Goal: Task Accomplishment & Management: Manage account settings

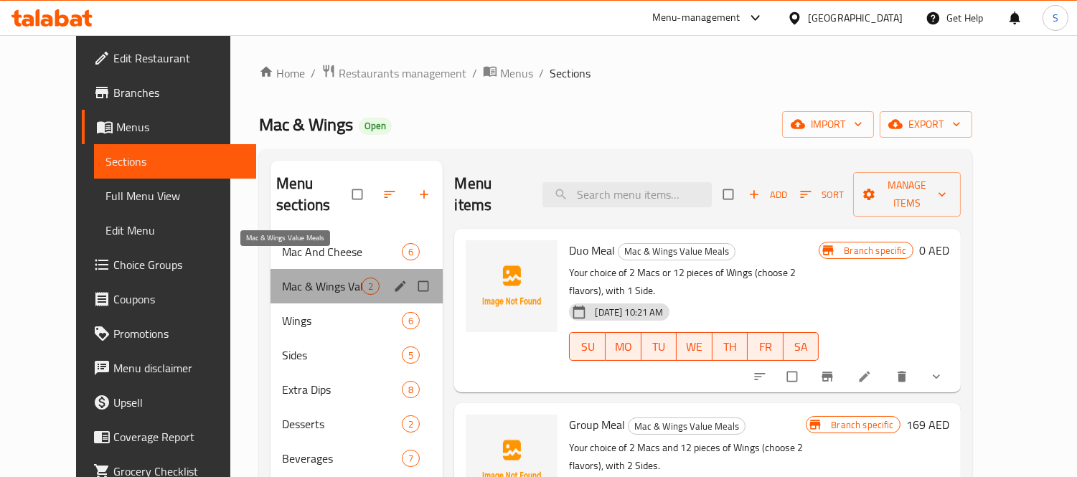
click at [307, 278] on span "Mac & Wings Value Meals" at bounding box center [322, 286] width 80 height 17
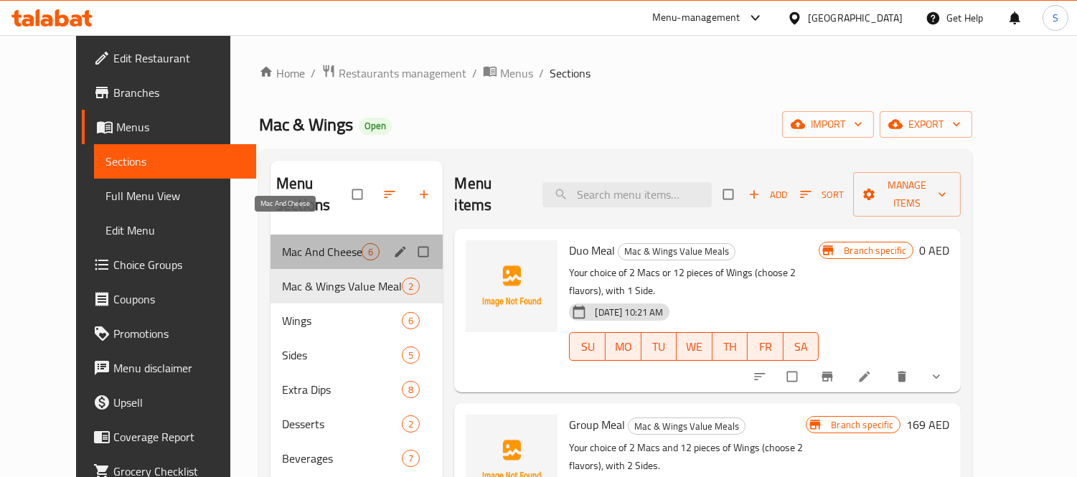
click at [290, 243] on span "Mac And Cheese" at bounding box center [322, 251] width 80 height 17
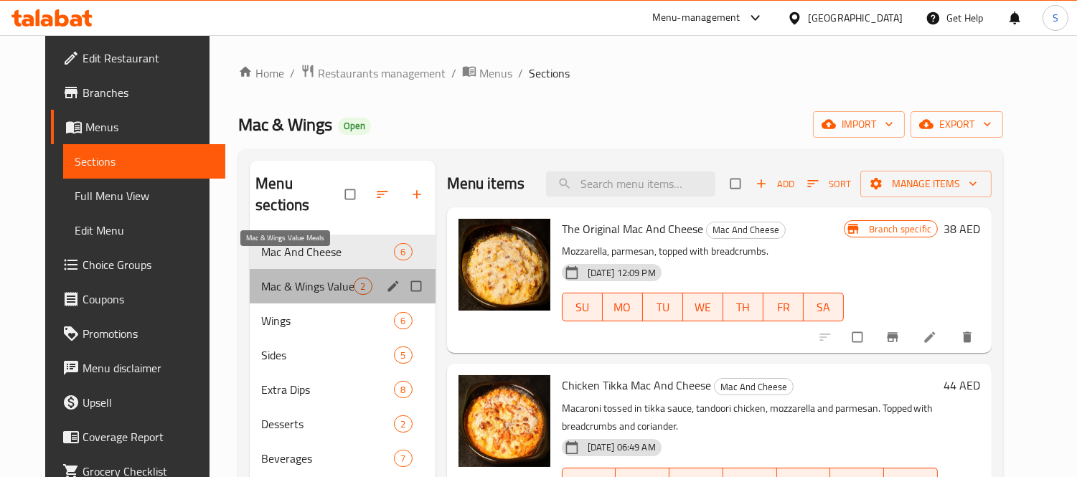
click at [291, 278] on span "Mac & Wings Value Meals" at bounding box center [307, 286] width 93 height 17
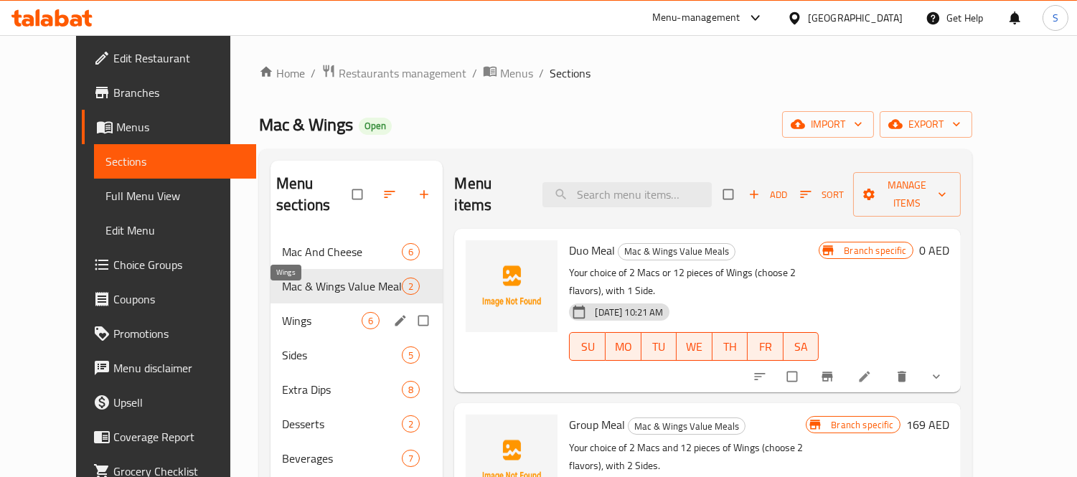
click at [292, 312] on span "Wings" at bounding box center [322, 320] width 80 height 17
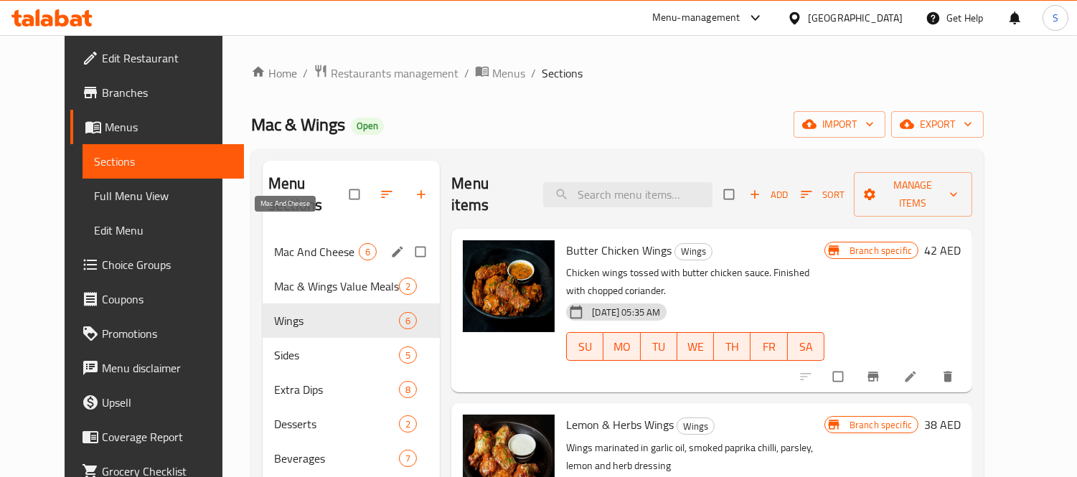
click at [305, 243] on span "Mac And Cheese" at bounding box center [316, 251] width 85 height 17
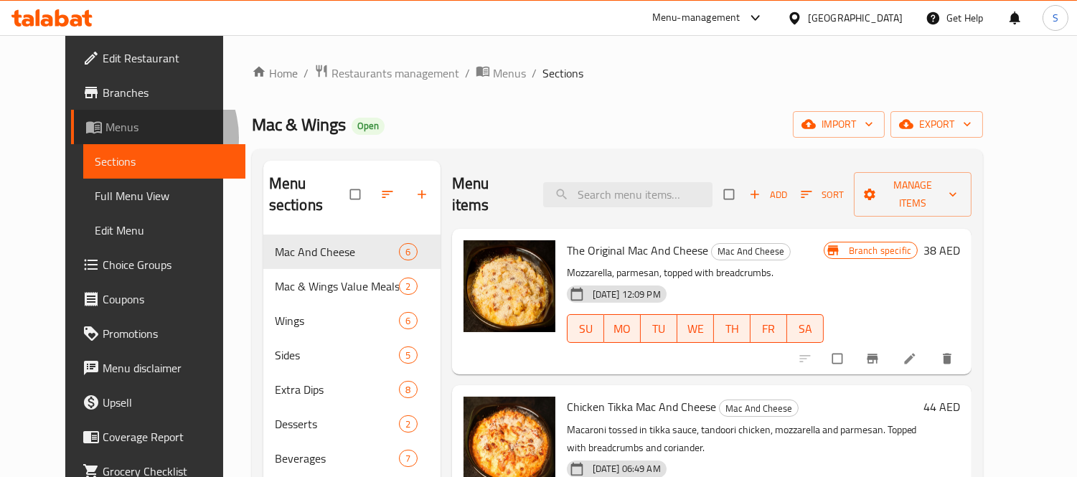
click at [71, 138] on link "Menus" at bounding box center [158, 127] width 174 height 34
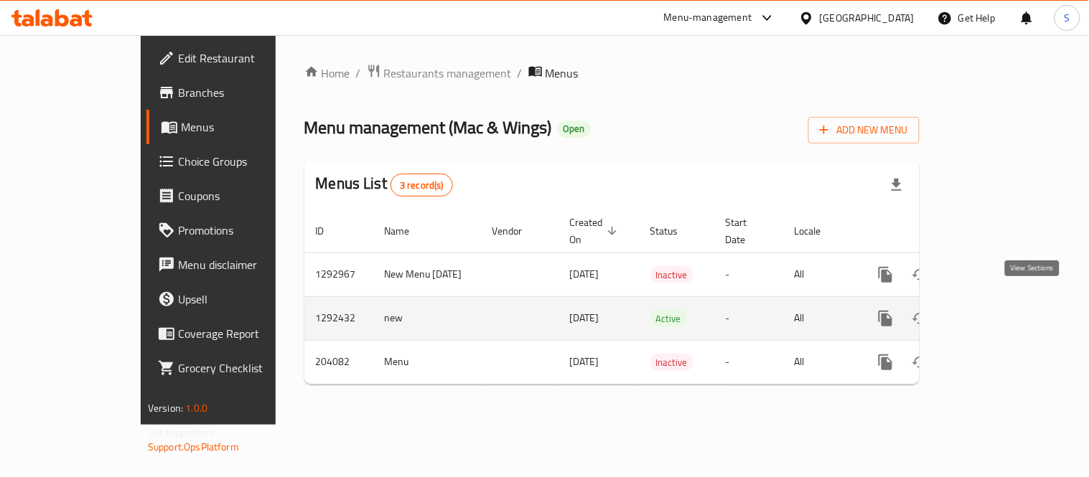
click at [995, 312] on icon "enhanced table" at bounding box center [988, 318] width 13 height 13
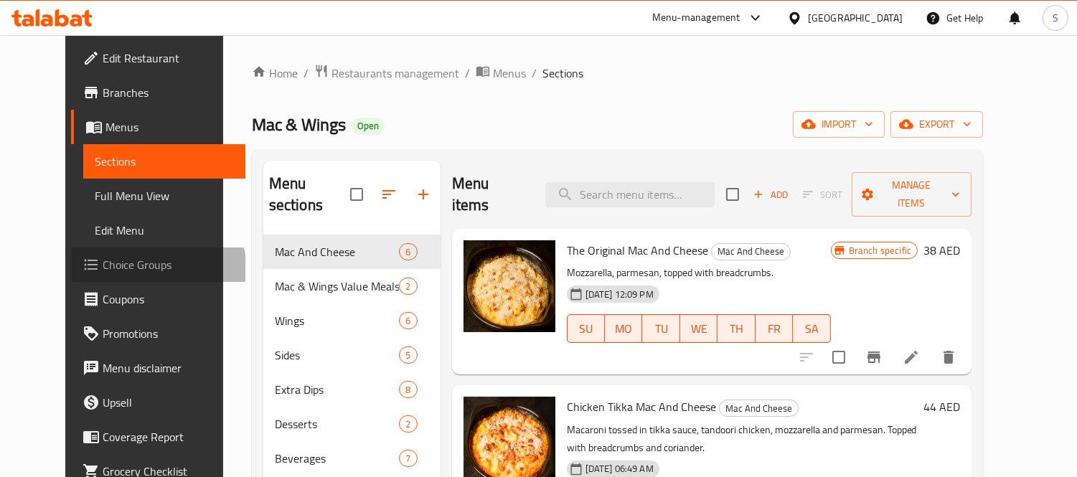
click at [103, 271] on span "Choice Groups" at bounding box center [168, 264] width 131 height 17
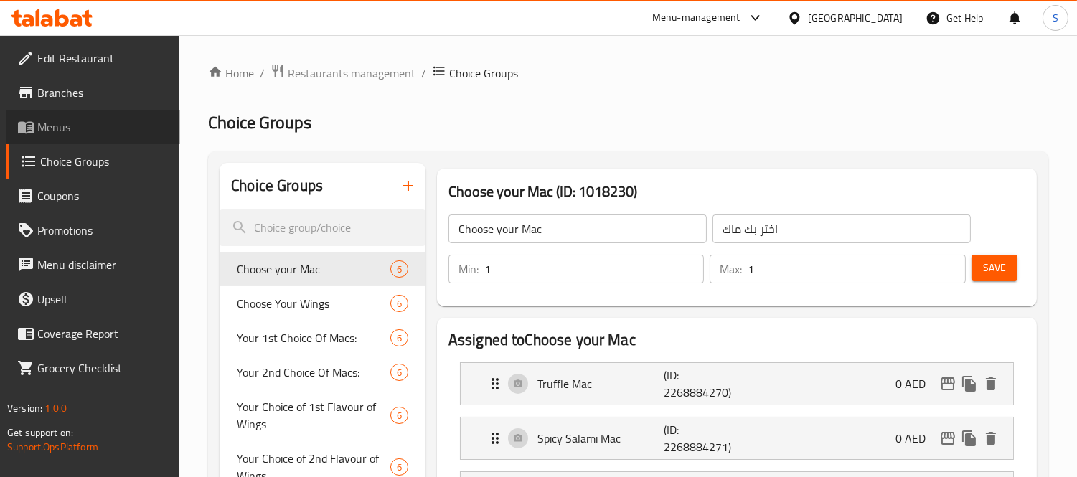
click at [67, 135] on span "Menus" at bounding box center [102, 126] width 131 height 17
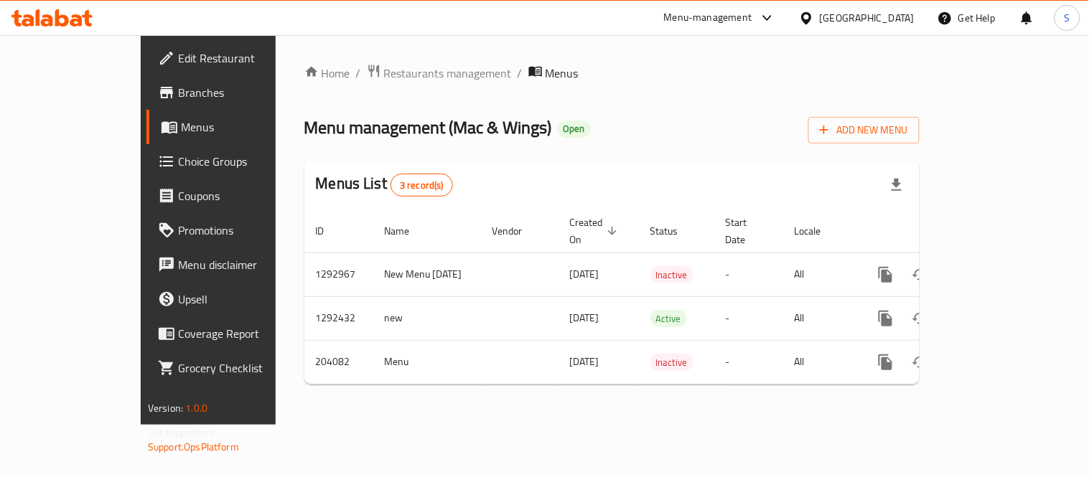
click at [905, 17] on div "[GEOGRAPHIC_DATA]" at bounding box center [866, 18] width 95 height 16
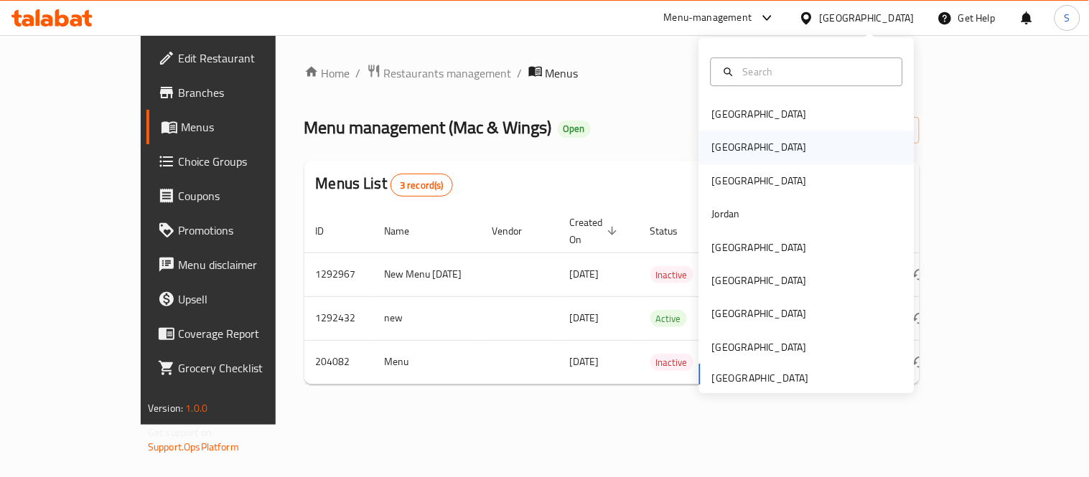
click at [725, 151] on div "[GEOGRAPHIC_DATA]" at bounding box center [759, 147] width 118 height 33
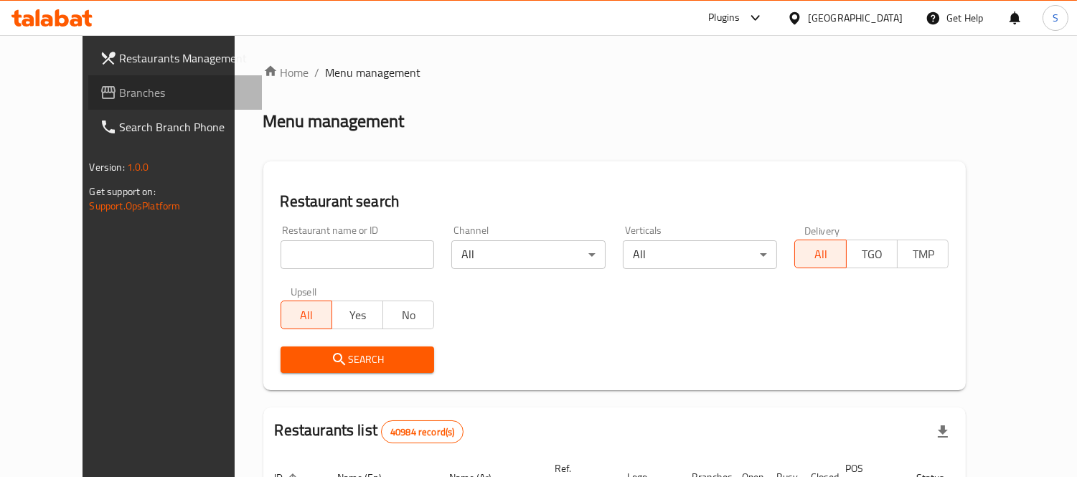
click at [120, 97] on span "Branches" at bounding box center [185, 92] width 131 height 17
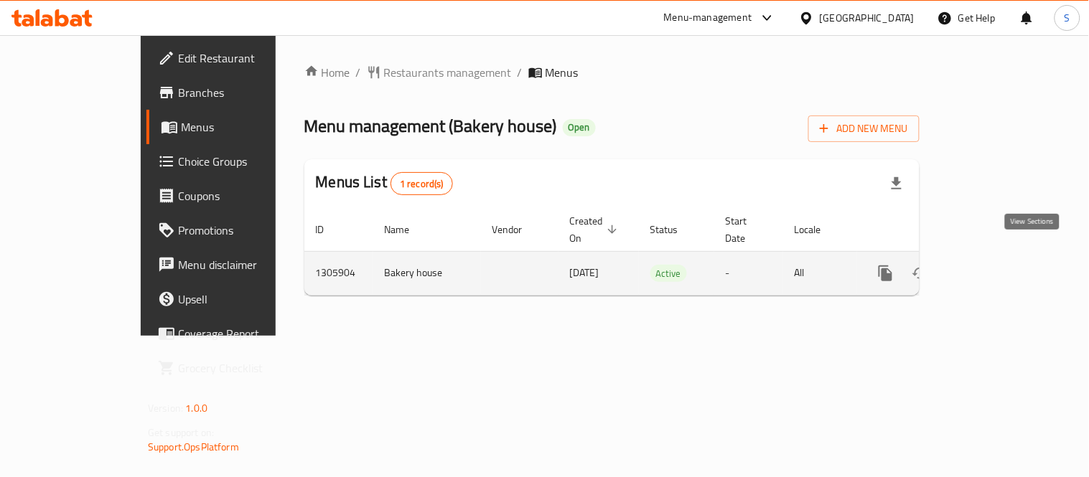
click at [997, 265] on icon "enhanced table" at bounding box center [988, 273] width 17 height 17
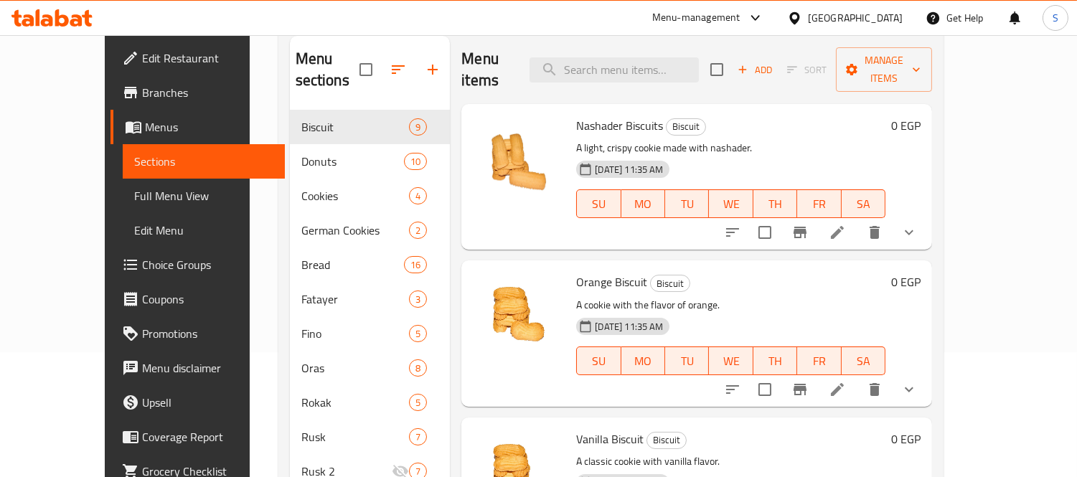
scroll to position [80, 0]
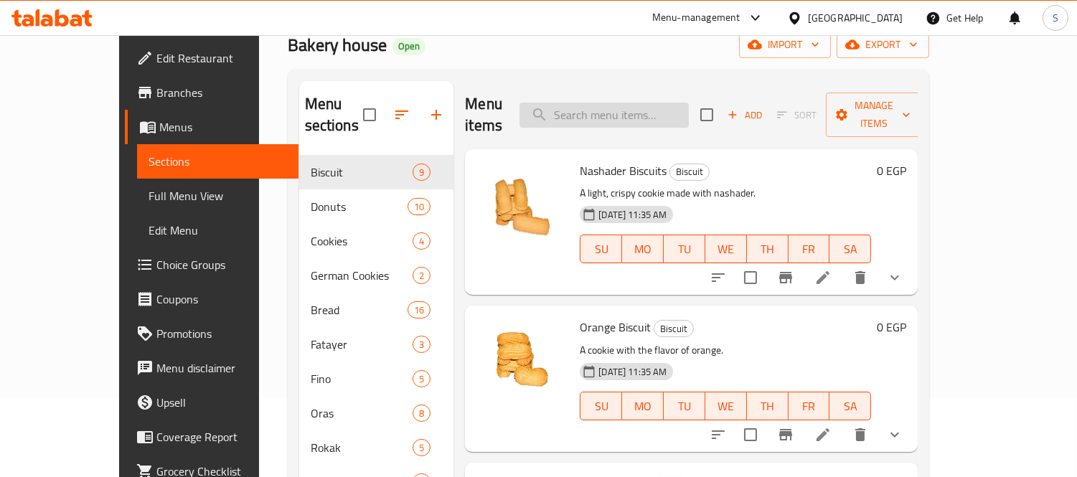
click at [611, 103] on input "search" at bounding box center [603, 115] width 169 height 25
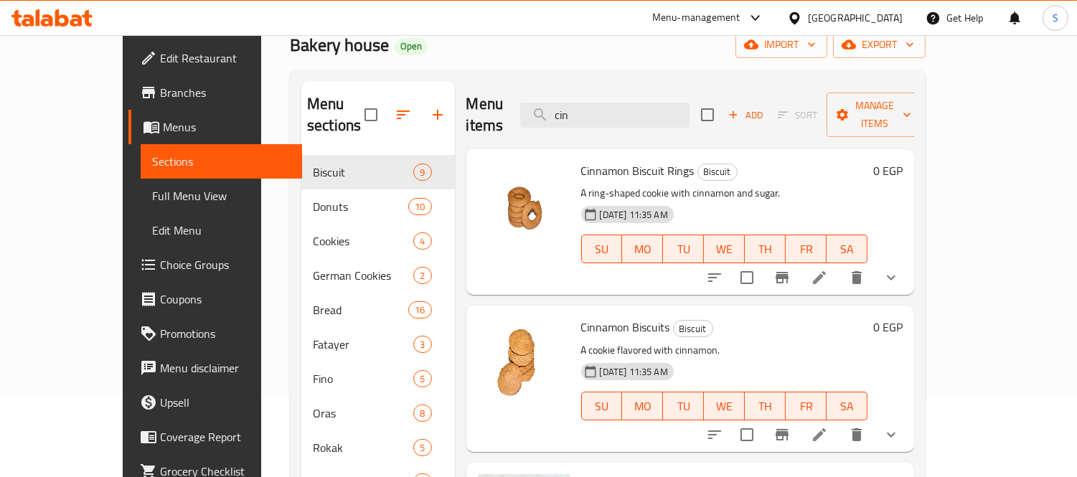
type input "cin"
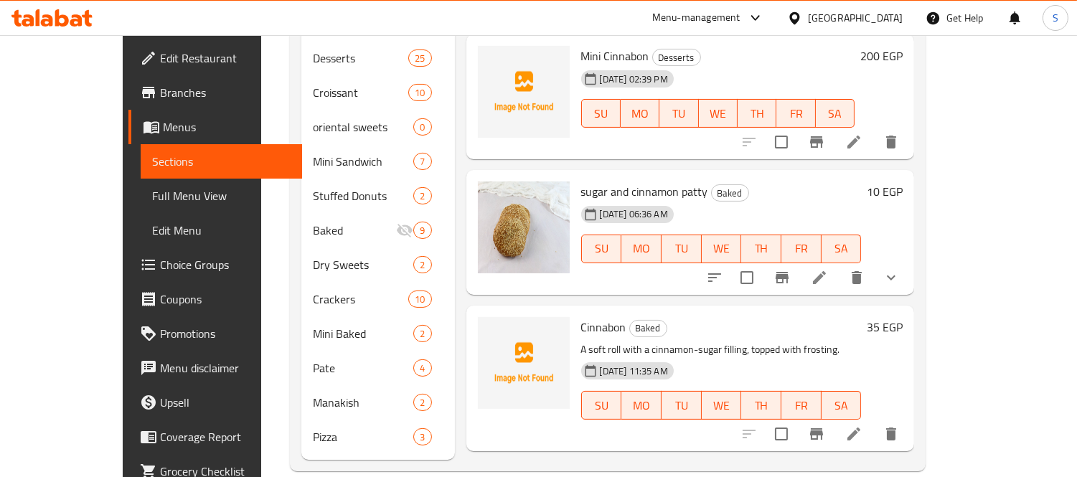
scroll to position [0, 0]
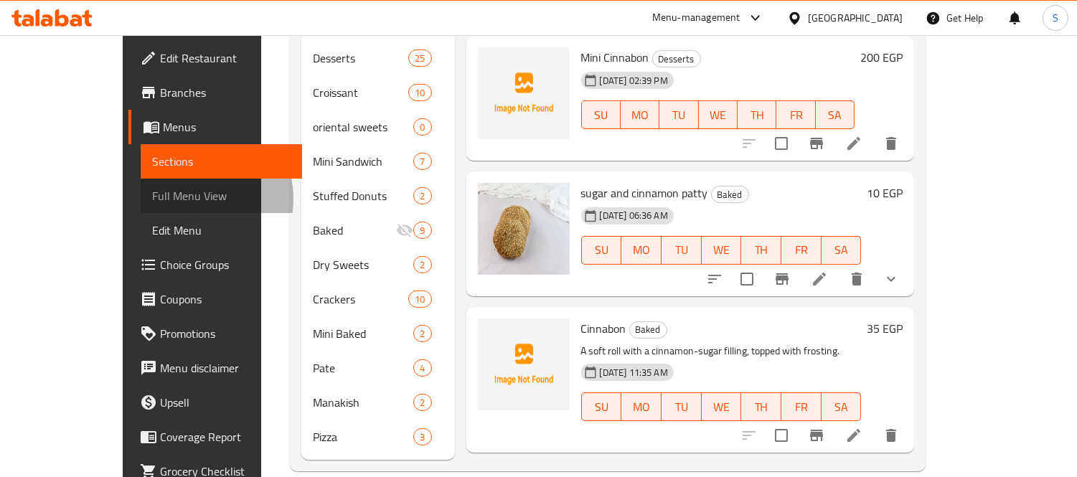
click at [152, 199] on span "Full Menu View" at bounding box center [221, 195] width 139 height 17
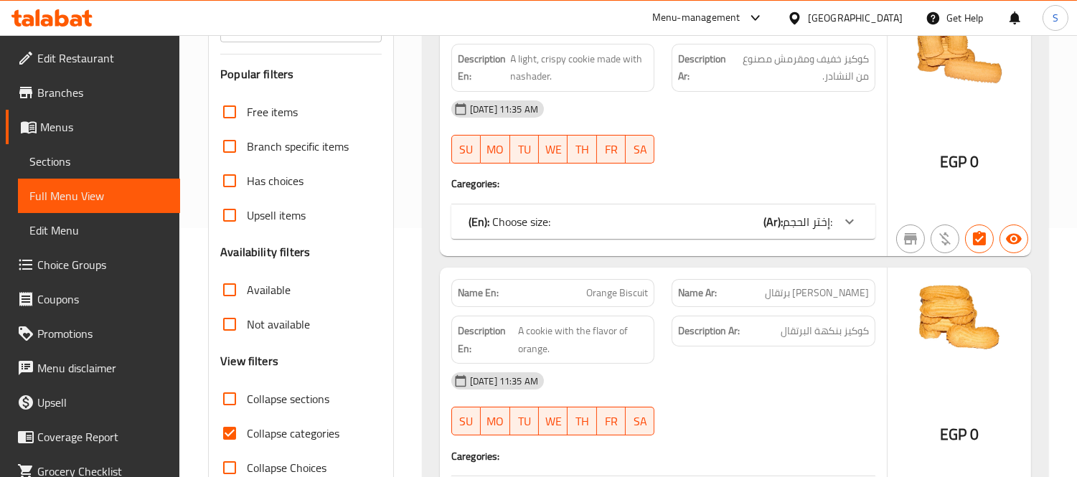
scroll to position [562, 0]
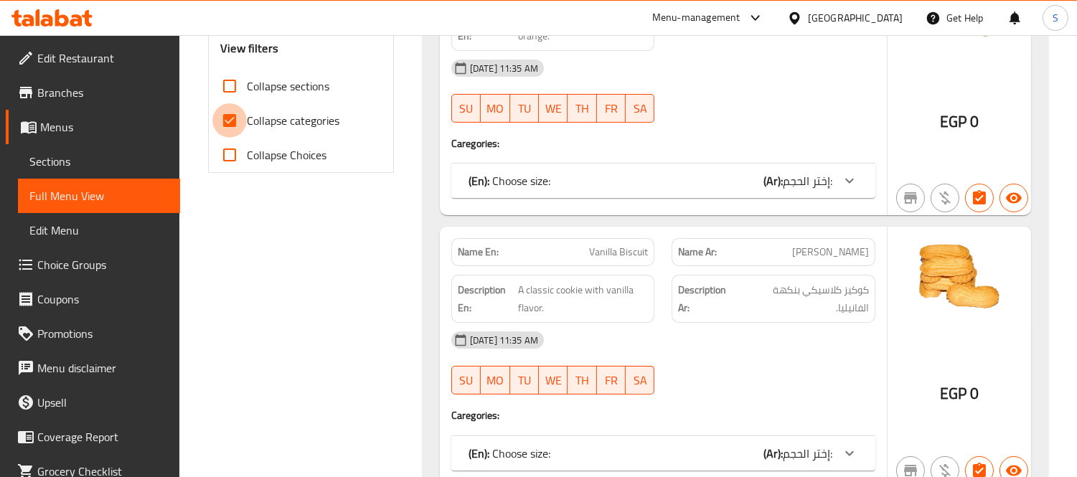
click at [238, 121] on input "Collapse categories" at bounding box center [229, 120] width 34 height 34
checkbox input "false"
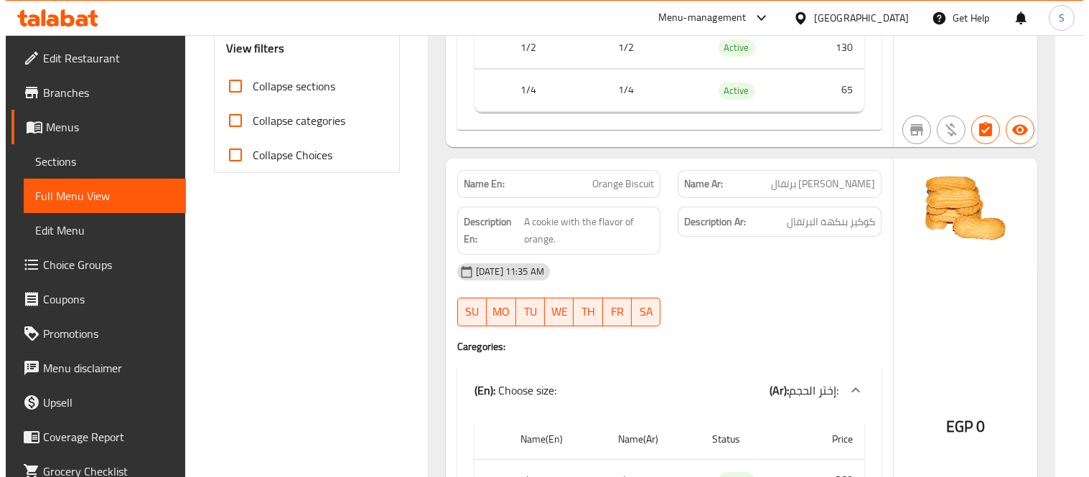
scroll to position [0, 0]
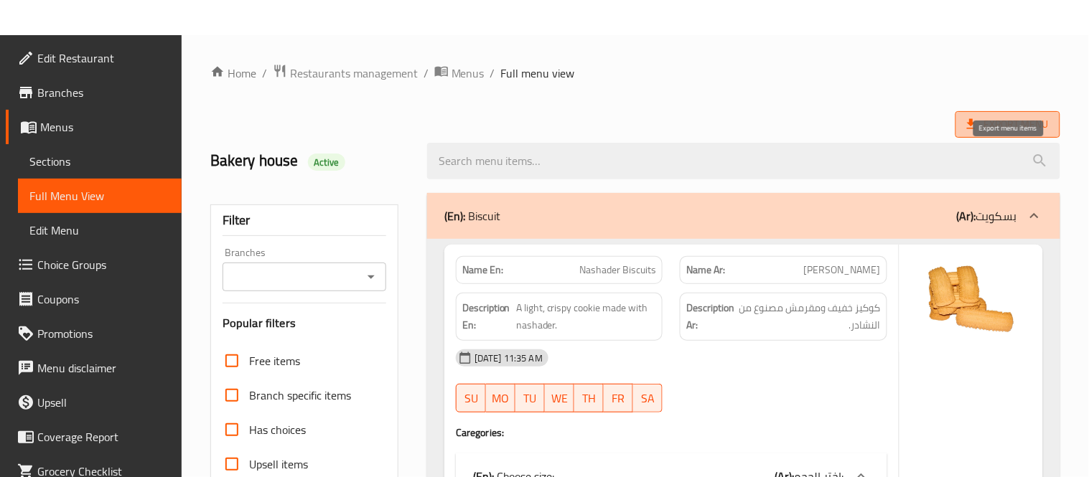
click at [998, 122] on span "Export Menu" at bounding box center [1008, 125] width 82 height 18
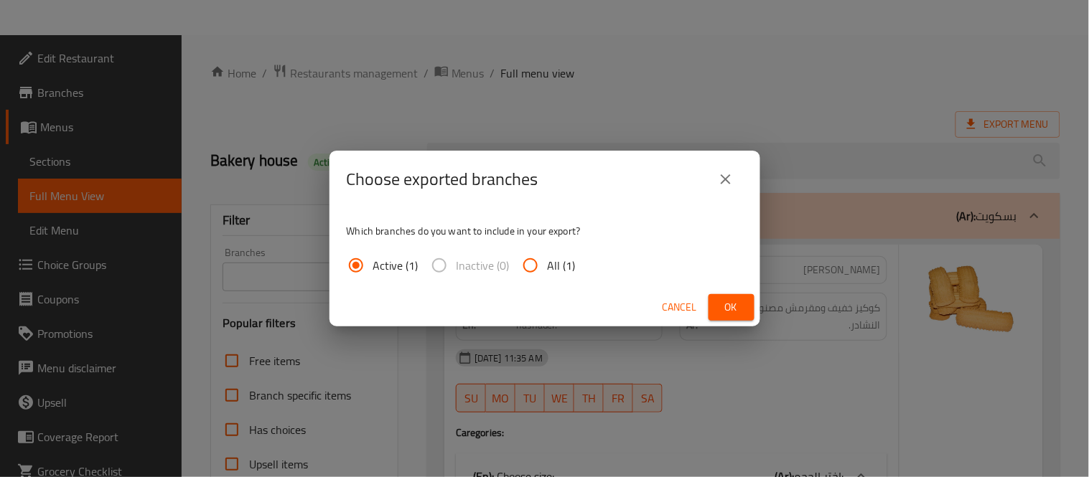
click at [530, 263] on input "All (1)" at bounding box center [530, 265] width 34 height 34
radio input "true"
click at [738, 316] on span "Ok" at bounding box center [731, 307] width 23 height 18
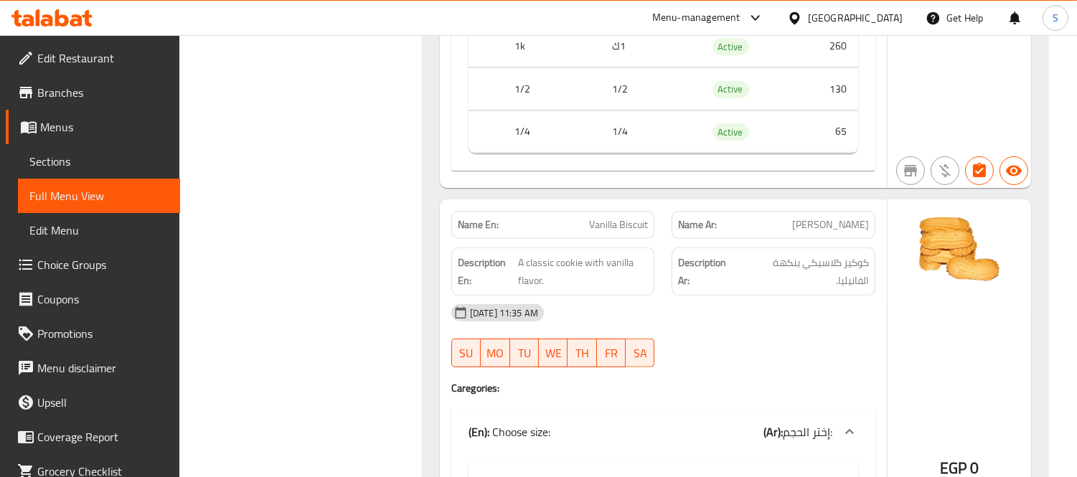
scroll to position [916, 0]
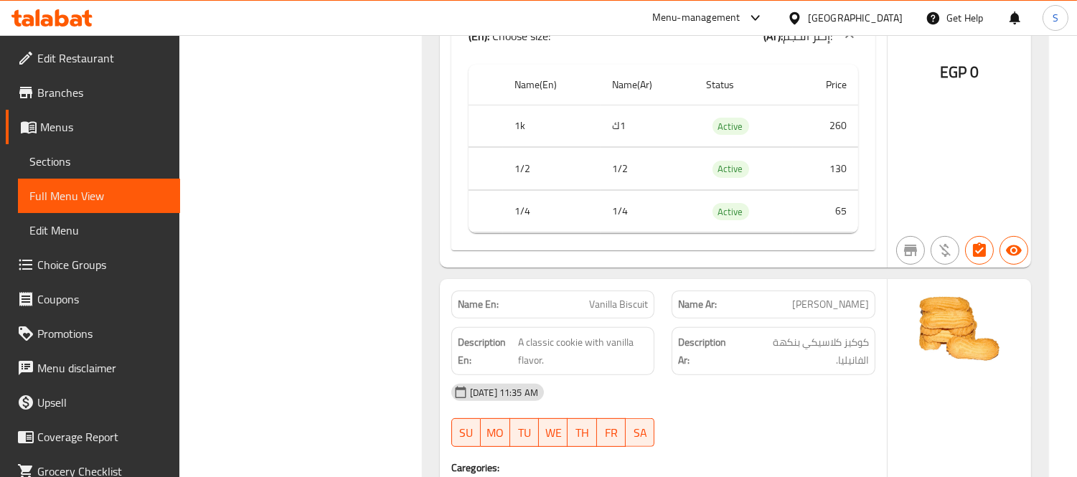
click at [67, 160] on span "Sections" at bounding box center [98, 161] width 139 height 17
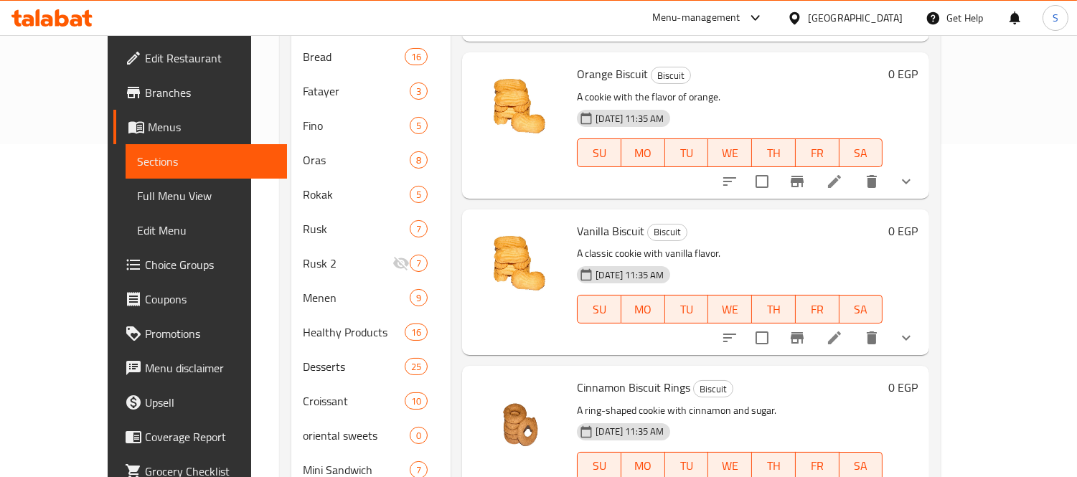
scroll to position [478, 0]
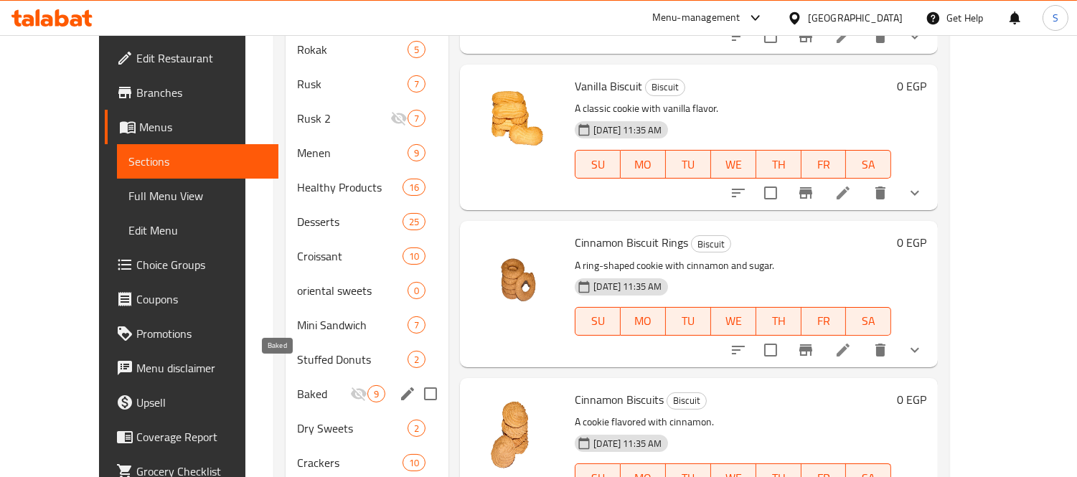
click at [297, 385] on span "Baked" at bounding box center [323, 393] width 53 height 17
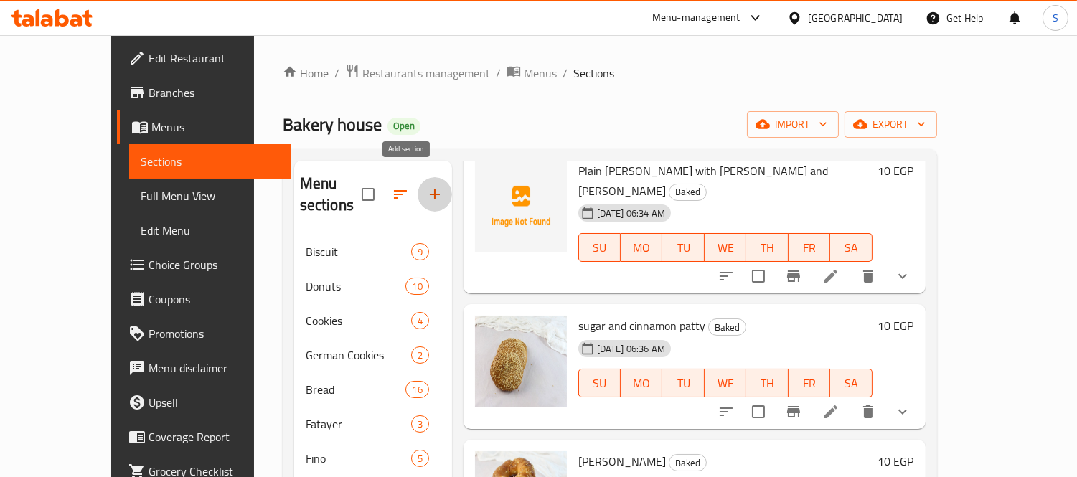
click at [418, 184] on button "button" at bounding box center [435, 194] width 34 height 34
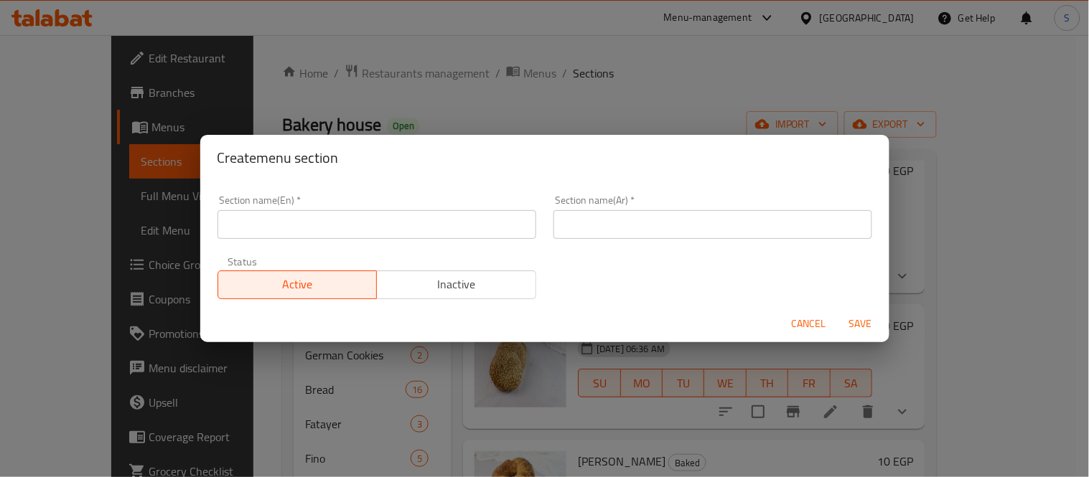
click at [413, 217] on input "text" at bounding box center [376, 224] width 319 height 29
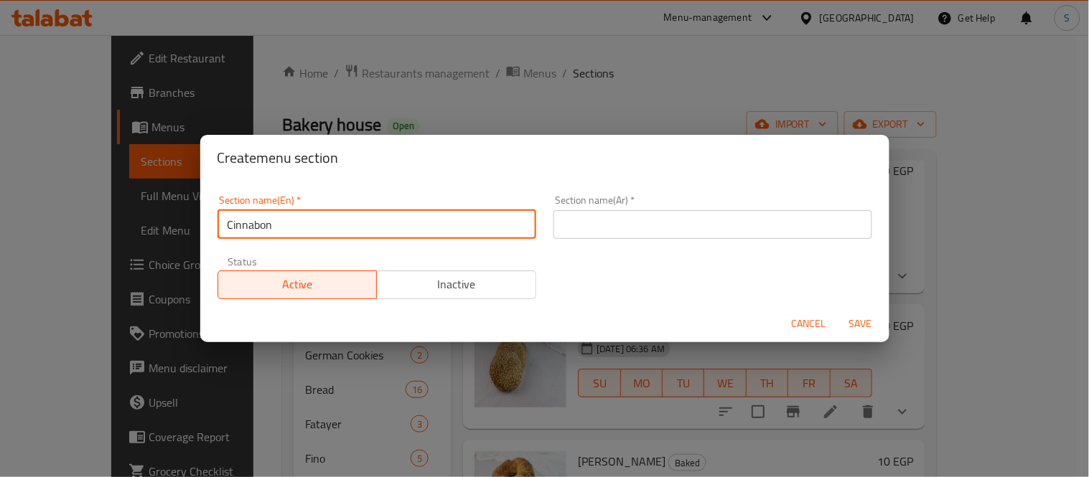
type input "Cinnabon"
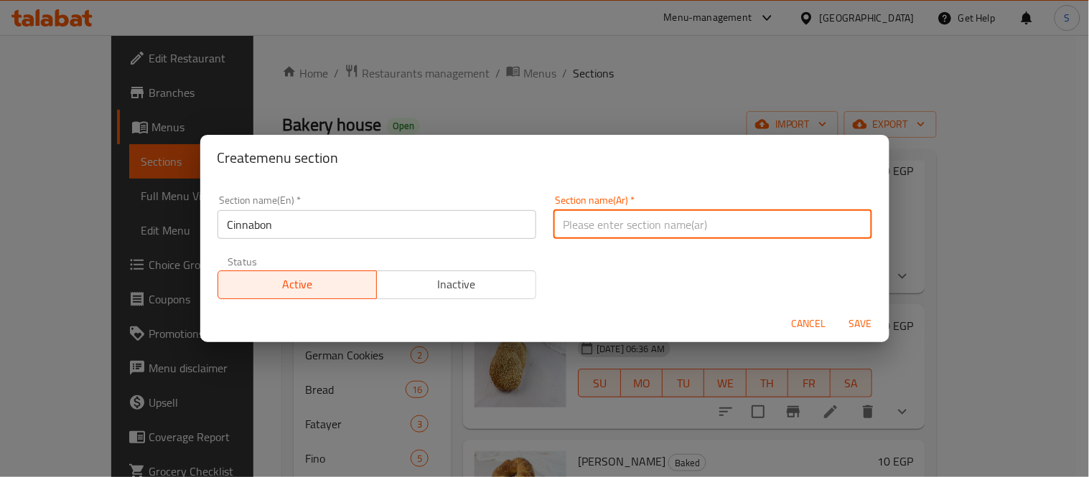
click at [648, 233] on input "text" at bounding box center [712, 224] width 319 height 29
type input "السينابون"
click at [837, 311] on button "Save" at bounding box center [860, 324] width 46 height 27
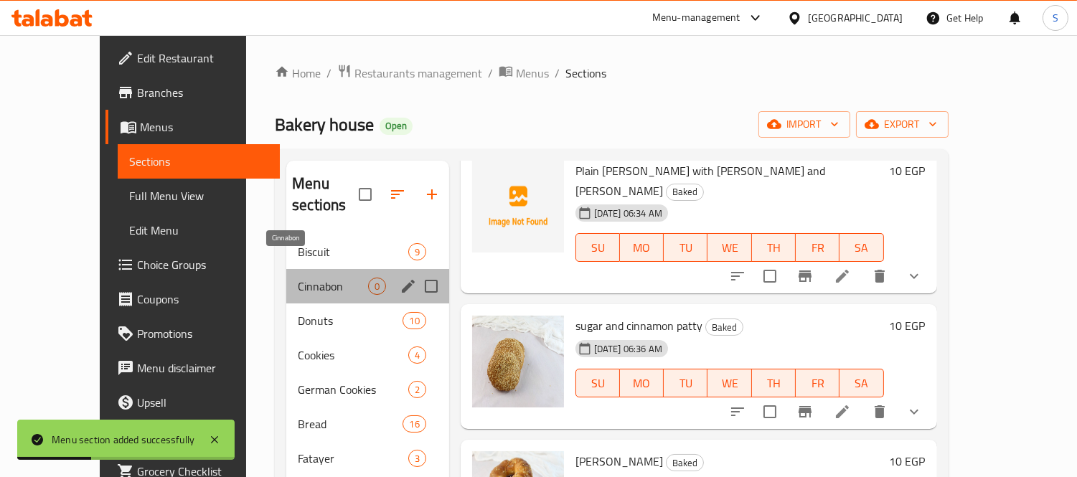
click at [310, 278] on span "Cinnabon" at bounding box center [333, 286] width 70 height 17
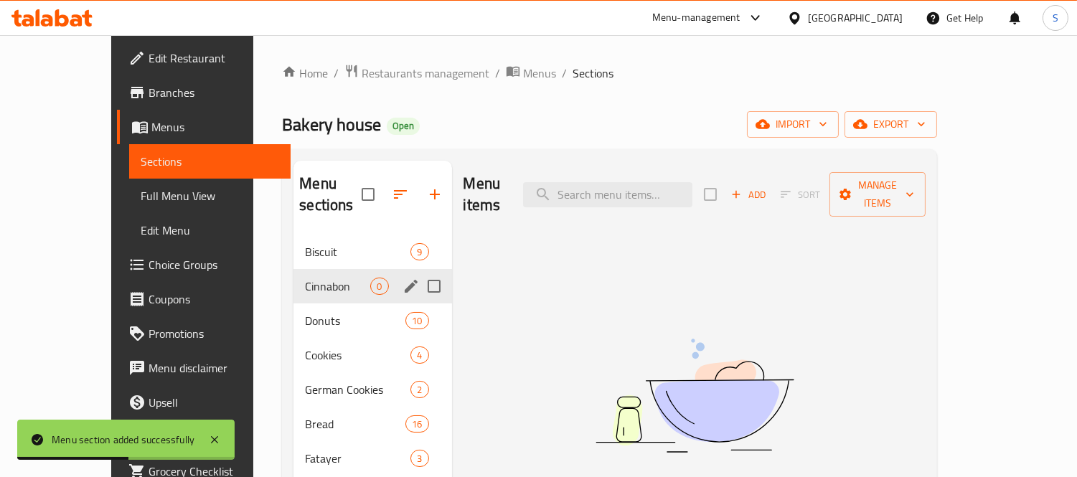
click at [403, 278] on icon "edit" at bounding box center [411, 286] width 17 height 17
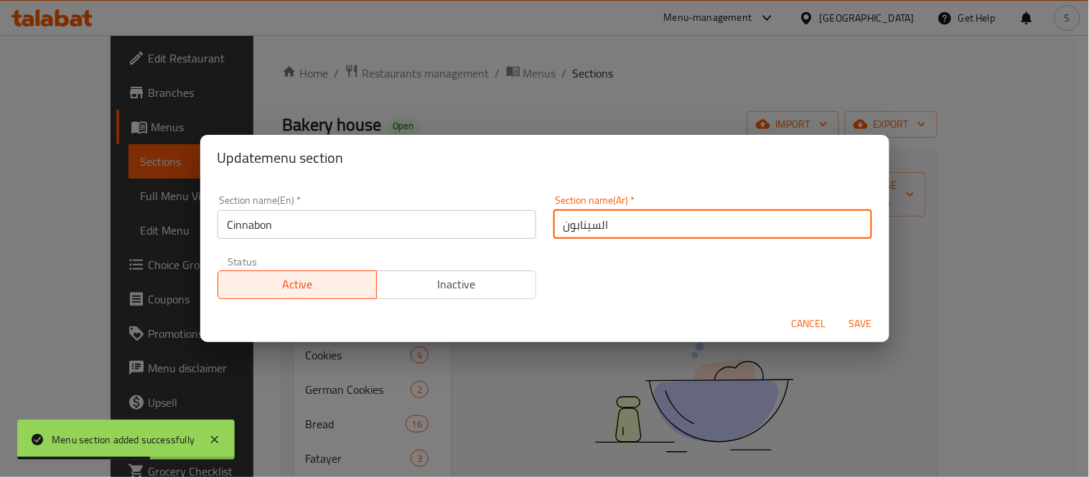
drag, startPoint x: 621, startPoint y: 230, endPoint x: 563, endPoint y: 230, distance: 57.4
click at [563, 230] on input "السينابون" at bounding box center [712, 224] width 319 height 29
click at [598, 227] on input "السينابون" at bounding box center [712, 224] width 319 height 29
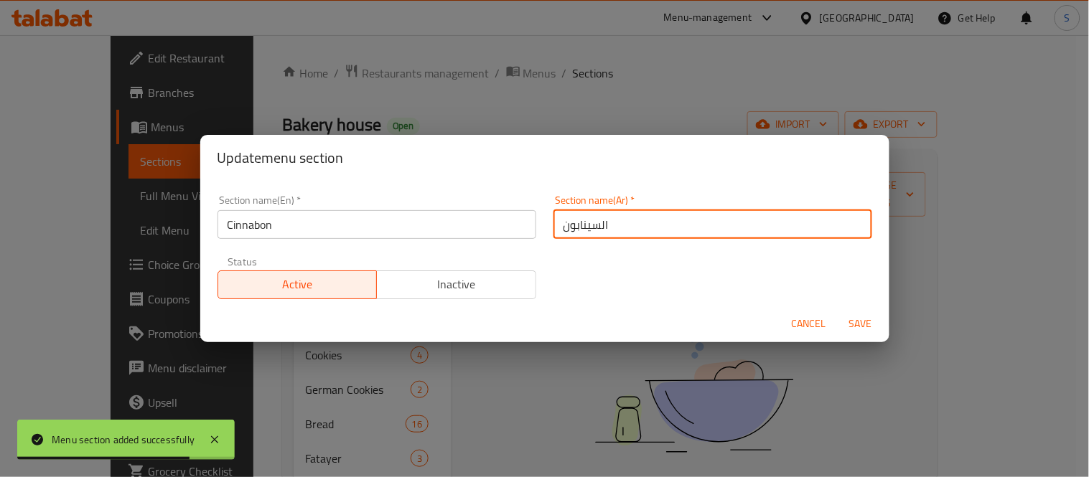
drag, startPoint x: 621, startPoint y: 221, endPoint x: 527, endPoint y: 222, distance: 94.7
click at [527, 222] on div "Section name(En)   * Cinnabon Section name(En) * Section name(Ar)   * السينابون…" at bounding box center [545, 247] width 672 height 121
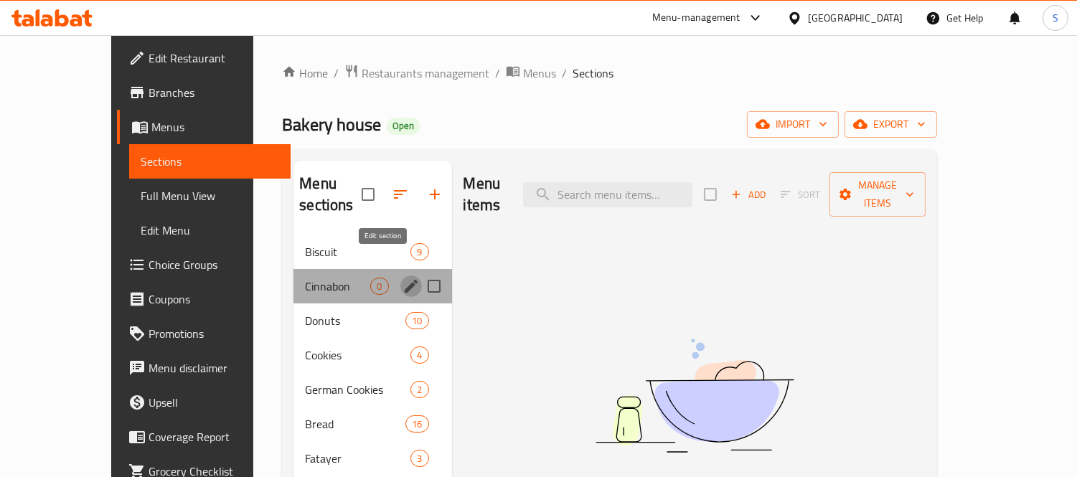
click at [403, 278] on icon "edit" at bounding box center [411, 286] width 17 height 17
click at [419, 271] on input "Menu sections" at bounding box center [434, 286] width 30 height 30
checkbox input "true"
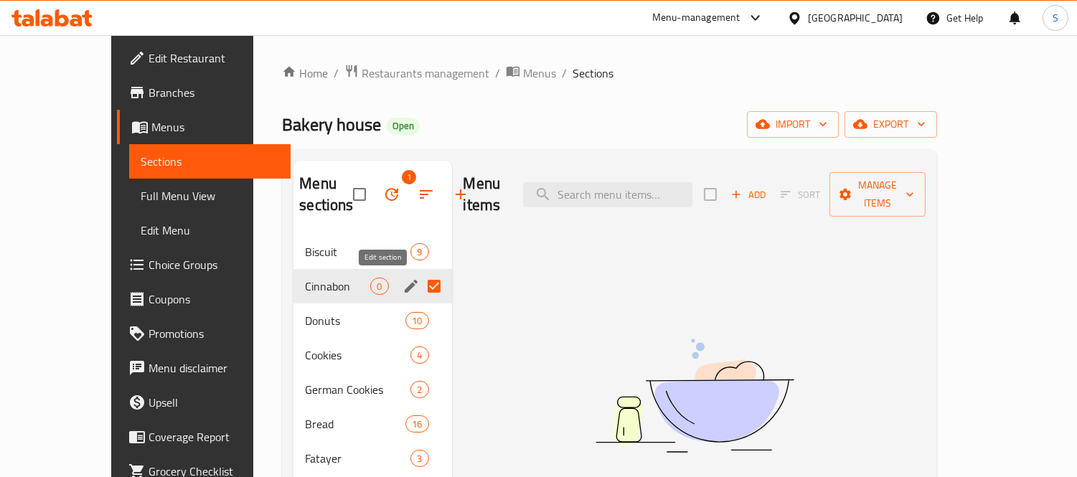
click at [403, 290] on icon "edit" at bounding box center [411, 286] width 17 height 17
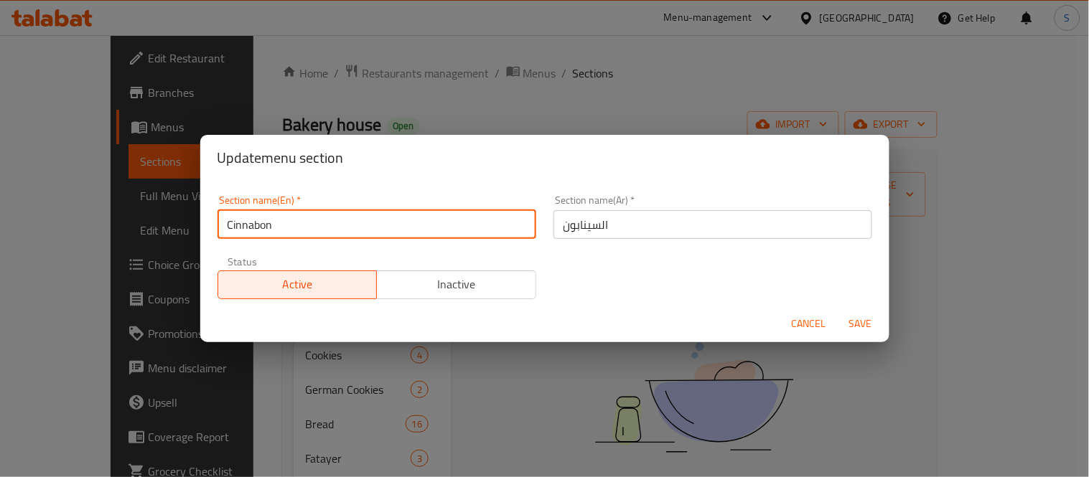
drag, startPoint x: 116, startPoint y: 187, endPoint x: 126, endPoint y: 197, distance: 14.2
click at [112, 187] on div "Update menu section Section name(En)   * Cinnabon Section name(En) * Section na…" at bounding box center [544, 238] width 1089 height 477
click at [814, 123] on div "Update menu section Section name(En)   * Cinnabon Section name(En) * Section na…" at bounding box center [544, 238] width 1089 height 477
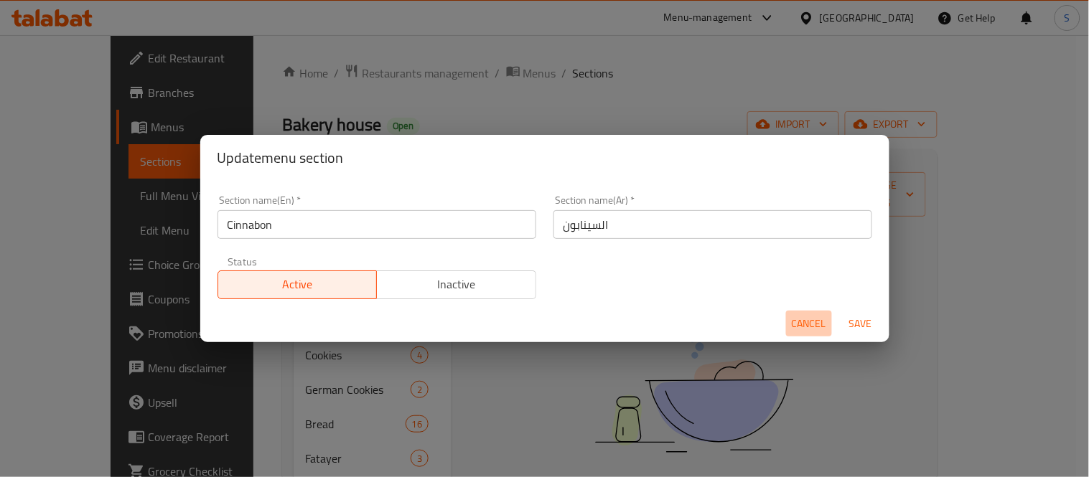
click at [828, 320] on button "Cancel" at bounding box center [809, 324] width 46 height 27
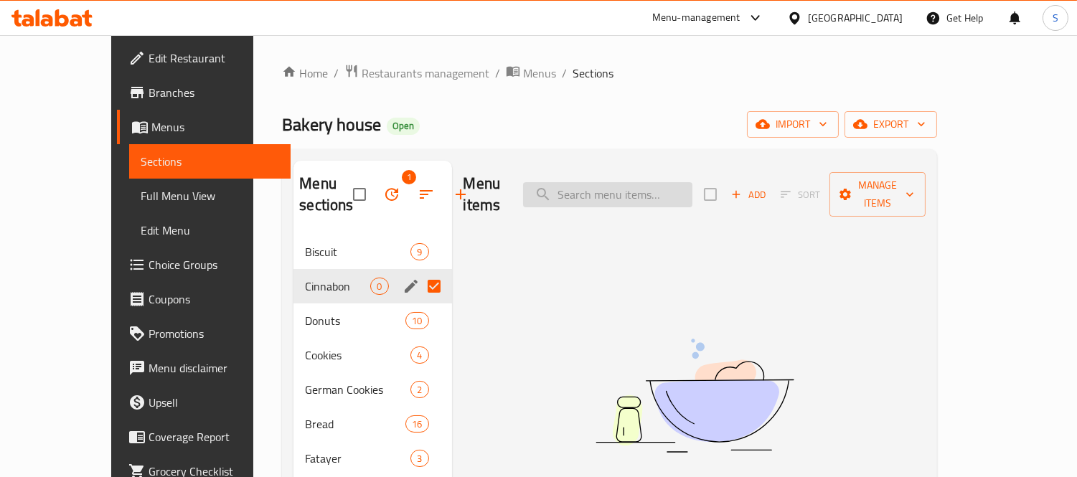
click at [692, 189] on input "search" at bounding box center [607, 194] width 169 height 25
paste input "Cinnabon"
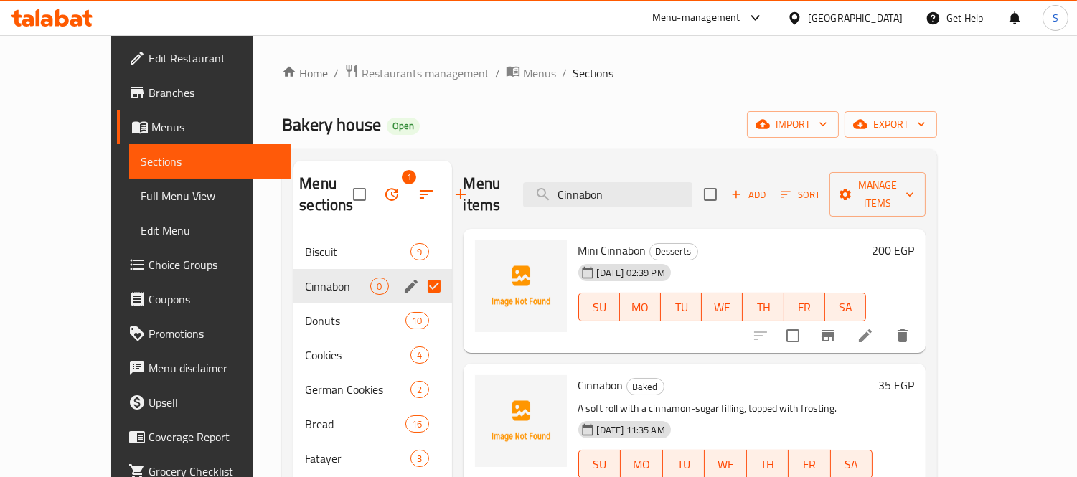
type input "Cinnabon"
click at [917, 187] on icon "button" at bounding box center [910, 194] width 14 height 14
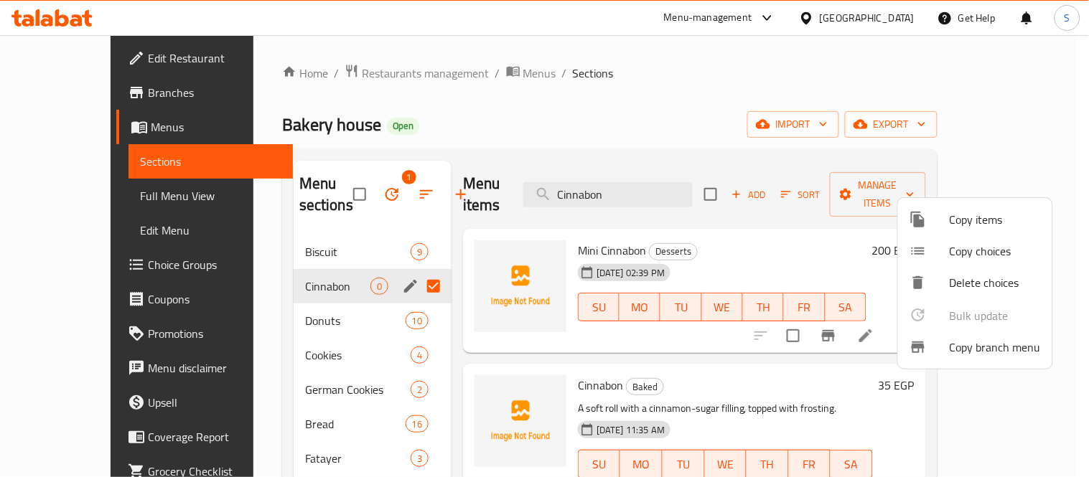
click at [967, 222] on span "Copy items" at bounding box center [994, 219] width 91 height 17
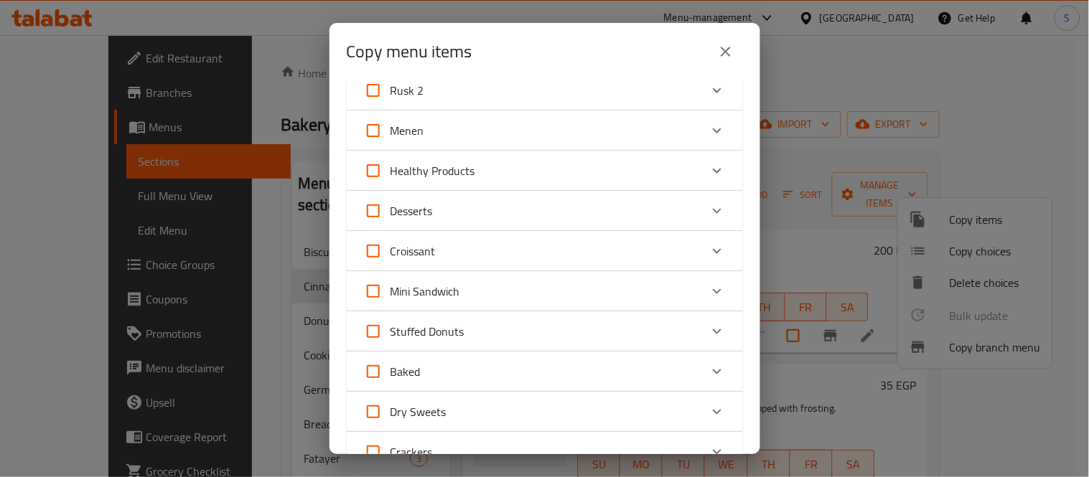
scroll to position [637, 0]
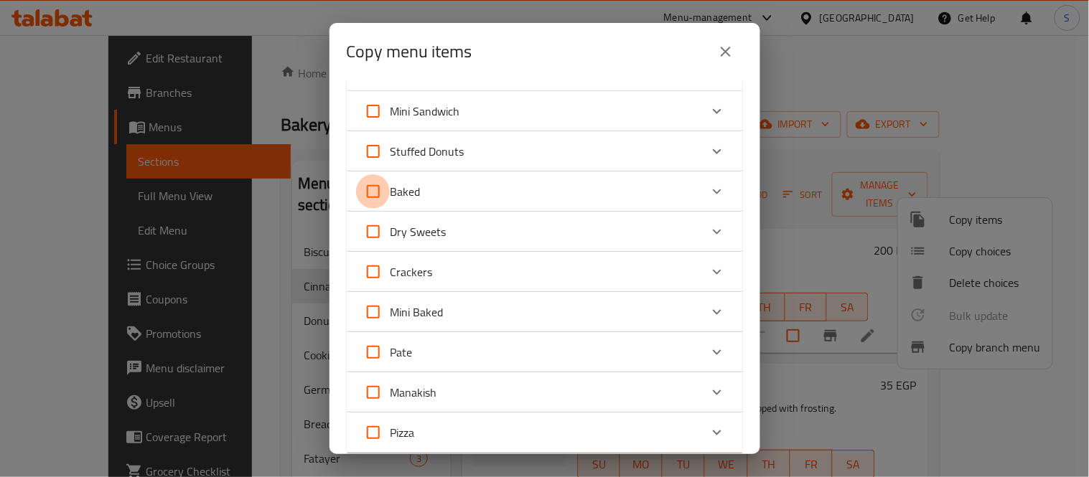
click at [385, 192] on input "Baked" at bounding box center [373, 191] width 34 height 34
checkbox input "true"
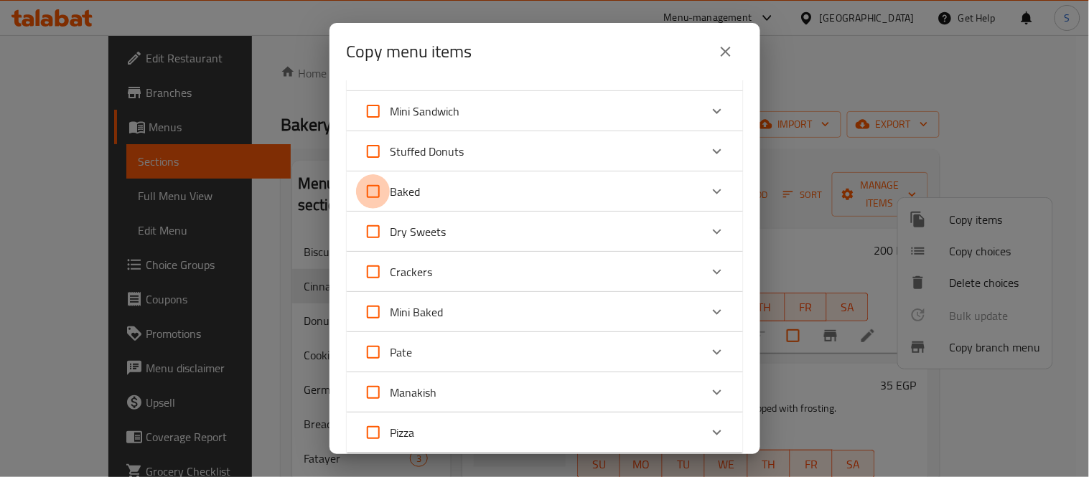
checkbox input "true"
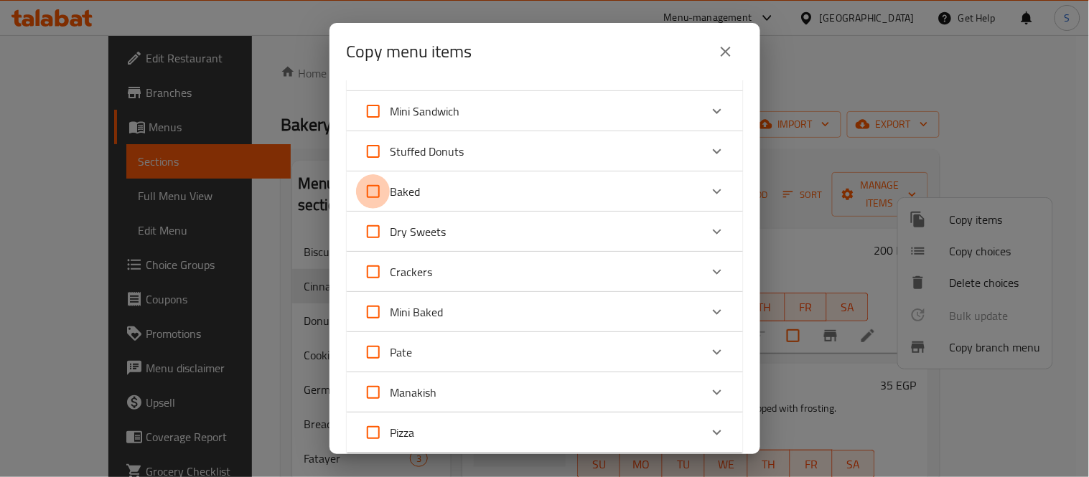
checkbox input "true"
click at [388, 195] on input "Baked" at bounding box center [373, 191] width 34 height 34
checkbox input "false"
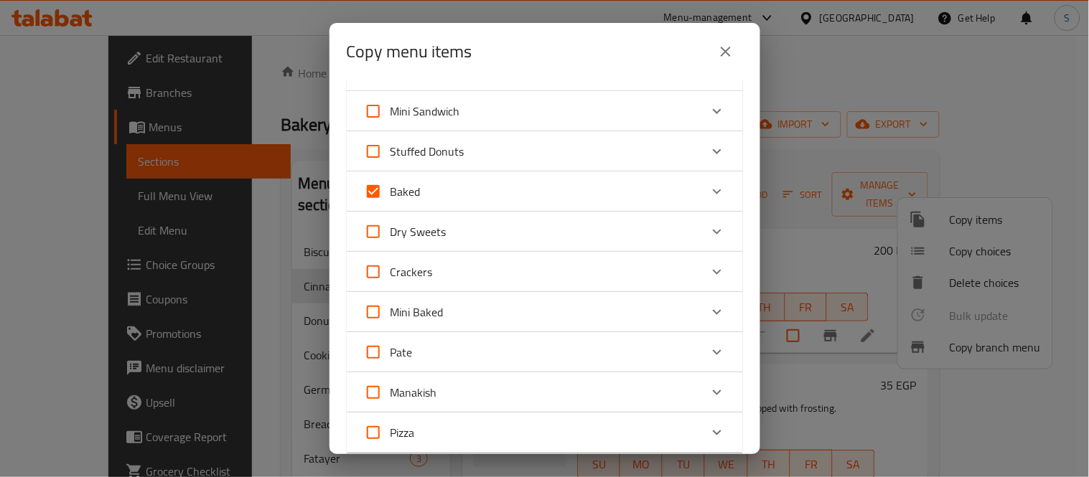
checkbox input "false"
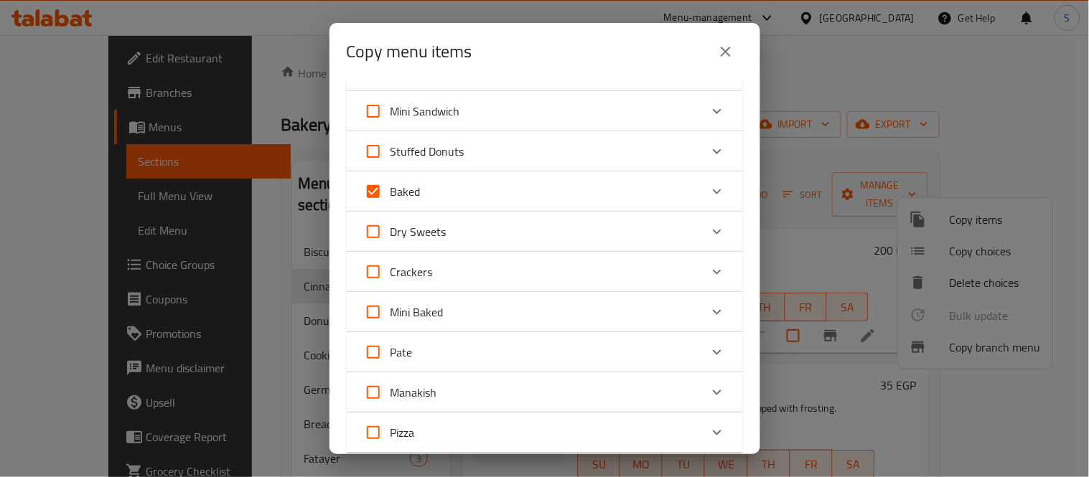
checkbox input "false"
drag, startPoint x: 709, startPoint y: 192, endPoint x: 649, endPoint y: 238, distance: 75.3
click at [708, 192] on icon "Expand" at bounding box center [716, 191] width 17 height 17
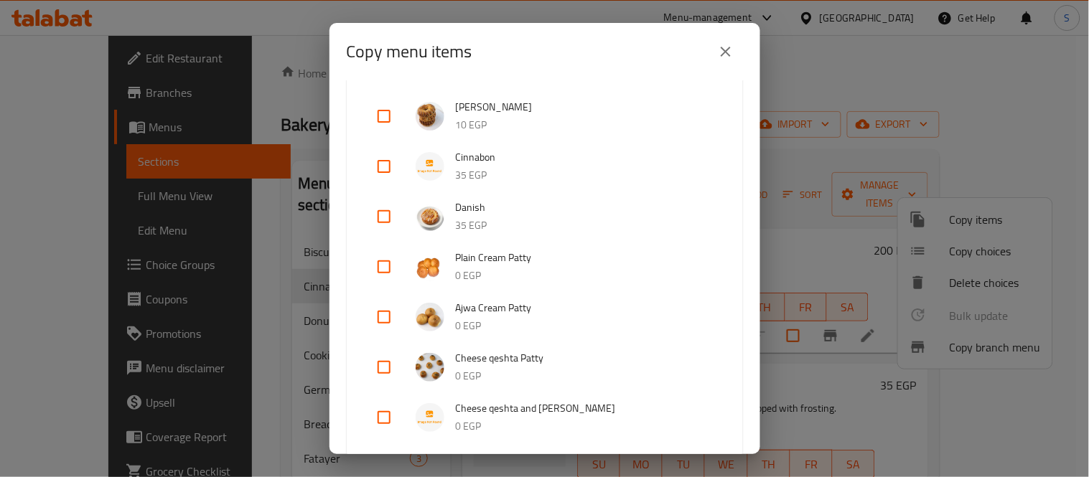
scroll to position [877, 0]
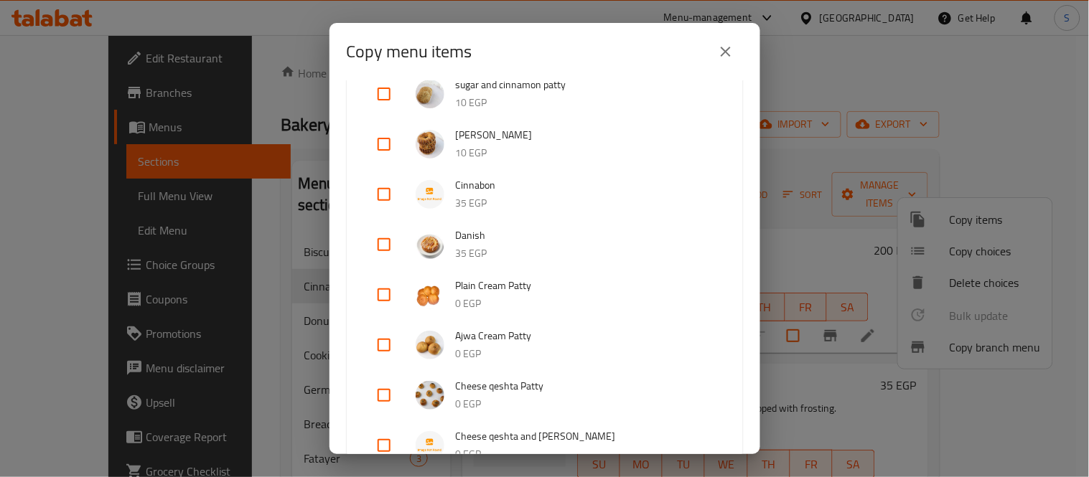
click at [398, 183] on input "checkbox" at bounding box center [384, 194] width 34 height 34
checkbox input "true"
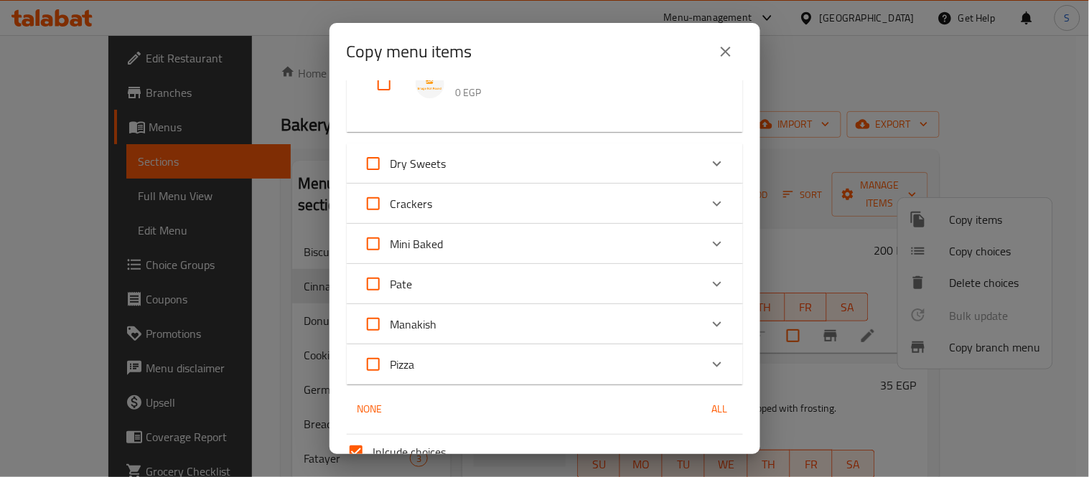
scroll to position [1356, 0]
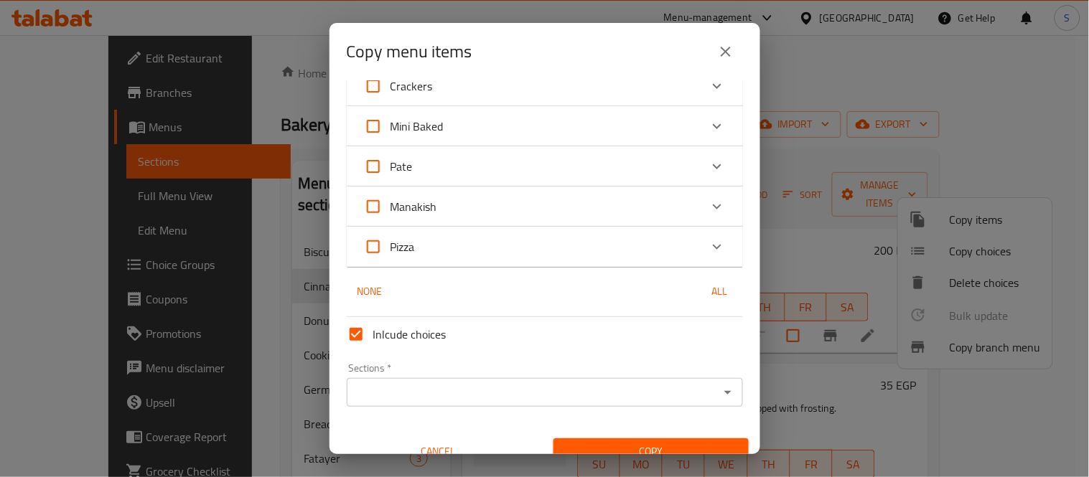
click at [719, 378] on div "Sections *" at bounding box center [545, 392] width 396 height 29
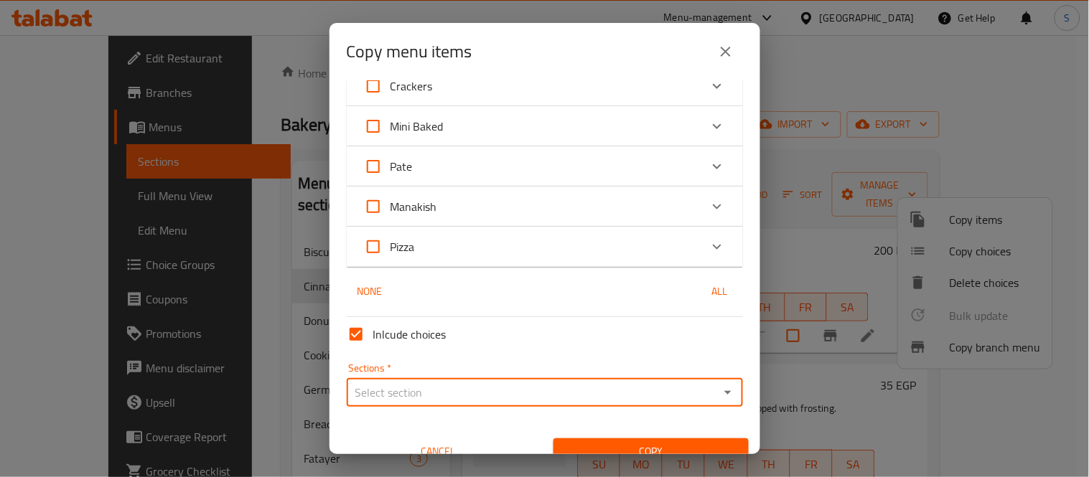
click at [719, 384] on icon "Open" at bounding box center [727, 392] width 17 height 17
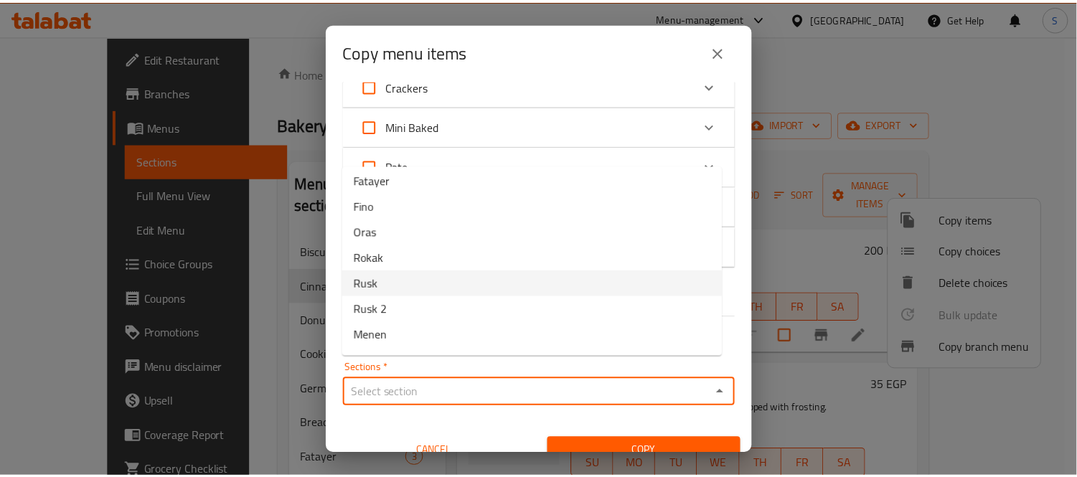
scroll to position [0, 0]
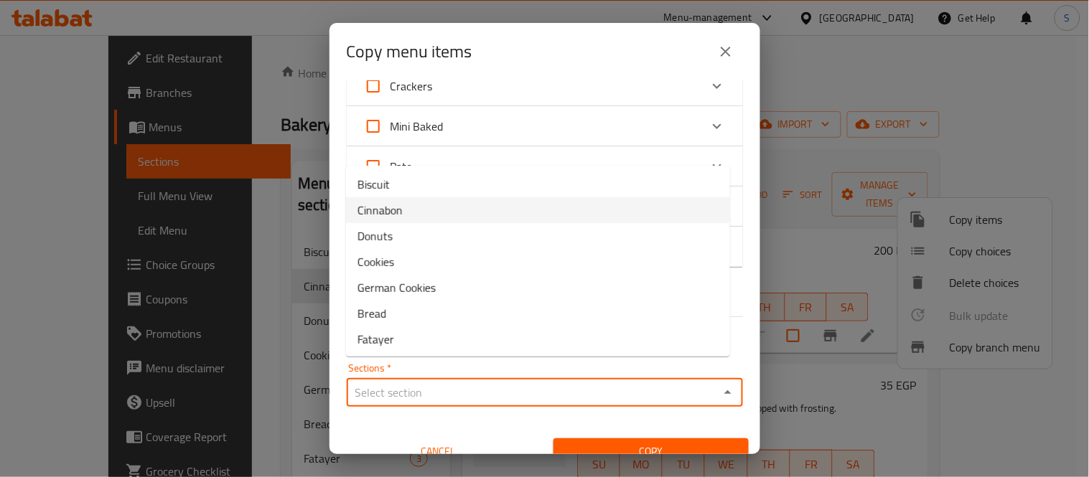
click at [387, 215] on span "Cinnabon" at bounding box center [379, 210] width 45 height 17
type input "Cinnabon"
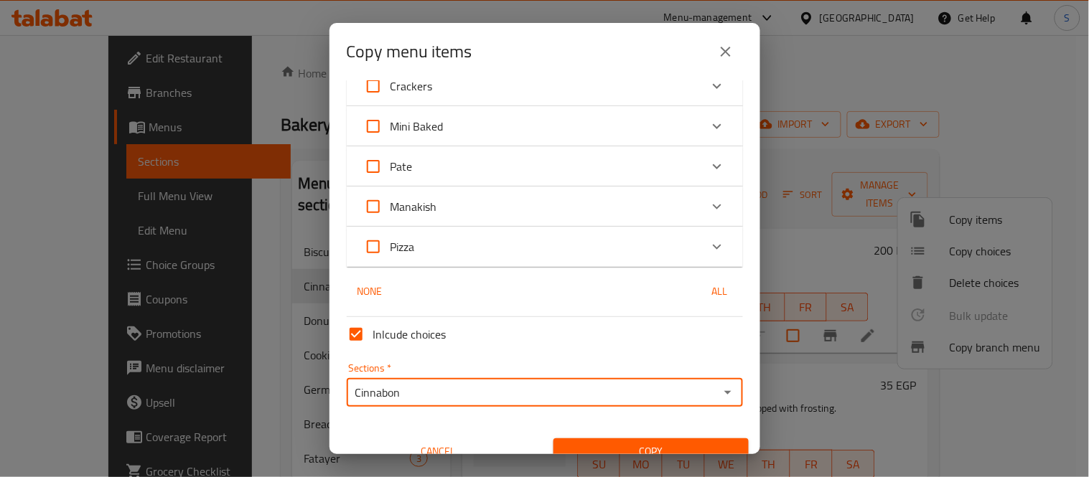
click at [603, 430] on div "Copy" at bounding box center [651, 452] width 212 height 44
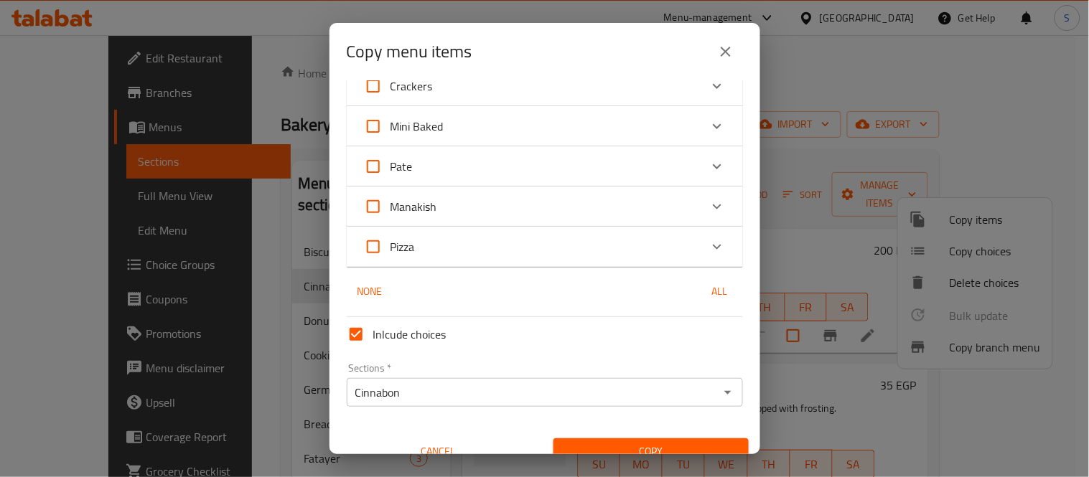
click at [604, 430] on div "Copy" at bounding box center [651, 452] width 212 height 44
click at [606, 443] on span "Copy" at bounding box center [651, 452] width 172 height 18
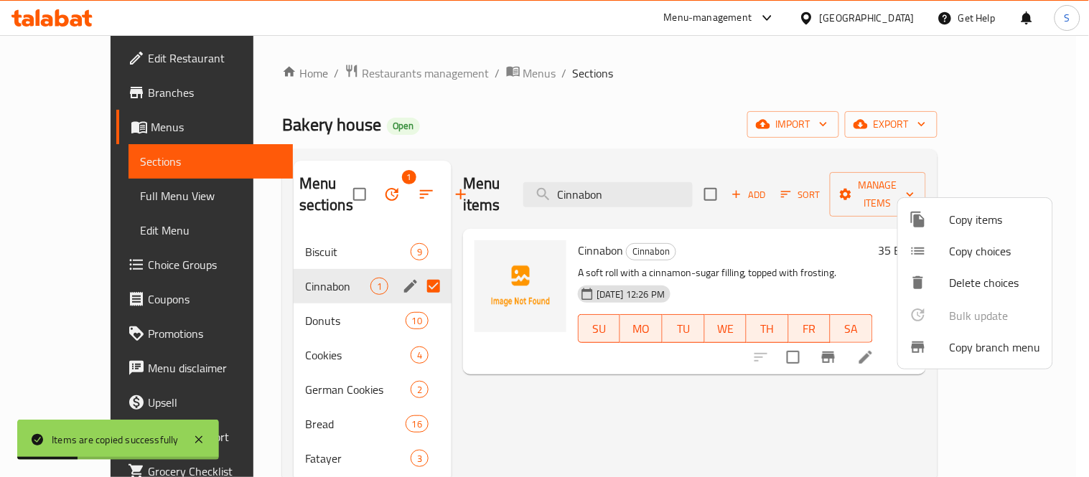
click at [296, 286] on div at bounding box center [544, 238] width 1089 height 477
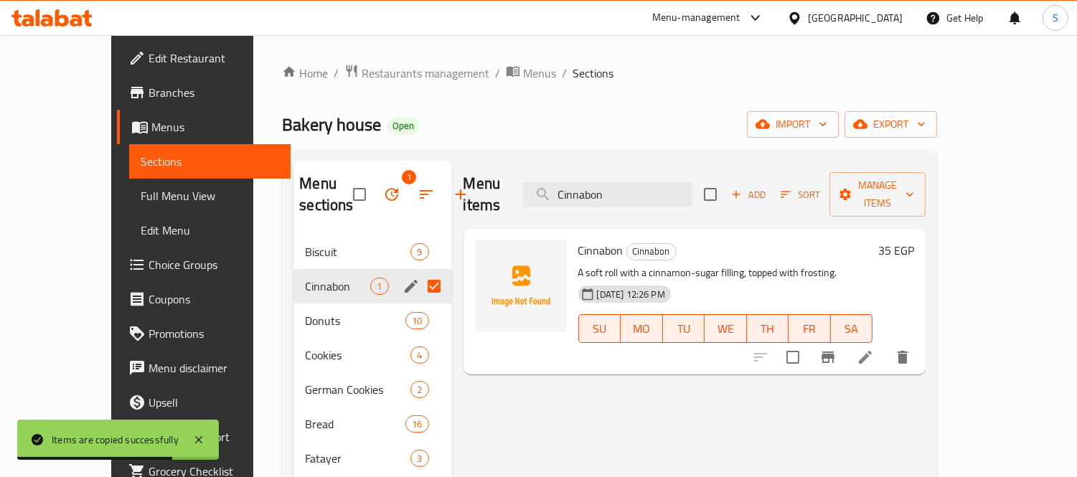
click at [914, 240] on h6 "35 EGP" at bounding box center [896, 250] width 36 height 20
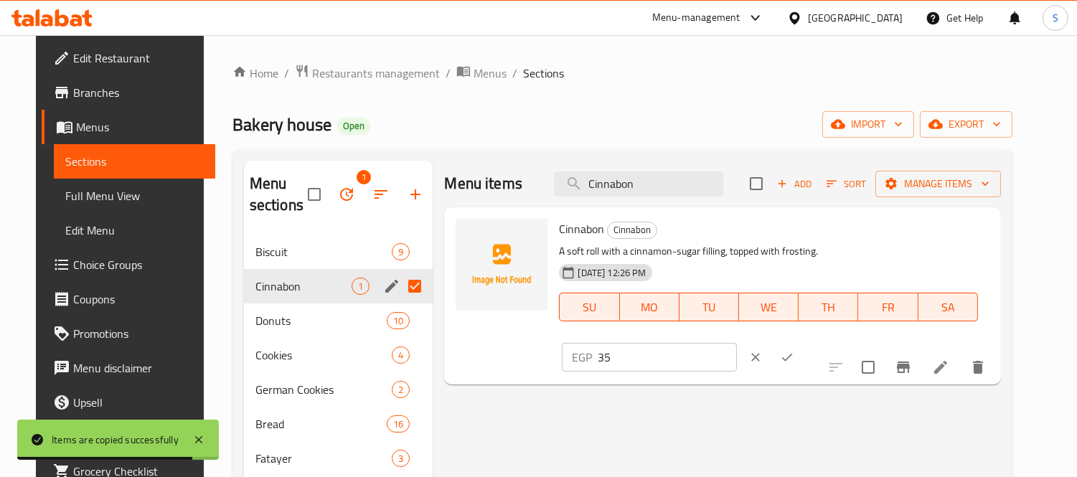
drag, startPoint x: 857, startPoint y: 237, endPoint x: 786, endPoint y: 247, distance: 71.7
click at [736, 343] on div "EGP 35 ​" at bounding box center [649, 357] width 174 height 29
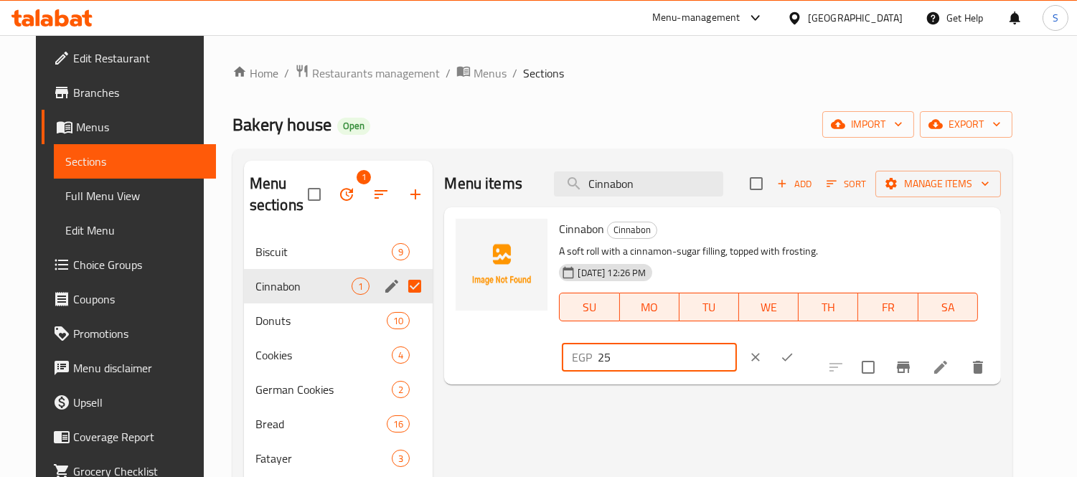
type input "25"
click at [794, 350] on icon "ok" at bounding box center [787, 357] width 14 height 14
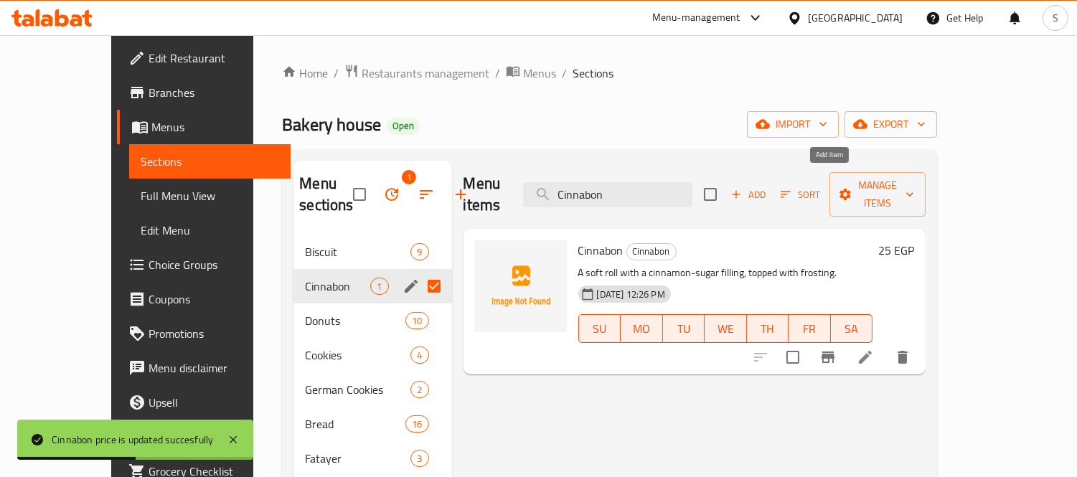
click at [743, 188] on icon "button" at bounding box center [736, 194] width 13 height 13
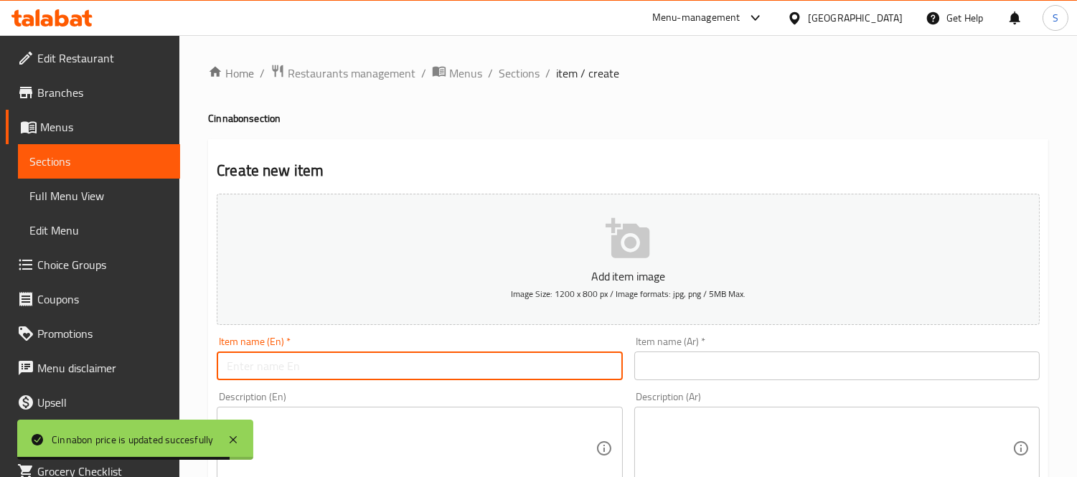
click at [387, 376] on input "text" at bounding box center [419, 366] width 405 height 29
paste input "Cinnabon"
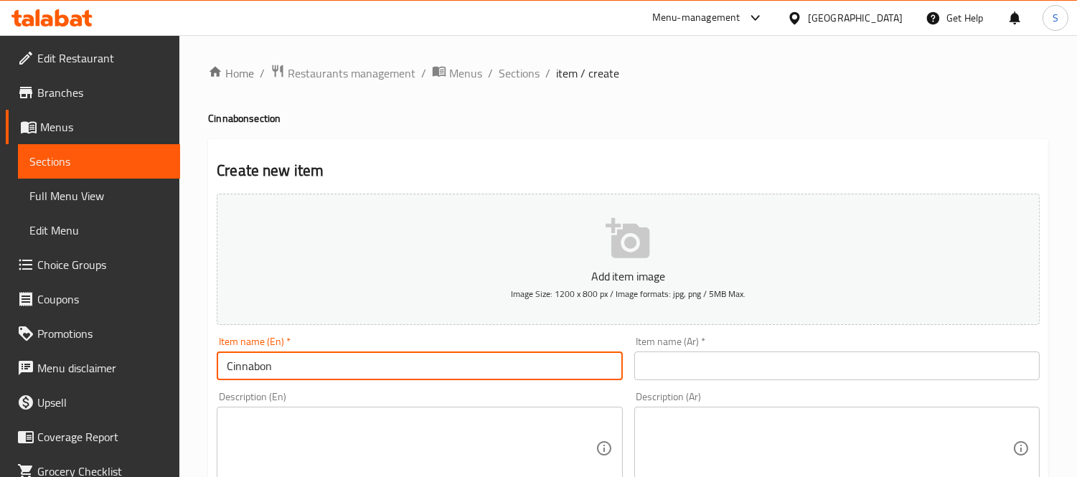
click at [685, 370] on input "text" at bounding box center [836, 366] width 405 height 29
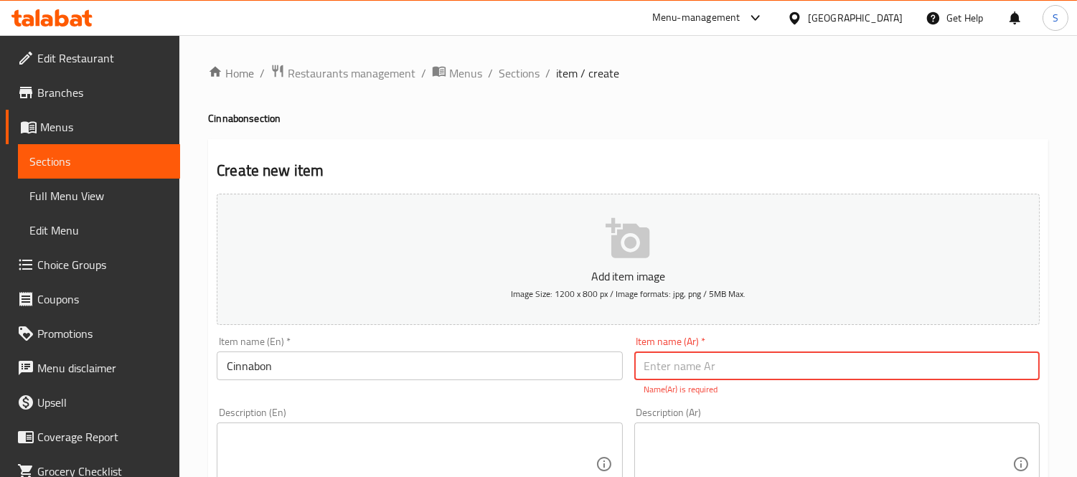
click at [379, 361] on input "Cinnabon" at bounding box center [419, 366] width 405 height 29
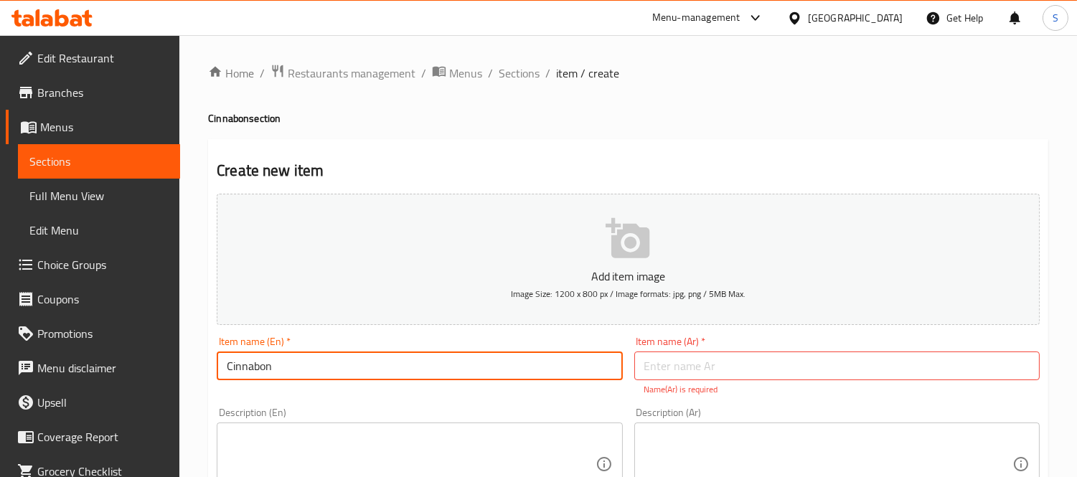
click at [217, 369] on input "Cinnabon" at bounding box center [419, 366] width 405 height 29
click at [238, 374] on input "Netella Cinnabon" at bounding box center [419, 366] width 405 height 29
drag, startPoint x: 232, startPoint y: 375, endPoint x: 240, endPoint y: 390, distance: 17.6
click at [233, 375] on input "Netella Cinnabon" at bounding box center [419, 366] width 405 height 29
click at [241, 371] on input "Netella Cinnabon" at bounding box center [419, 366] width 405 height 29
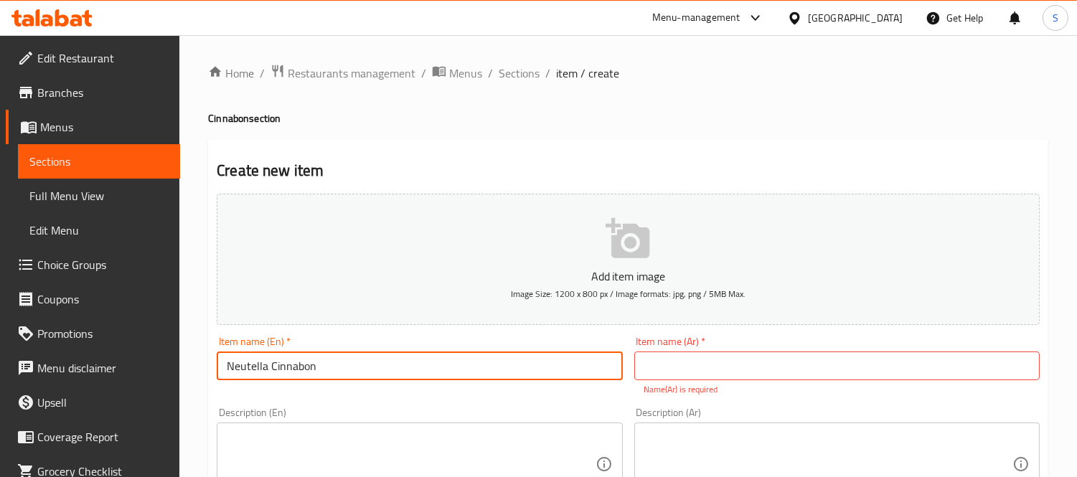
click at [238, 375] on input "Neutella Cinnabon" at bounding box center [419, 366] width 405 height 29
click at [252, 371] on input "Neutella Cinnabon" at bounding box center [419, 366] width 405 height 29
type input "Neutilla Cinnabon"
click at [694, 373] on input "text" at bounding box center [836, 366] width 405 height 29
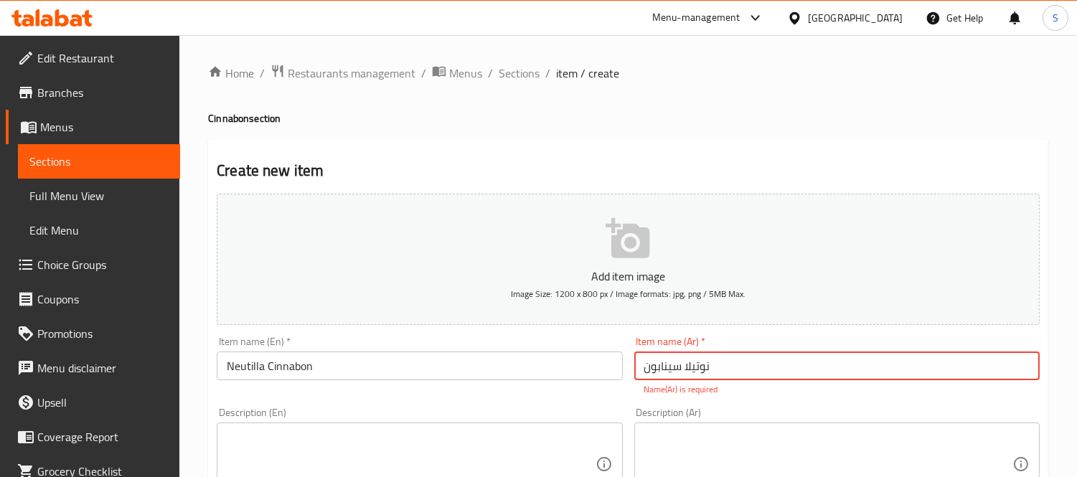
click at [718, 367] on input "نوتيلا سينابون" at bounding box center [836, 366] width 405 height 29
type input "نوتيلا سينابون"
drag, startPoint x: 336, startPoint y: 357, endPoint x: 89, endPoint y: 374, distance: 247.4
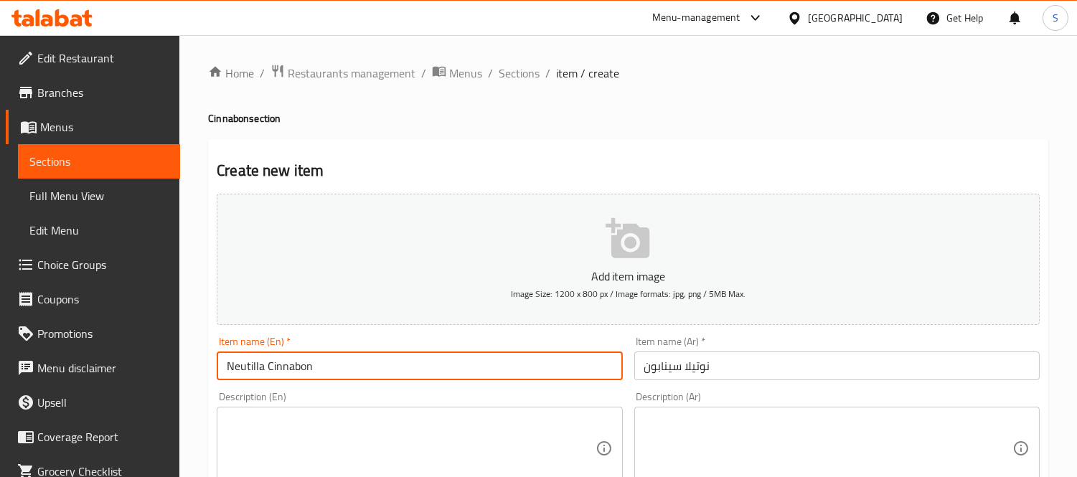
paste input "utella Cinnabon"
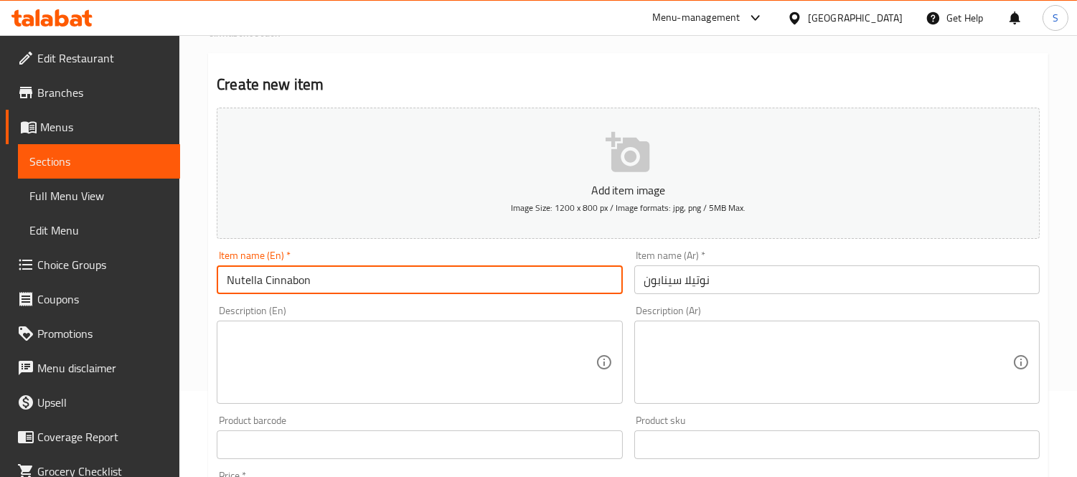
scroll to position [239, 0]
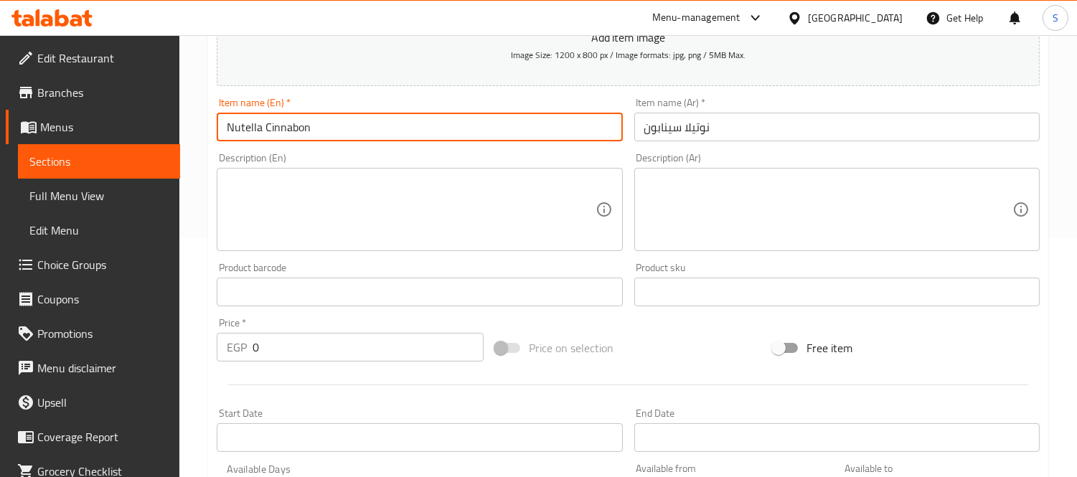
type input "Nutella Cinnabon"
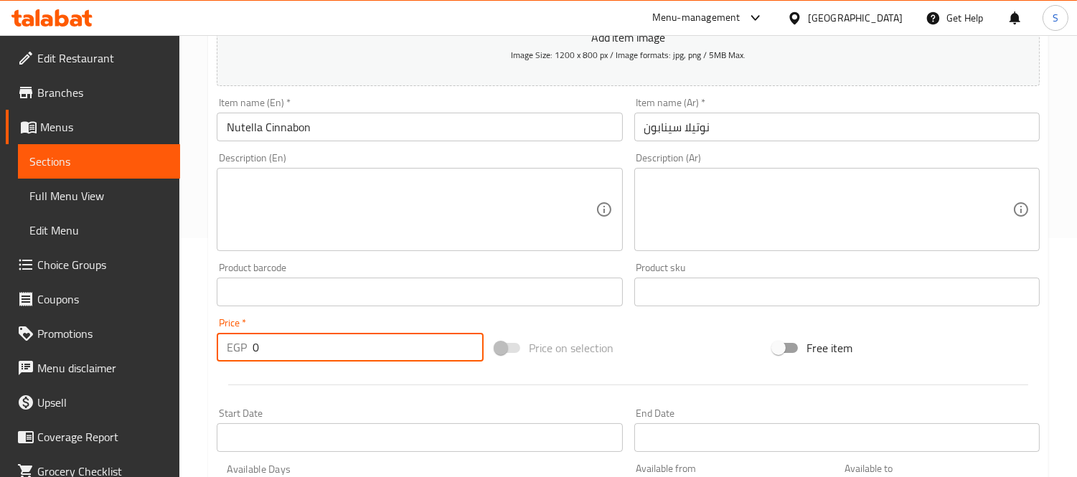
drag, startPoint x: 269, startPoint y: 342, endPoint x: 202, endPoint y: 340, distance: 67.5
click at [204, 354] on div "Home / Restaurants management / Menus / Sections / item / create Cinnabon secti…" at bounding box center [628, 285] width 898 height 979
type input "50"
click at [374, 124] on input "Nutella Cinnabon" at bounding box center [419, 127] width 405 height 29
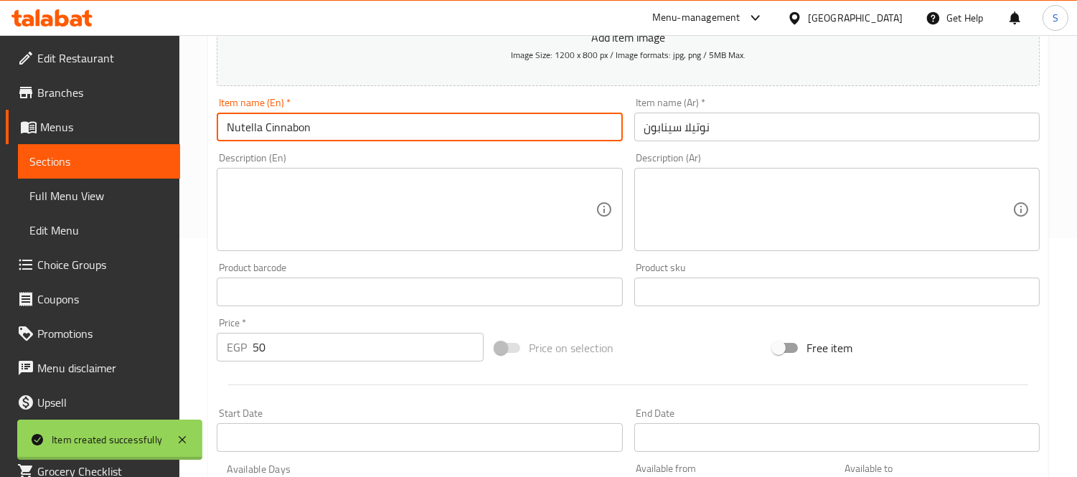
type input "0"
drag, startPoint x: 69, startPoint y: 154, endPoint x: 63, endPoint y: 170, distance: 16.8
click at [69, 154] on span "Sections" at bounding box center [98, 161] width 139 height 17
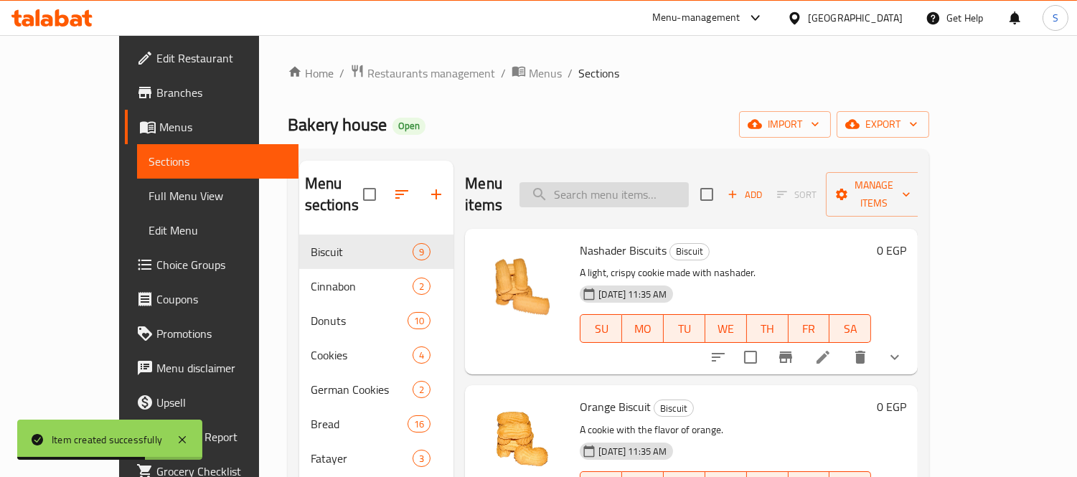
paste input "Nutella Cinnabon"
click at [658, 187] on input "search" at bounding box center [603, 194] width 169 height 25
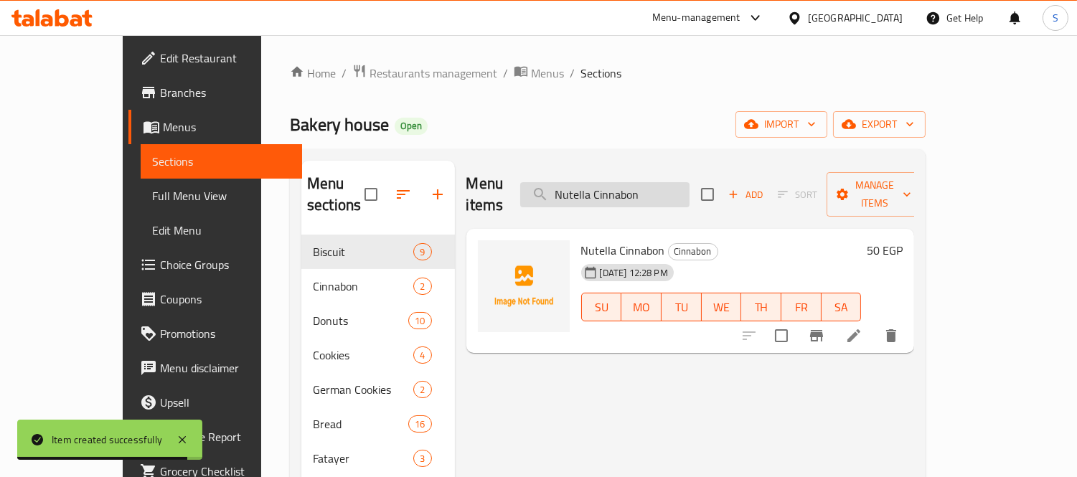
click at [639, 191] on input "Nutella Cinnabon" at bounding box center [604, 194] width 169 height 25
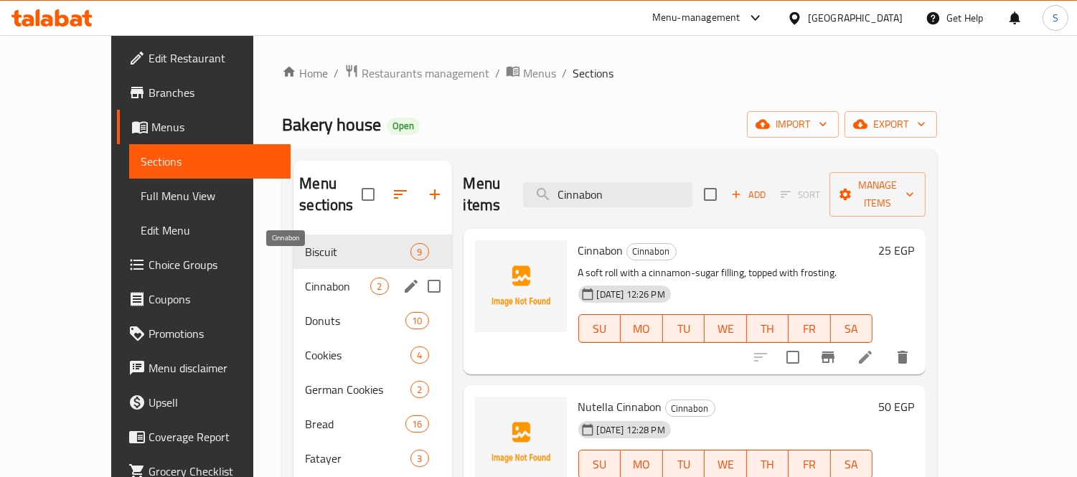
type input "Cinnabon"
click at [305, 278] on span "Cinnabon" at bounding box center [337, 286] width 65 height 17
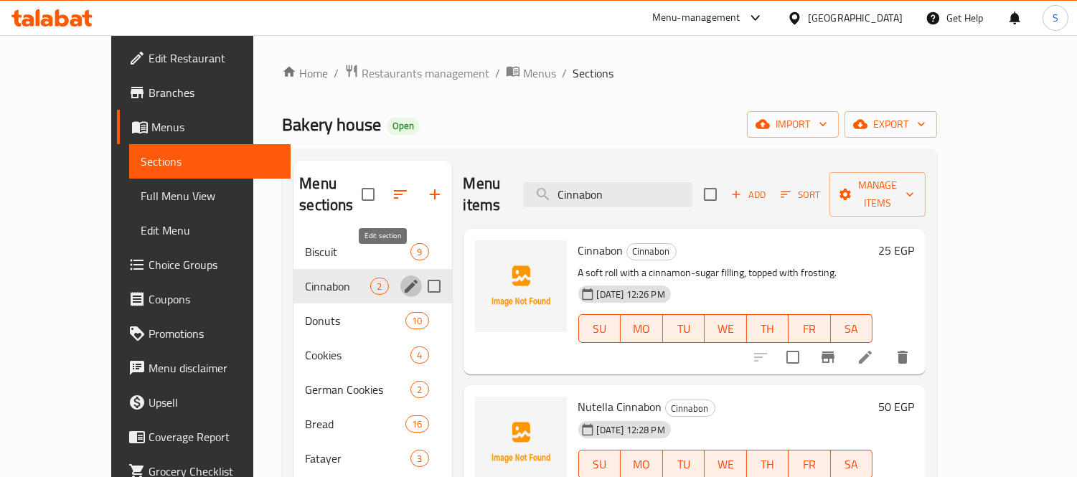
click at [403, 278] on icon "edit" at bounding box center [411, 286] width 17 height 17
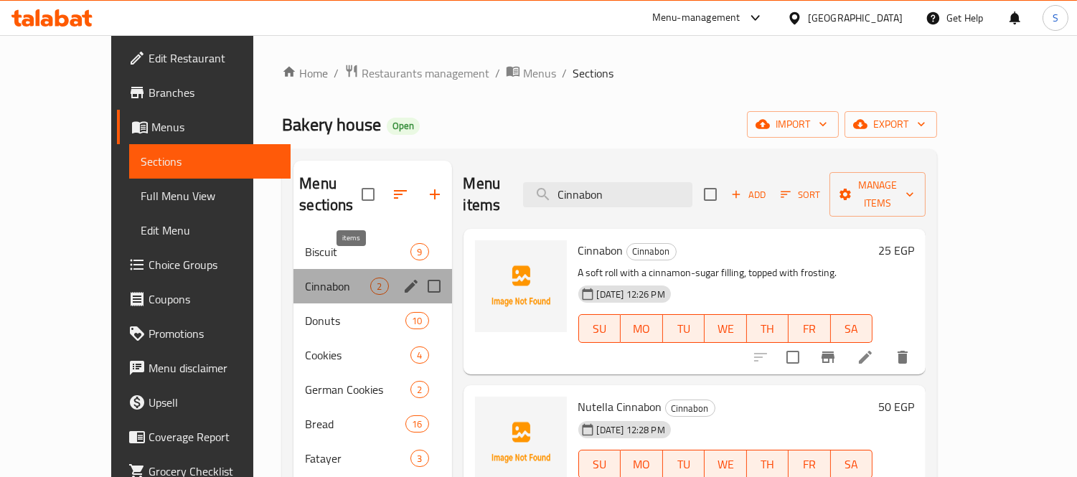
click at [371, 280] on span "2" at bounding box center [379, 287] width 17 height 14
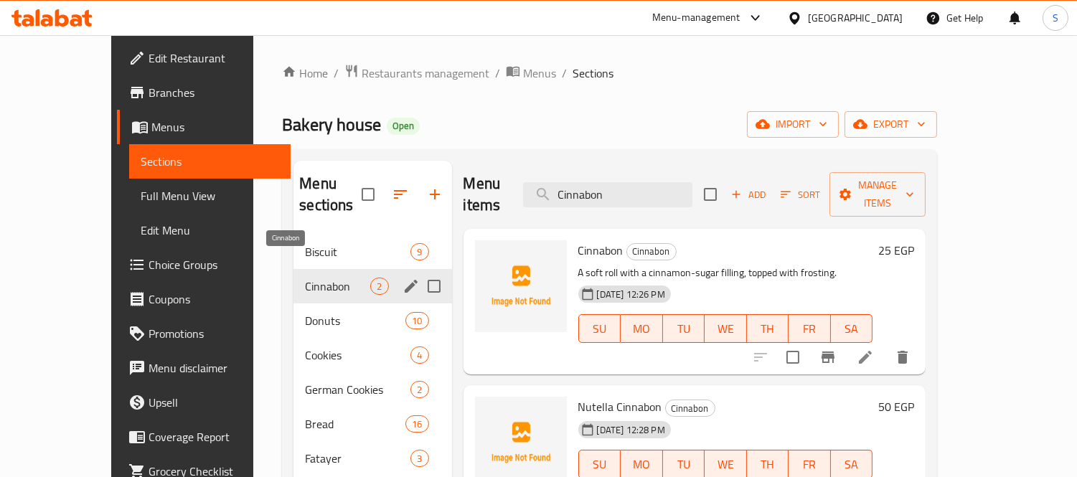
click at [305, 278] on span "Cinnabon" at bounding box center [337, 286] width 65 height 17
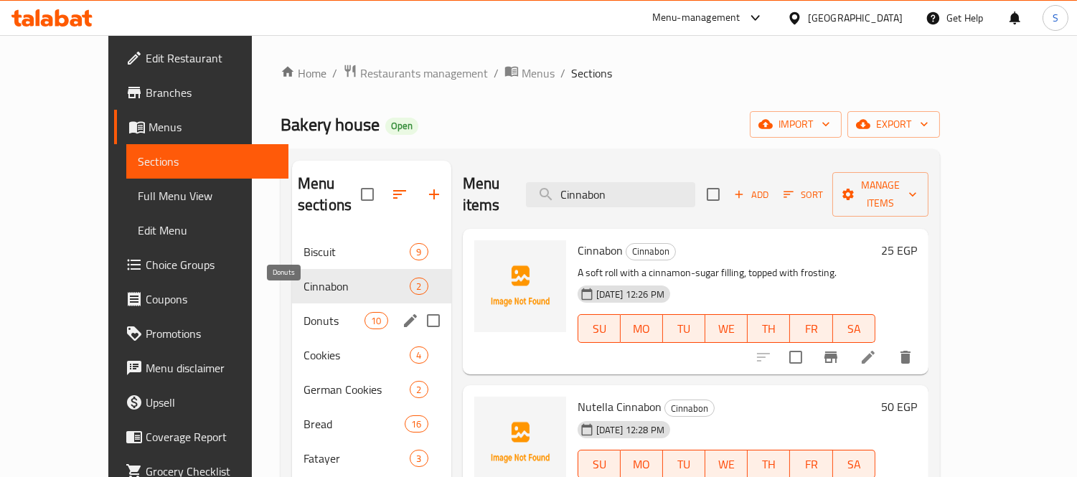
click at [304, 312] on span "Donuts" at bounding box center [334, 320] width 61 height 17
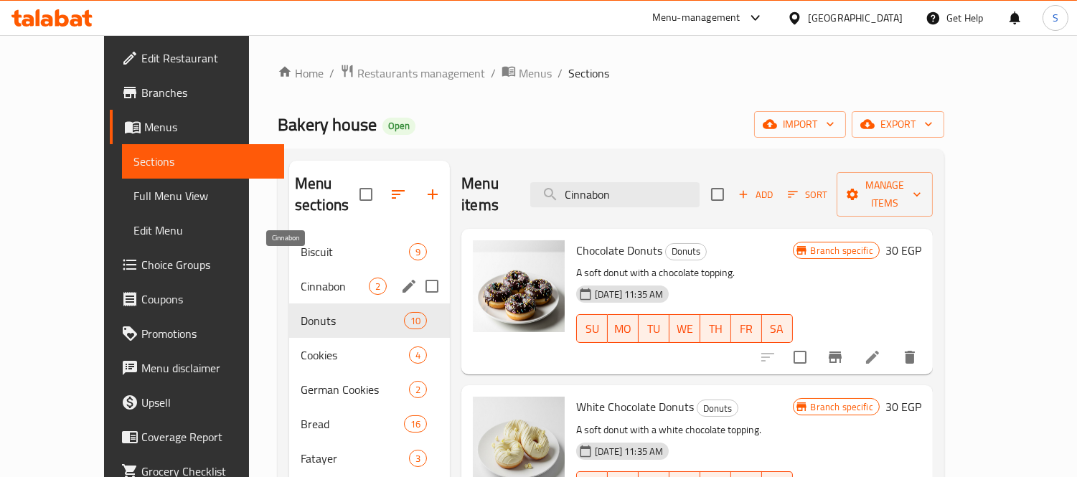
click at [301, 278] on span "Cinnabon" at bounding box center [335, 286] width 68 height 17
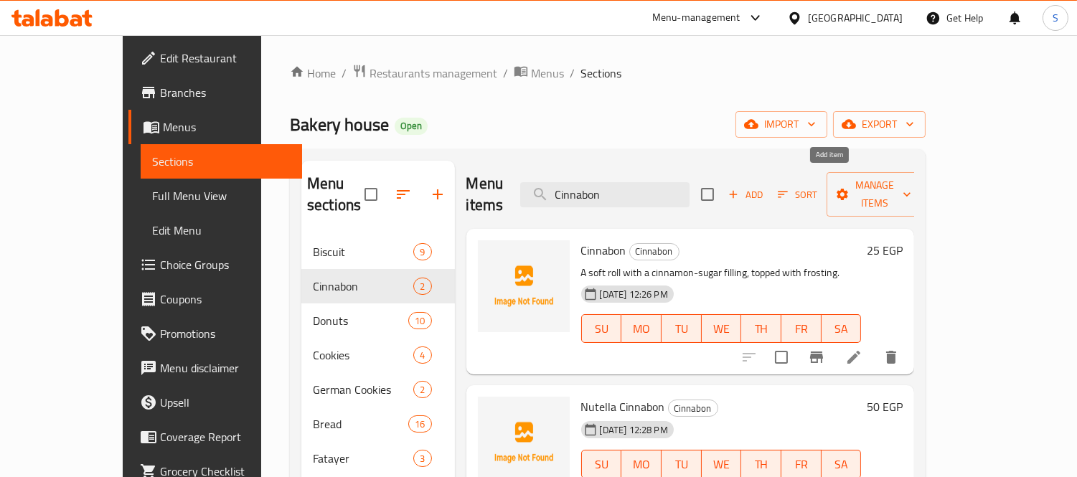
click at [765, 187] on span "Add" at bounding box center [745, 195] width 39 height 17
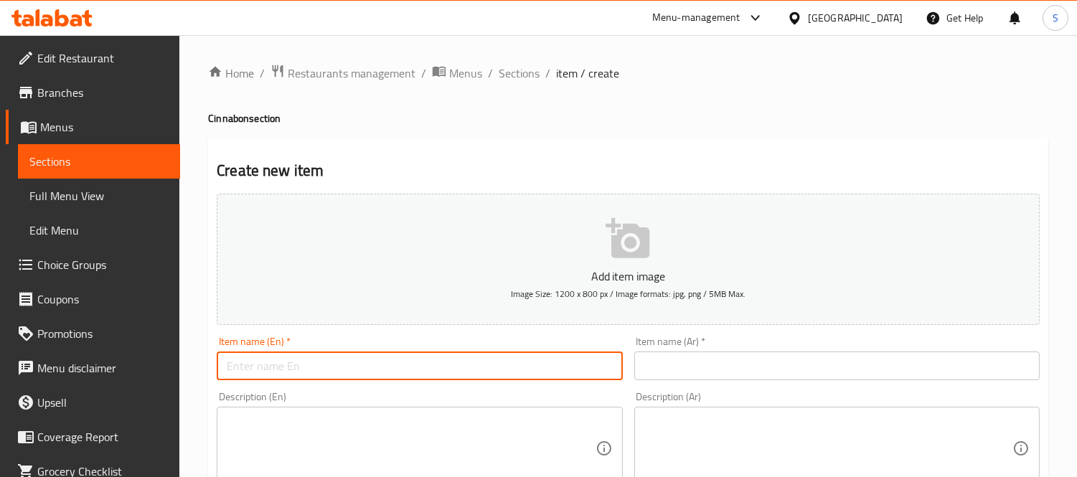
click at [439, 359] on input "text" at bounding box center [419, 366] width 405 height 29
paste input "Nutella Cinnabon"
type input "Nutella Cinnabon"
drag, startPoint x: 739, startPoint y: 369, endPoint x: 693, endPoint y: 361, distance: 46.6
click at [739, 369] on input "text" at bounding box center [836, 366] width 405 height 29
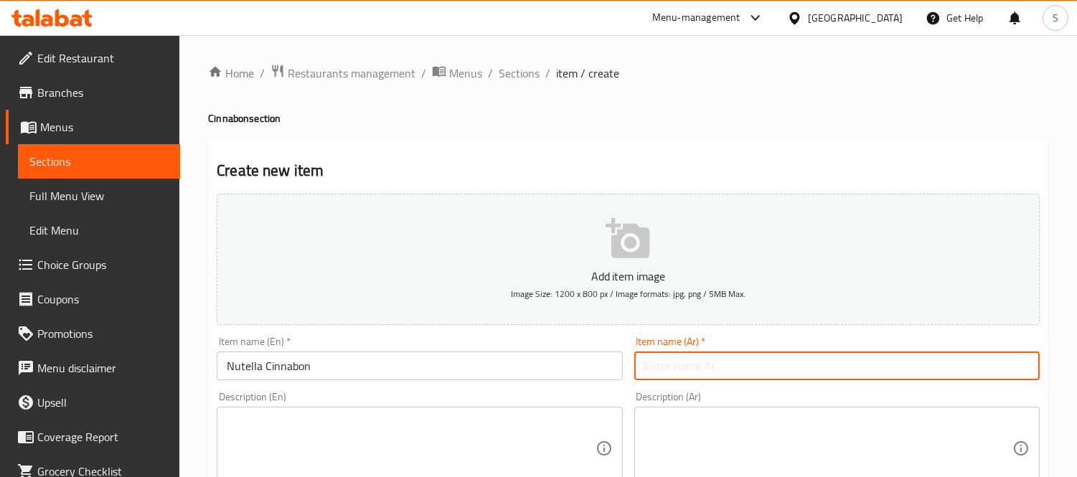
type input "]"
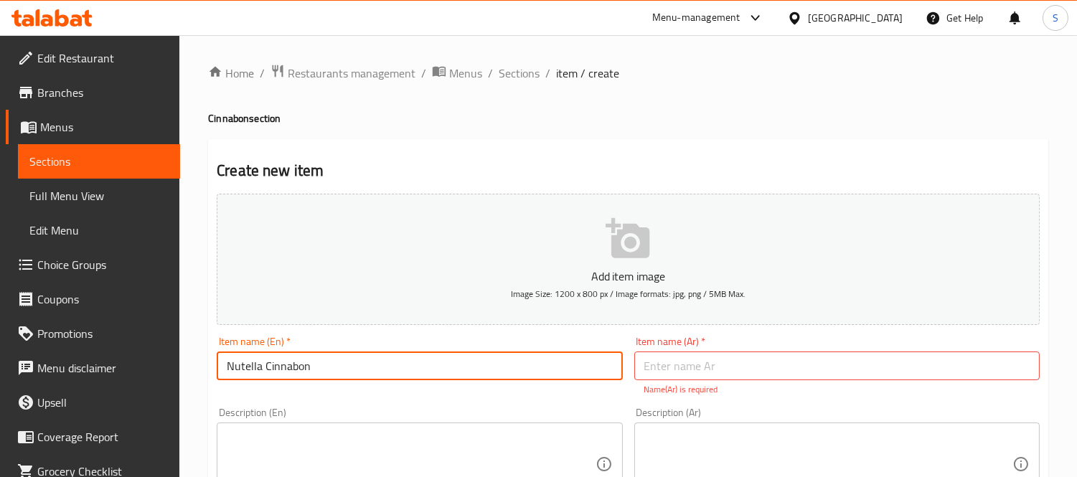
drag, startPoint x: 261, startPoint y: 367, endPoint x: 210, endPoint y: 369, distance: 51.0
click at [211, 369] on div "Item name (En)   * Nutella Cinnabon Item name (En) *" at bounding box center [419, 366] width 417 height 71
type input "Dark Chocolate Cinnabon"
click at [723, 362] on input "text" at bounding box center [836, 366] width 405 height 29
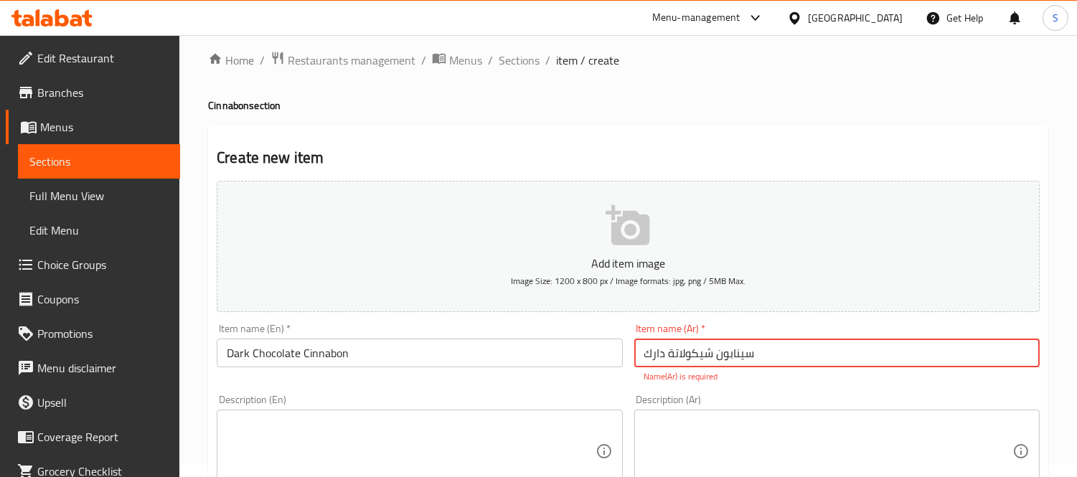
scroll to position [398, 0]
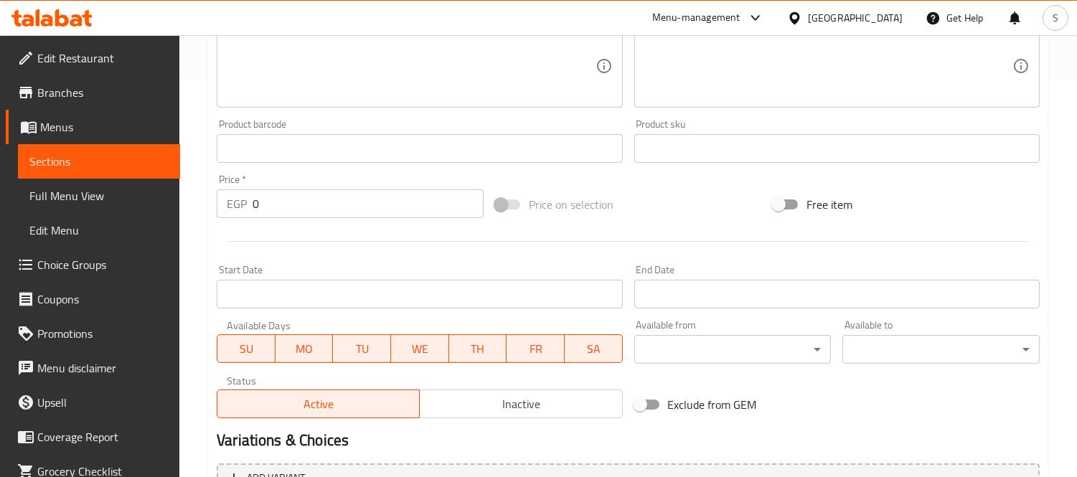
type input "سينابون شيكولاتة دارك"
drag, startPoint x: 276, startPoint y: 203, endPoint x: 178, endPoint y: 202, distance: 97.6
click at [178, 202] on div "Edit Restaurant Branches Menus Sections Full Menu View Edit Menu Choice Groups …" at bounding box center [538, 134] width 1077 height 995
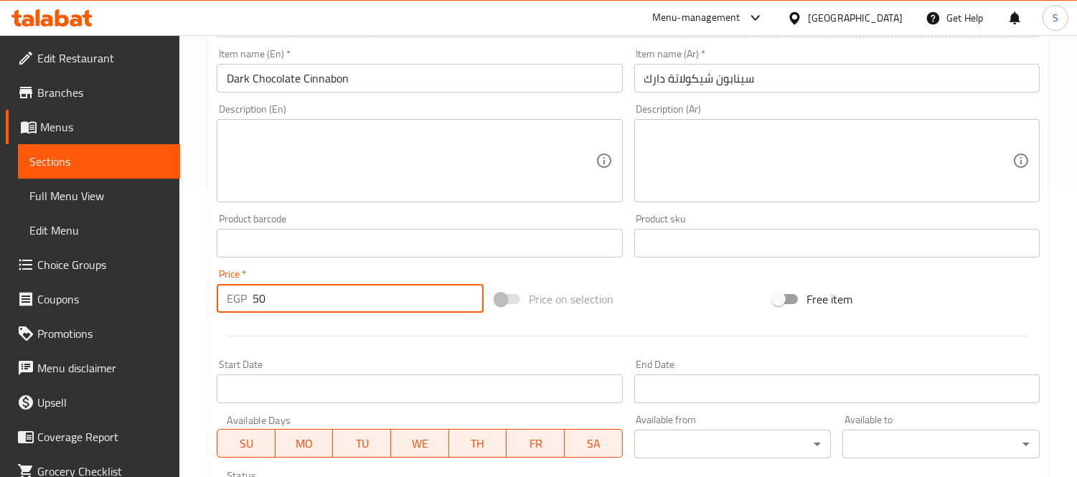
scroll to position [0, 0]
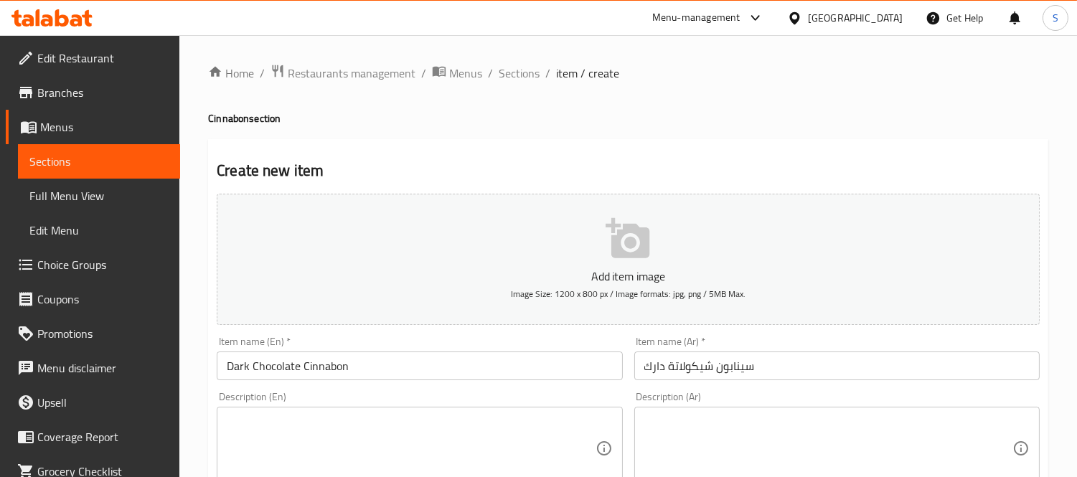
type input "50"
click at [367, 370] on input "Dark Chocolate Cinnabon" at bounding box center [419, 366] width 405 height 29
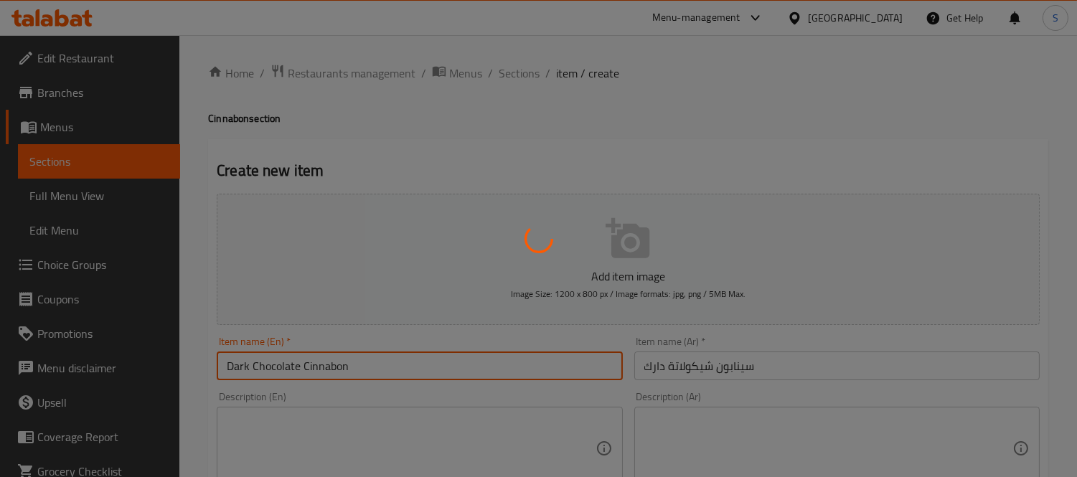
type input "0"
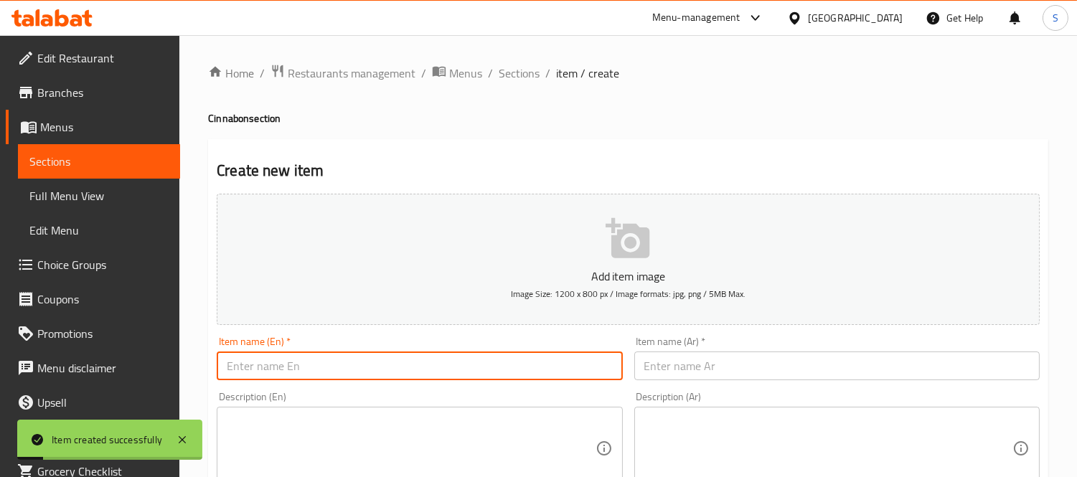
click at [408, 357] on input "text" at bounding box center [419, 366] width 405 height 29
paste input "Nutella Cinnabon"
drag, startPoint x: 337, startPoint y: 370, endPoint x: 121, endPoint y: 375, distance: 216.7
click at [287, 370] on input "Nutella Cinnabon" at bounding box center [419, 366] width 405 height 29
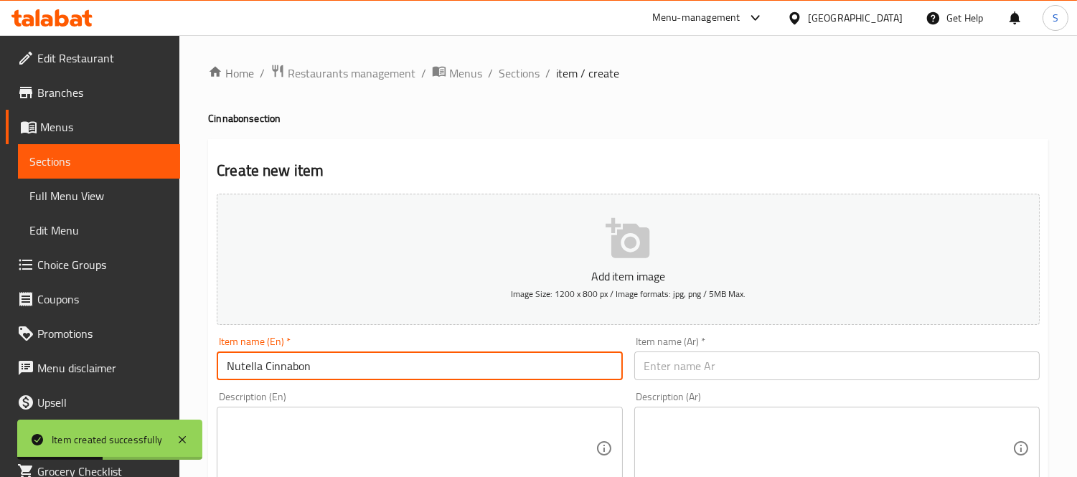
drag, startPoint x: 345, startPoint y: 370, endPoint x: 265, endPoint y: 370, distance: 79.6
click at [265, 370] on input "Nutella Cinnabon" at bounding box center [419, 366] width 405 height 29
click at [268, 371] on input "Nutella Cinnabon" at bounding box center [419, 366] width 405 height 29
click at [268, 369] on input "Nutella Cinnabon" at bounding box center [419, 366] width 405 height 29
drag, startPoint x: 261, startPoint y: 367, endPoint x: 202, endPoint y: 360, distance: 59.9
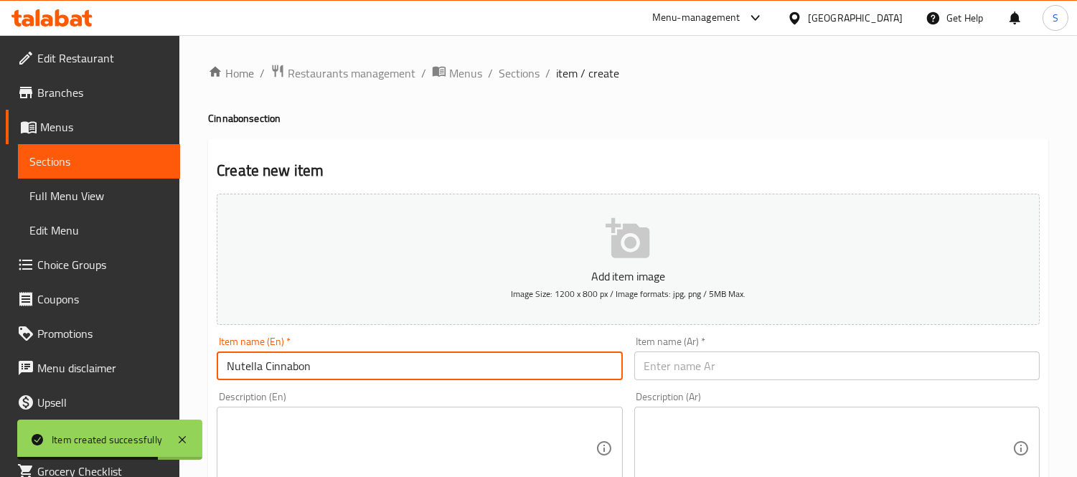
click at [211, 366] on div "Item name (En)   * Nutella Cinnabon Item name (En) *" at bounding box center [419, 358] width 417 height 55
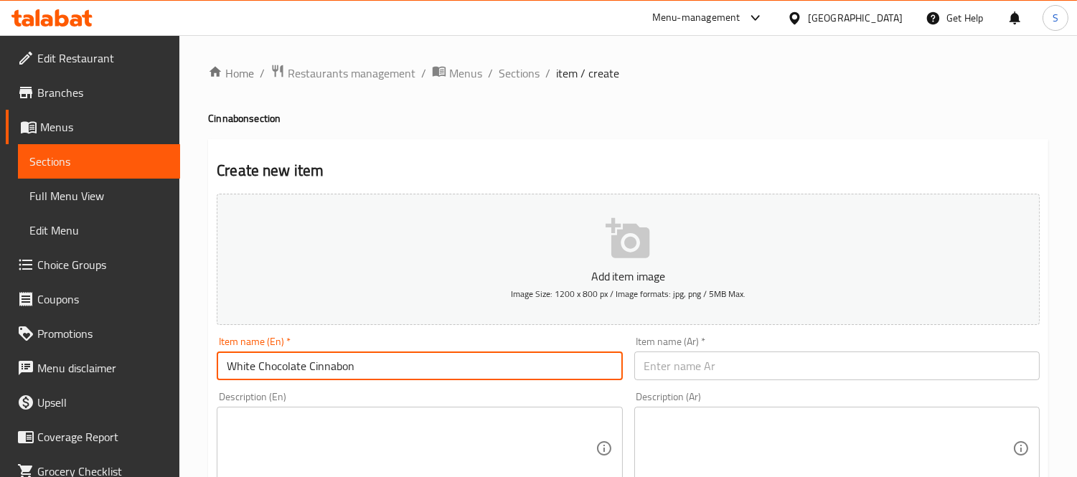
type input "White Chocolate Cinnabon"
click at [694, 359] on input "text" at bounding box center [836, 366] width 405 height 29
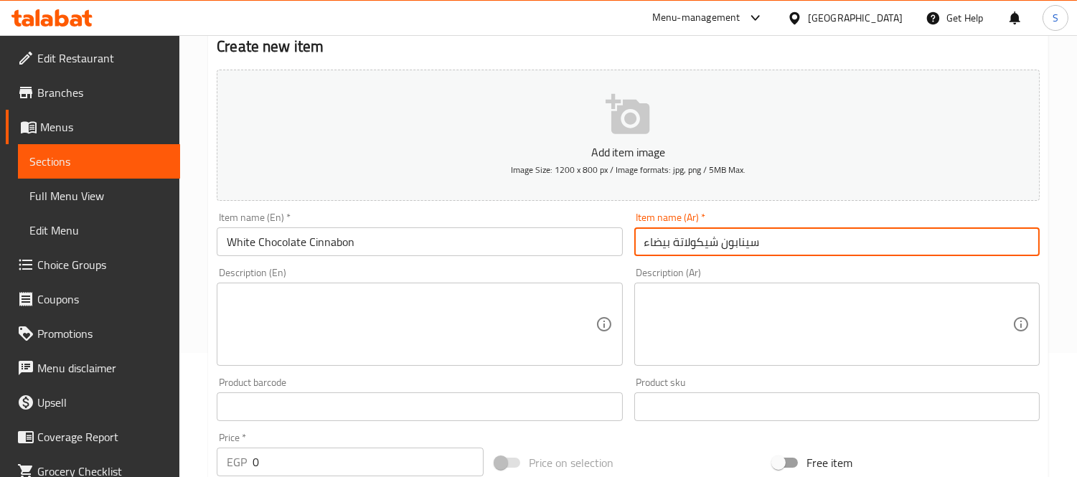
scroll to position [239, 0]
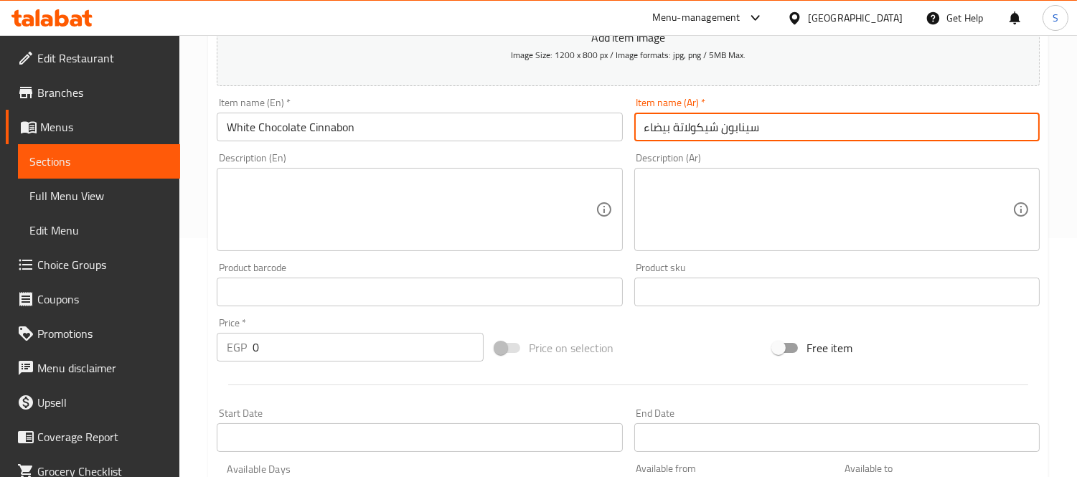
type input "سينابون شيكولاتة بيضاء"
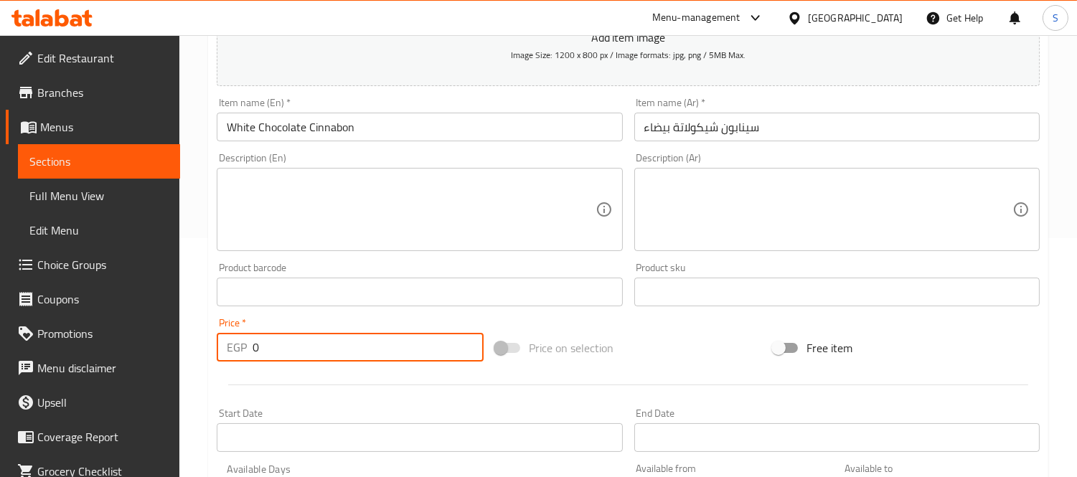
drag, startPoint x: 261, startPoint y: 346, endPoint x: 169, endPoint y: 346, distance: 92.6
click at [169, 346] on div "Edit Restaurant Branches Menus Sections Full Menu View Edit Menu Choice Groups …" at bounding box center [538, 285] width 1077 height 979
type input "50"
click at [410, 106] on div "Item name (En)   * White Chocolate Cinnabon Item name (En) *" at bounding box center [419, 120] width 405 height 44
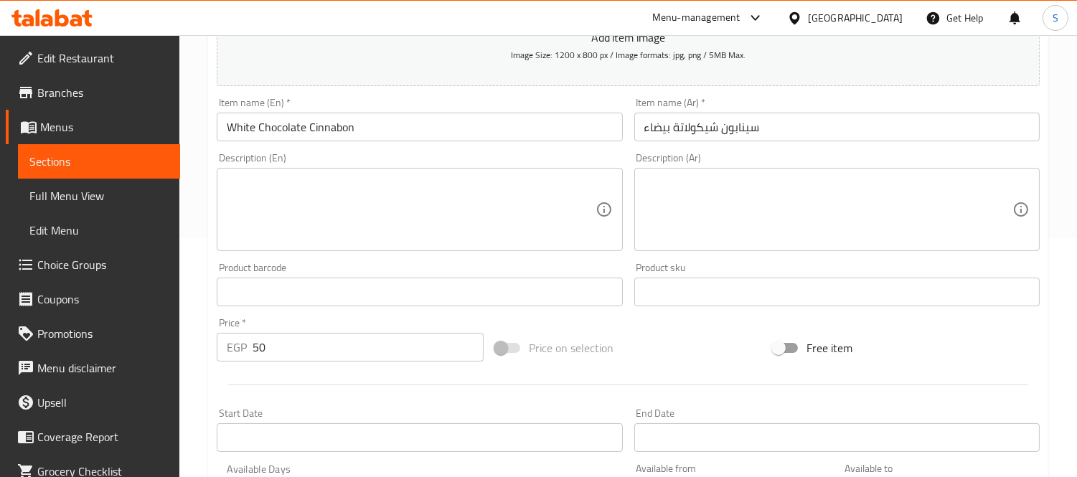
click at [410, 122] on input "White Chocolate Cinnabon" at bounding box center [419, 127] width 405 height 29
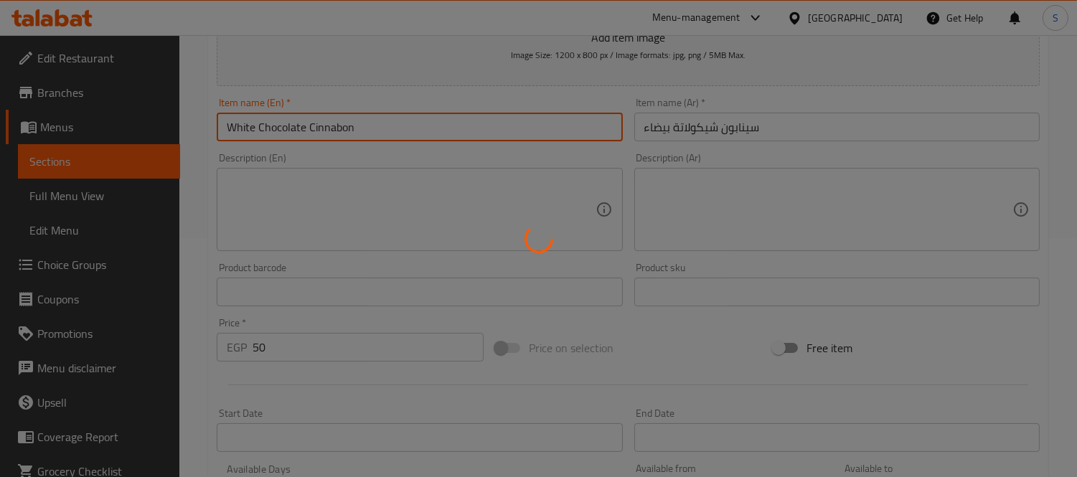
type input "0"
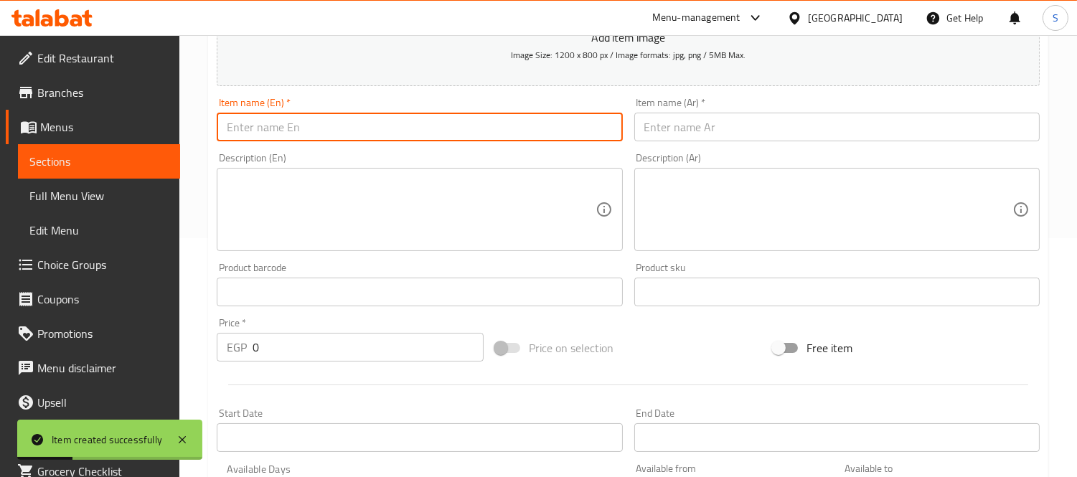
click at [311, 127] on input "text" at bounding box center [419, 127] width 405 height 29
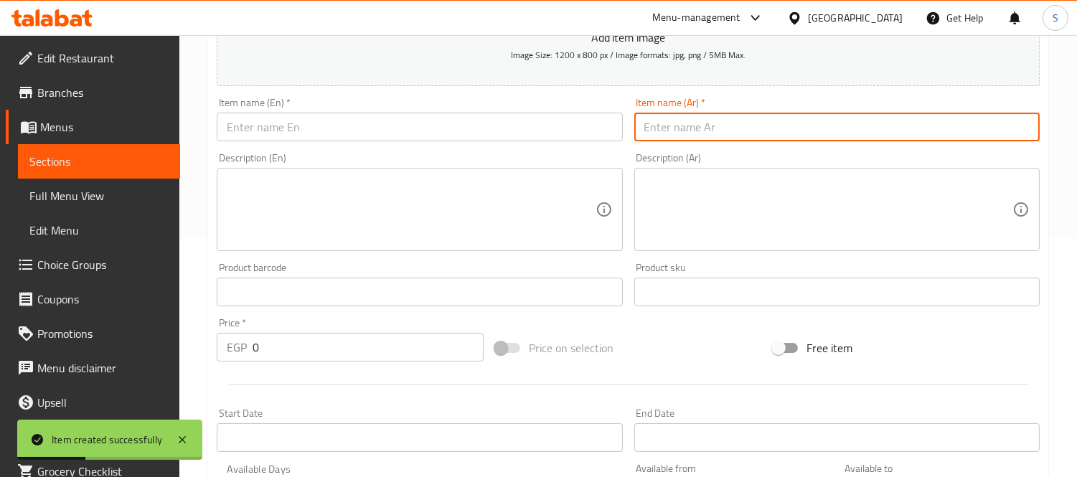
click at [718, 124] on input "text" at bounding box center [836, 127] width 405 height 29
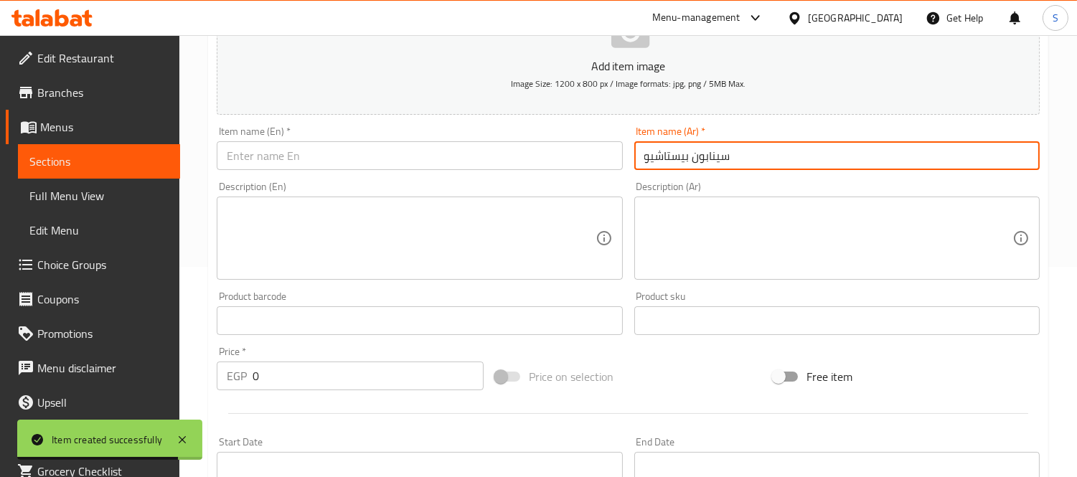
scroll to position [159, 0]
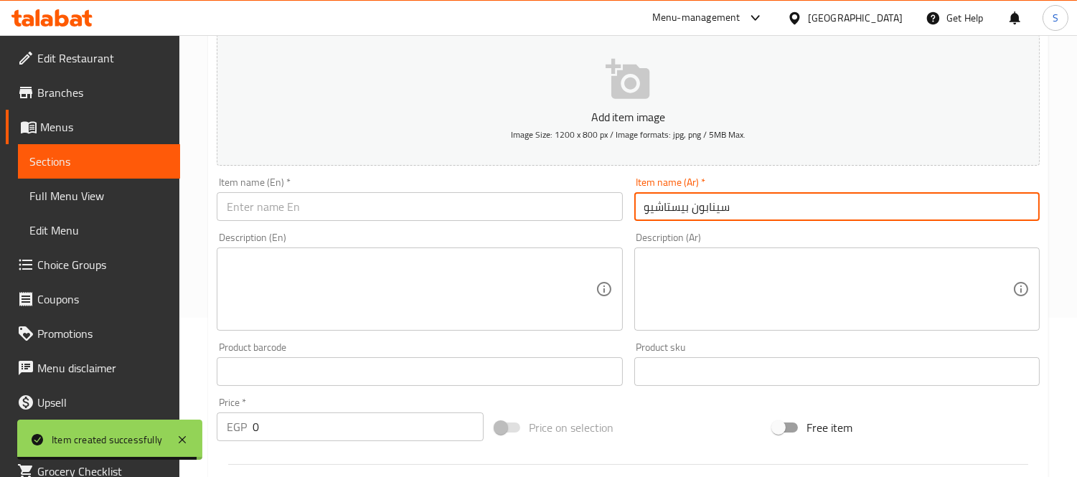
type input "سينابون بيستاشيو"
click at [477, 210] on input "text" at bounding box center [419, 206] width 405 height 29
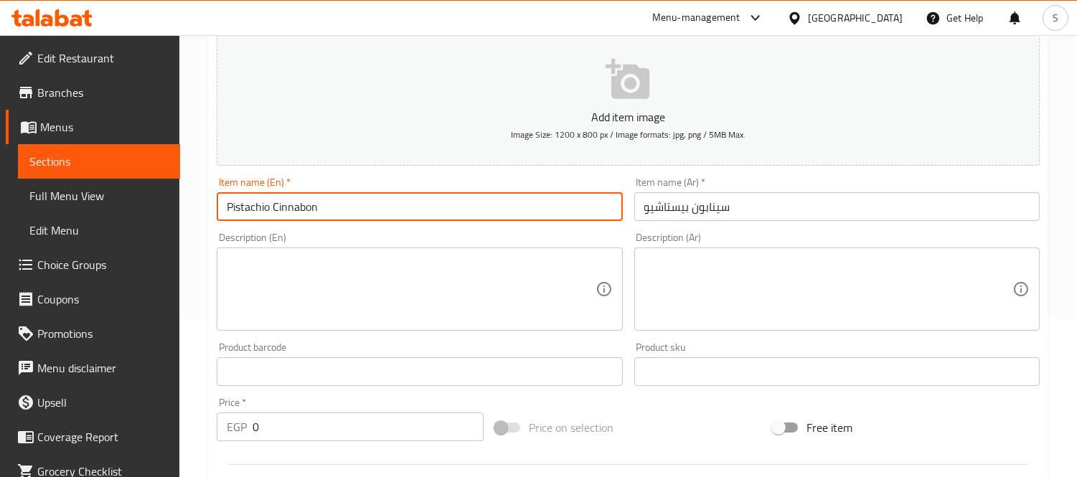
type input "Pistachio Cinnabon"
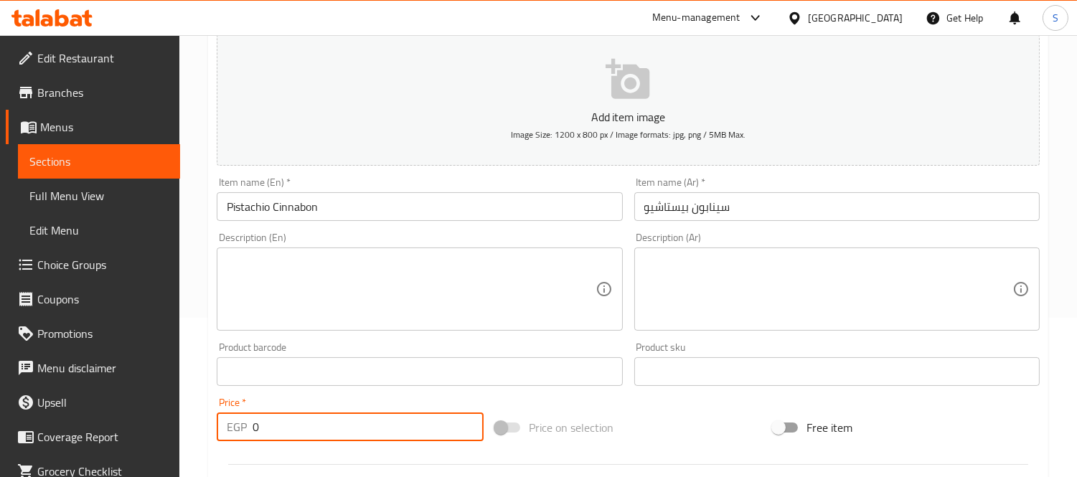
drag, startPoint x: 283, startPoint y: 431, endPoint x: 224, endPoint y: 428, distance: 59.6
click at [224, 428] on div "EGP 0 Price *" at bounding box center [350, 427] width 267 height 29
type input "50"
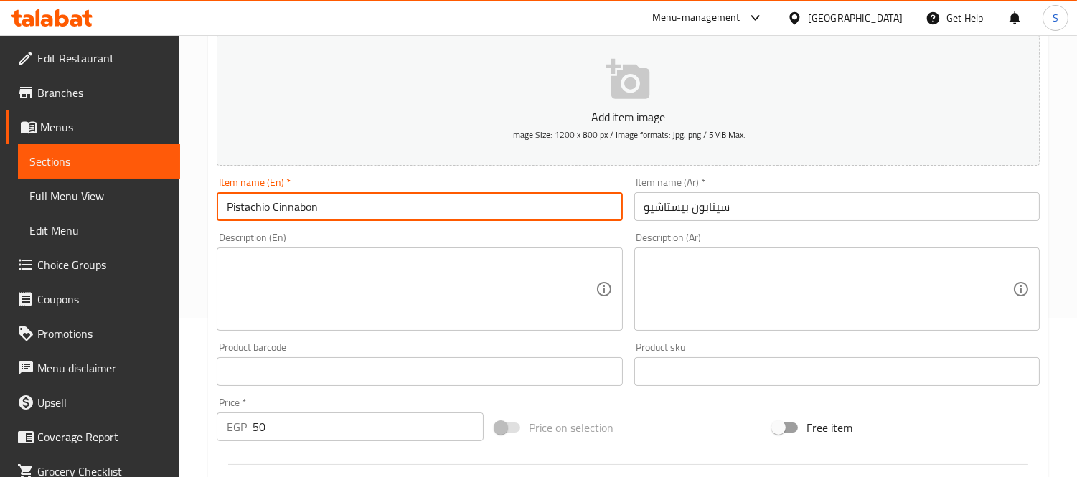
click at [400, 203] on input "Pistachio Cinnabon" at bounding box center [419, 206] width 405 height 29
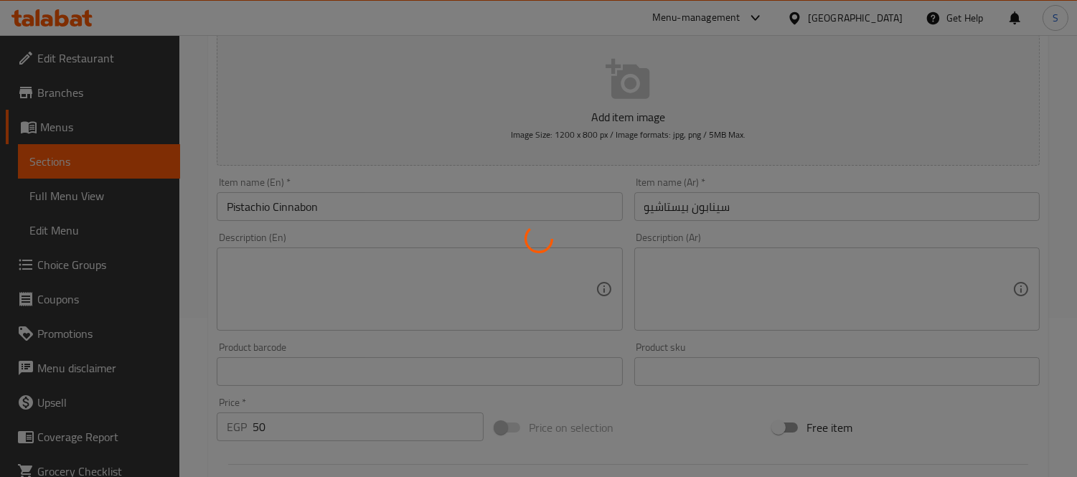
type input "0"
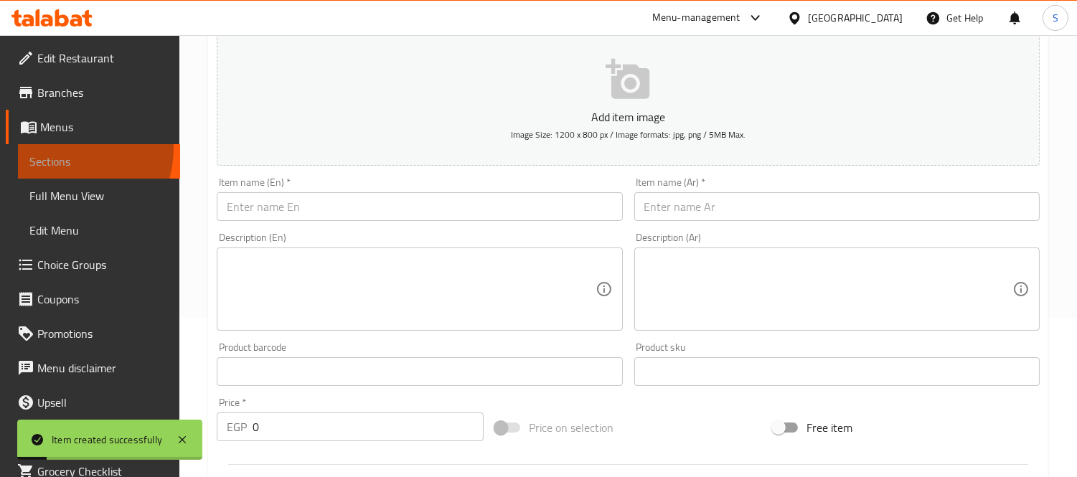
click at [69, 149] on link "Sections" at bounding box center [99, 161] width 162 height 34
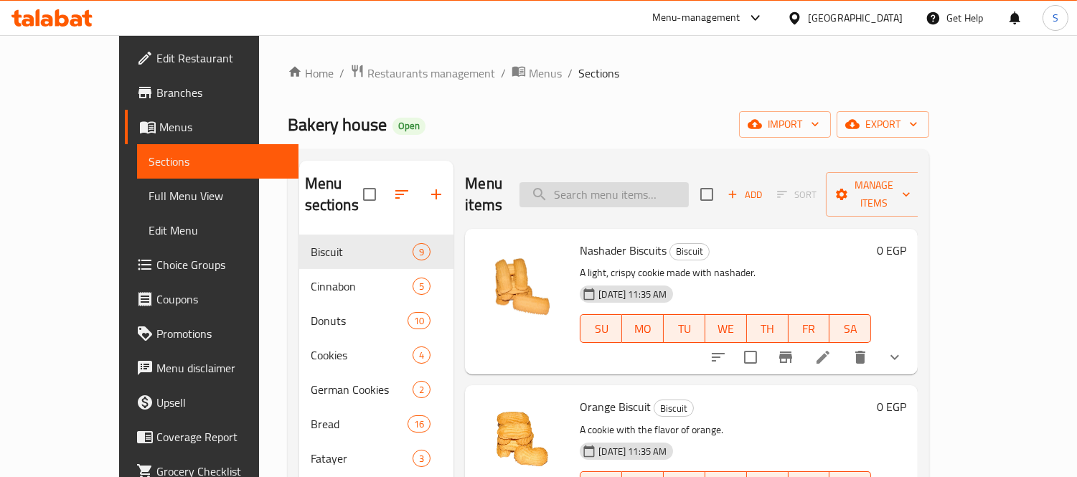
click at [611, 182] on input "search" at bounding box center [603, 194] width 169 height 25
type input "]"
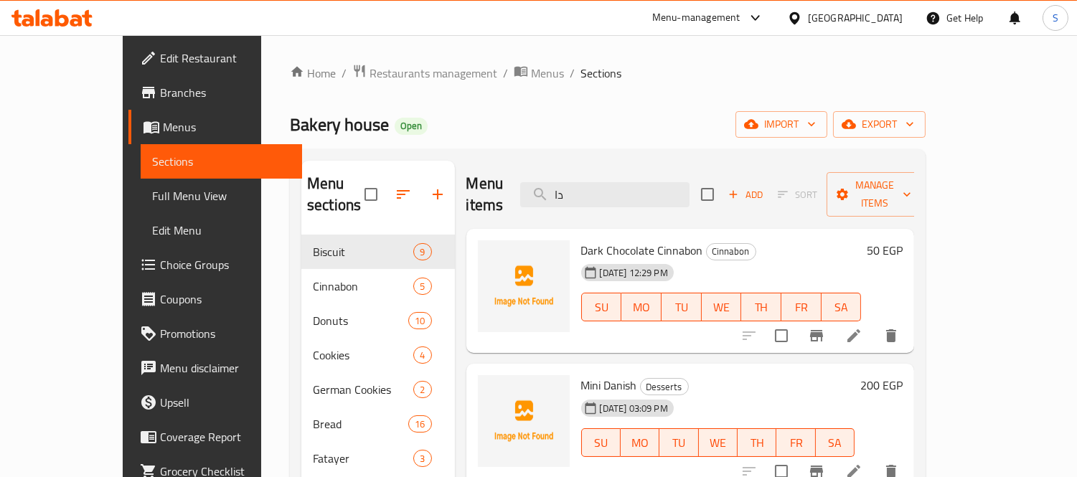
type input "د"
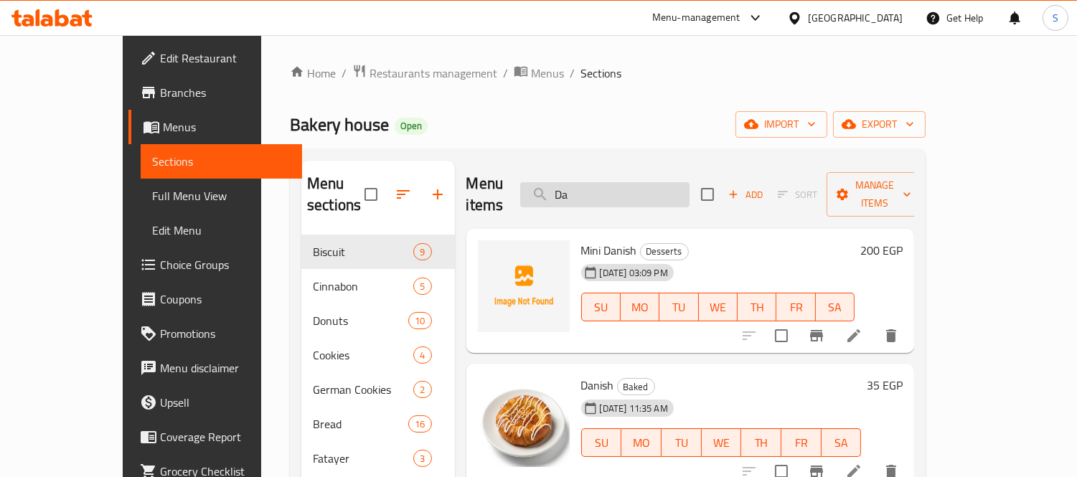
type input "D"
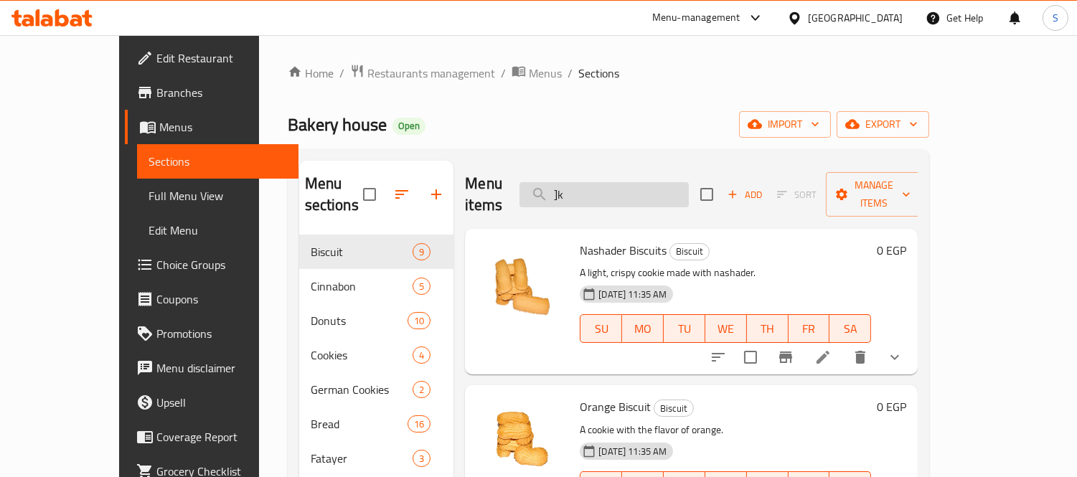
type input "]"
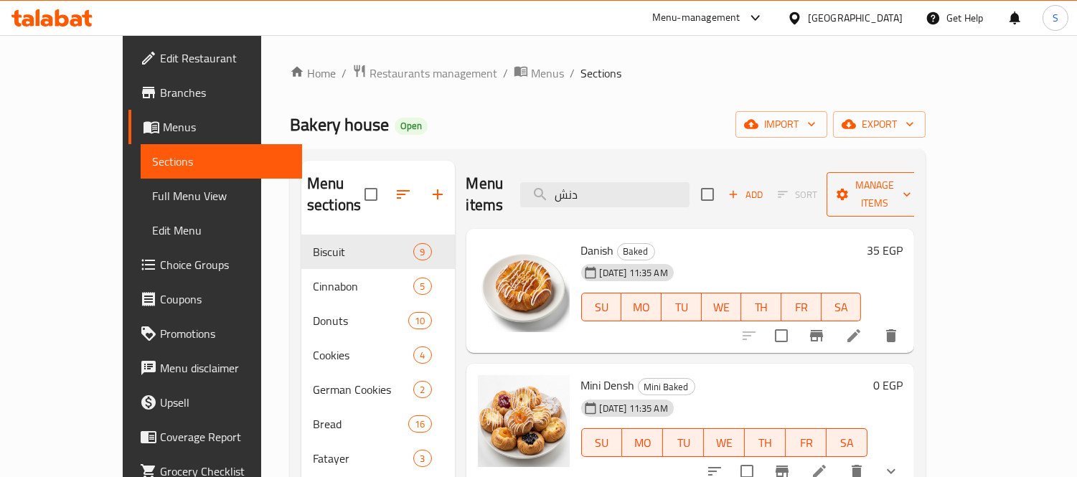
type input "دنش"
click at [911, 187] on span "Manage items" at bounding box center [874, 195] width 73 height 36
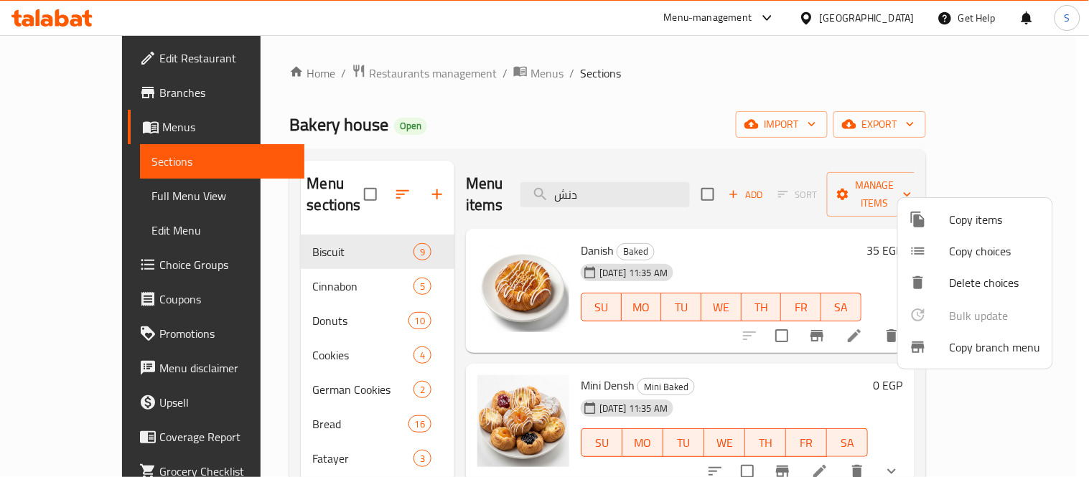
click at [962, 254] on span "Copy choices" at bounding box center [994, 251] width 91 height 17
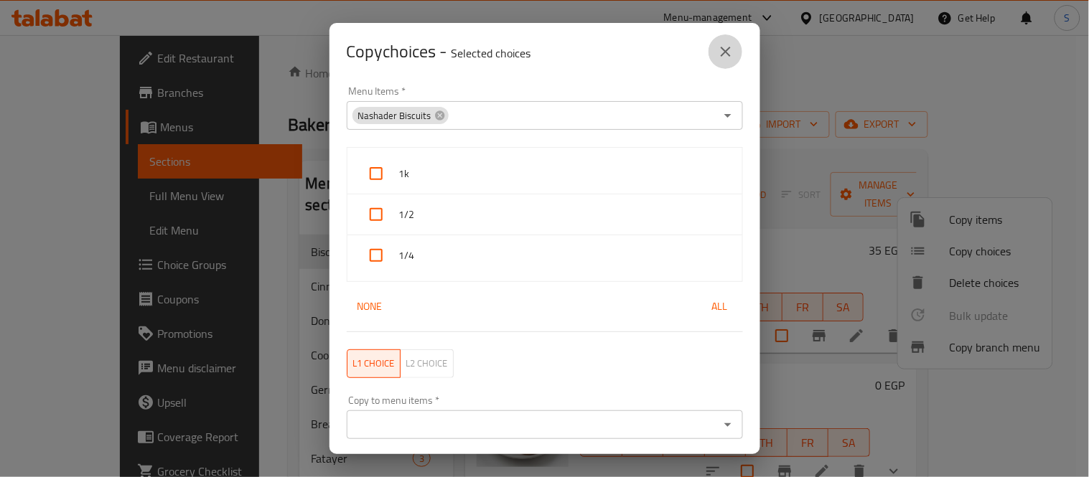
click at [718, 54] on icon "close" at bounding box center [725, 51] width 17 height 17
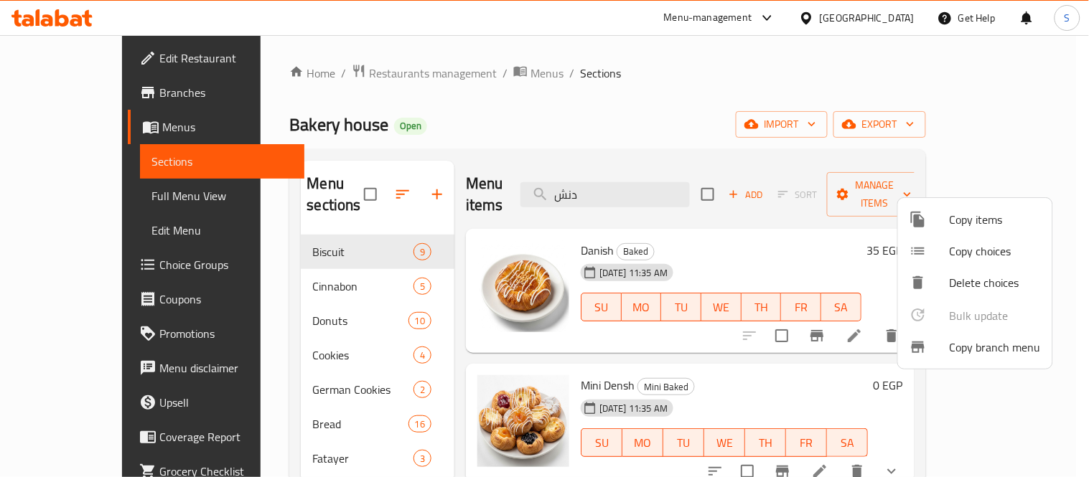
click at [957, 217] on span "Copy items" at bounding box center [994, 219] width 91 height 17
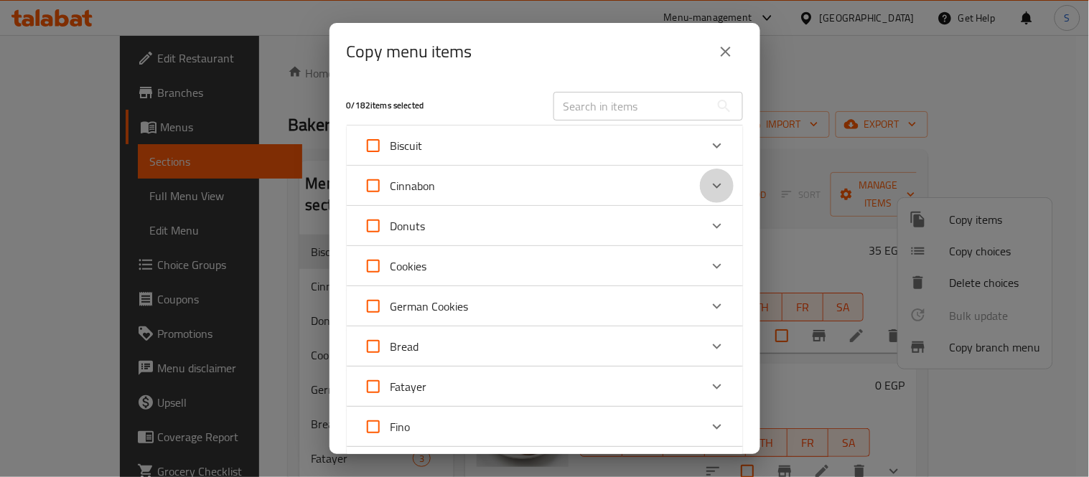
click at [708, 184] on icon "Expand" at bounding box center [716, 185] width 17 height 17
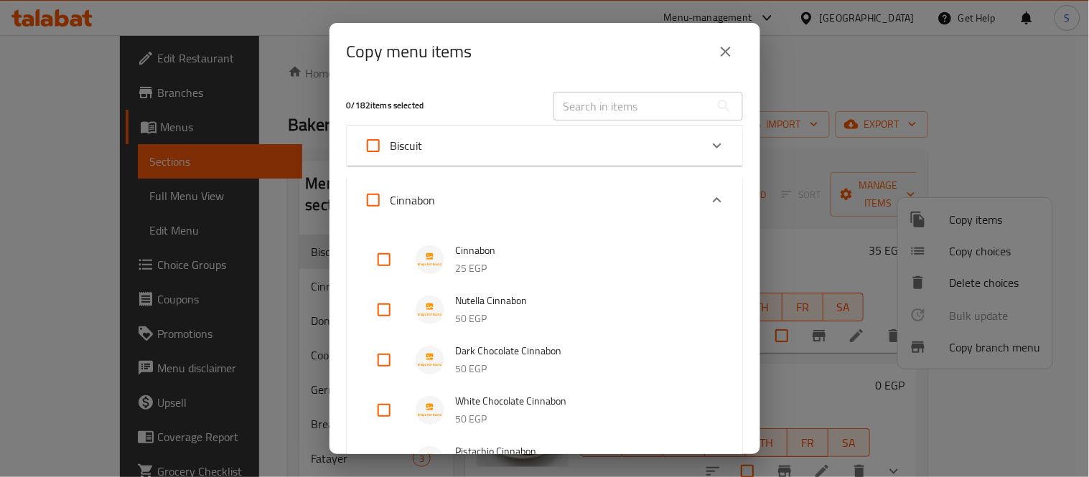
click at [841, 220] on div "Copy menu items 0 / 182 items selected ​ Biscuit Nashader Biscuits 0 EGP Orange…" at bounding box center [544, 238] width 1089 height 477
click at [730, 60] on icon "close" at bounding box center [725, 51] width 17 height 17
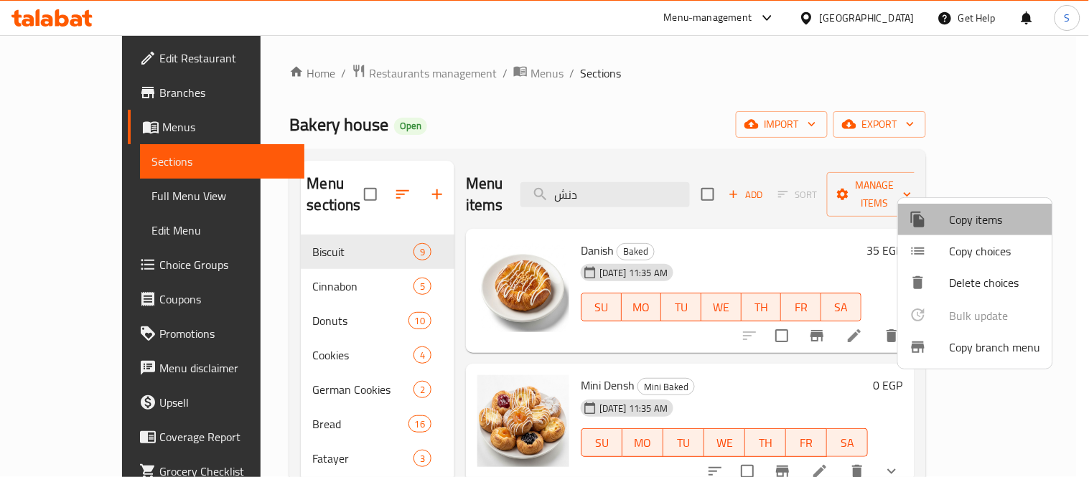
click at [973, 226] on span "Copy items" at bounding box center [994, 219] width 91 height 17
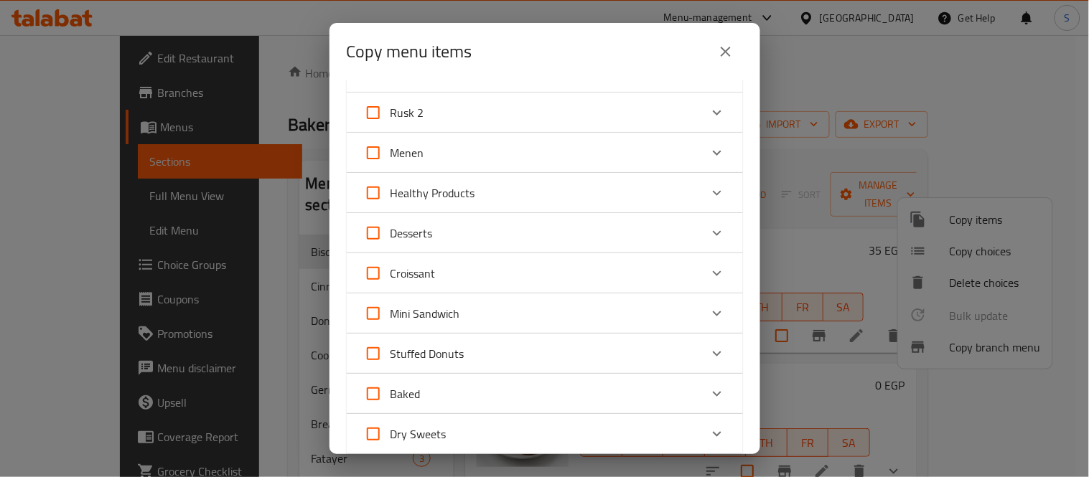
scroll to position [478, 0]
click at [708, 386] on icon "Expand" at bounding box center [716, 390] width 17 height 17
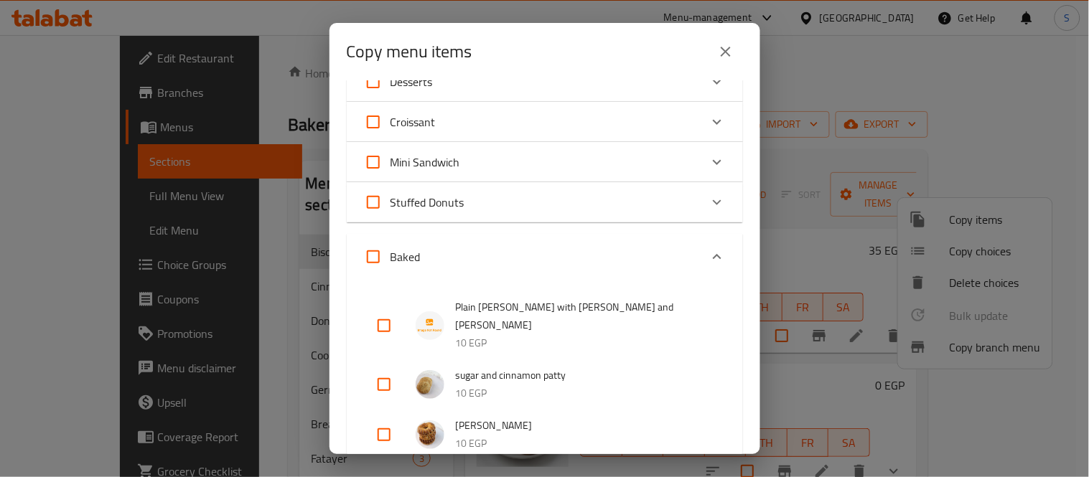
scroll to position [877, 0]
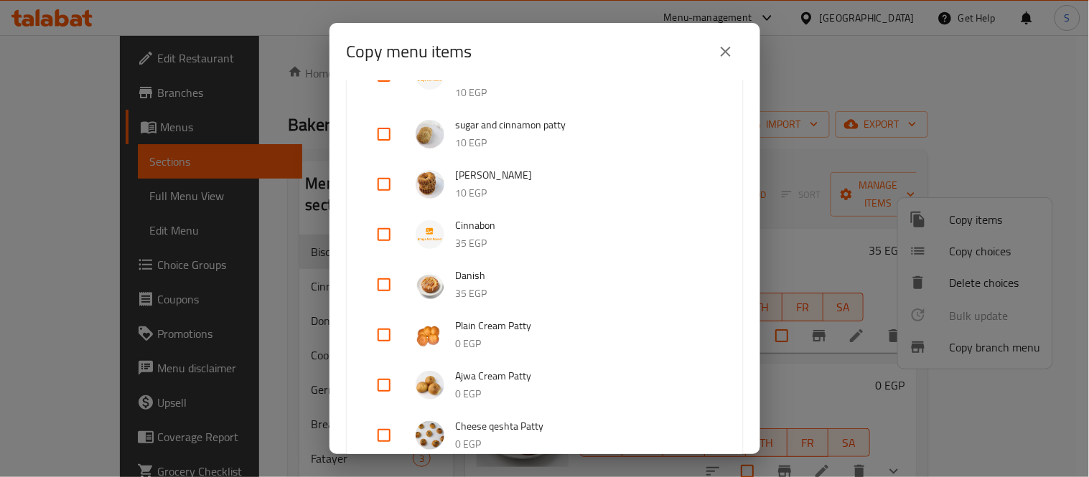
click at [383, 268] on input "checkbox" at bounding box center [384, 285] width 34 height 34
checkbox input "true"
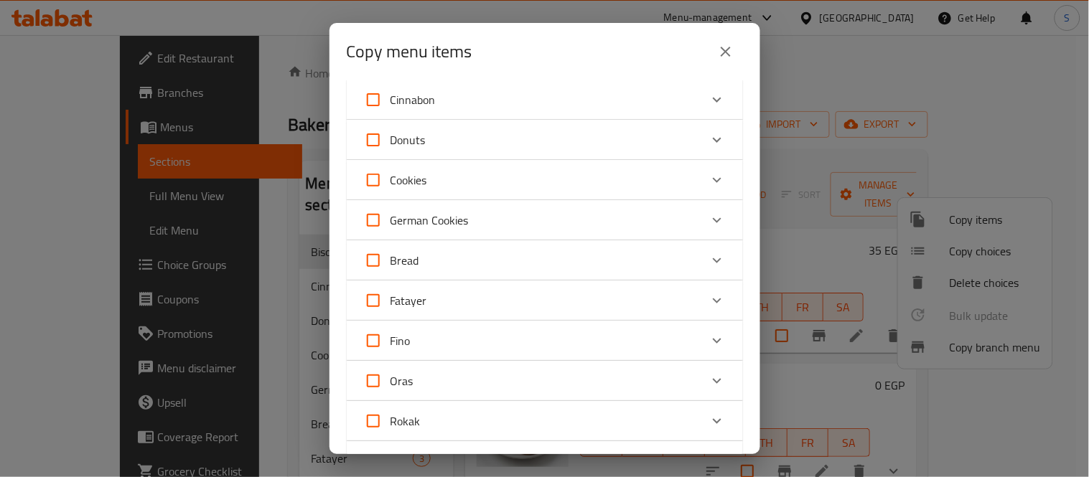
scroll to position [0, 0]
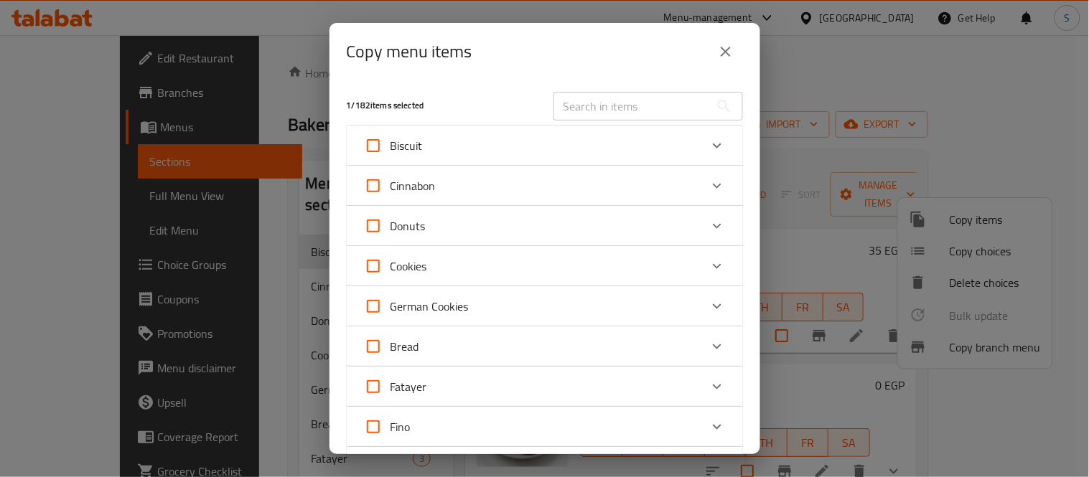
click at [448, 187] on div "Cinnabon" at bounding box center [532, 186] width 336 height 34
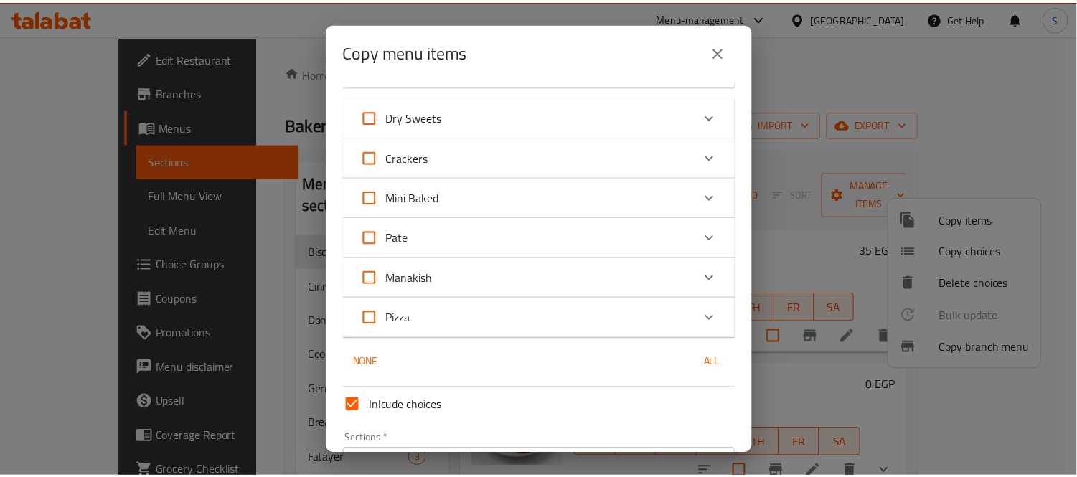
scroll to position [1710, 0]
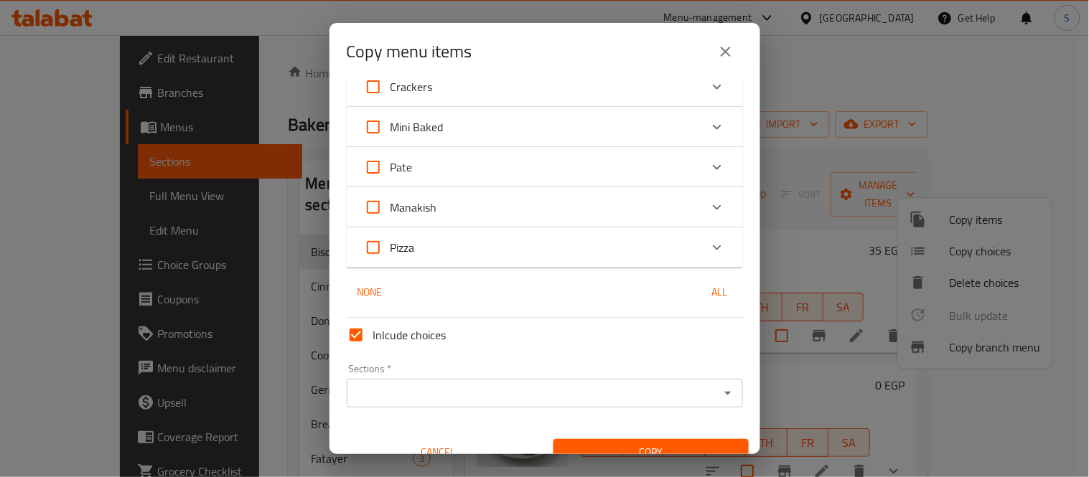
click at [708, 379] on div "Sections *" at bounding box center [545, 393] width 396 height 29
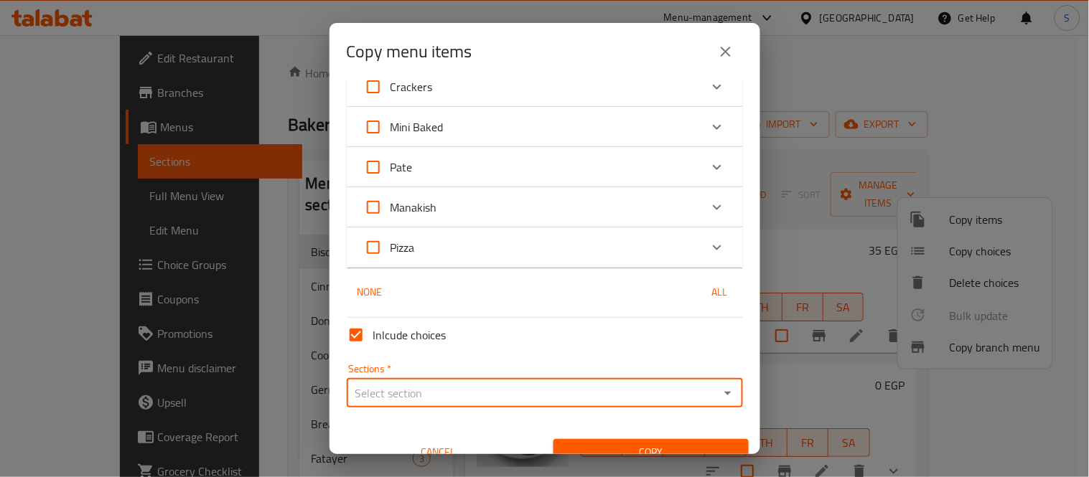
click at [719, 385] on icon "Open" at bounding box center [727, 393] width 17 height 17
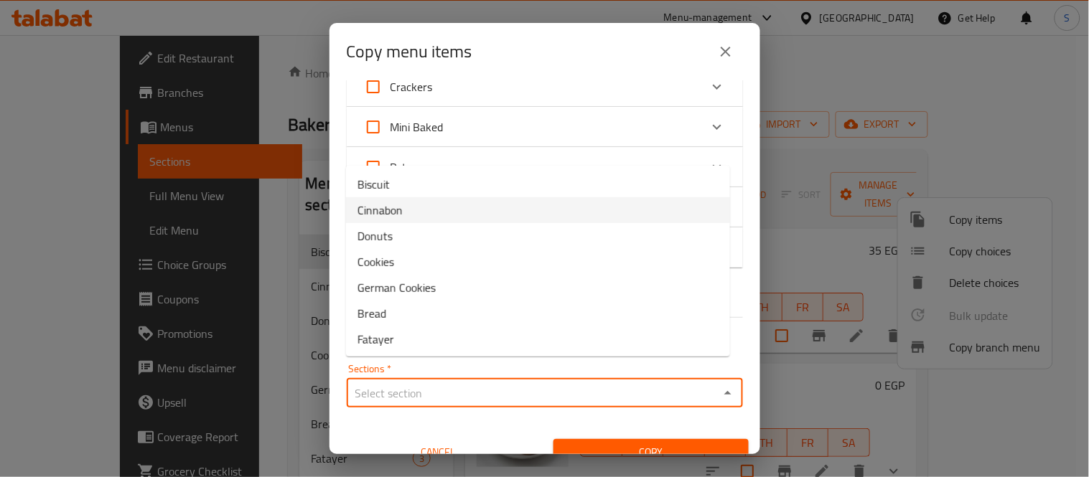
click at [441, 213] on li "Cinnabon" at bounding box center [538, 210] width 384 height 26
type input "Cinnabon"
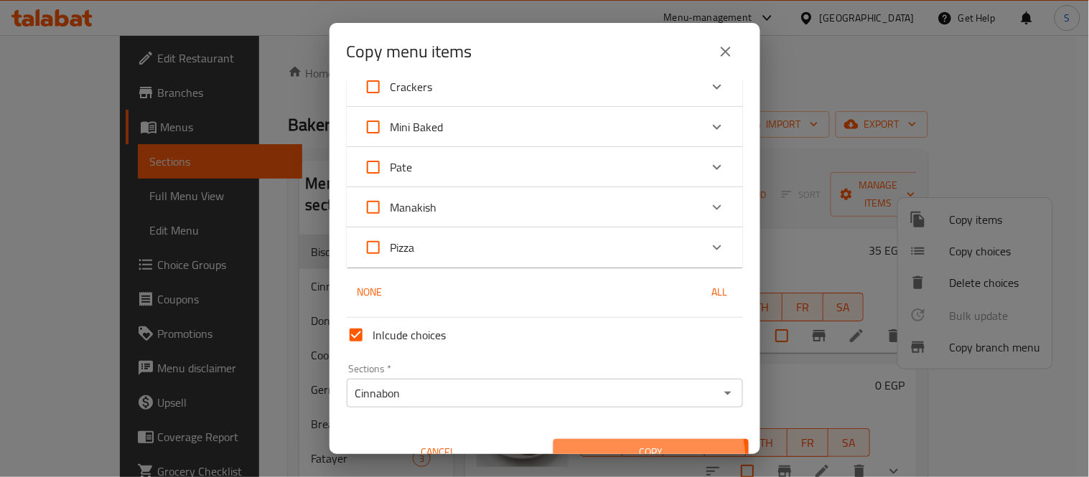
click at [634, 441] on button "Copy" at bounding box center [650, 452] width 195 height 27
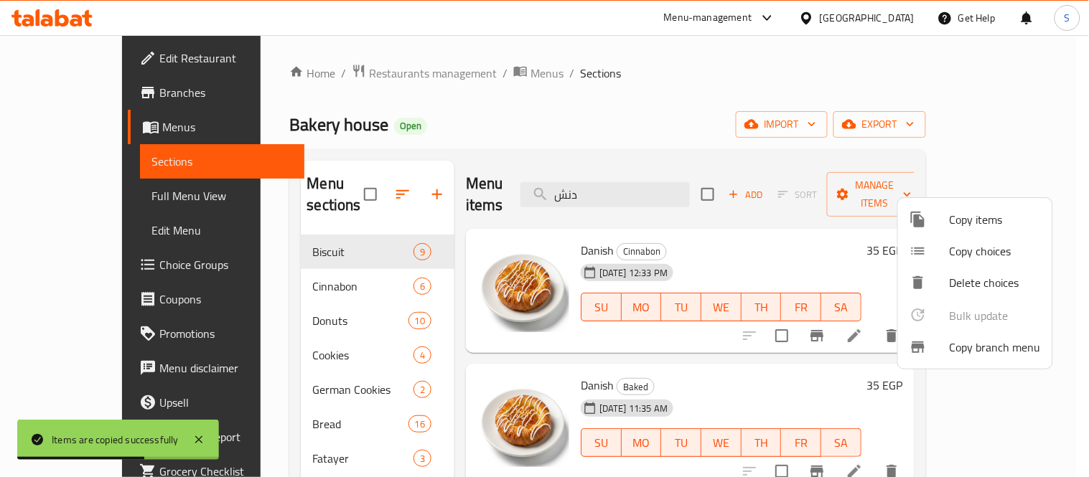
click at [203, 333] on div at bounding box center [544, 238] width 1089 height 477
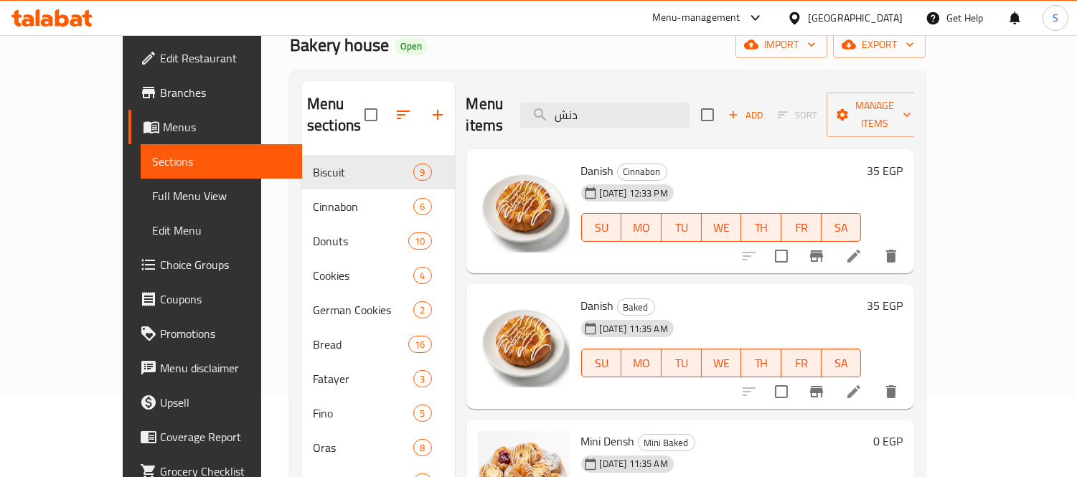
scroll to position [0, 0]
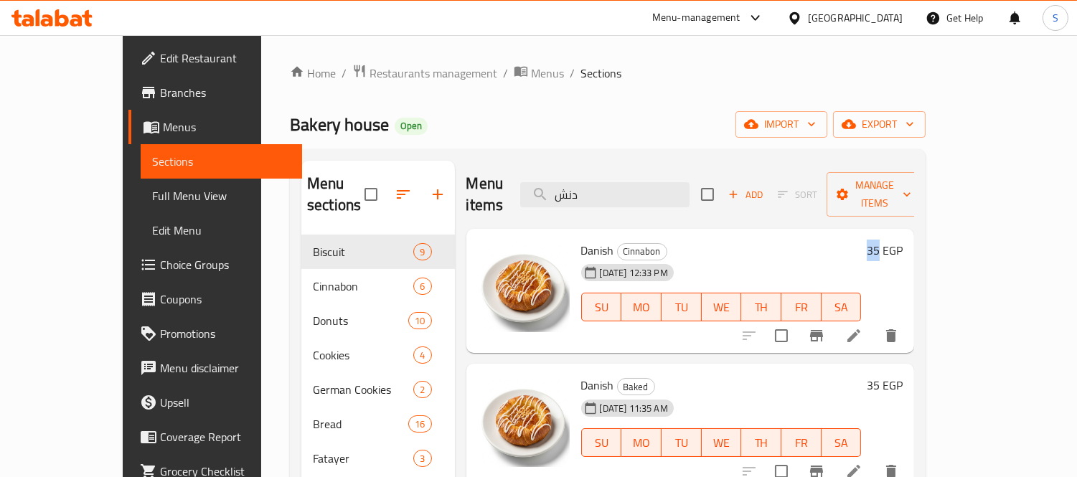
drag, startPoint x: 992, startPoint y: 228, endPoint x: 1001, endPoint y: 232, distance: 10.0
click at [903, 240] on h6 "35 EGP" at bounding box center [885, 250] width 36 height 20
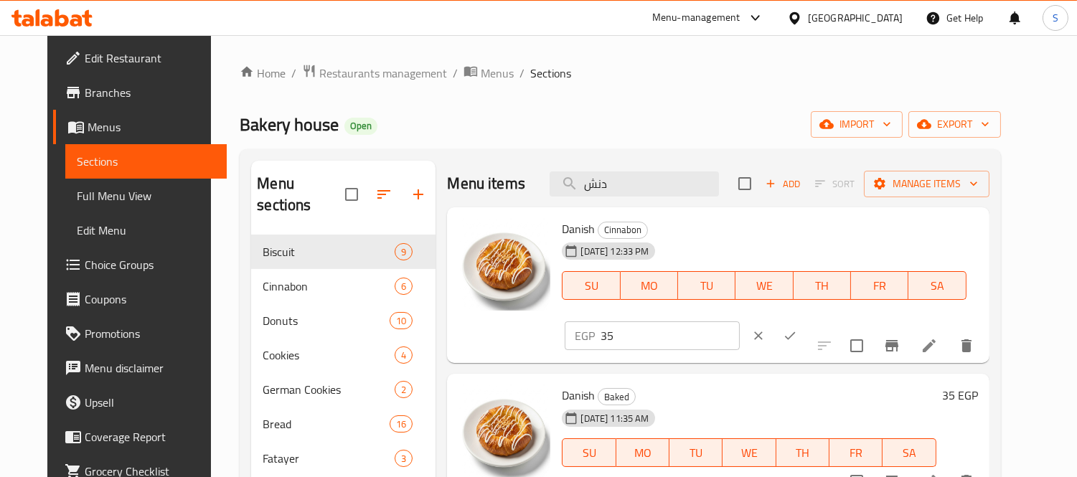
click at [827, 320] on div "EGP 35 ​" at bounding box center [696, 336] width 262 height 32
drag, startPoint x: 867, startPoint y: 234, endPoint x: 781, endPoint y: 239, distance: 86.3
click at [781, 239] on div "Danish Cinnabon 01-09-2025 12:33 PM SU MO TU WE TH FR SA EGP 35 ​" at bounding box center [769, 285] width 427 height 145
type input "25"
click at [797, 329] on icon "ok" at bounding box center [790, 336] width 14 height 14
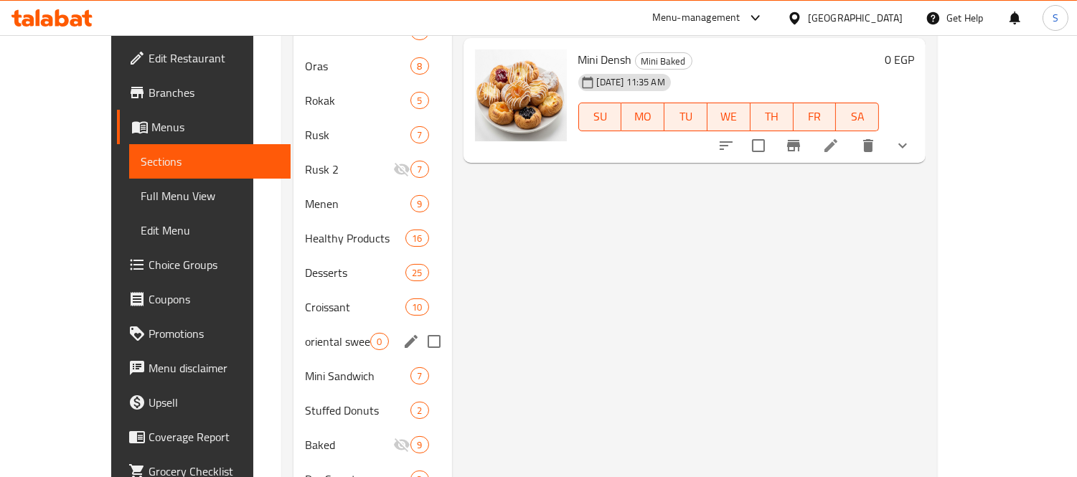
scroll to position [558, 0]
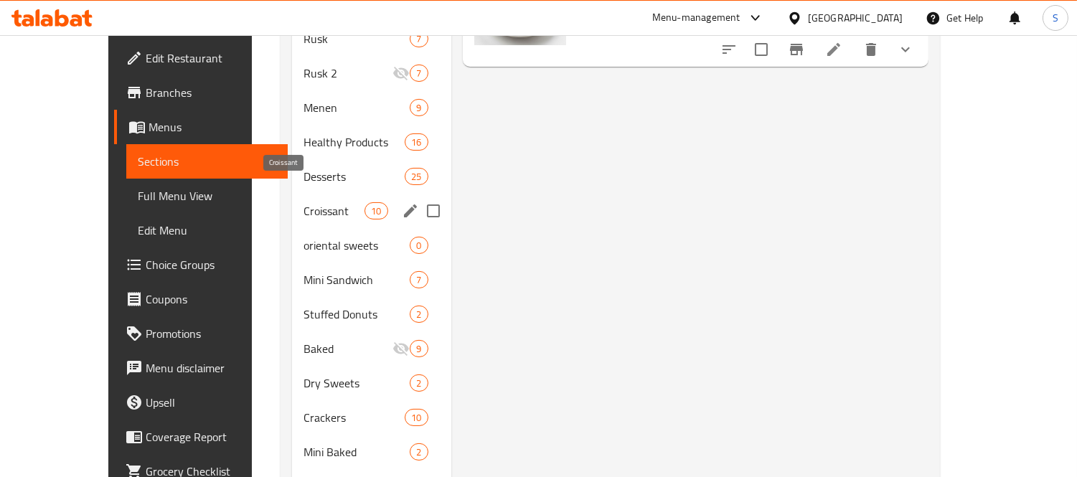
click at [304, 202] on span "Croissant" at bounding box center [334, 210] width 61 height 17
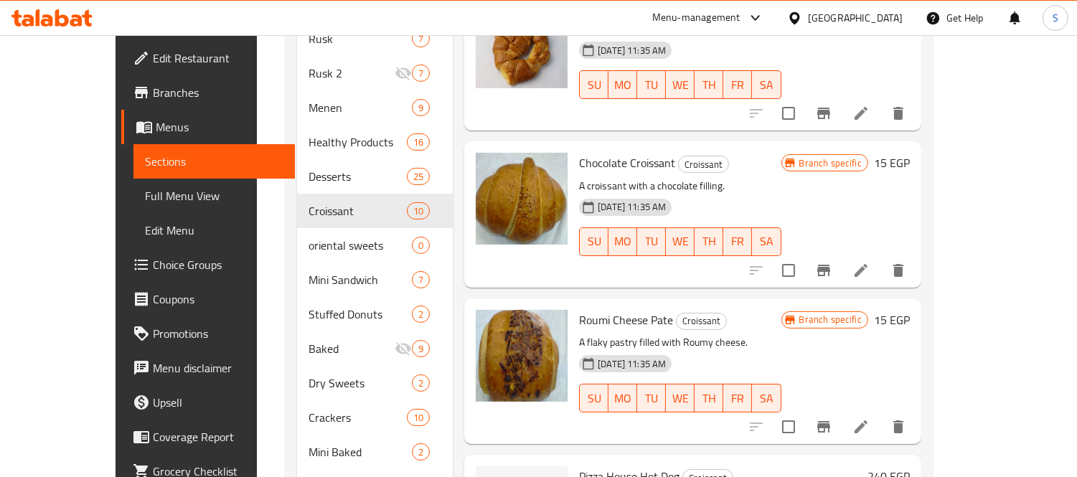
scroll to position [80, 0]
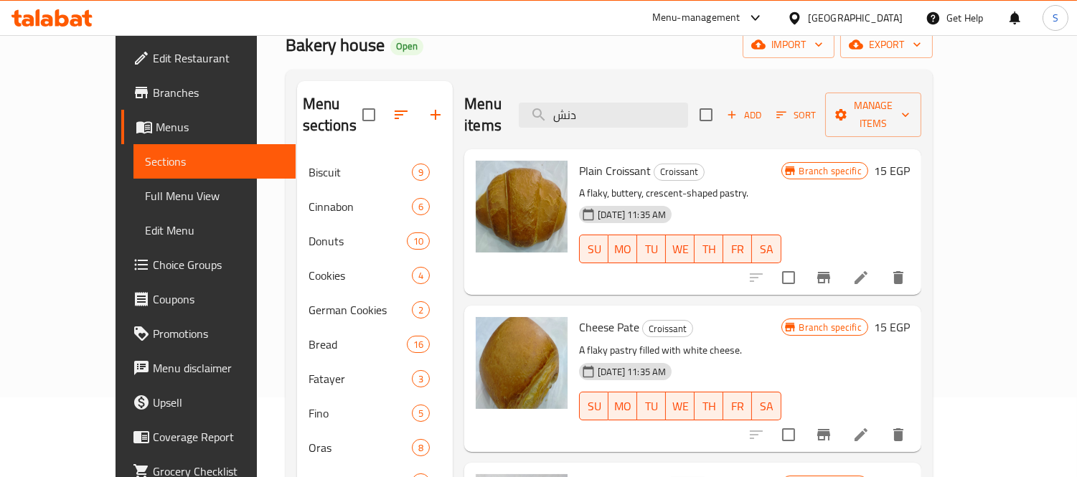
click at [867, 164] on span "Branch specific" at bounding box center [831, 171] width 74 height 14
click at [830, 272] on icon "Branch-specific-item" at bounding box center [823, 277] width 13 height 11
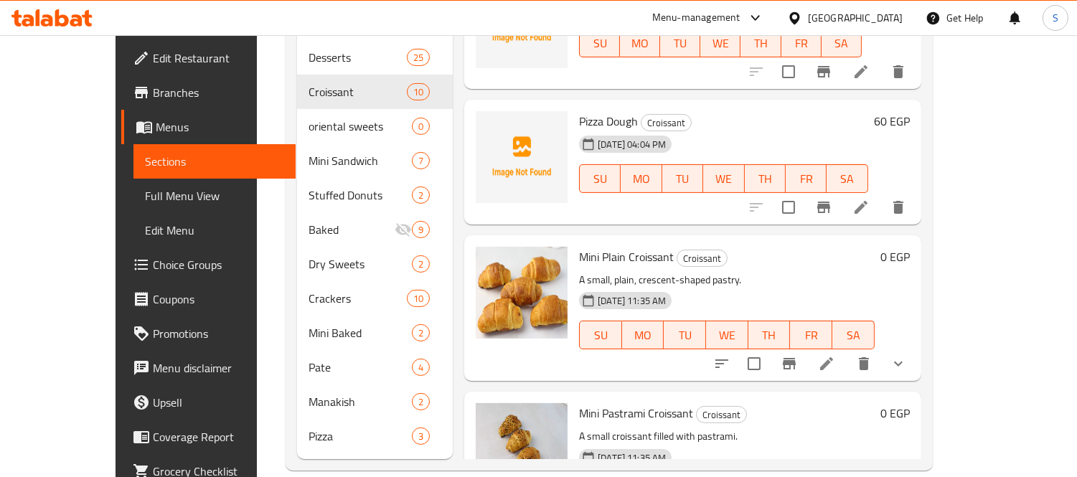
scroll to position [506, 0]
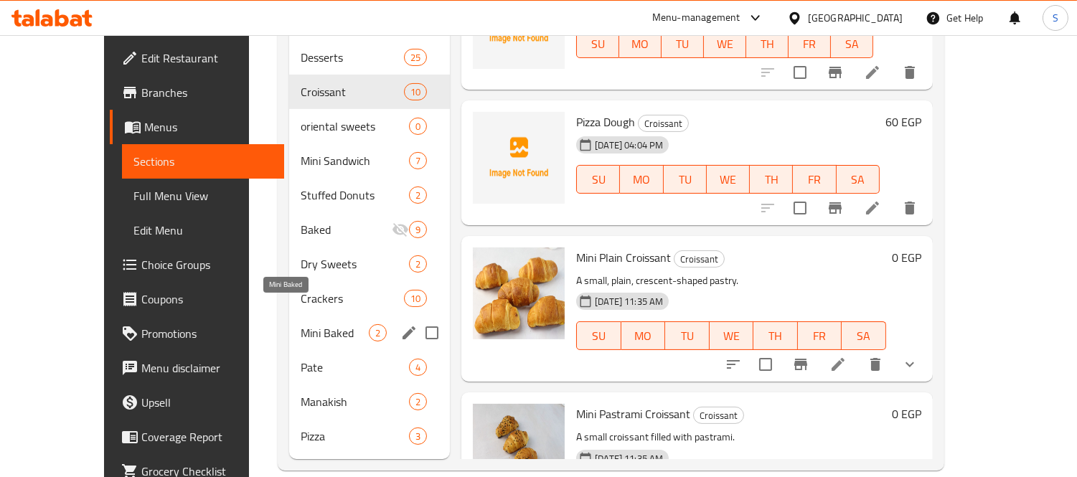
click at [301, 324] on span "Mini Baked" at bounding box center [335, 332] width 68 height 17
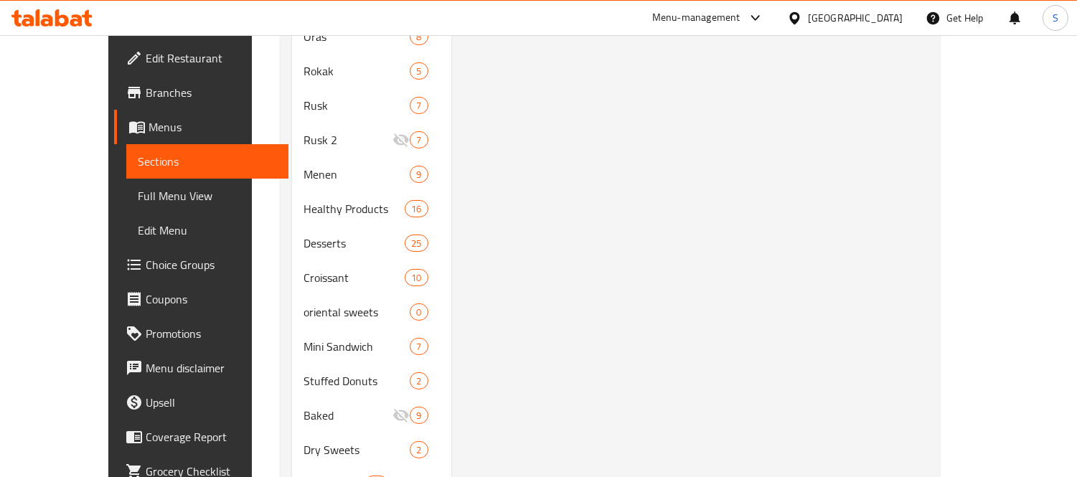
scroll to position [597, 0]
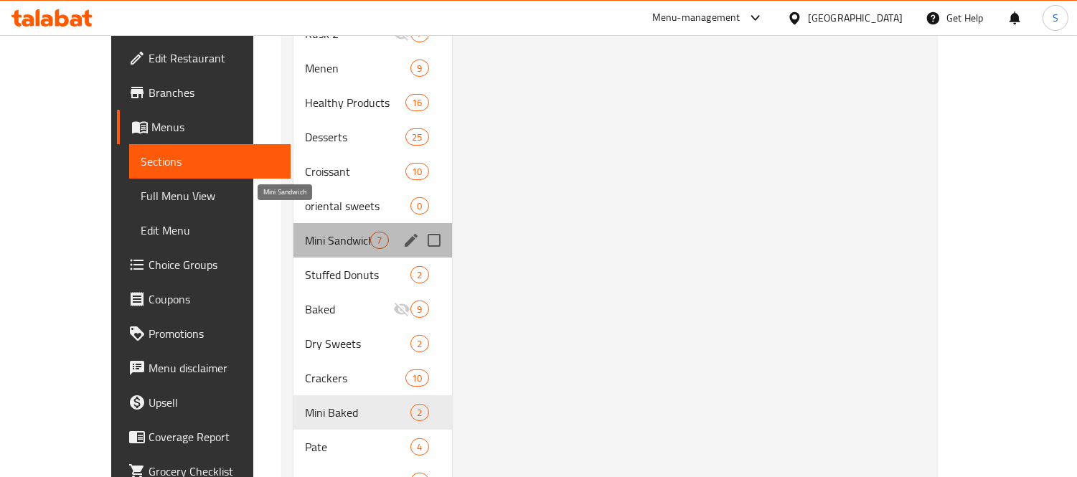
click at [305, 232] on span "Mini Sandwich" at bounding box center [337, 240] width 65 height 17
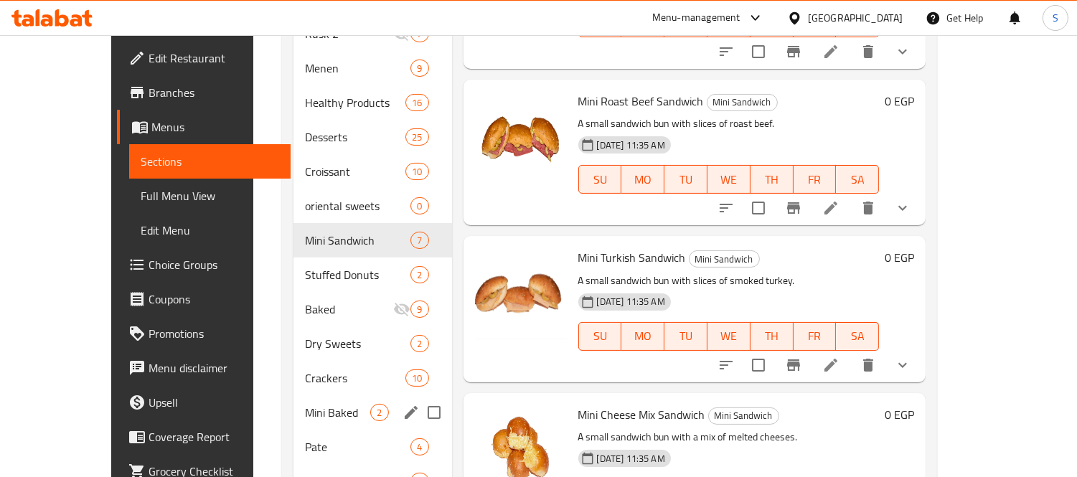
scroll to position [677, 0]
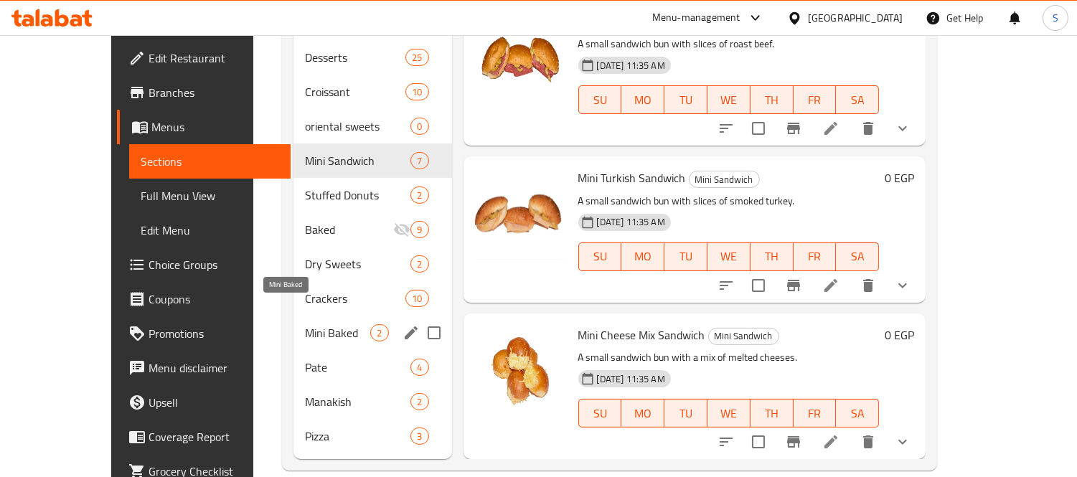
click at [305, 324] on span "Mini Baked" at bounding box center [337, 332] width 65 height 17
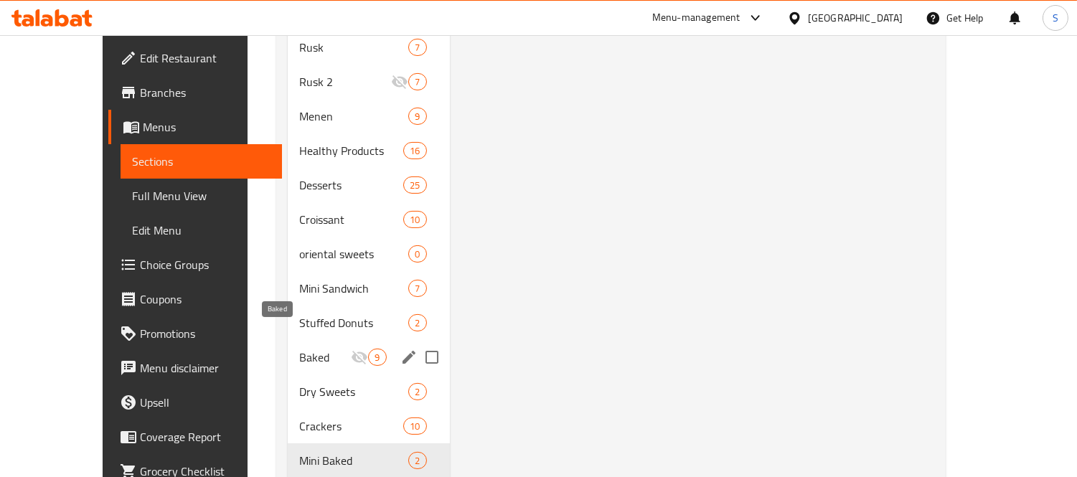
scroll to position [517, 0]
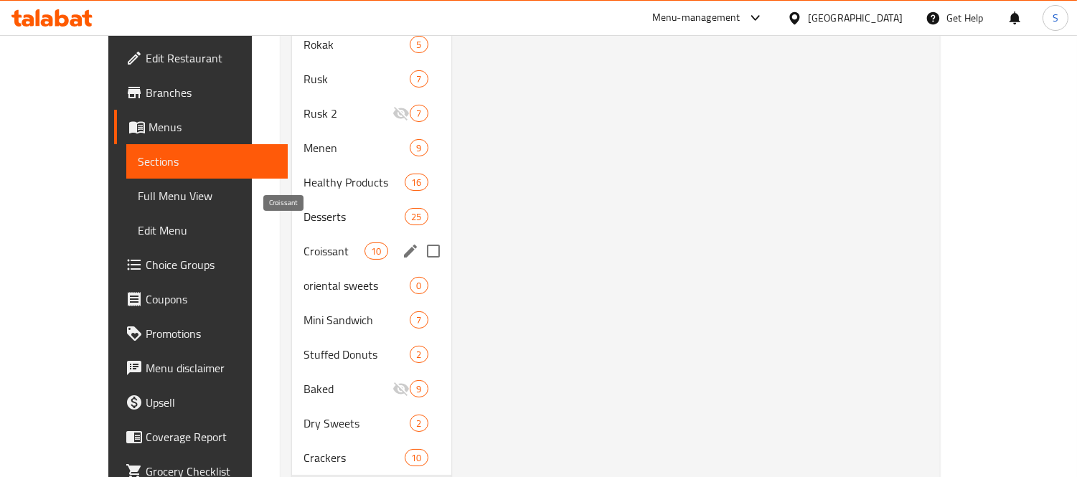
click at [304, 243] on span "Croissant" at bounding box center [334, 251] width 61 height 17
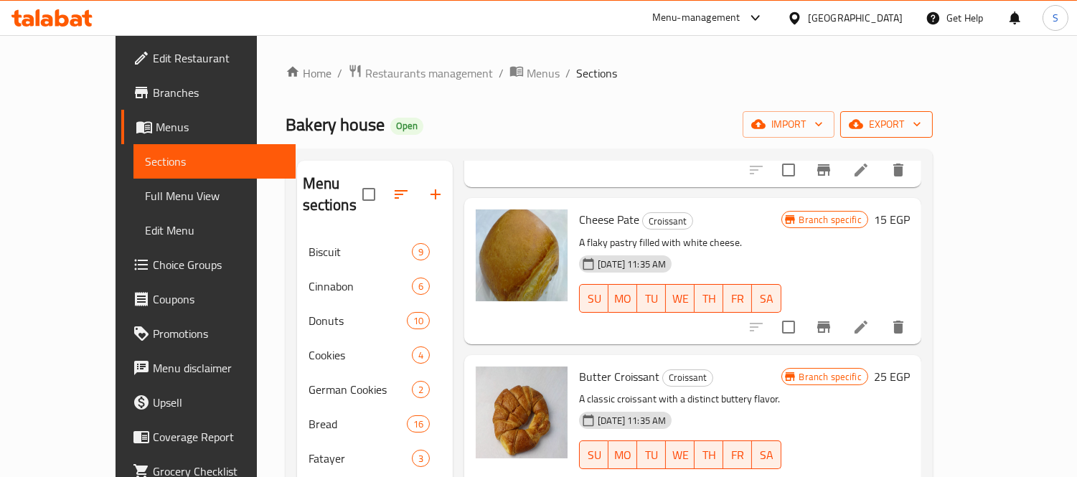
click at [921, 116] on span "export" at bounding box center [887, 125] width 70 height 18
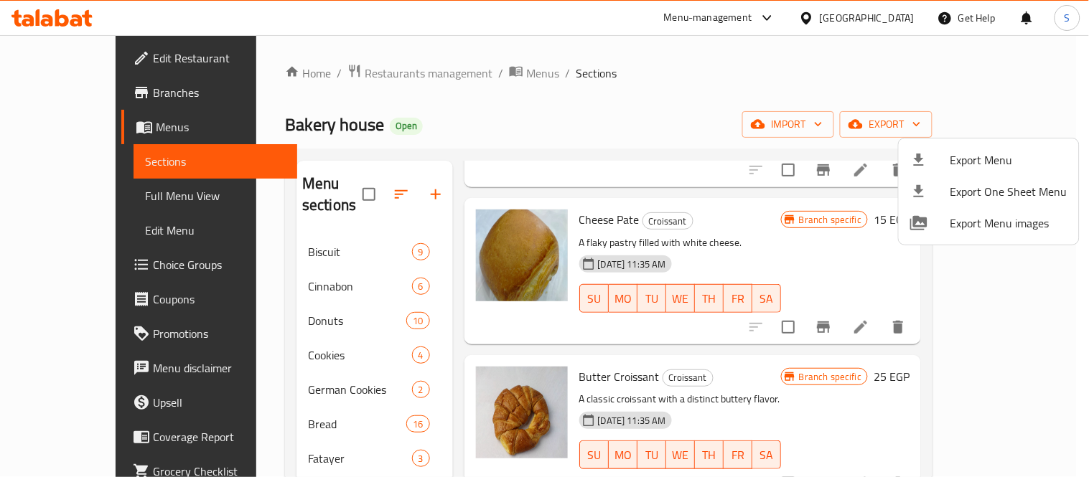
click at [59, 171] on div at bounding box center [544, 238] width 1089 height 477
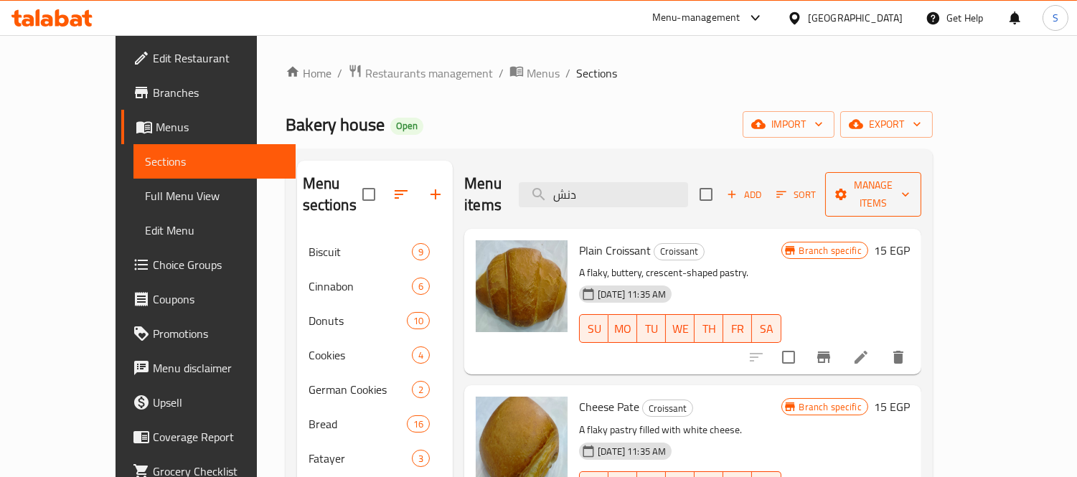
click at [910, 192] on span "Manage items" at bounding box center [873, 195] width 73 height 36
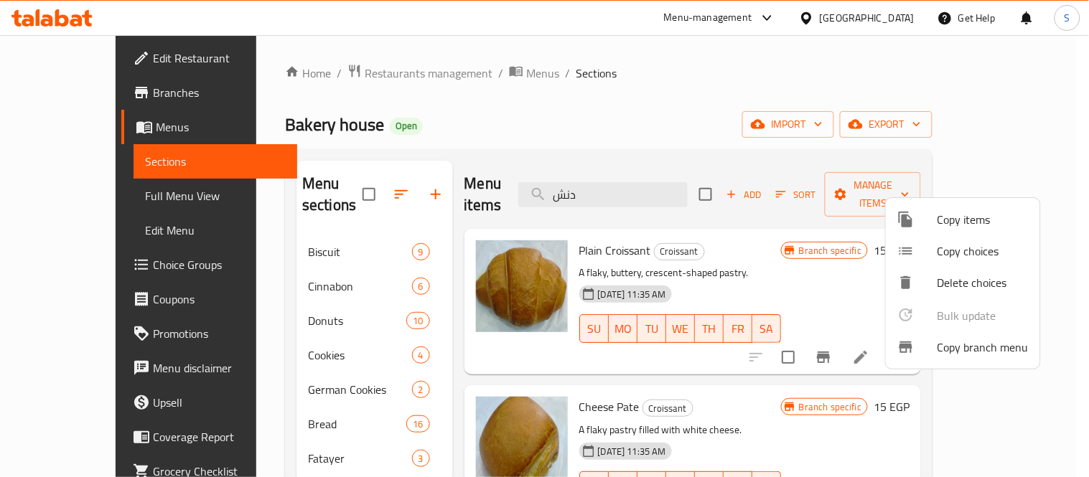
click at [959, 225] on span "Copy items" at bounding box center [982, 219] width 91 height 17
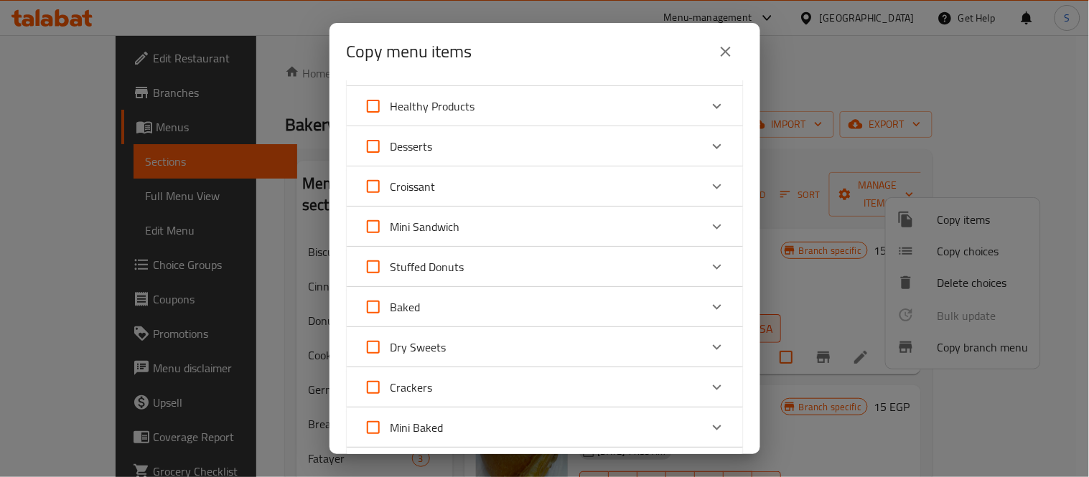
scroll to position [558, 0]
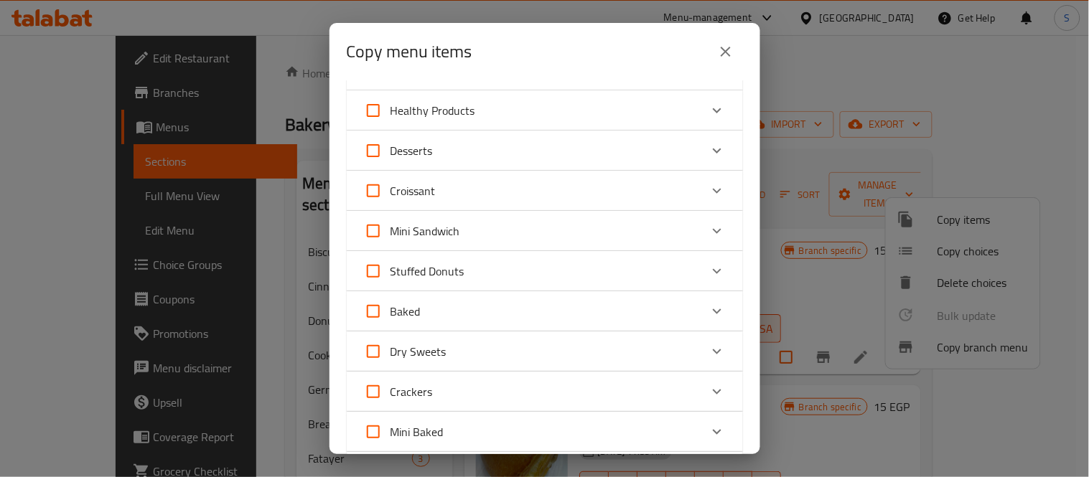
click at [708, 197] on icon "Expand" at bounding box center [716, 190] width 17 height 17
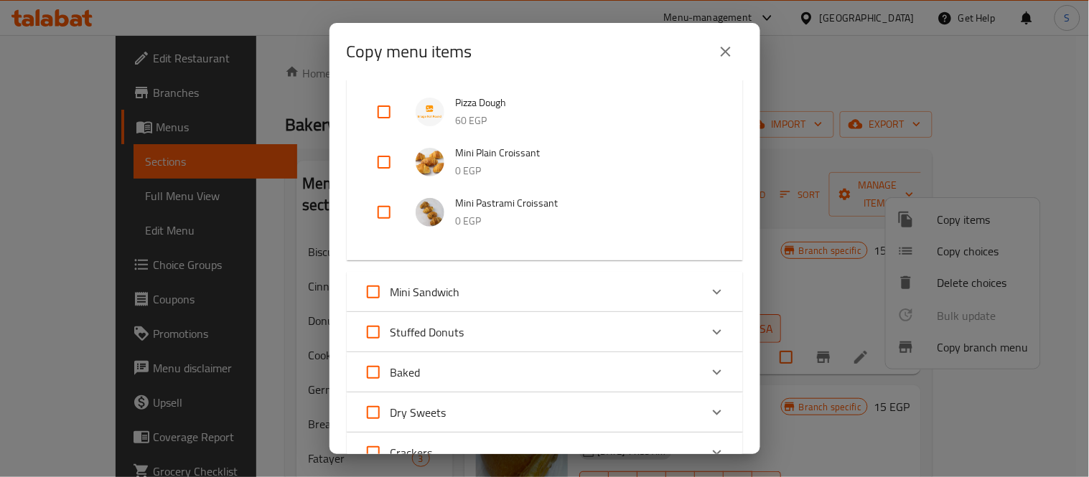
scroll to position [1036, 0]
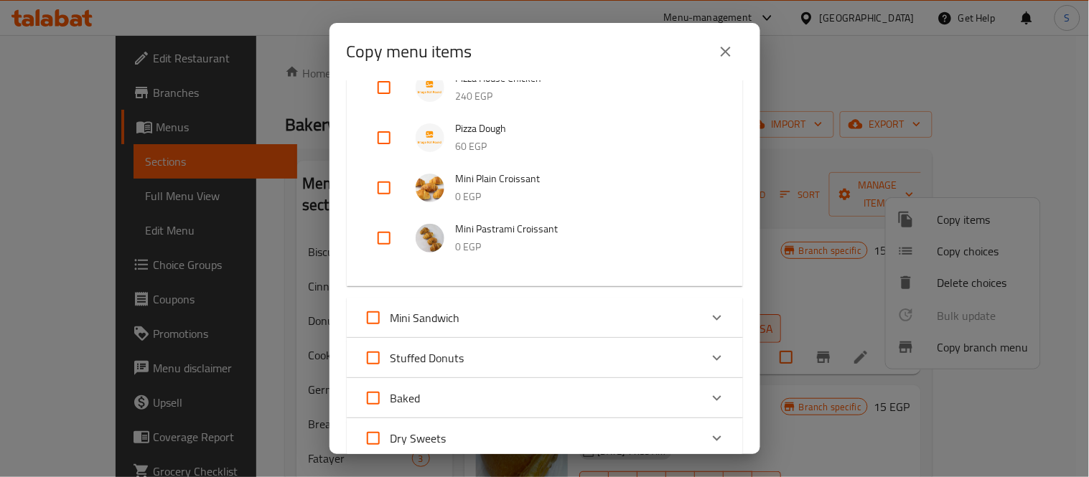
click at [391, 194] on input "checkbox" at bounding box center [384, 188] width 34 height 34
checkbox input "true"
click at [384, 240] on input "checkbox" at bounding box center [384, 238] width 34 height 34
checkbox input "true"
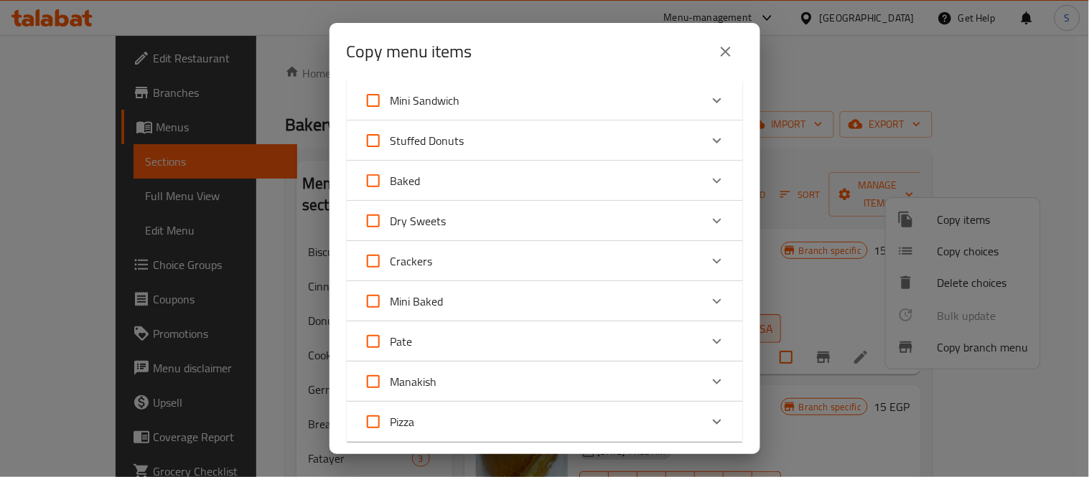
scroll to position [1446, 0]
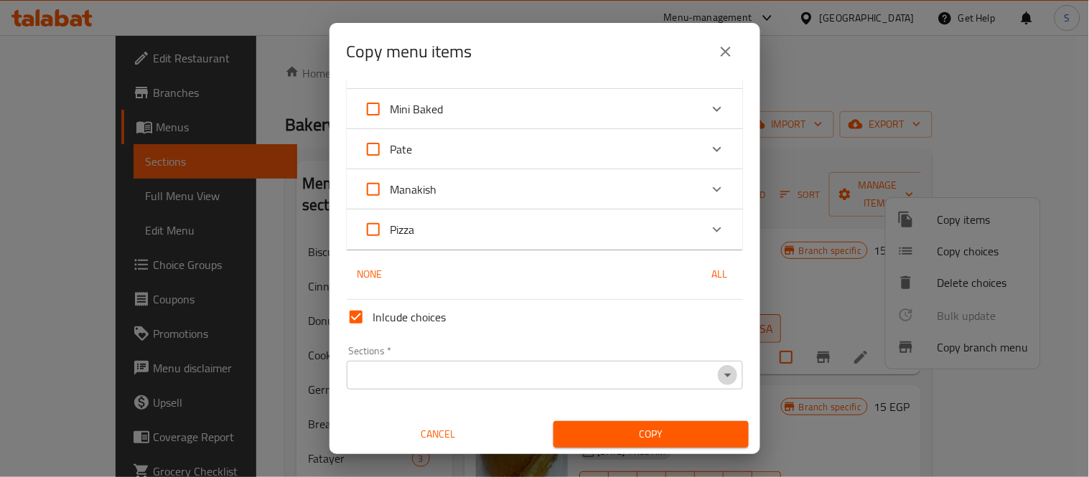
click at [719, 376] on icon "Open" at bounding box center [727, 375] width 17 height 17
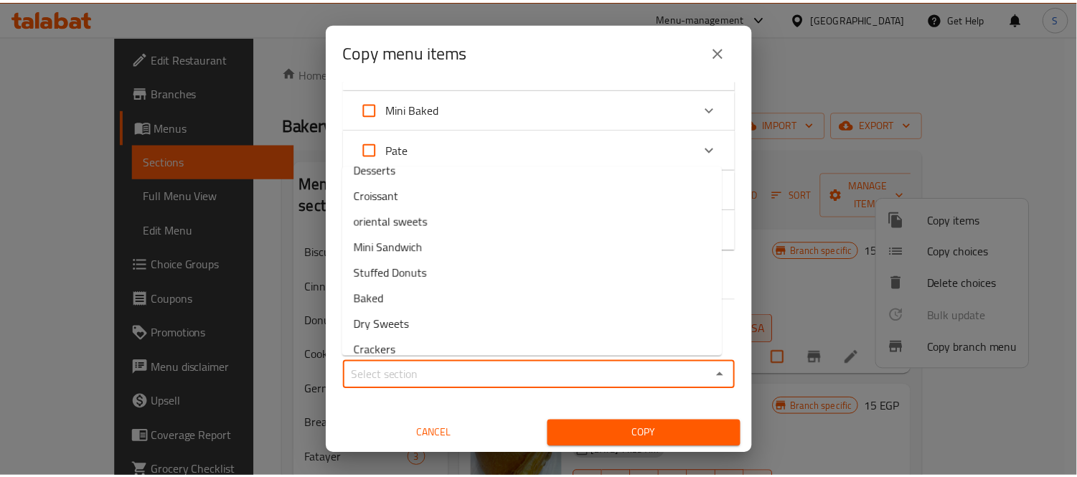
scroll to position [478, 0]
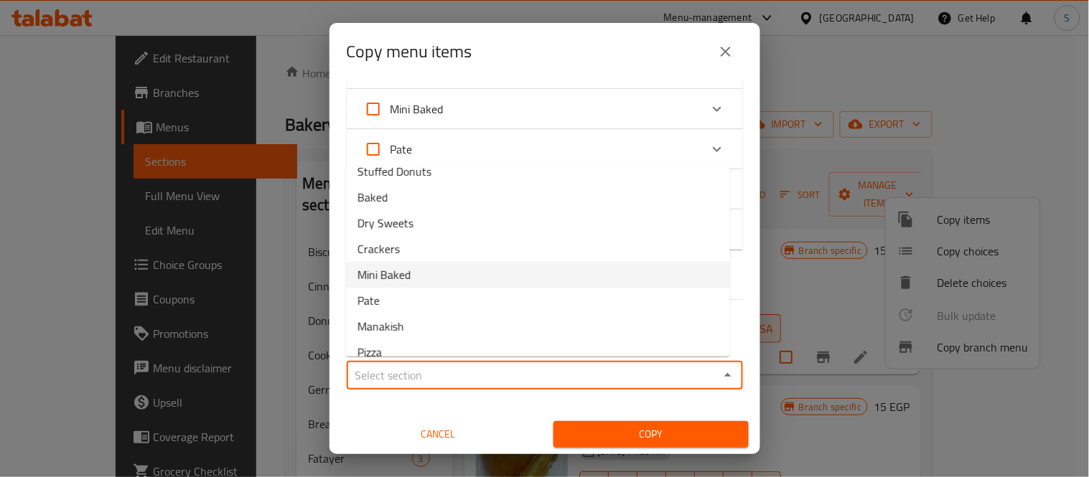
click at [399, 276] on span "Mini Baked" at bounding box center [383, 274] width 53 height 17
type input "Mini Baked"
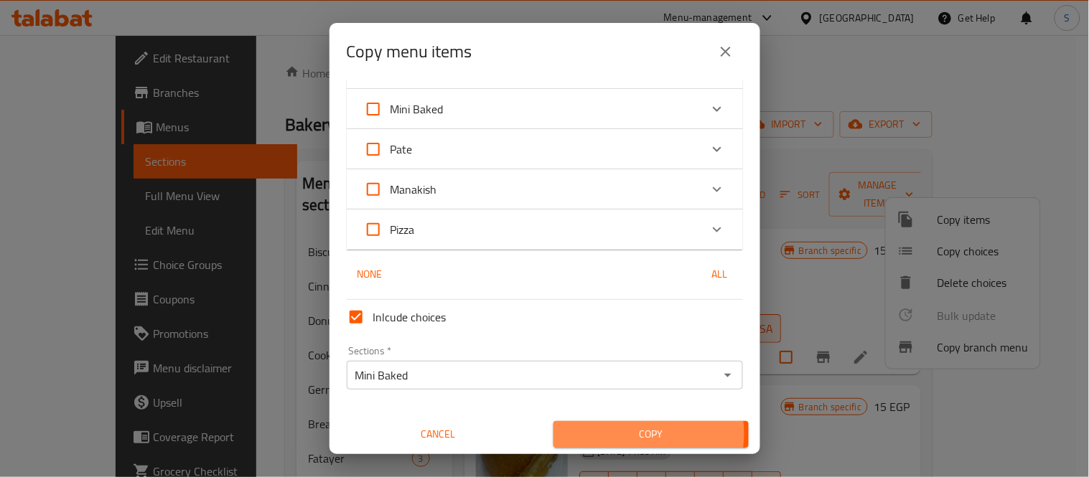
click at [630, 432] on span "Copy" at bounding box center [651, 434] width 172 height 18
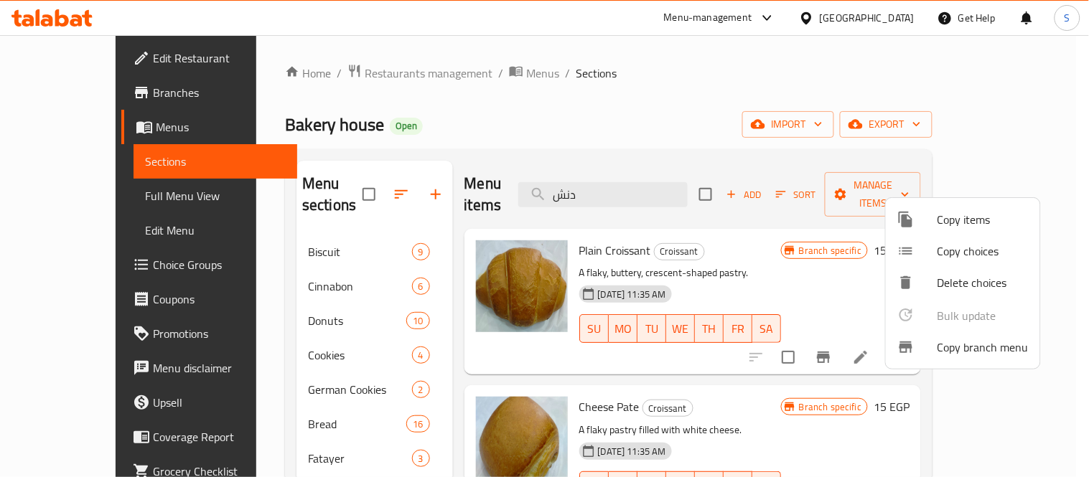
click at [664, 148] on div at bounding box center [544, 238] width 1089 height 477
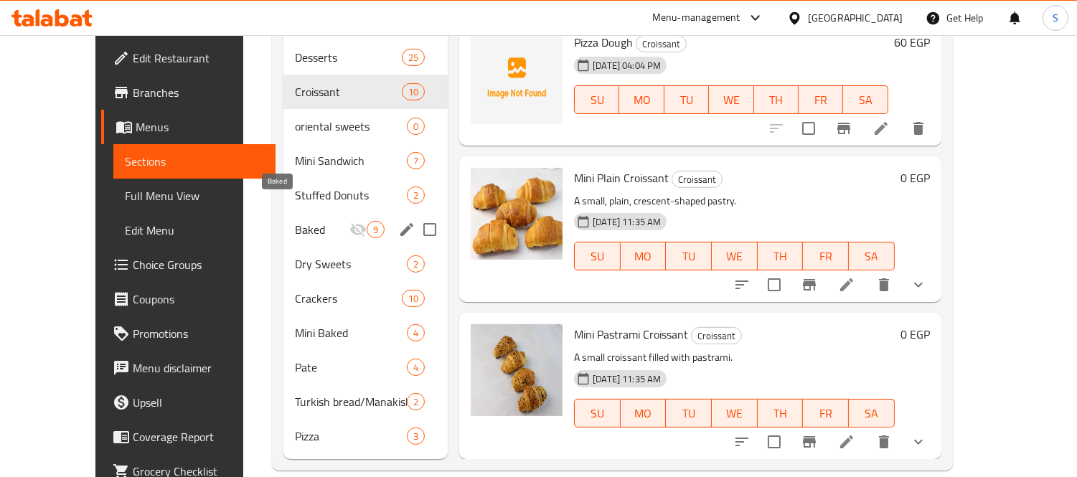
scroll to position [517, 0]
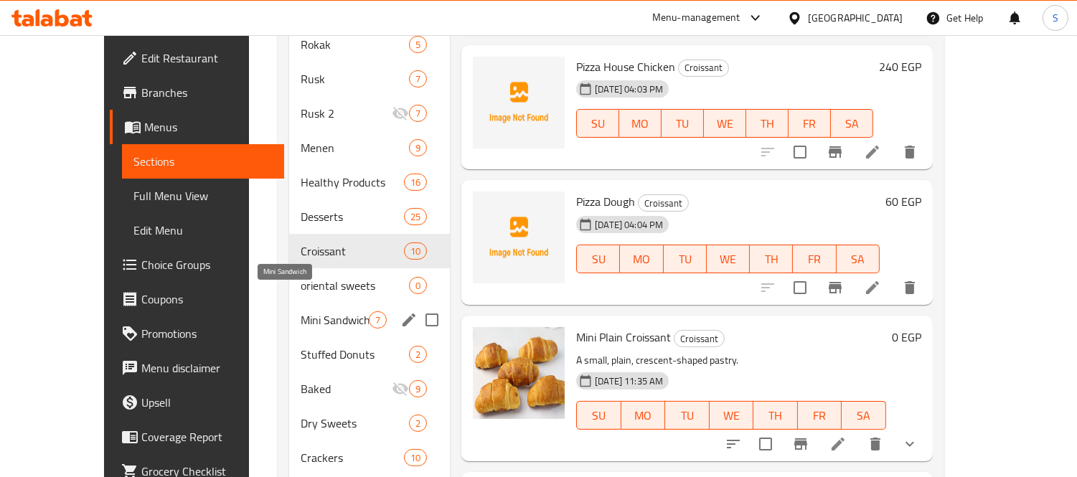
drag, startPoint x: 288, startPoint y: 300, endPoint x: 294, endPoint y: 309, distance: 10.3
click at [301, 311] on span "Mini Sandwich" at bounding box center [335, 319] width 68 height 17
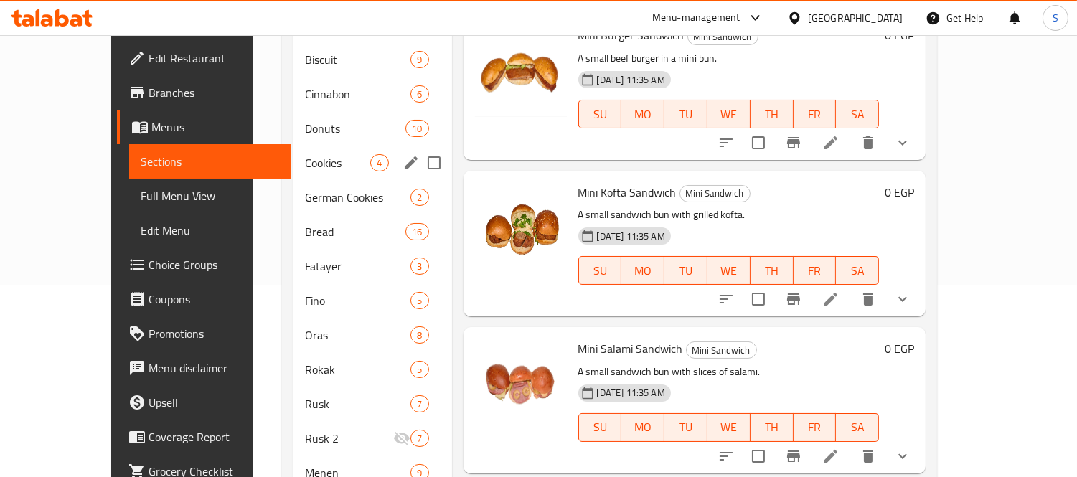
scroll to position [438, 0]
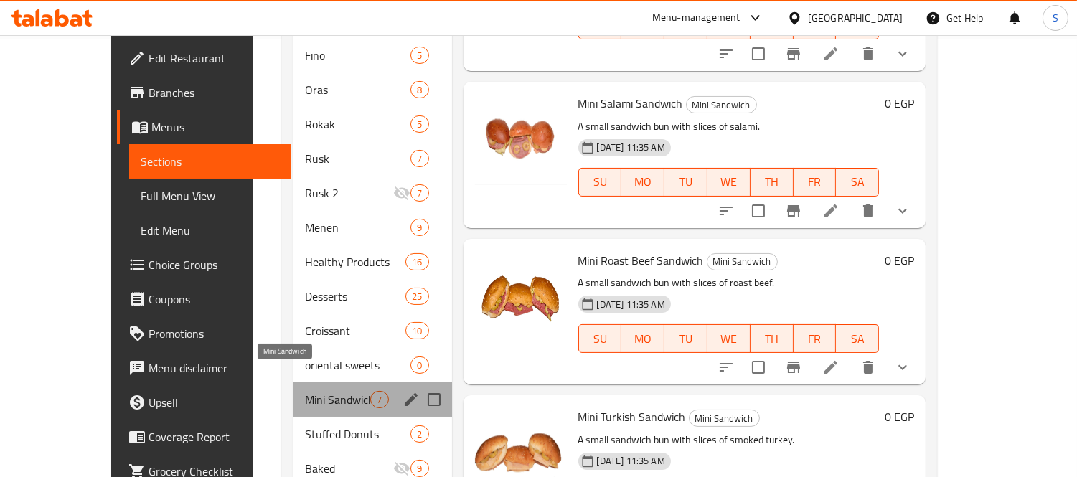
click at [306, 391] on span "Mini Sandwich" at bounding box center [337, 399] width 65 height 17
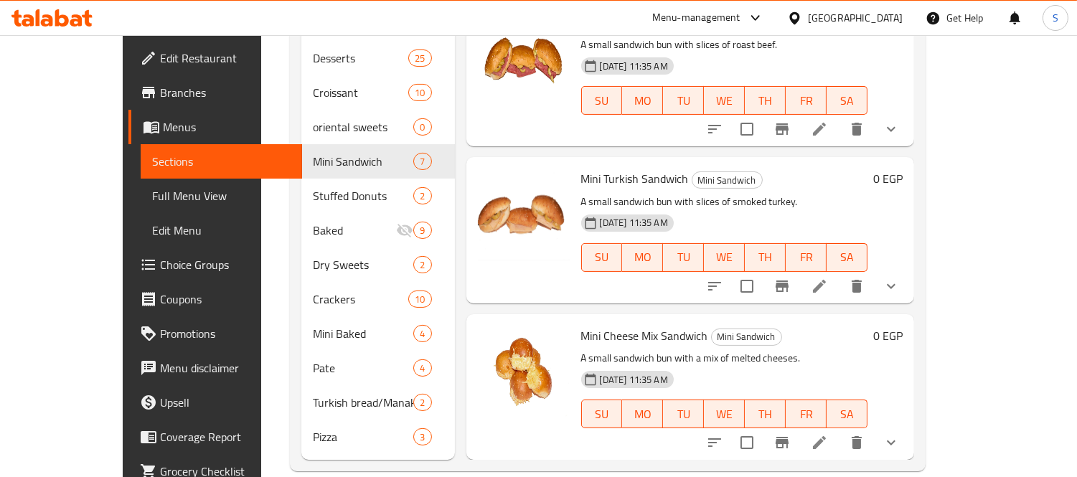
scroll to position [677, 0]
click at [826, 436] on icon at bounding box center [819, 442] width 13 height 13
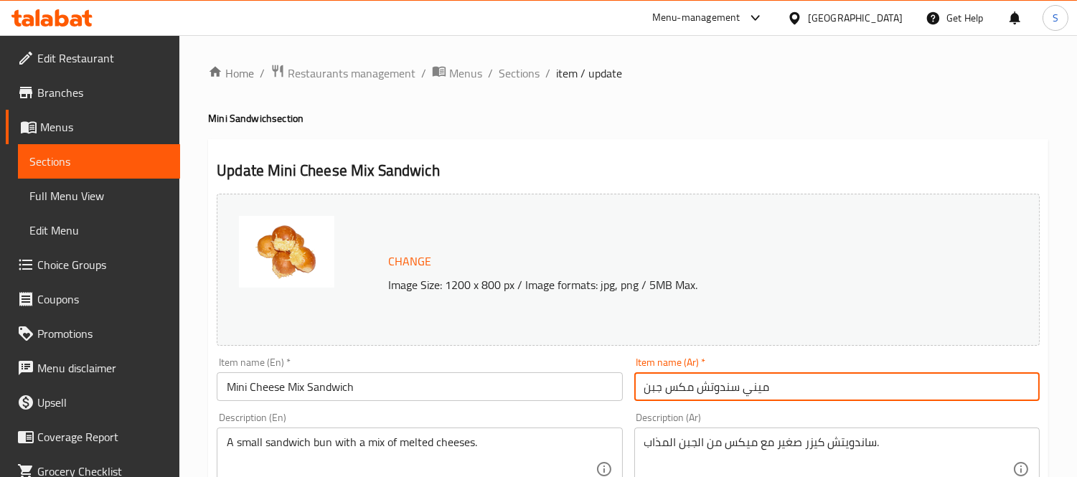
click at [683, 395] on input "ميني سندوتش مكس جبن" at bounding box center [836, 386] width 405 height 29
click at [770, 390] on input "ميني سندوتش جبن" at bounding box center [836, 386] width 405 height 29
type input "ميني سندوتش جبنة"
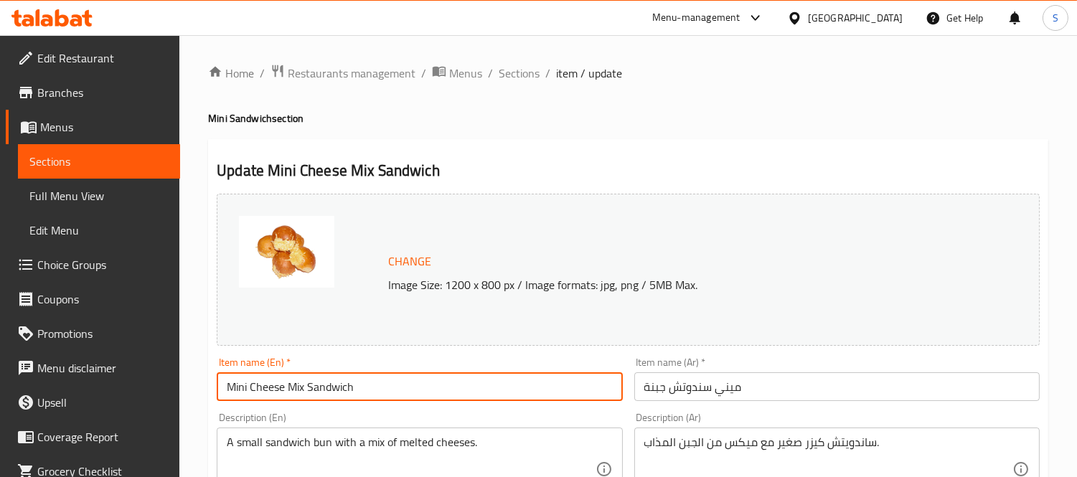
click at [403, 398] on input "Mini Cheese Mix Sandwich" at bounding box center [419, 386] width 405 height 29
click at [296, 388] on input "Mini Cheese Mix Sandwich" at bounding box center [419, 386] width 405 height 29
drag, startPoint x: 296, startPoint y: 388, endPoint x: 291, endPoint y: 445, distance: 56.8
click at [296, 392] on input "Mini Cheese Mix Sandwich" at bounding box center [419, 386] width 405 height 29
type input "Mini Cheese Sandwich"
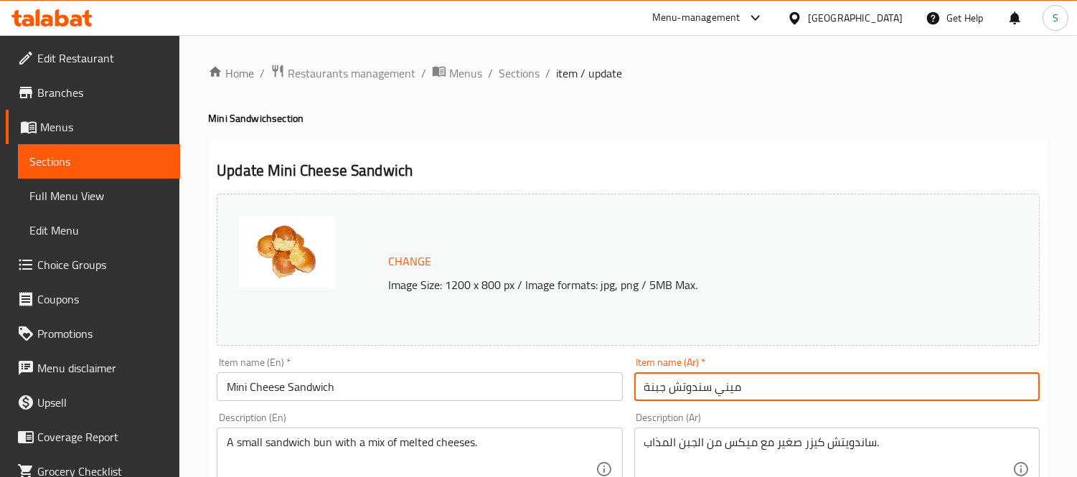
click at [748, 382] on input "ميني سندوتش جبنة" at bounding box center [836, 386] width 405 height 29
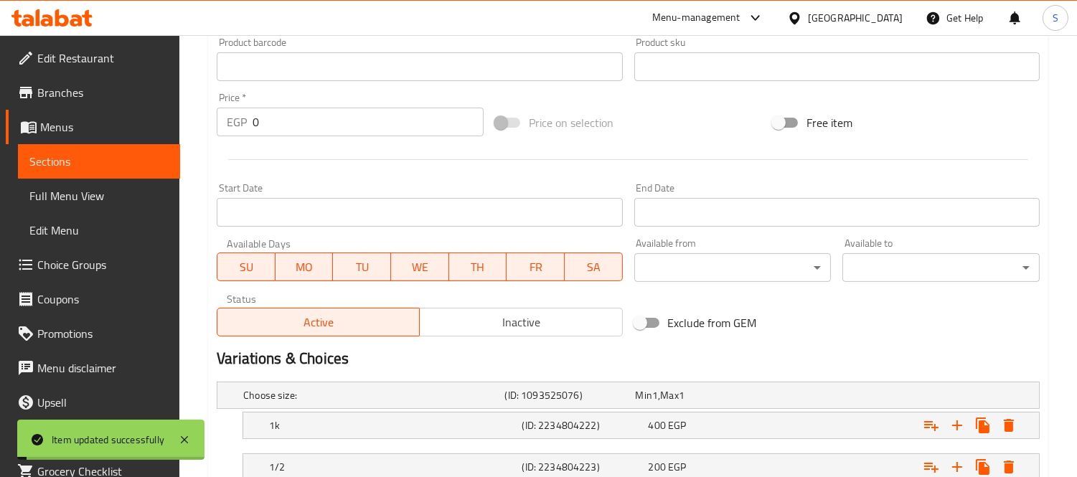
scroll to position [630, 0]
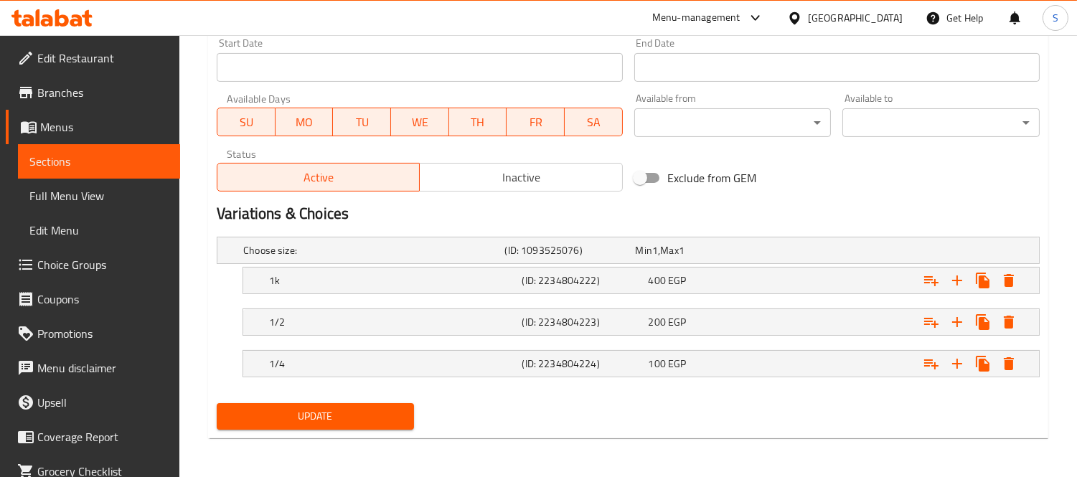
click at [84, 166] on span "Sections" at bounding box center [98, 161] width 139 height 17
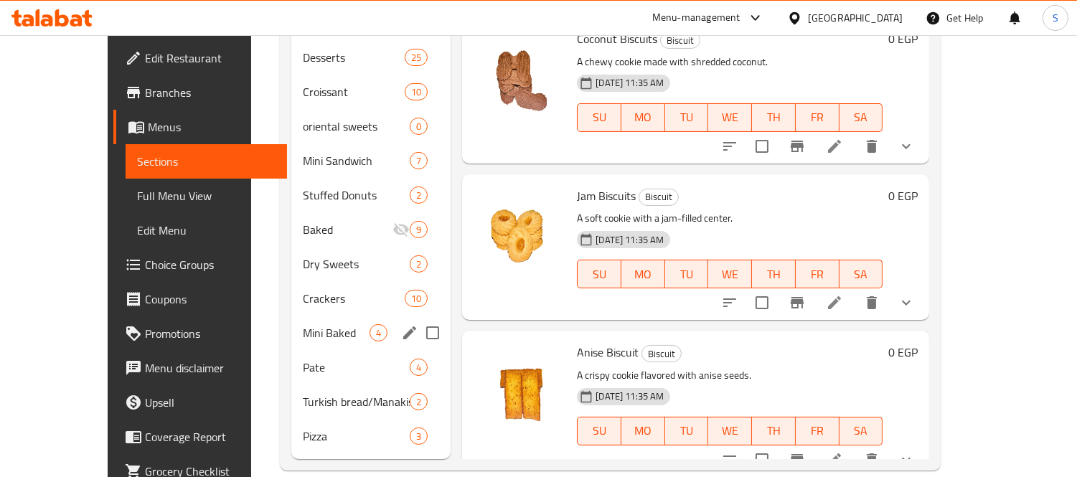
scroll to position [597, 0]
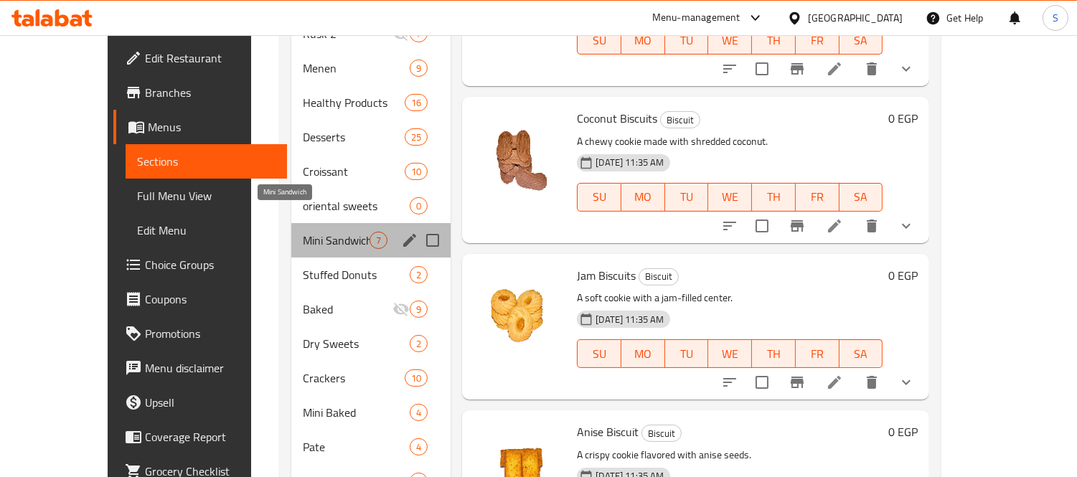
click at [303, 232] on span "Mini Sandwich" at bounding box center [336, 240] width 67 height 17
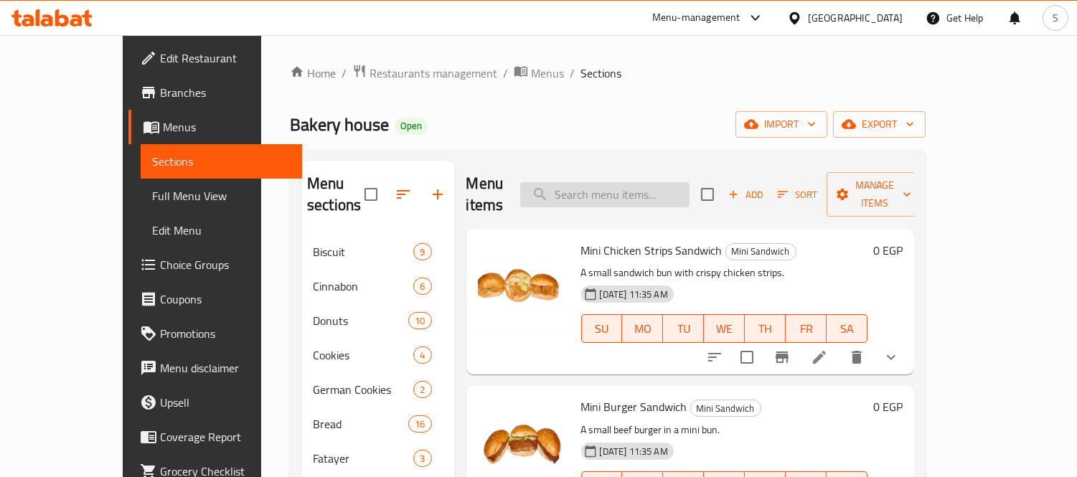
click at [639, 191] on input "search" at bounding box center [604, 194] width 169 height 25
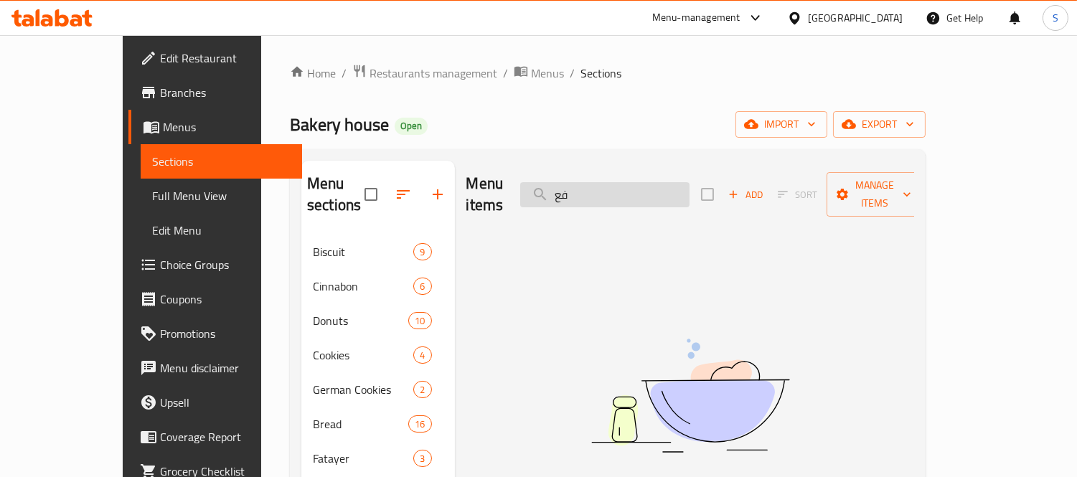
type input "ف"
type input "ت"
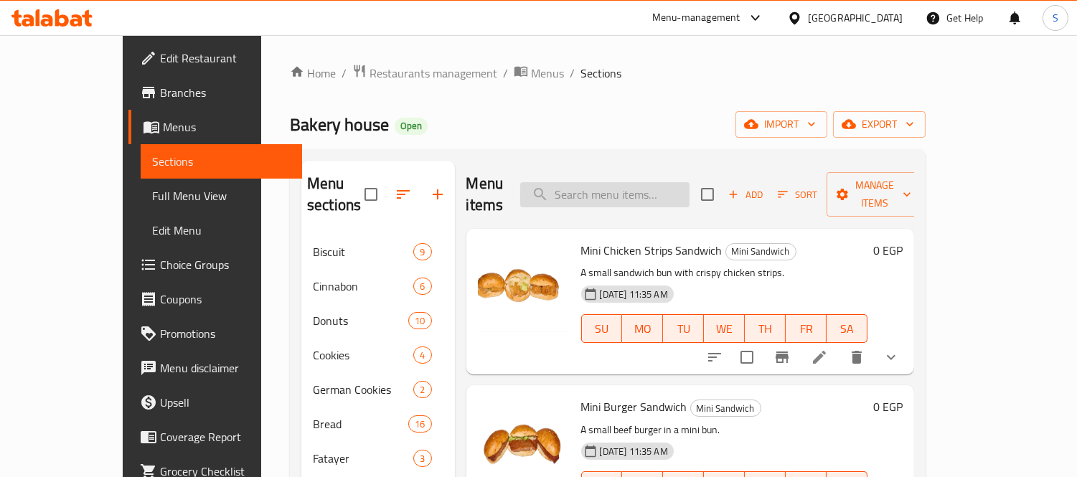
type input "N"
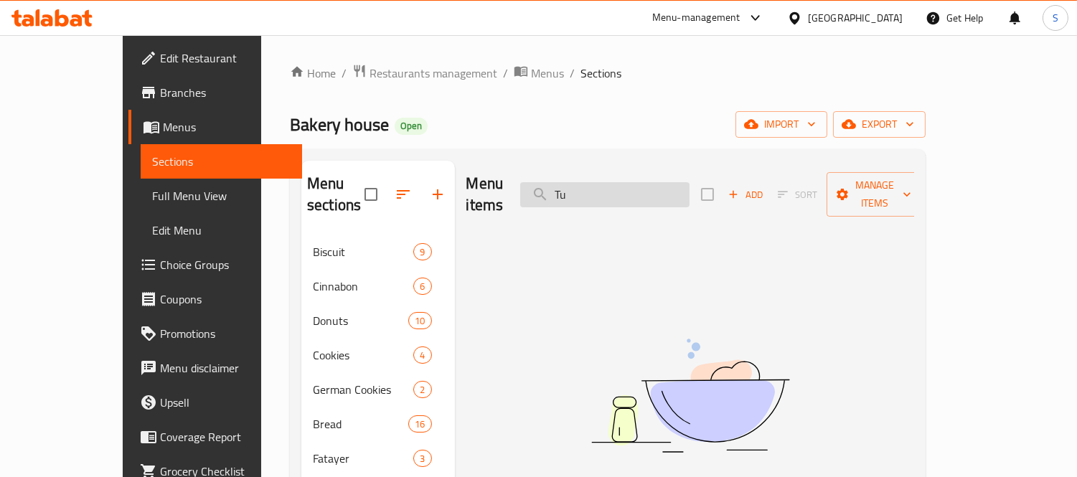
type input "T"
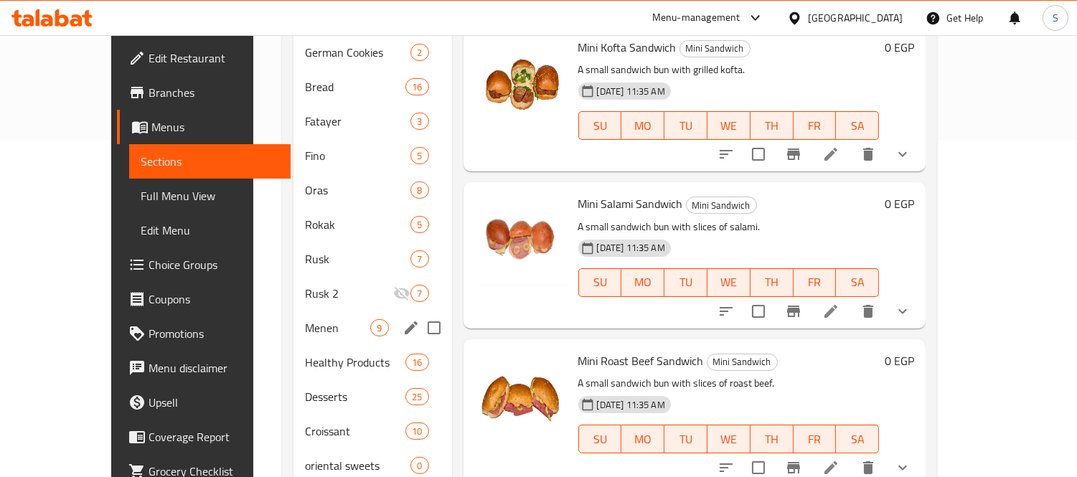
scroll to position [677, 0]
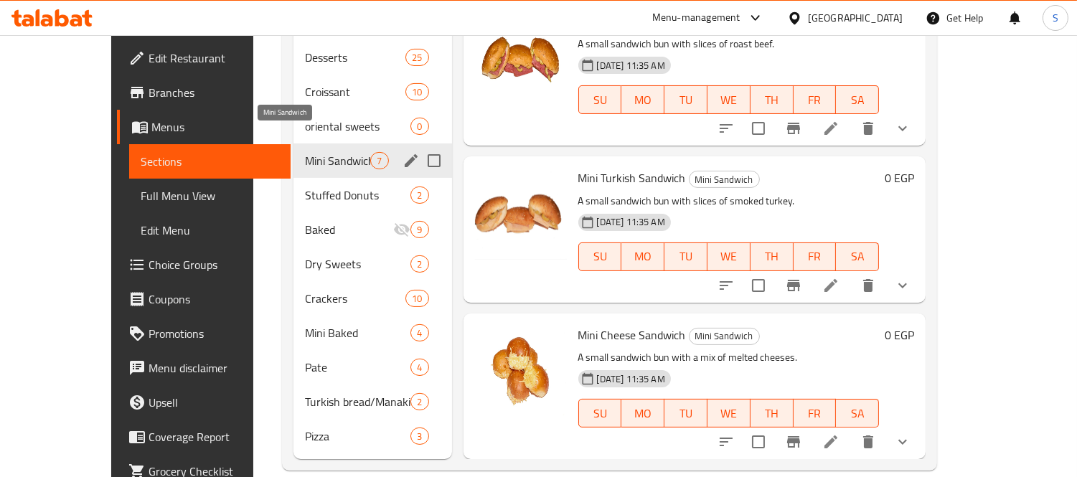
click at [305, 152] on span "Mini Sandwich" at bounding box center [337, 160] width 65 height 17
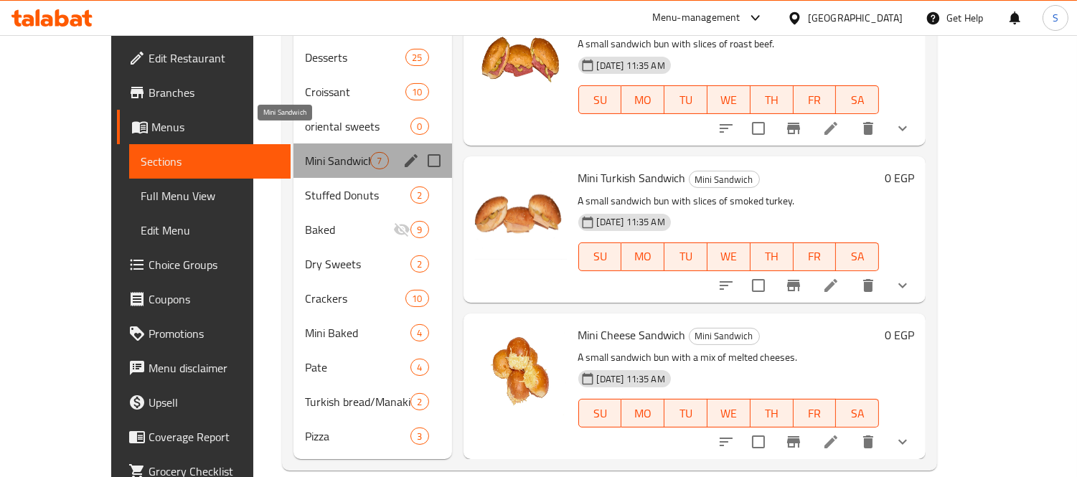
click at [305, 152] on span "Mini Sandwich" at bounding box center [337, 160] width 65 height 17
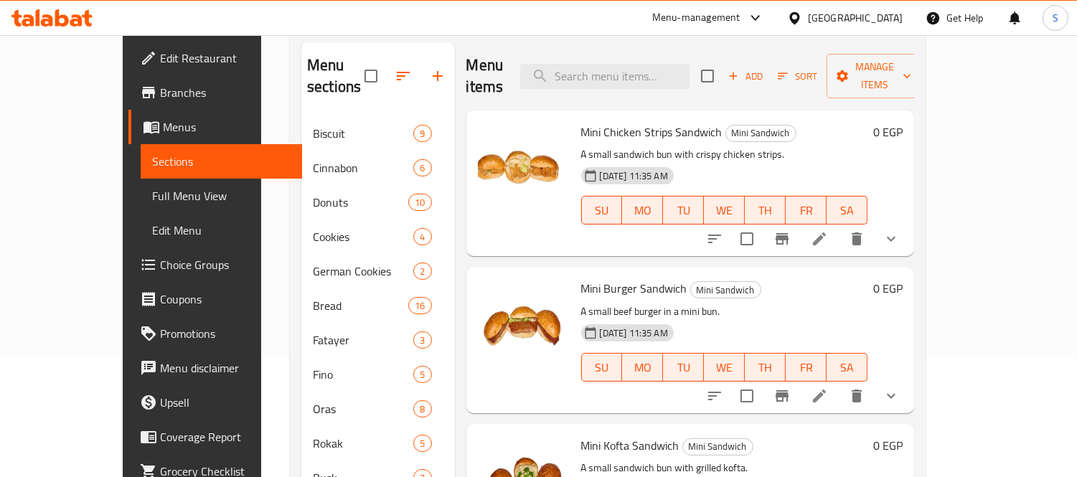
scroll to position [0, 0]
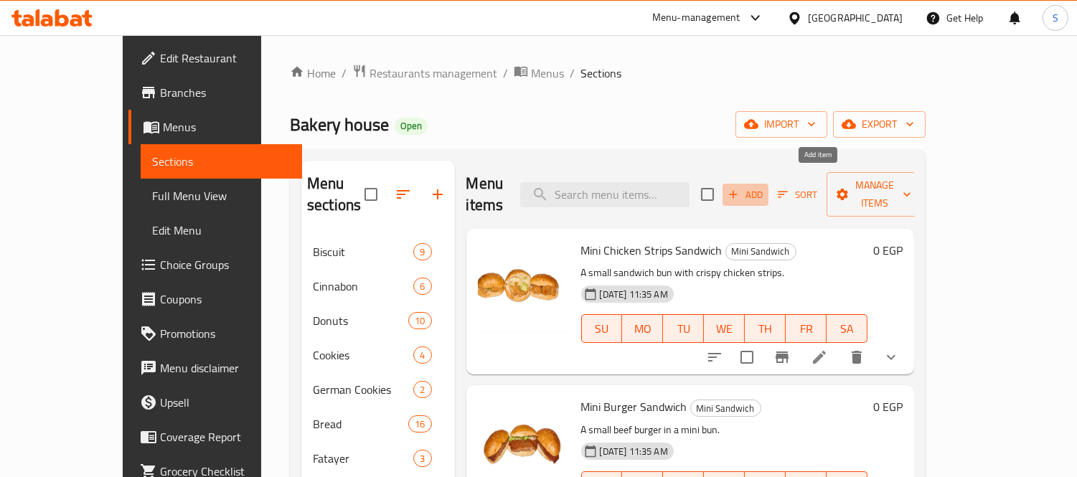
click at [765, 187] on span "Add" at bounding box center [745, 195] width 39 height 17
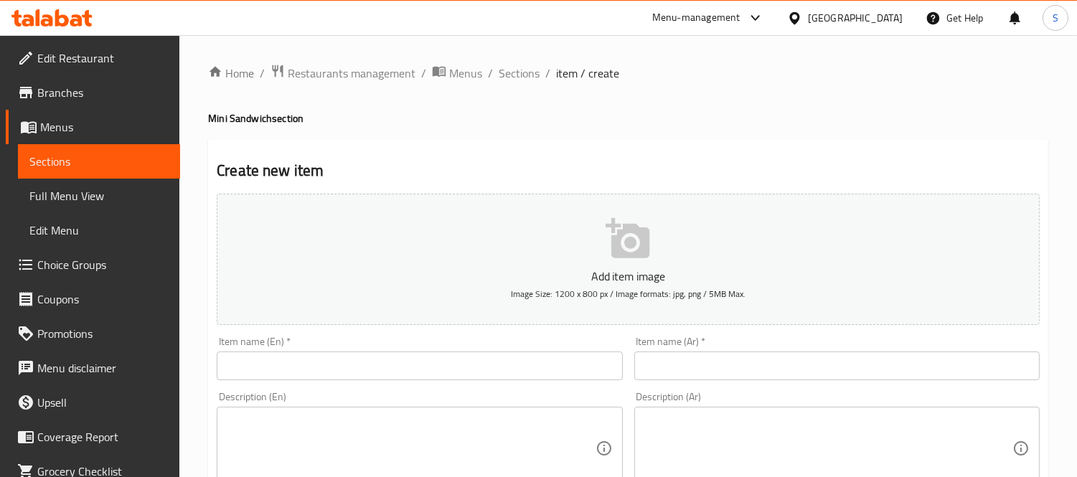
click at [273, 367] on input "text" at bounding box center [419, 366] width 405 height 29
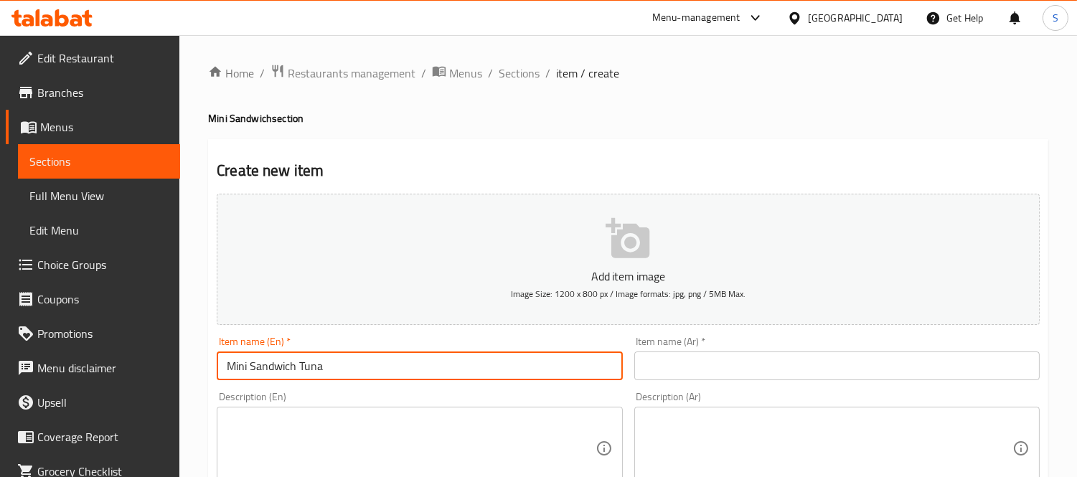
type input "Mini Sandwich Tuna"
click at [689, 375] on input "text" at bounding box center [836, 366] width 405 height 29
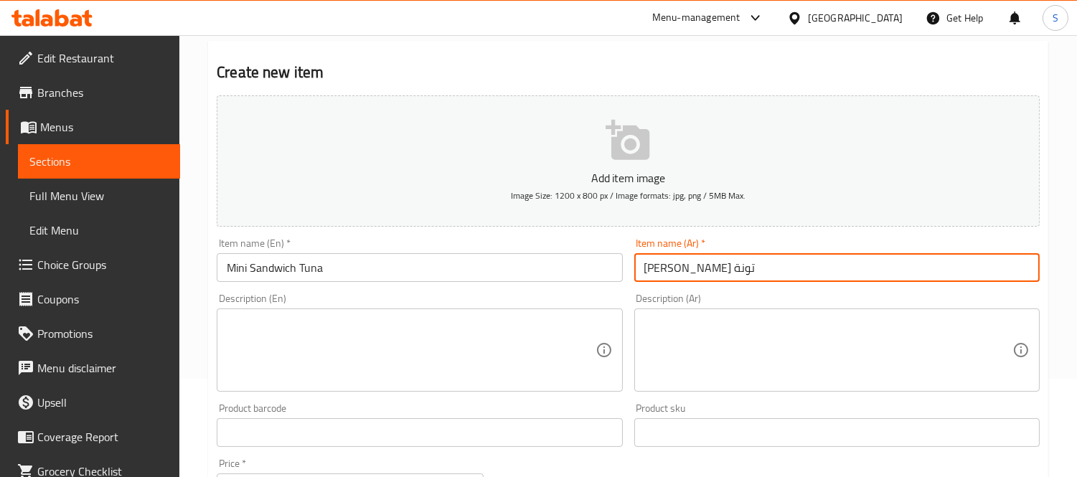
scroll to position [319, 0]
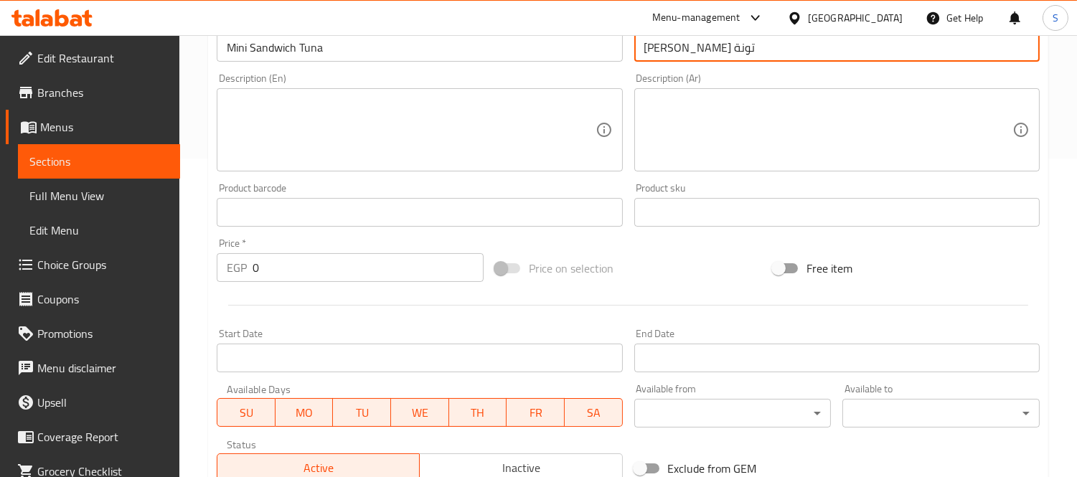
type input "ميني ساندويتش تونة"
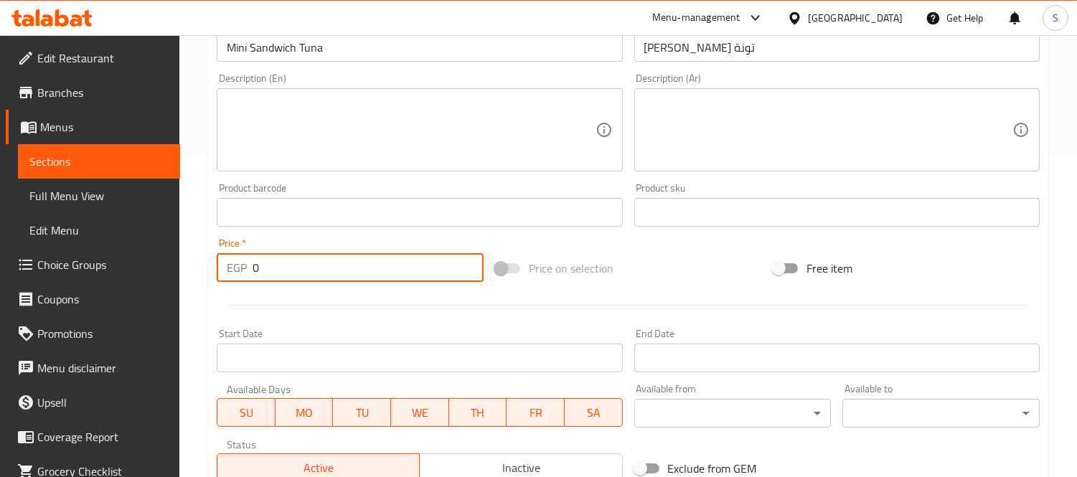
drag, startPoint x: 274, startPoint y: 271, endPoint x: 242, endPoint y: 270, distance: 32.3
click at [242, 270] on div "EGP 0 Price *" at bounding box center [350, 267] width 267 height 29
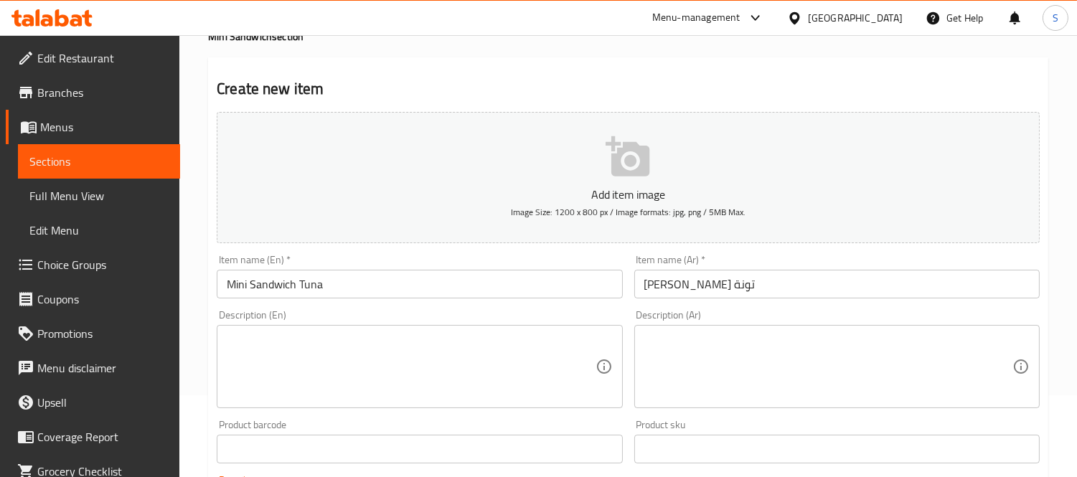
scroll to position [80, 0]
type input "480"
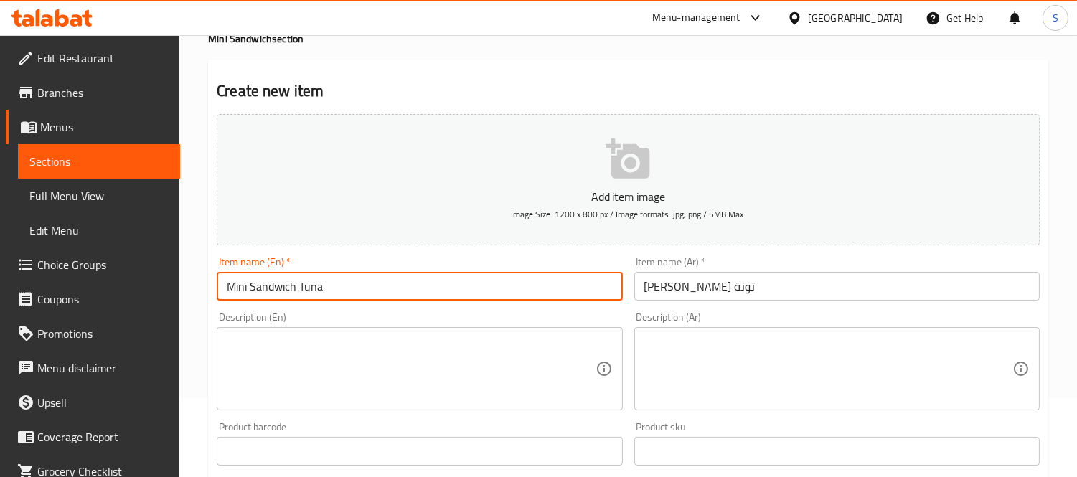
click at [378, 298] on input "Mini Sandwich Tuna" at bounding box center [419, 286] width 405 height 29
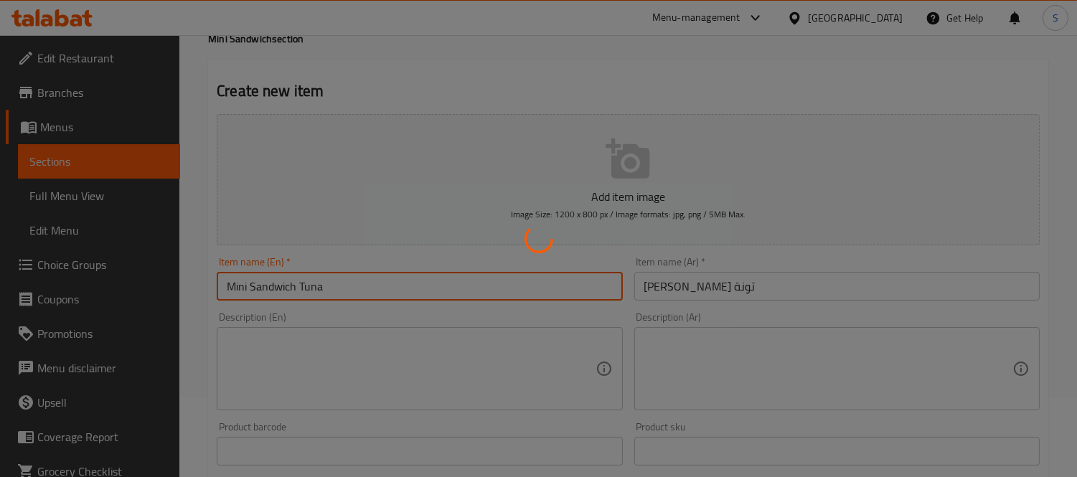
type input "0"
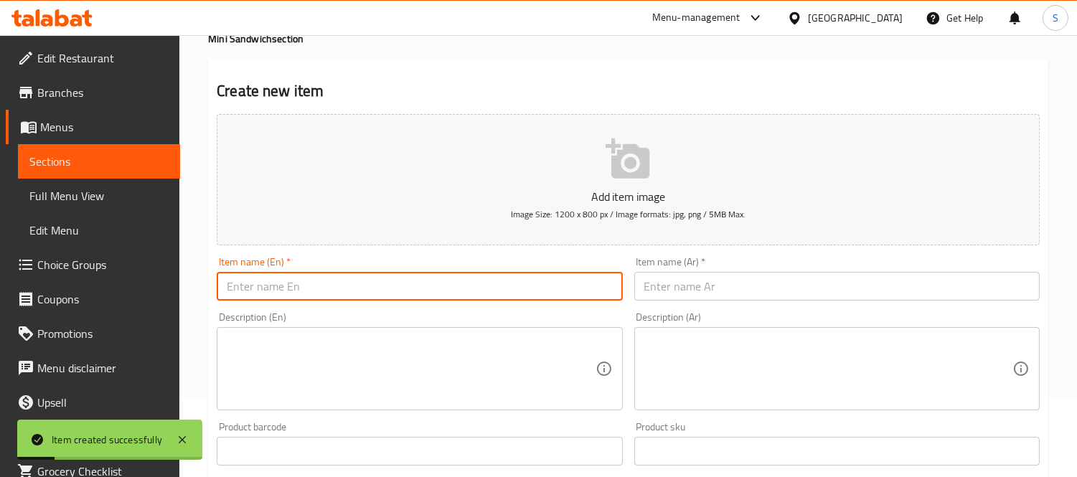
click at [105, 165] on span "Sections" at bounding box center [98, 161] width 139 height 17
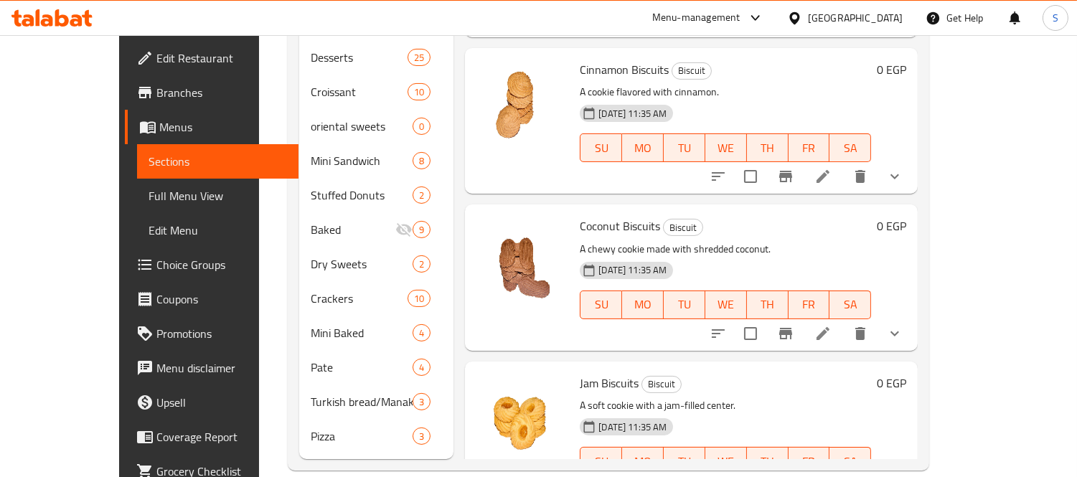
scroll to position [15, 0]
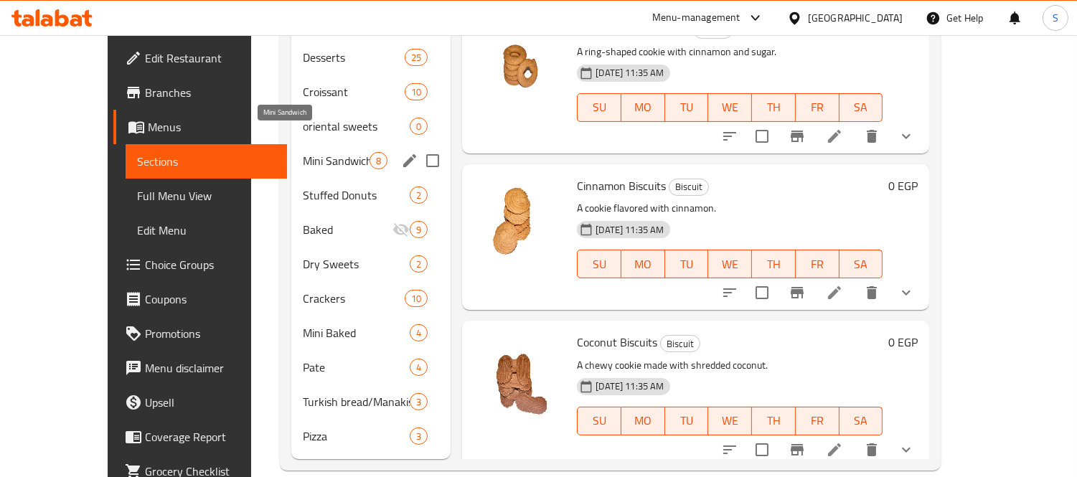
click at [303, 152] on span "Mini Sandwich" at bounding box center [336, 160] width 67 height 17
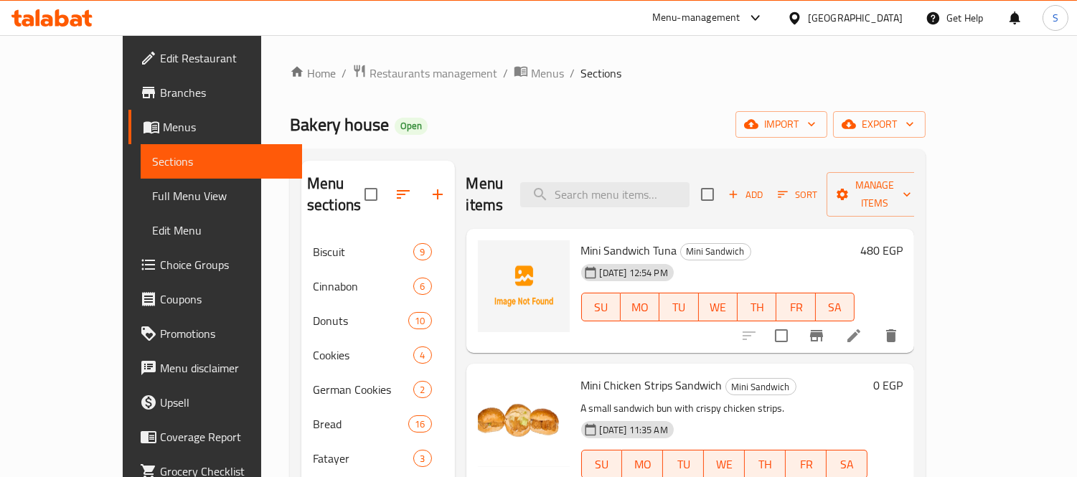
click at [641, 240] on span "Mini Sandwich Tuna" at bounding box center [629, 251] width 96 height 22
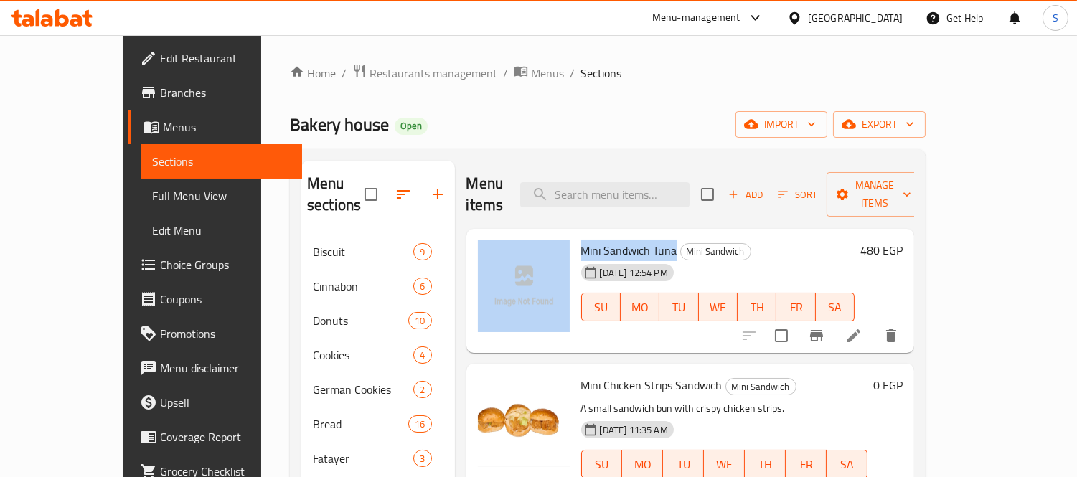
drag, startPoint x: 644, startPoint y: 227, endPoint x: 541, endPoint y: 235, distance: 103.0
click at [541, 235] on div "Mini Sandwich Tuna Mini Sandwich 01-09-2025 12:54 PM SU MO TU WE TH FR SA 480 E…" at bounding box center [690, 291] width 437 height 113
copy div "Mini Sandwich Tuna"
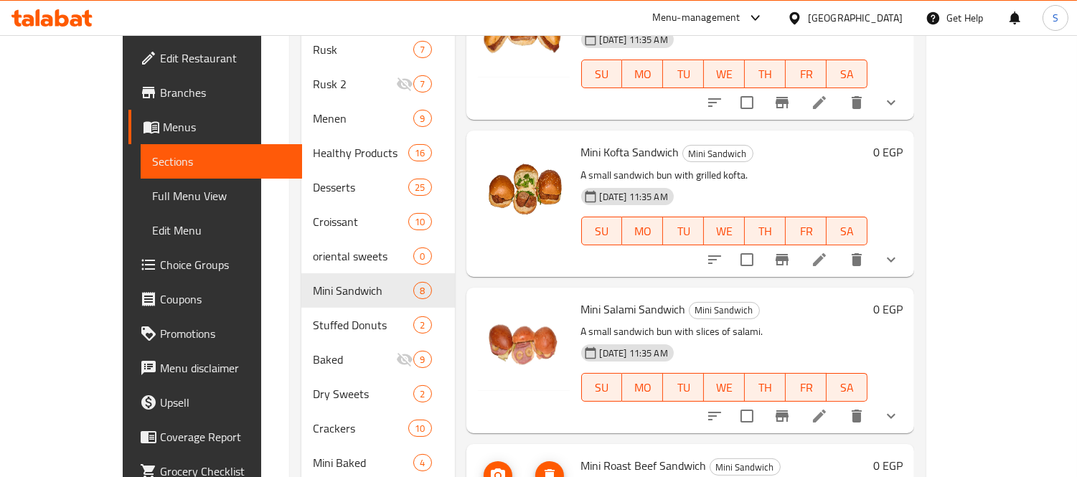
scroll to position [677, 0]
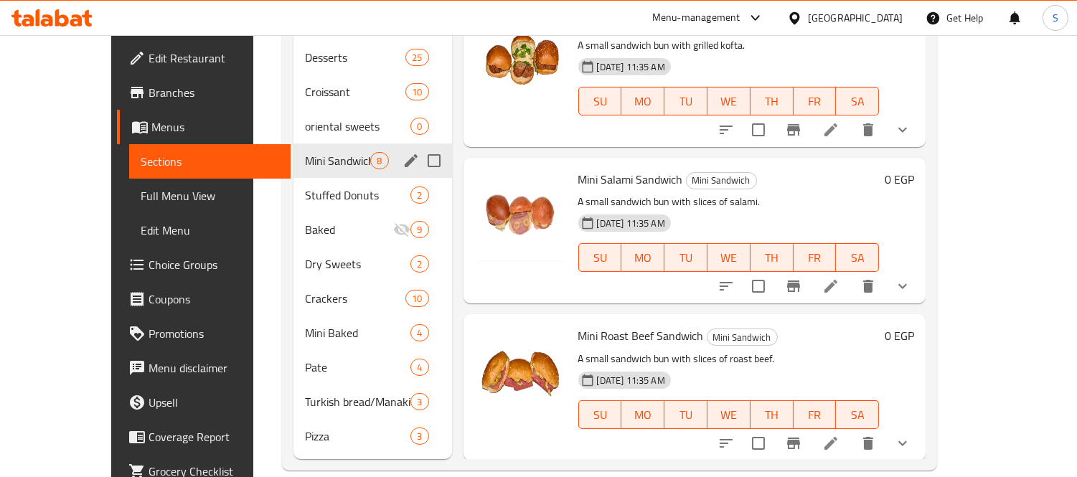
click at [370, 152] on div "8" at bounding box center [379, 160] width 18 height 17
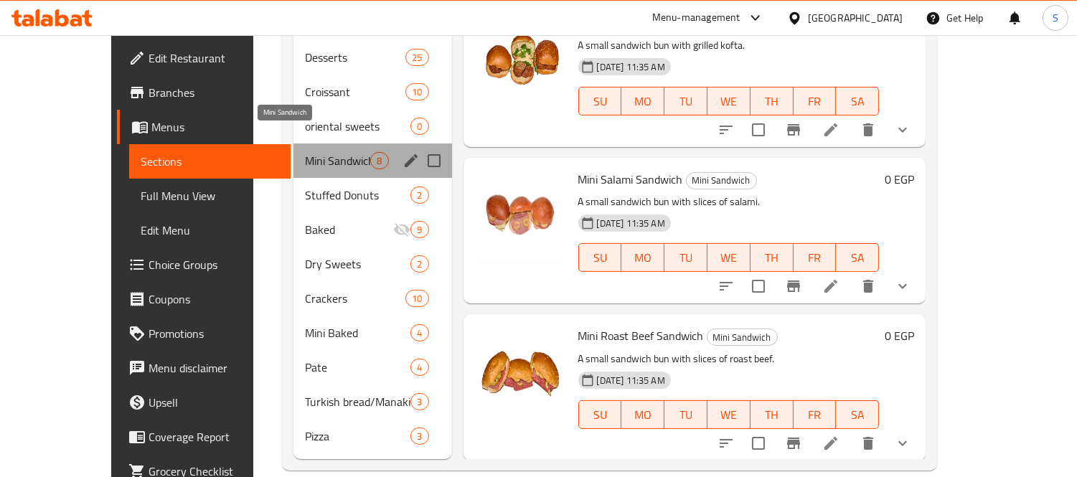
click at [318, 152] on span "Mini Sandwich" at bounding box center [337, 160] width 65 height 17
click at [305, 152] on span "Mini Sandwich" at bounding box center [337, 160] width 65 height 17
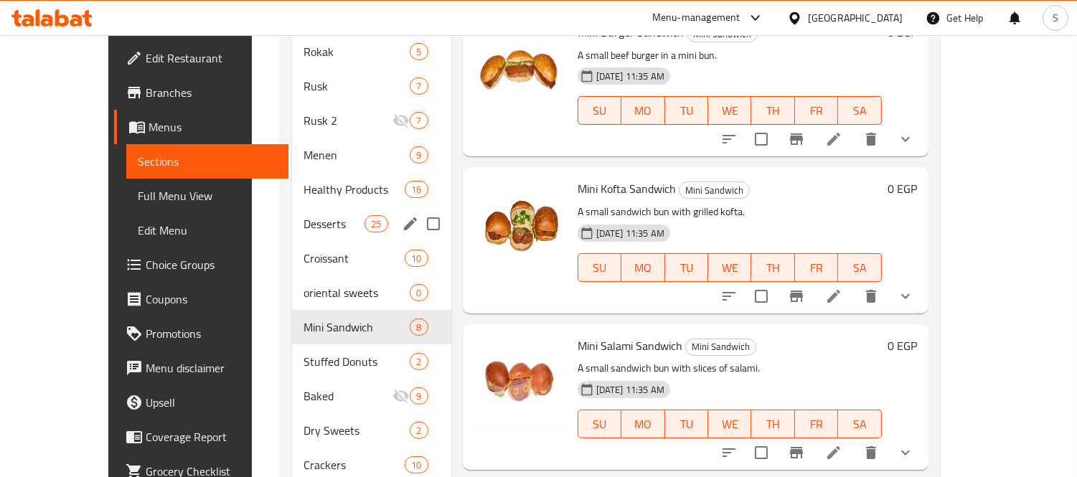
scroll to position [517, 0]
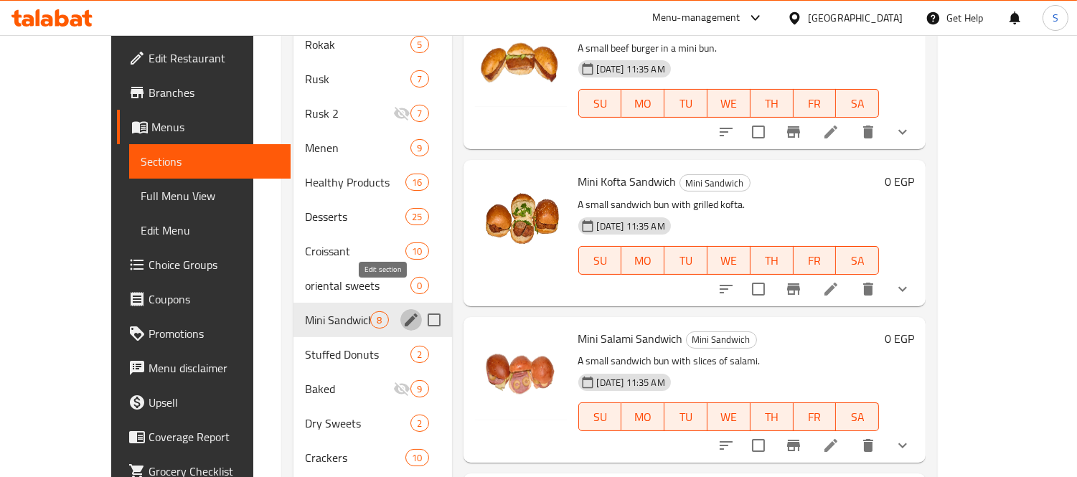
click at [405, 314] on icon "edit" at bounding box center [411, 320] width 13 height 13
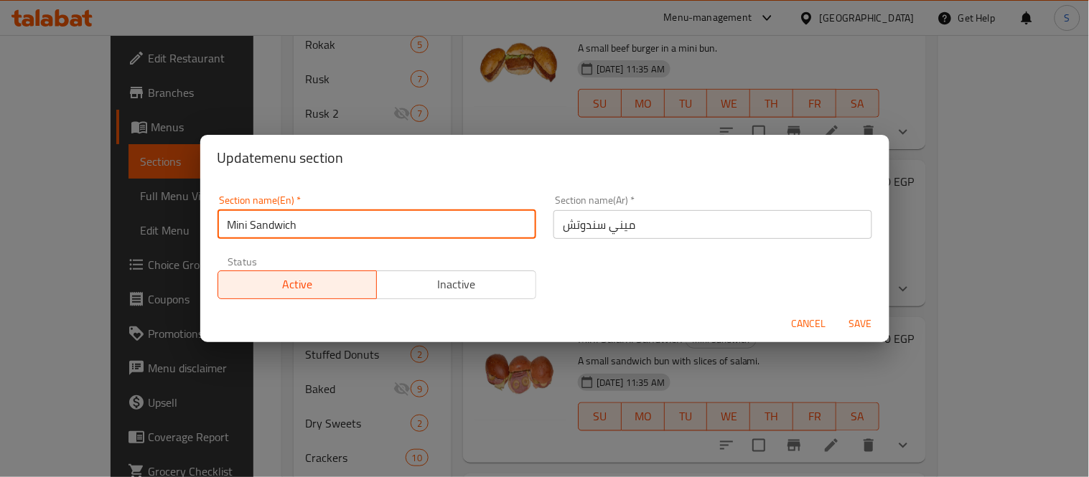
drag, startPoint x: 369, startPoint y: 223, endPoint x: 135, endPoint y: 194, distance: 235.8
click at [135, 194] on div "Update menu section Section name(En)   * Mini Sandwich Section name(En) * Secti…" at bounding box center [544, 238] width 1089 height 477
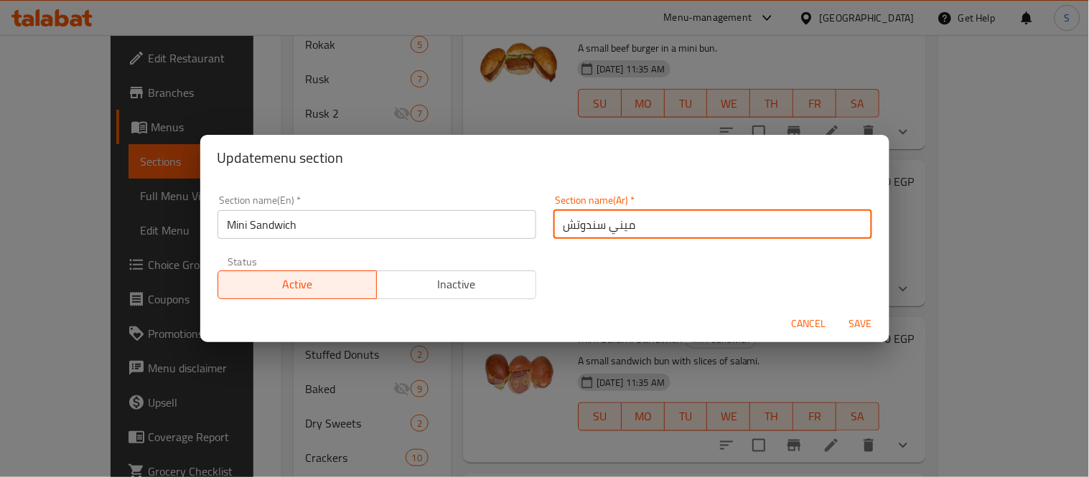
drag, startPoint x: 707, startPoint y: 226, endPoint x: 553, endPoint y: 221, distance: 154.4
click at [553, 221] on input "ميني سندوتش" at bounding box center [712, 224] width 319 height 29
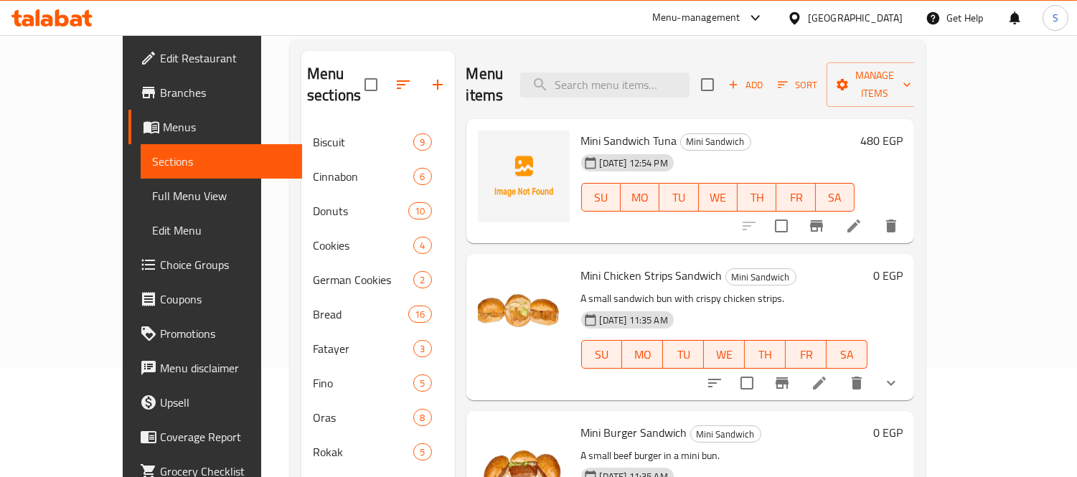
scroll to position [0, 0]
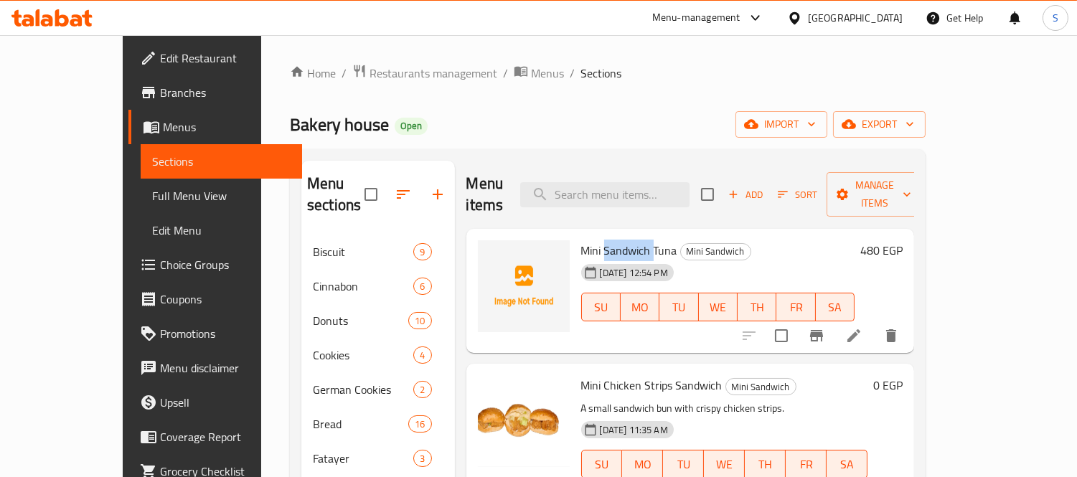
drag, startPoint x: 621, startPoint y: 232, endPoint x: 575, endPoint y: 231, distance: 45.9
click at [581, 240] on span "Mini Sandwich Tuna" at bounding box center [629, 251] width 96 height 22
click at [664, 189] on input "search" at bounding box center [604, 194] width 169 height 25
paste input "Sandwich"
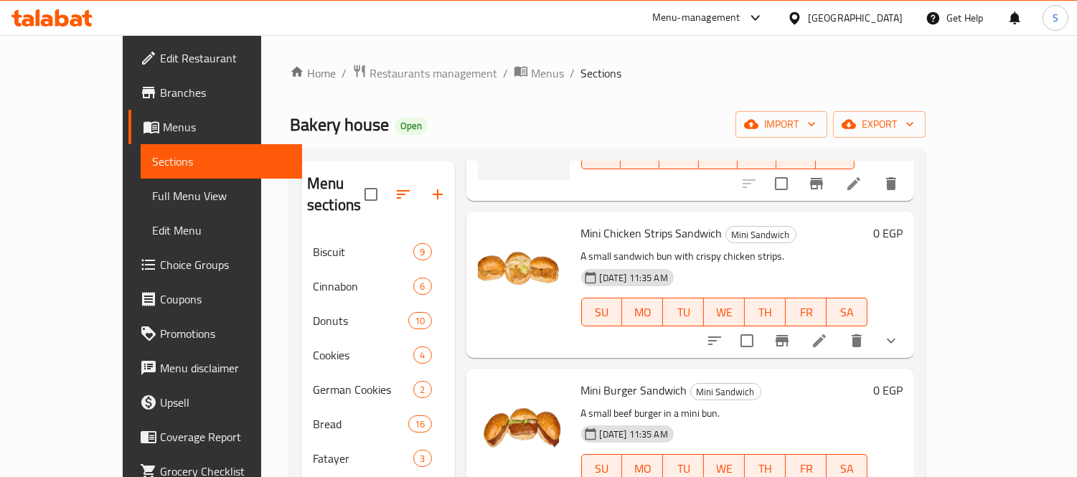
scroll to position [159, 0]
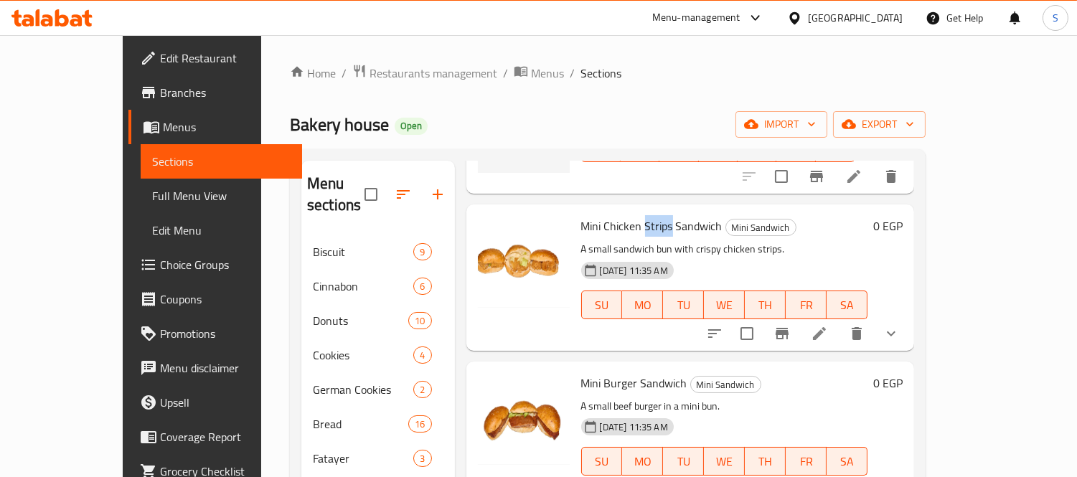
drag, startPoint x: 639, startPoint y: 207, endPoint x: 614, endPoint y: 210, distance: 25.4
click at [614, 215] on span "Mini Chicken Strips Sandwich" at bounding box center [651, 226] width 141 height 22
copy span "Strips"
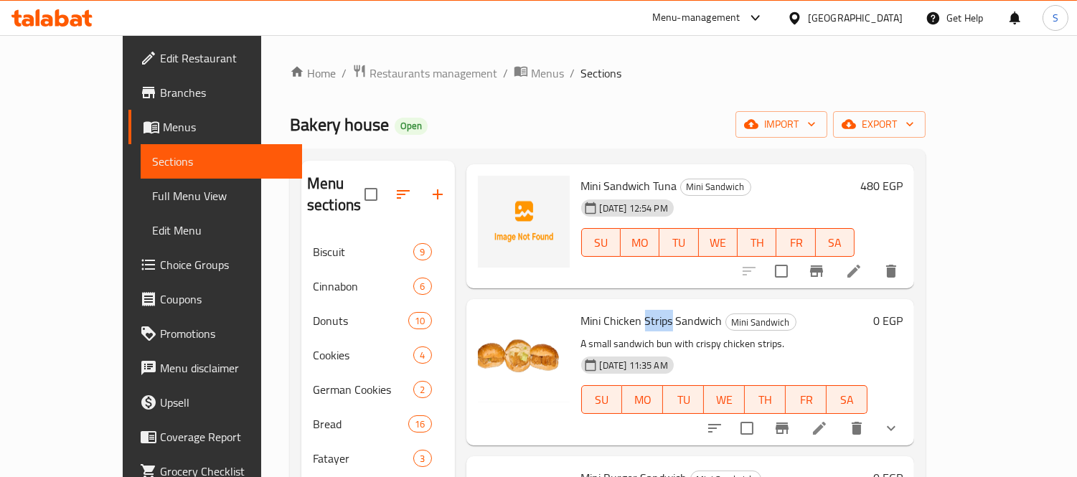
scroll to position [0, 0]
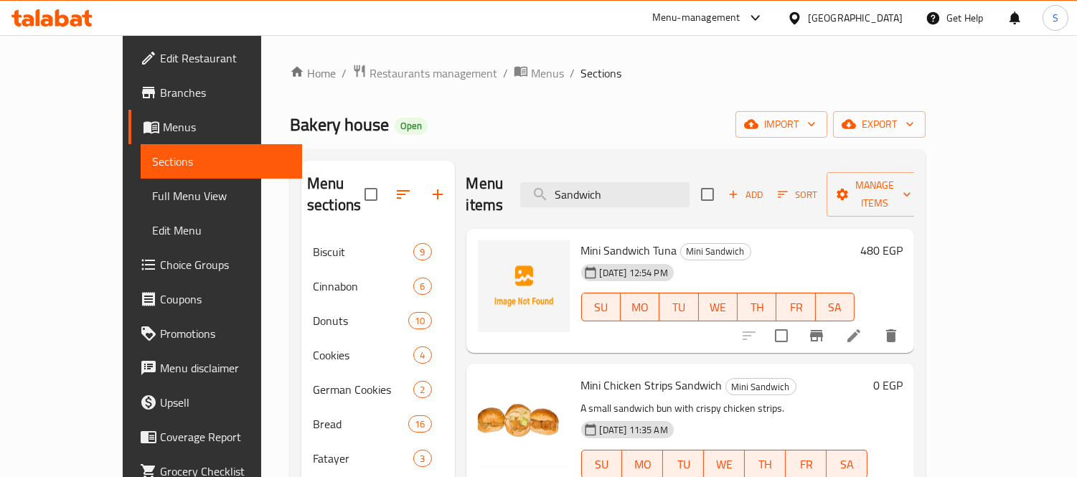
drag, startPoint x: 644, startPoint y: 187, endPoint x: 500, endPoint y: 177, distance: 144.5
click at [500, 177] on div "Menu items Sandwich Add Sort Manage items" at bounding box center [690, 195] width 448 height 68
paste input "trips"
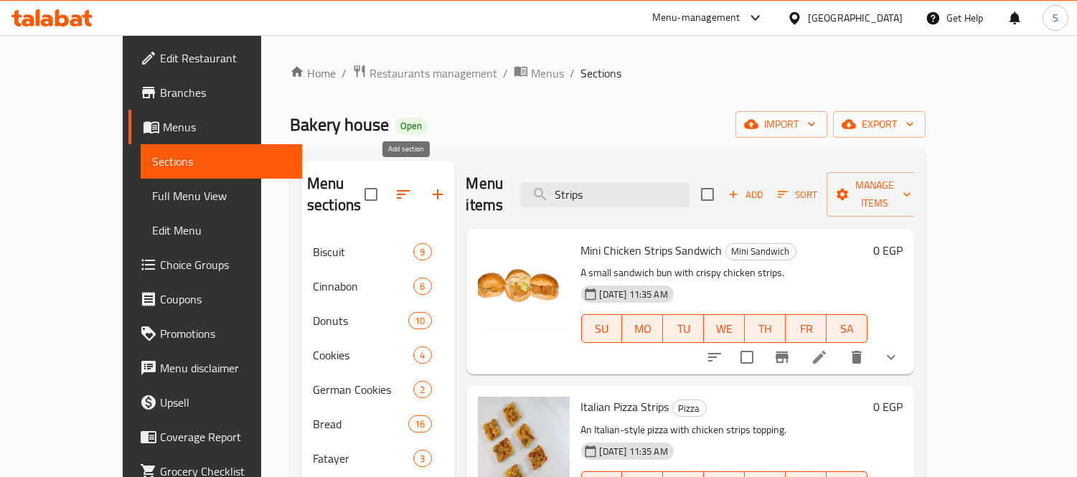
type input "Strips"
click at [429, 187] on icon "button" at bounding box center [437, 194] width 17 height 17
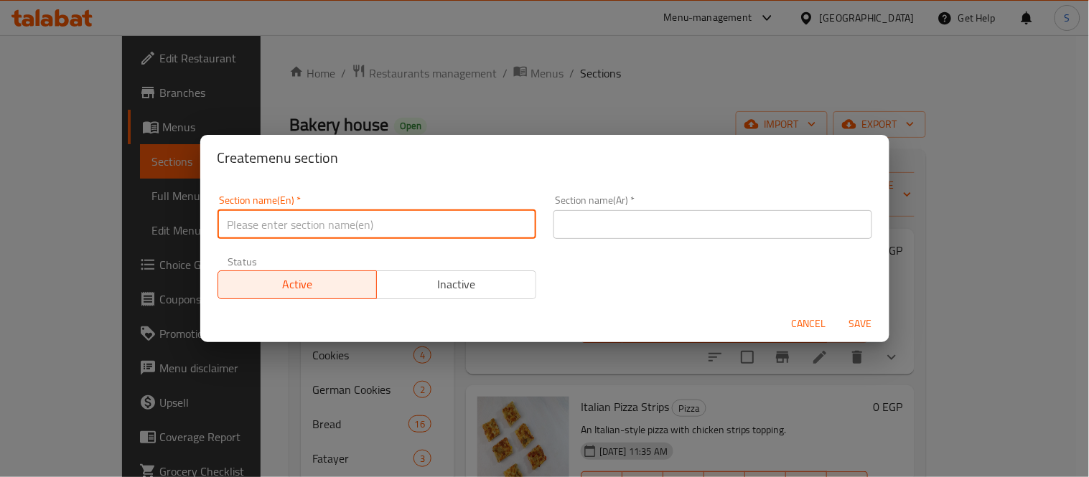
click at [476, 218] on input "text" at bounding box center [376, 224] width 319 height 29
type input "ٍ"
type input "Sandwiches"
click at [616, 238] on input "text" at bounding box center [712, 224] width 319 height 29
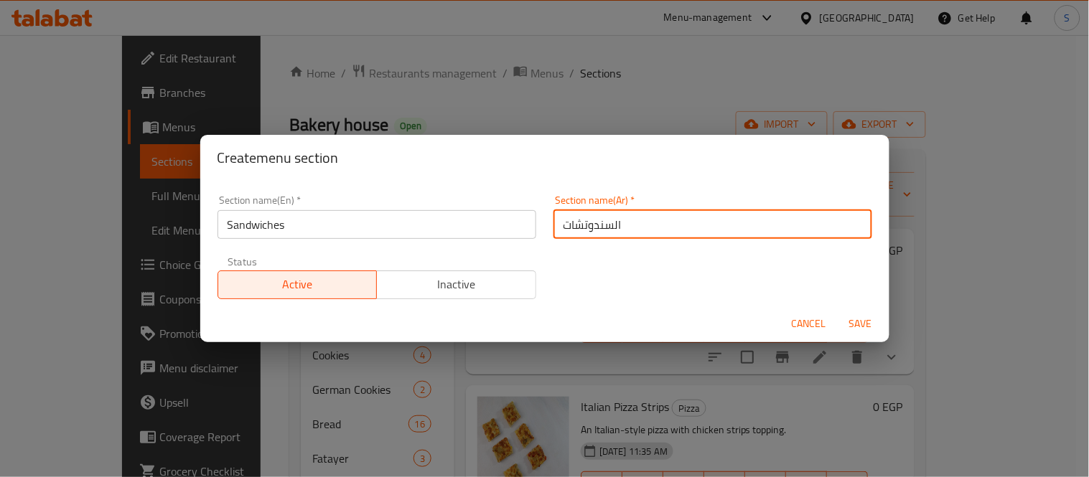
type input "السندوتشات"
click at [837, 311] on button "Save" at bounding box center [860, 324] width 46 height 27
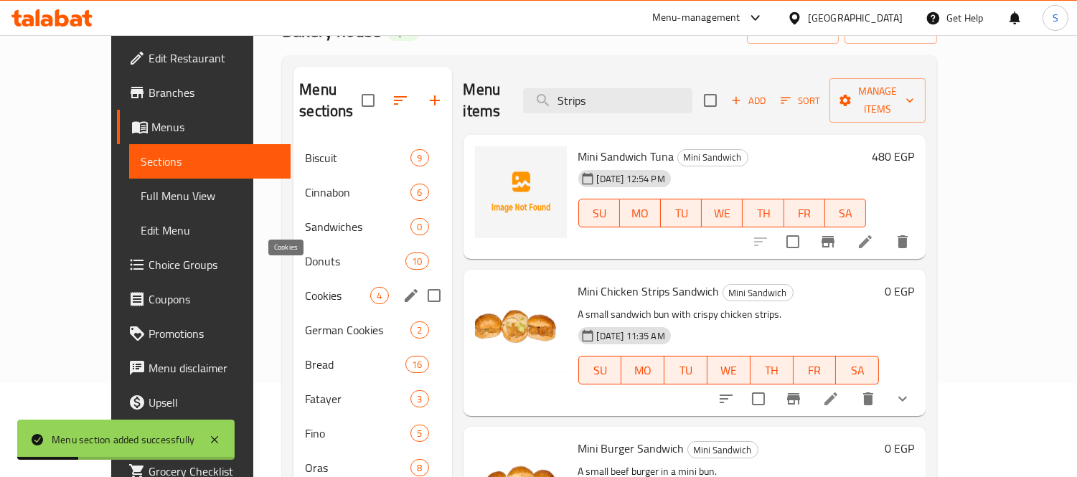
scroll to position [80, 0]
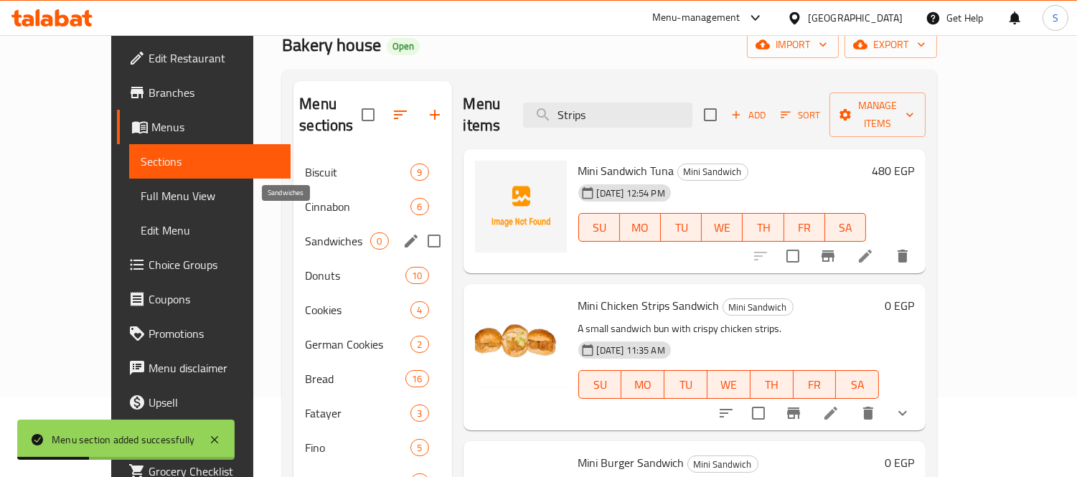
click at [305, 232] on span "Sandwiches" at bounding box center [337, 240] width 65 height 17
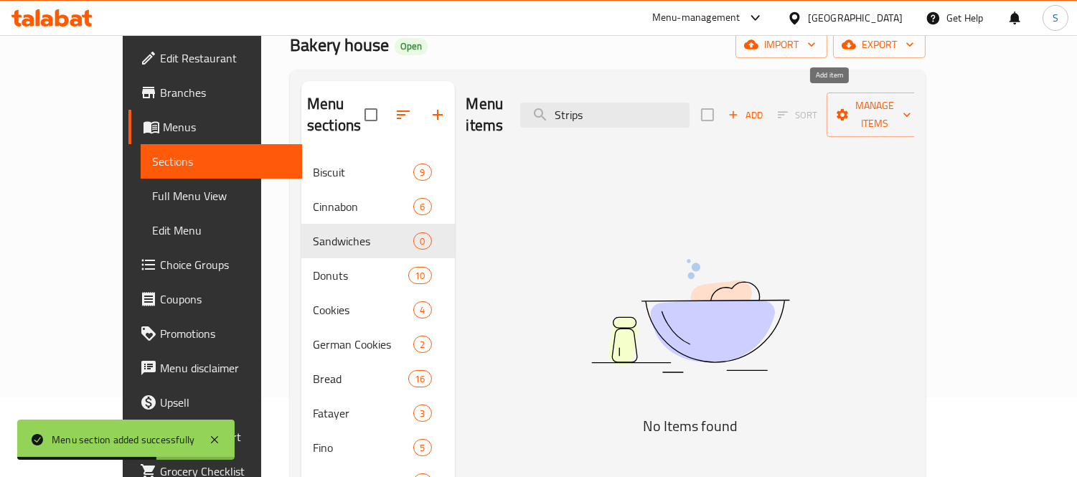
click at [740, 108] on icon "button" at bounding box center [733, 114] width 13 height 13
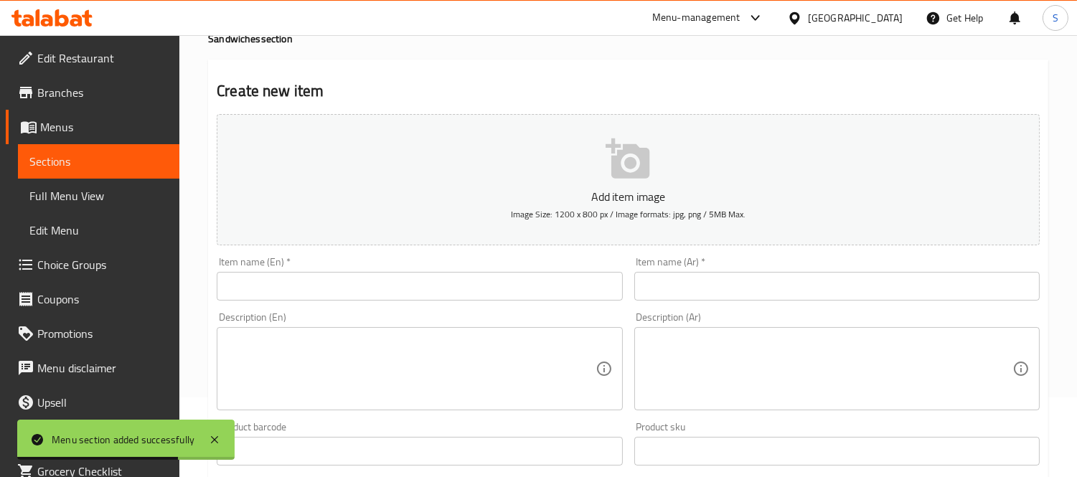
click at [705, 288] on input "text" at bounding box center [836, 286] width 405 height 29
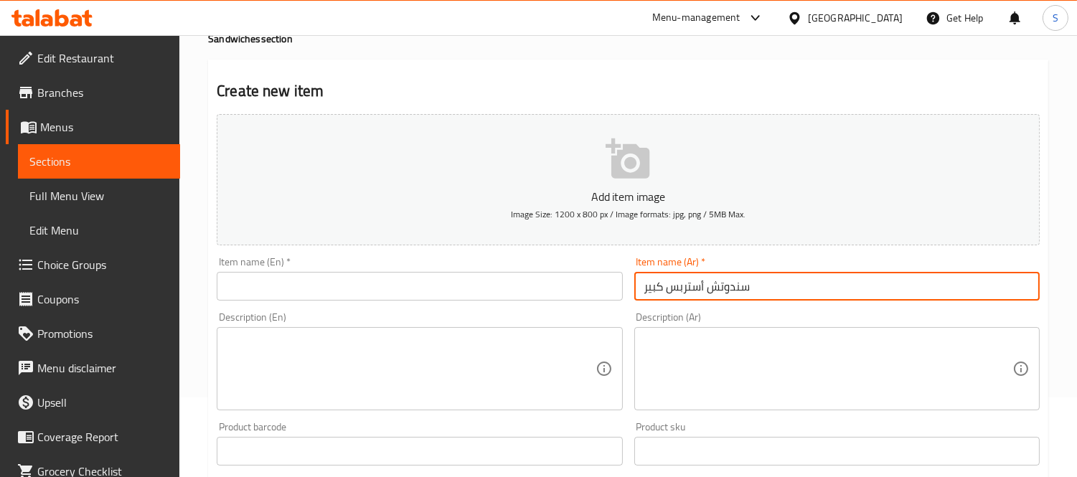
click at [707, 285] on input "سندوتش أستربس كبير" at bounding box center [836, 286] width 405 height 29
type input "سندوتش أستربس كبير"
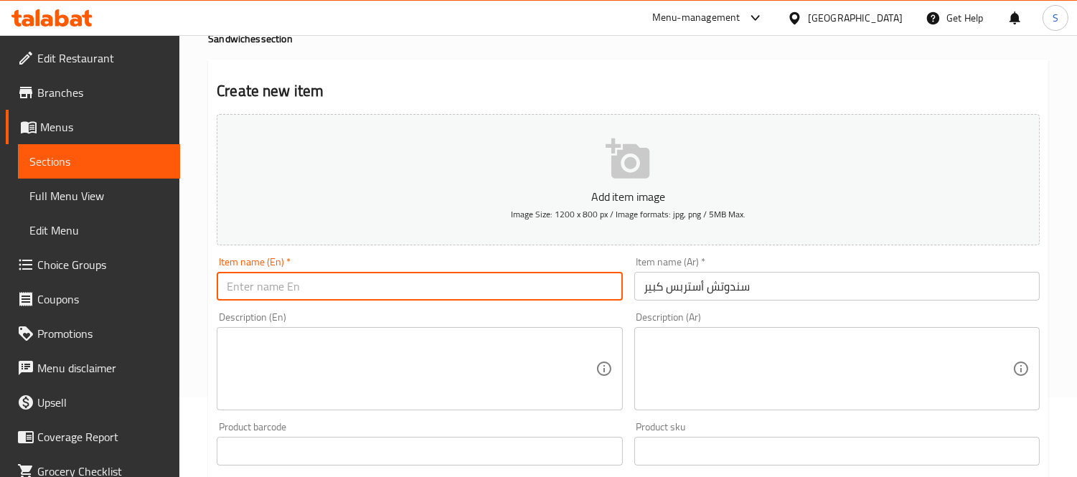
click at [484, 273] on input "text" at bounding box center [419, 286] width 405 height 29
paste input "Large strips sandwich"
drag, startPoint x: 332, startPoint y: 283, endPoint x: 222, endPoint y: 283, distance: 109.1
click at [222, 283] on input "Large strips sandwich" at bounding box center [419, 286] width 405 height 29
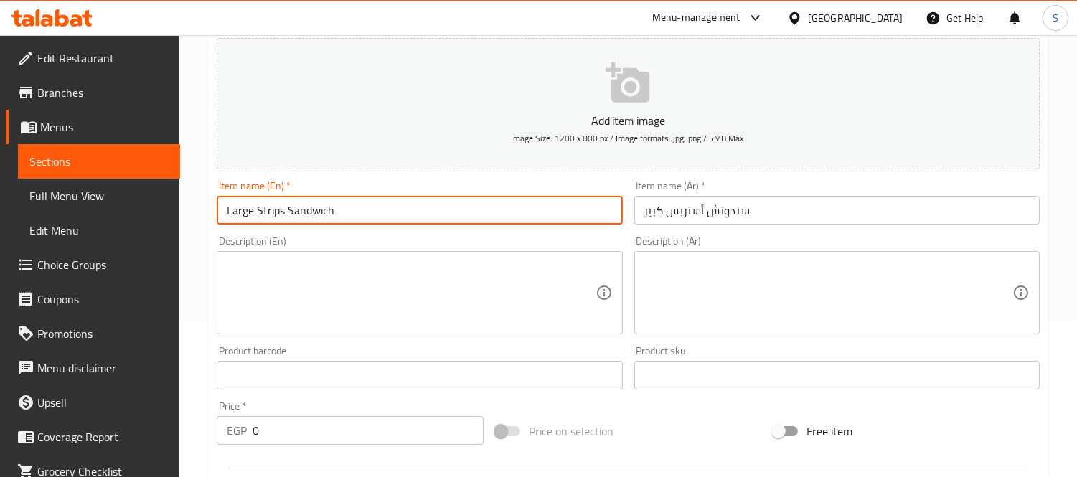
scroll to position [319, 0]
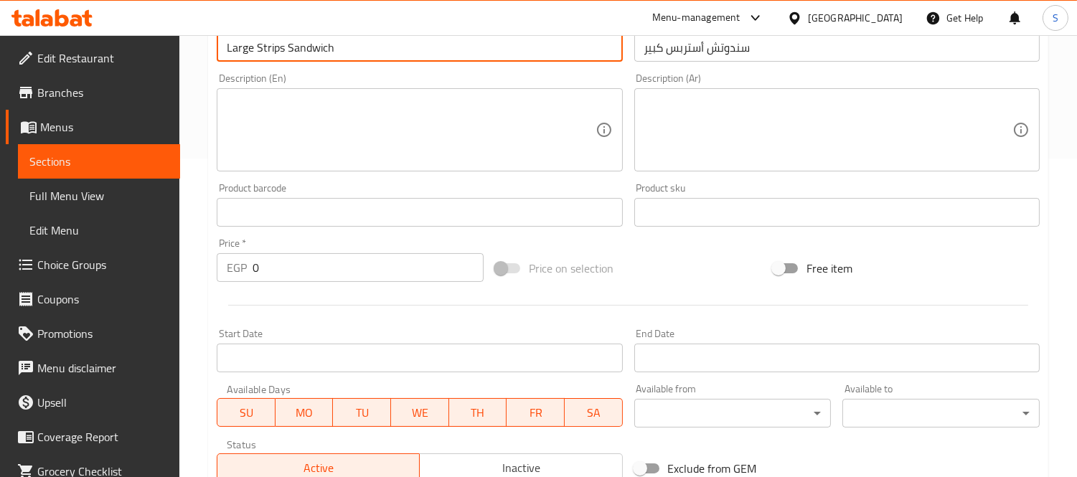
type input "Large Strips Sandwich"
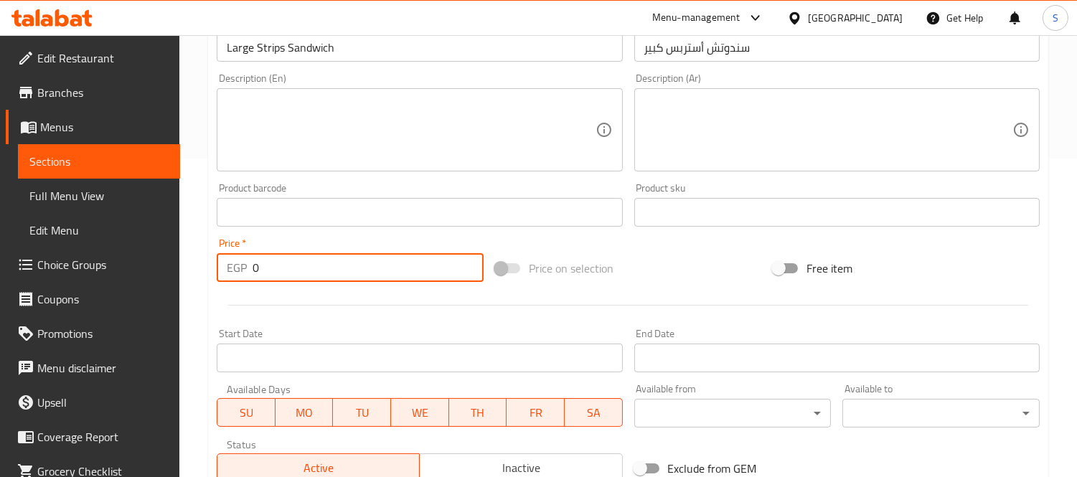
drag, startPoint x: 277, startPoint y: 273, endPoint x: 185, endPoint y: 271, distance: 91.9
click at [185, 271] on div "Home / Restaurants management / Menus / Sections / item / create Sandwiches sec…" at bounding box center [628, 206] width 898 height 979
type input "50"
click at [321, 57] on input "Large Strips Sandwich" at bounding box center [419, 47] width 405 height 29
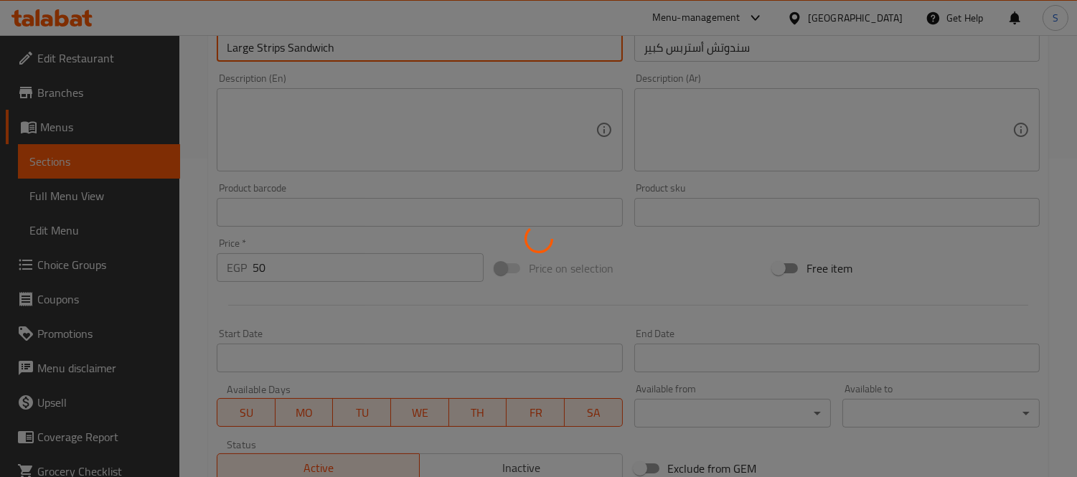
type input "0"
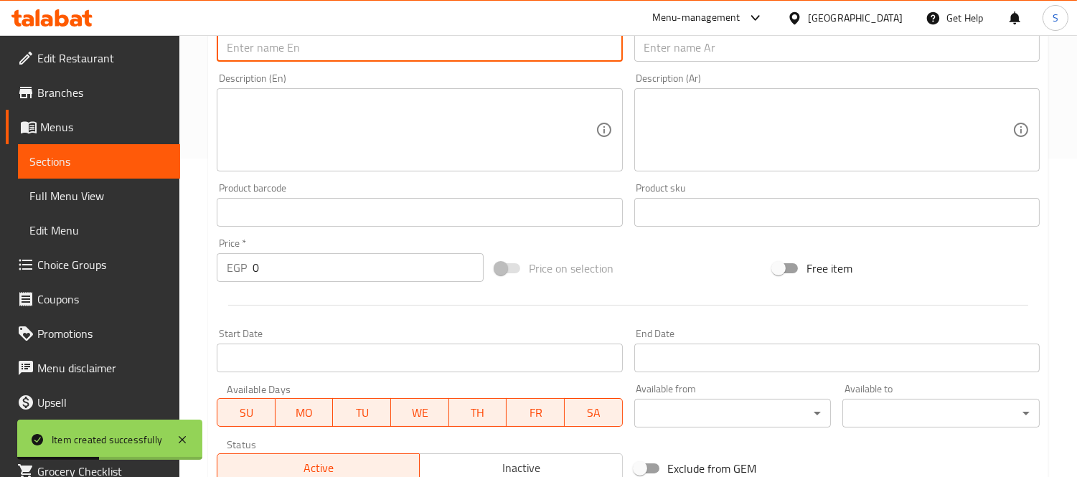
click at [719, 45] on input "text" at bounding box center [836, 47] width 405 height 29
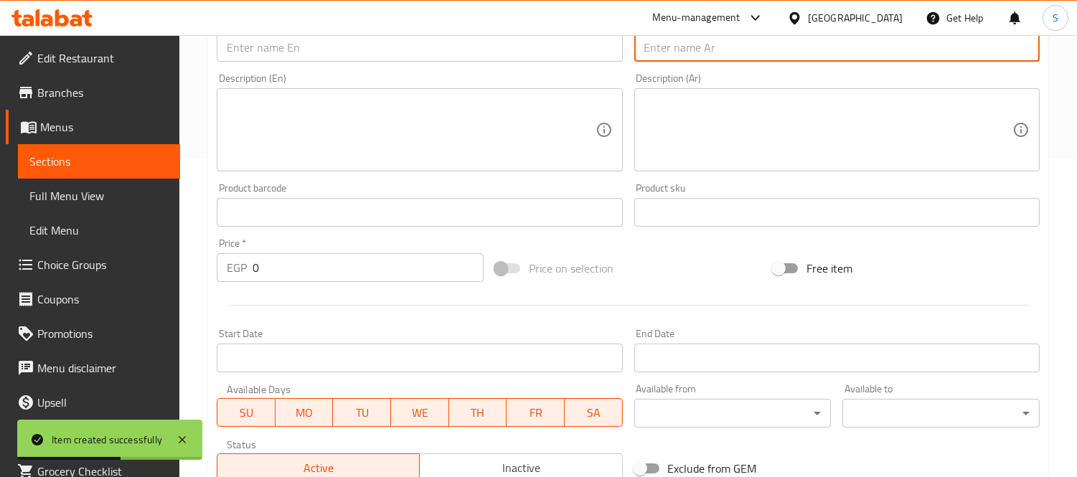
type input "s"
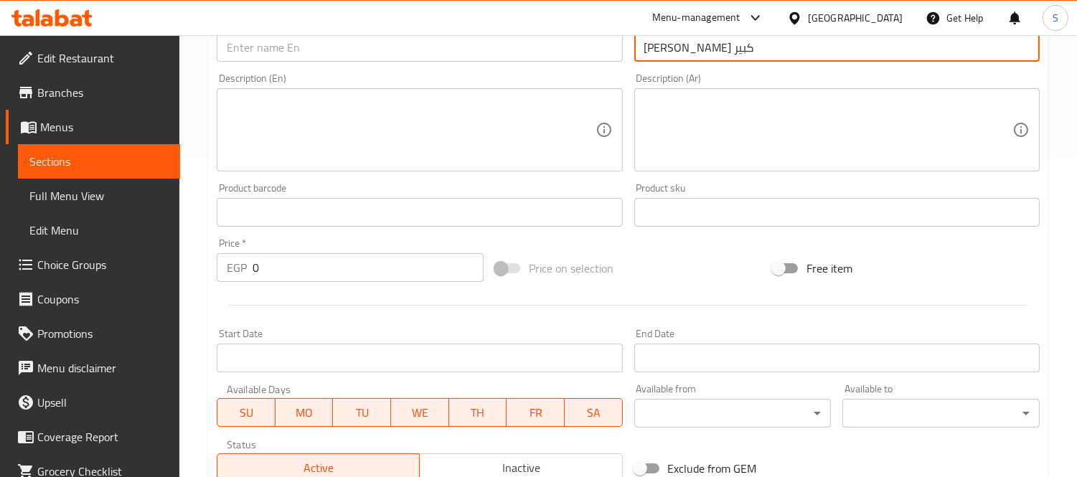
click at [758, 60] on input "ساندوتش روزبيف كبير" at bounding box center [836, 47] width 405 height 29
type input "ساندوتش روزبيف كبير"
click at [302, 47] on input "text" at bounding box center [419, 47] width 405 height 29
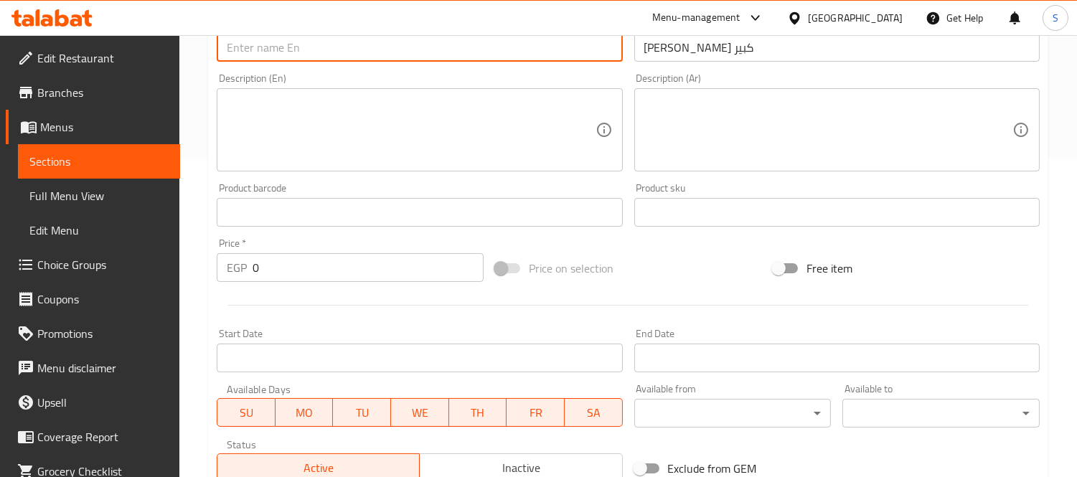
paste input "Large roast beef sandwich"
click at [307, 51] on input "Large roast beef sandwich" at bounding box center [419, 47] width 405 height 29
type input "Large Roast Beef Sandwich"
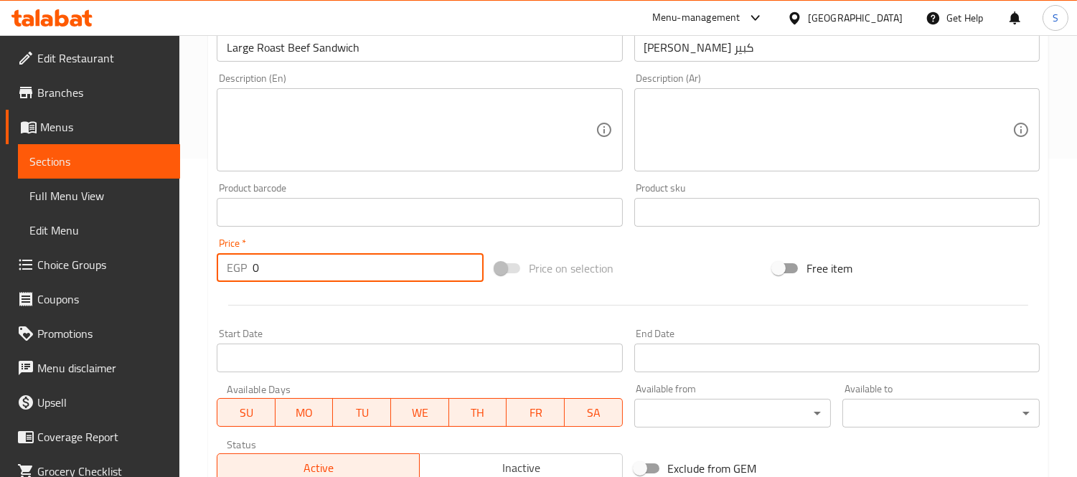
drag, startPoint x: 262, startPoint y: 273, endPoint x: 219, endPoint y: 267, distance: 43.5
click at [219, 267] on div "EGP 0 Price *" at bounding box center [350, 267] width 267 height 29
type input "50"
click at [349, 55] on input "Large Roast Beef Sandwich" at bounding box center [419, 47] width 405 height 29
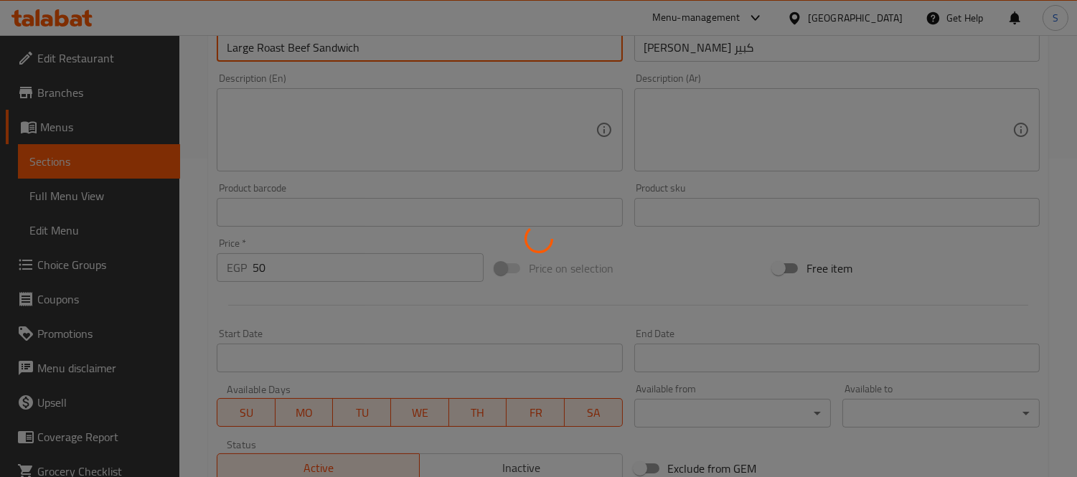
type input "0"
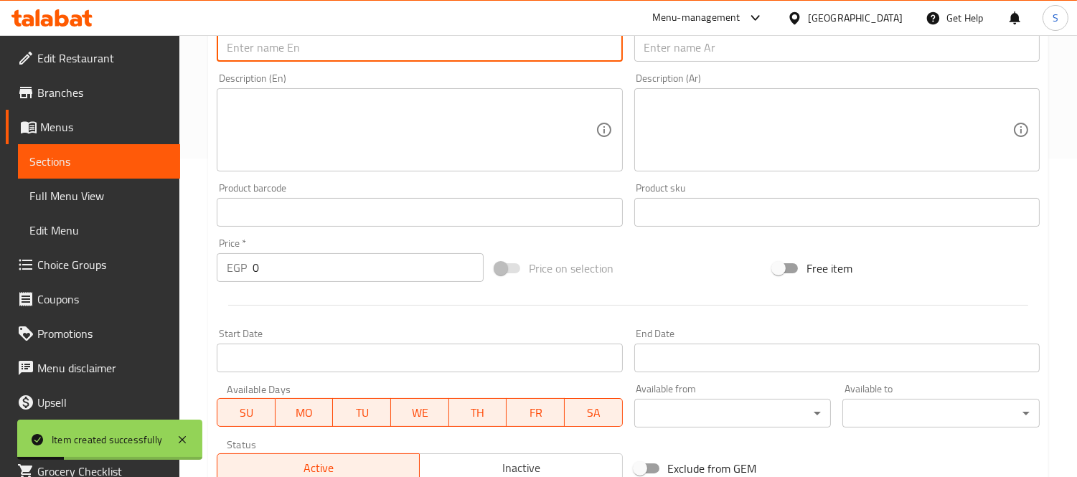
click at [288, 46] on input "text" at bounding box center [419, 47] width 405 height 29
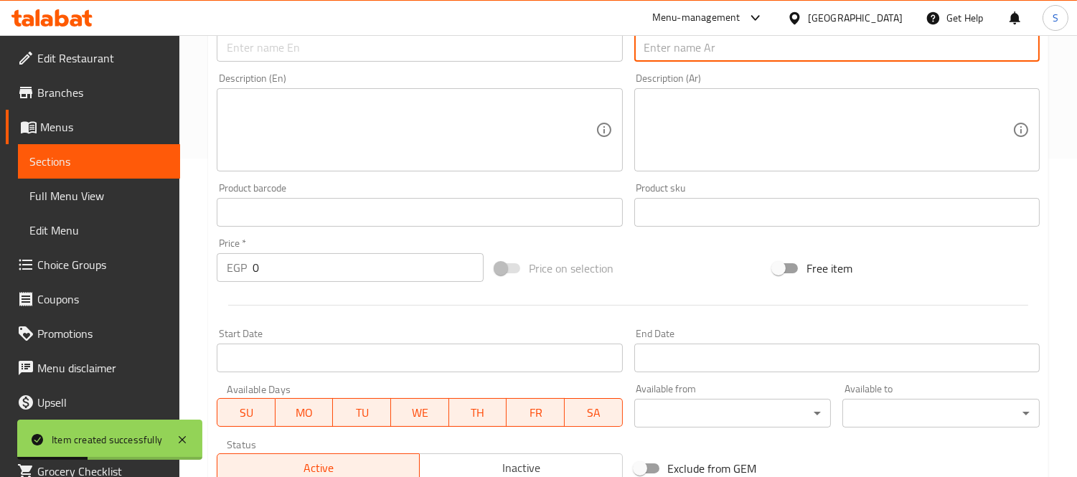
click at [691, 48] on input "text" at bounding box center [836, 47] width 405 height 29
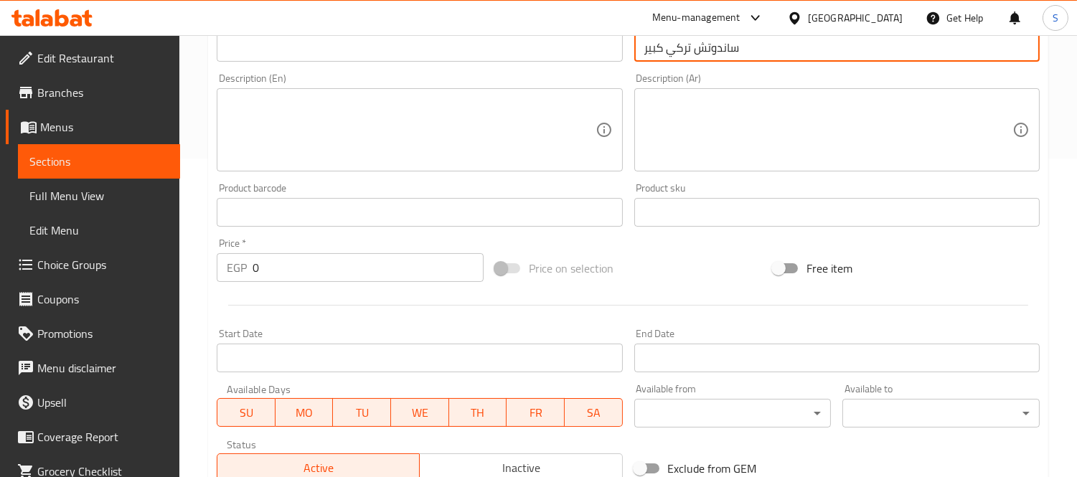
type input "ساندوتش تركي كبير"
click at [441, 56] on input "text" at bounding box center [419, 47] width 405 height 29
click at [685, 44] on input "ساندوتش تركي كبير" at bounding box center [836, 47] width 405 height 29
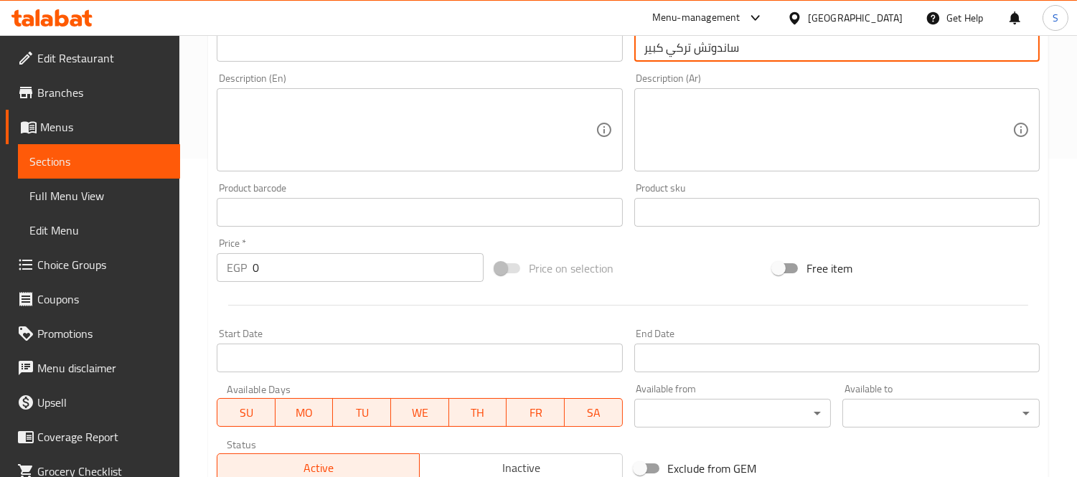
click at [368, 36] on div at bounding box center [538, 35] width 1077 height 1
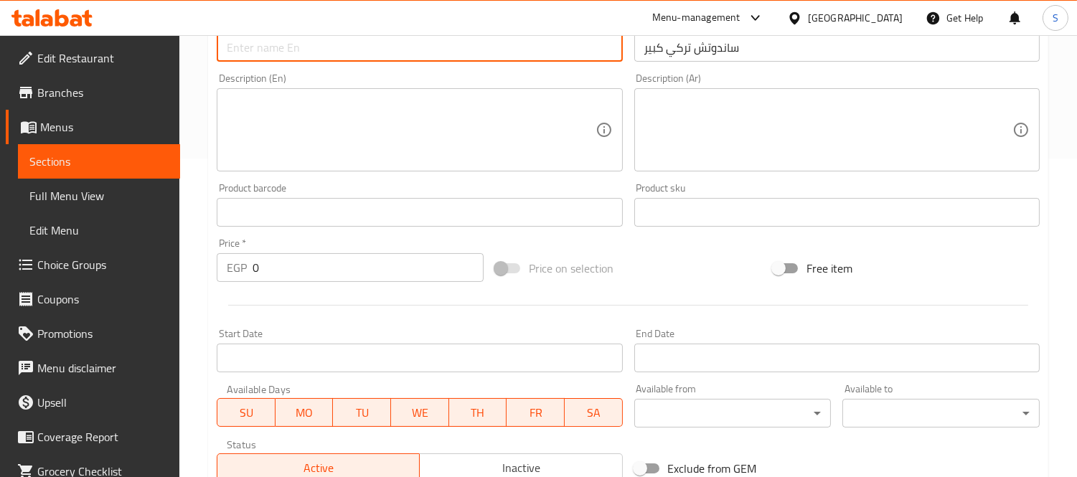
click at [355, 45] on input "text" at bounding box center [419, 47] width 405 height 29
paste input "large Turkish sandwich"
click at [227, 45] on input "large Turkish sandwich" at bounding box center [419, 47] width 405 height 29
click at [297, 50] on input "Large Turkish sandwich" at bounding box center [419, 47] width 405 height 29
drag, startPoint x: 289, startPoint y: 52, endPoint x: 257, endPoint y: 53, distance: 32.3
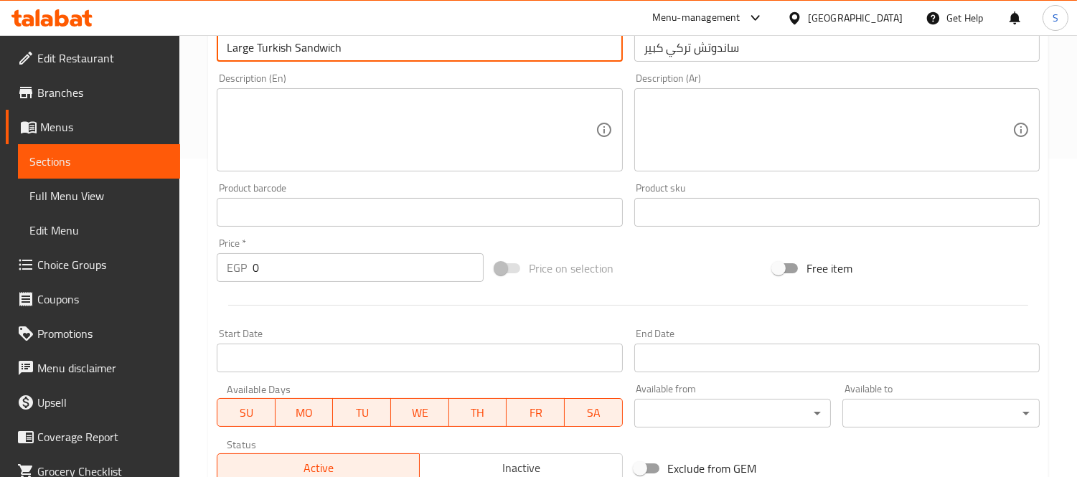
click at [257, 53] on input "Large Turkish Sandwich" at bounding box center [419, 47] width 405 height 29
type input "Large Turkey Sandwich"
drag, startPoint x: 273, startPoint y: 261, endPoint x: 203, endPoint y: 269, distance: 70.8
click at [199, 268] on div "Home / Restaurants management / Menus / Sections / item / create Sandwiches sec…" at bounding box center [628, 206] width 898 height 979
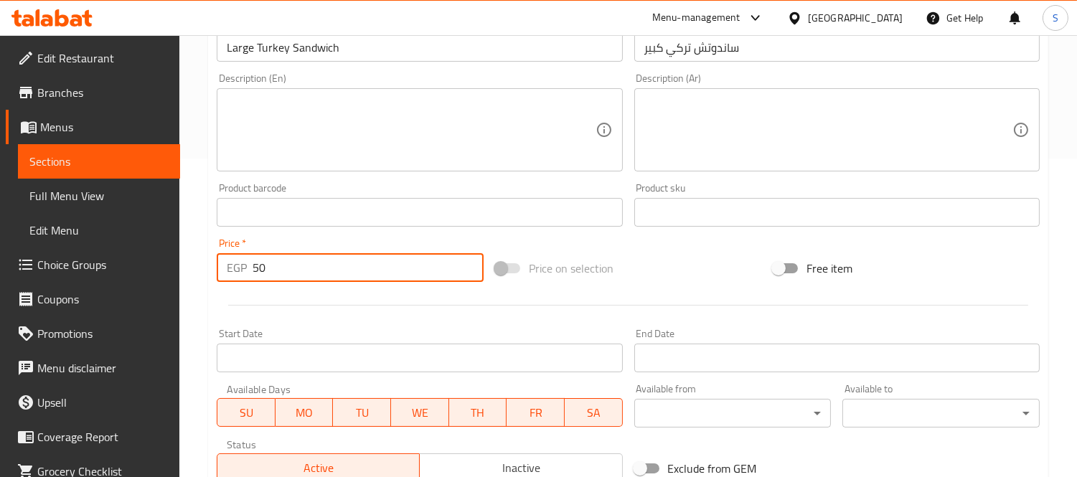
type input "50"
click at [312, 67] on div "Description (En) Description (En)" at bounding box center [419, 122] width 417 height 110
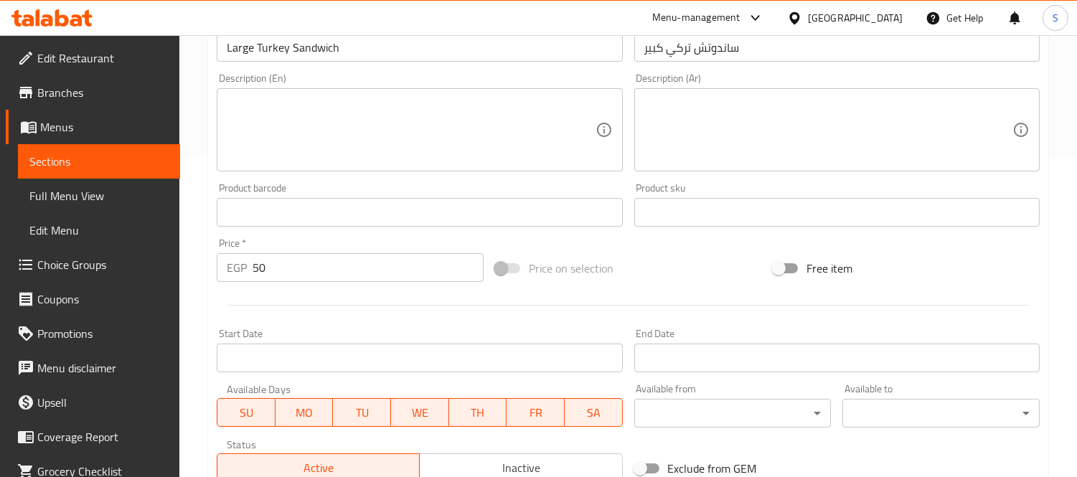
click at [310, 51] on input "Large Turkey Sandwich" at bounding box center [419, 47] width 405 height 29
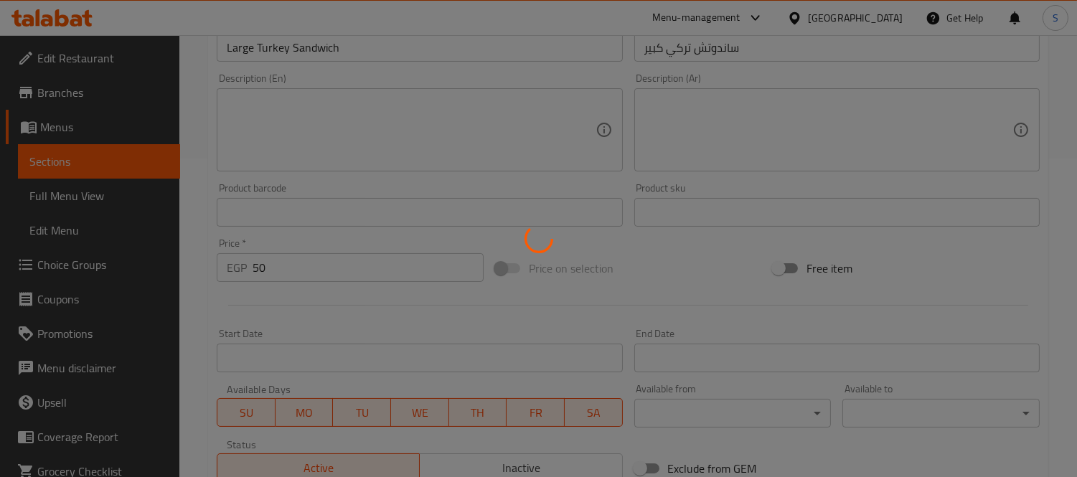
type input "0"
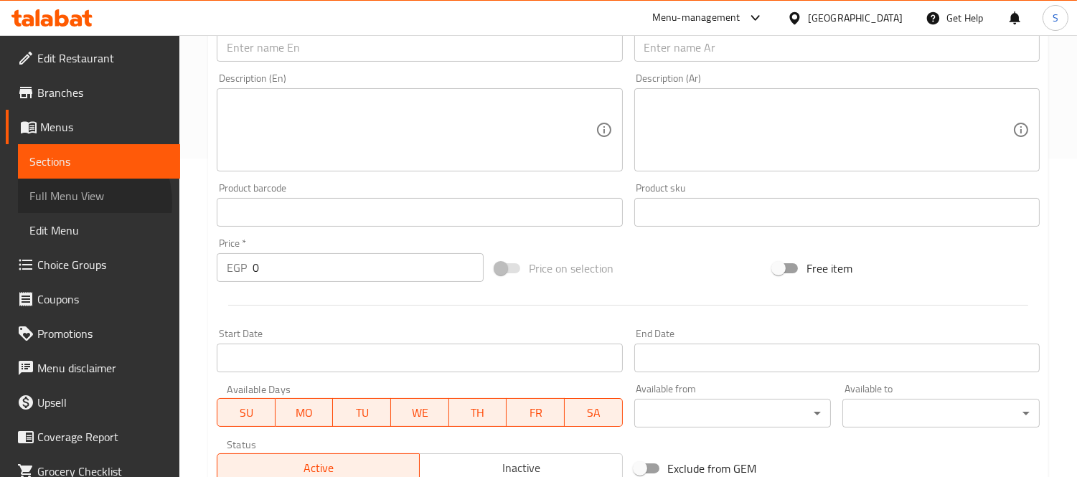
click at [80, 202] on span "Full Menu View" at bounding box center [98, 195] width 139 height 17
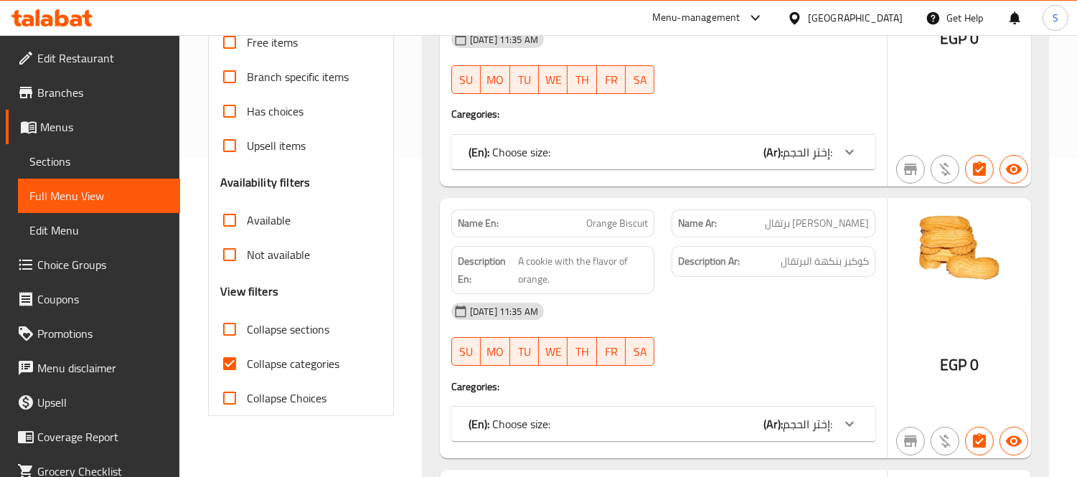
click at [75, 155] on span "Sections" at bounding box center [98, 161] width 139 height 17
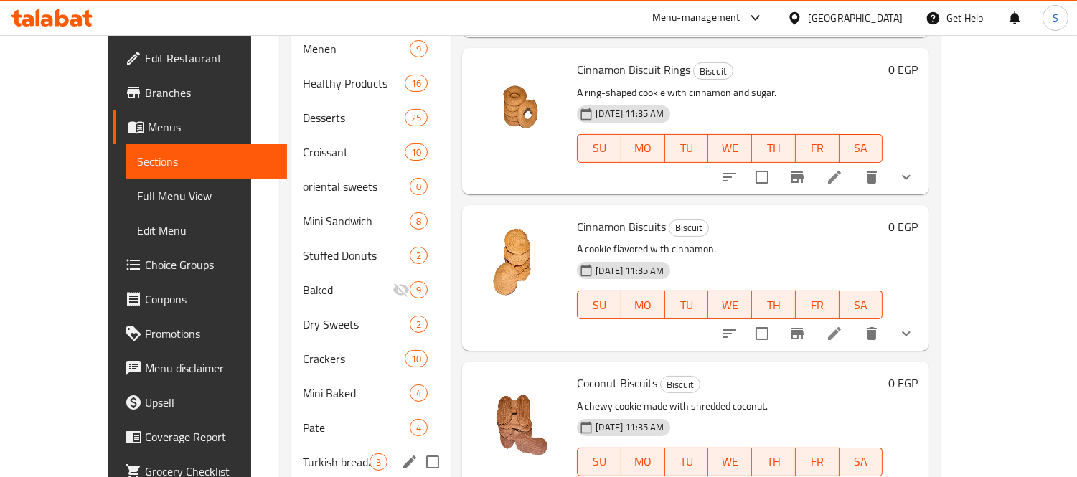
scroll to position [711, 0]
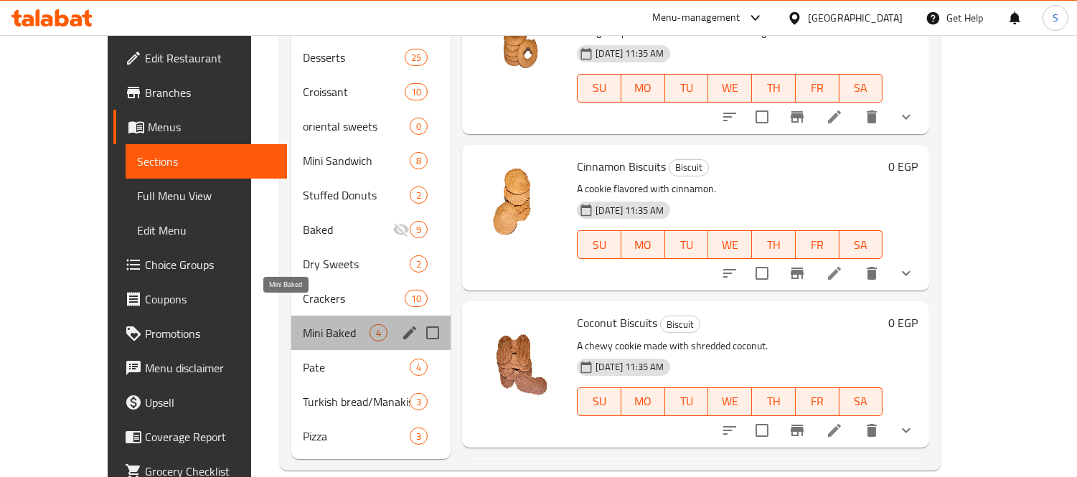
click at [303, 324] on span "Mini Baked" at bounding box center [336, 332] width 67 height 17
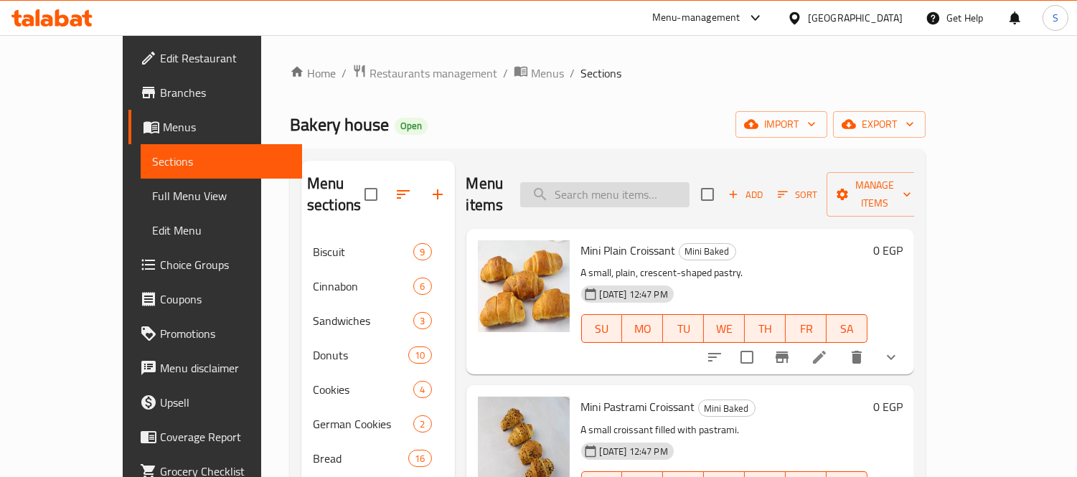
click at [648, 187] on input "search" at bounding box center [604, 194] width 169 height 25
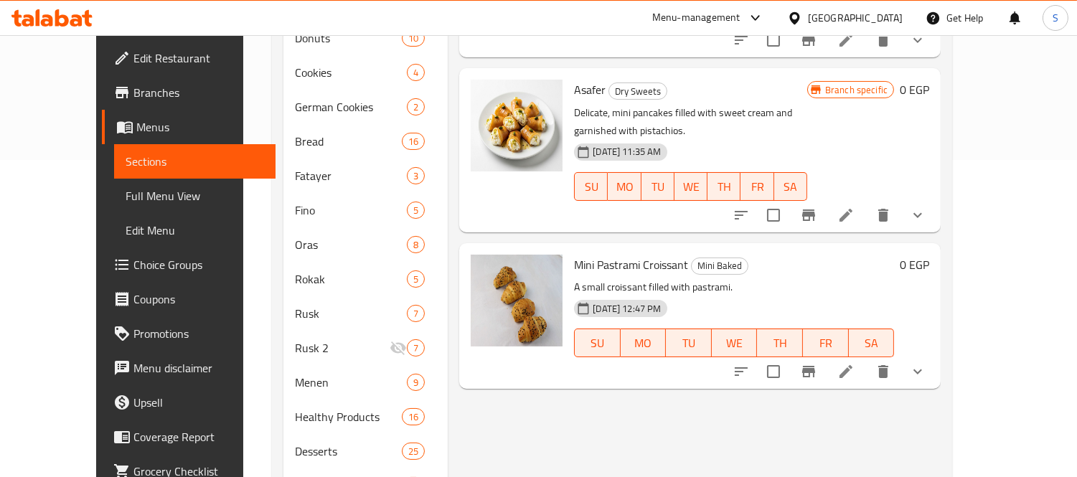
scroll to position [319, 0]
drag, startPoint x: 664, startPoint y: 220, endPoint x: 622, endPoint y: 230, distance: 42.8
click at [622, 253] on span "Mini Pastrami Croissant" at bounding box center [631, 264] width 114 height 22
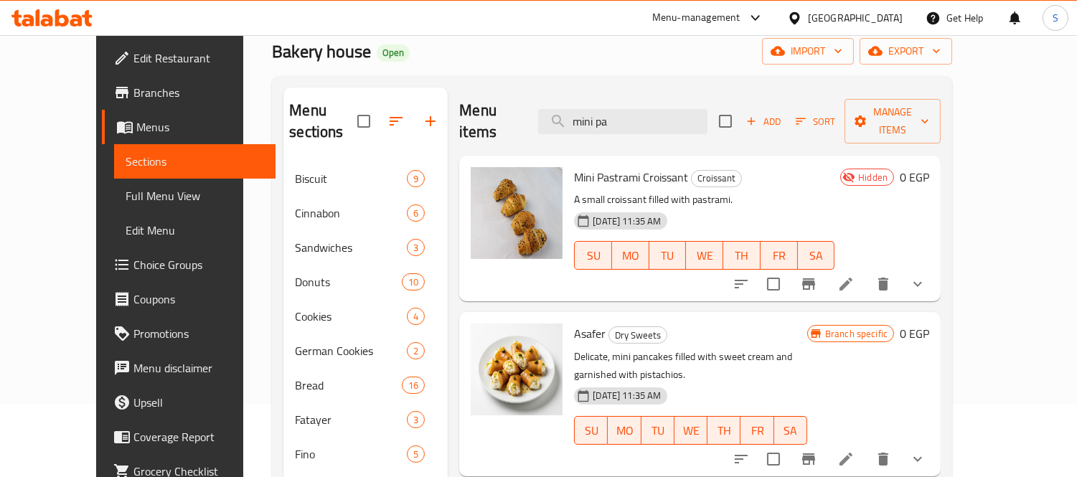
scroll to position [0, 0]
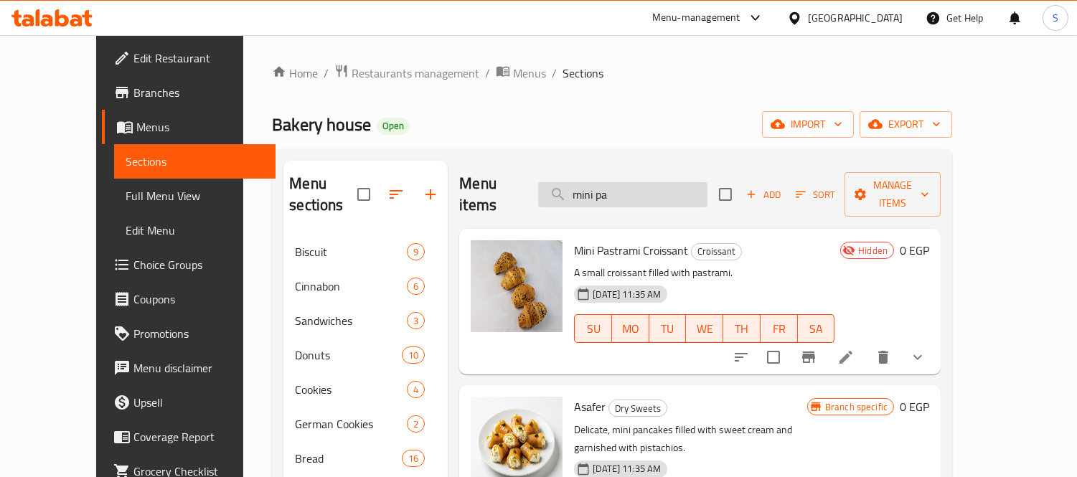
click at [652, 184] on input "mini pa" at bounding box center [622, 194] width 169 height 25
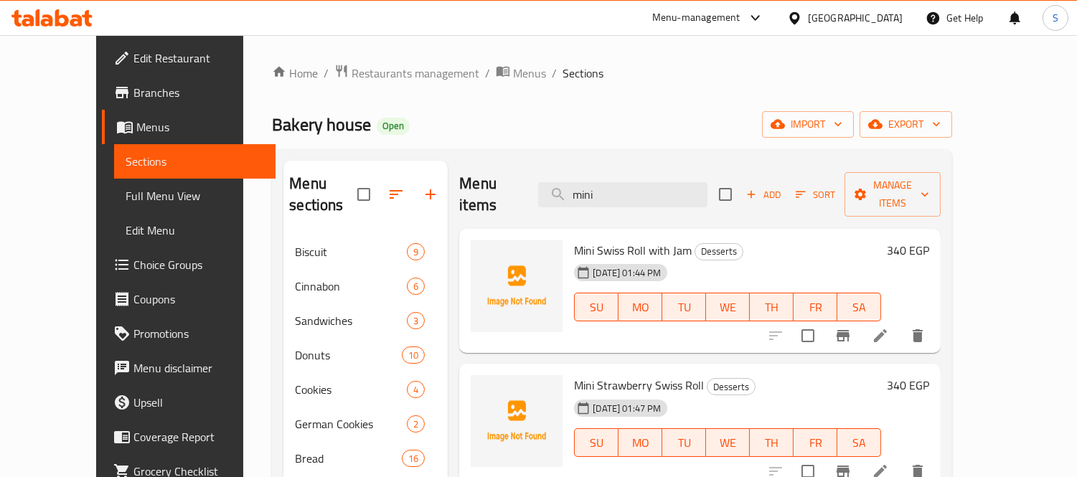
drag, startPoint x: 630, startPoint y: 184, endPoint x: 519, endPoint y: 189, distance: 111.3
click at [519, 189] on div "Menu items mini Add Sort Manage items" at bounding box center [699, 195] width 481 height 68
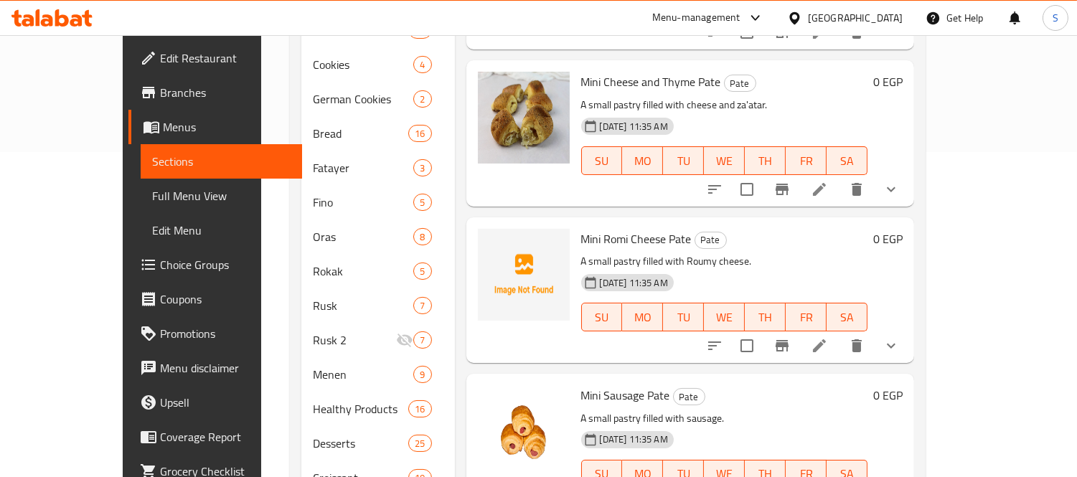
scroll to position [319, 0]
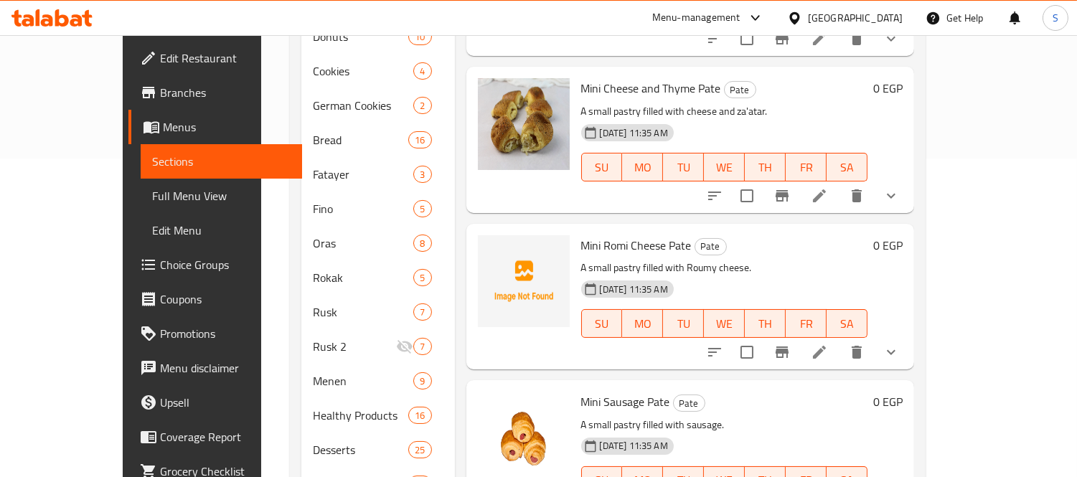
type input "ميني باتي"
click at [152, 204] on span "Full Menu View" at bounding box center [221, 195] width 139 height 17
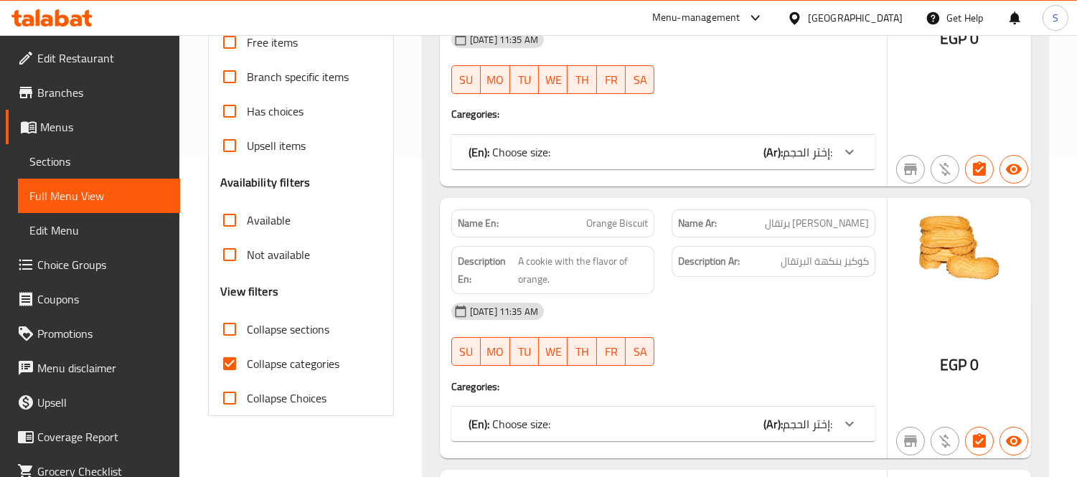
click at [227, 366] on input "Collapse categories" at bounding box center [229, 364] width 34 height 34
checkbox input "false"
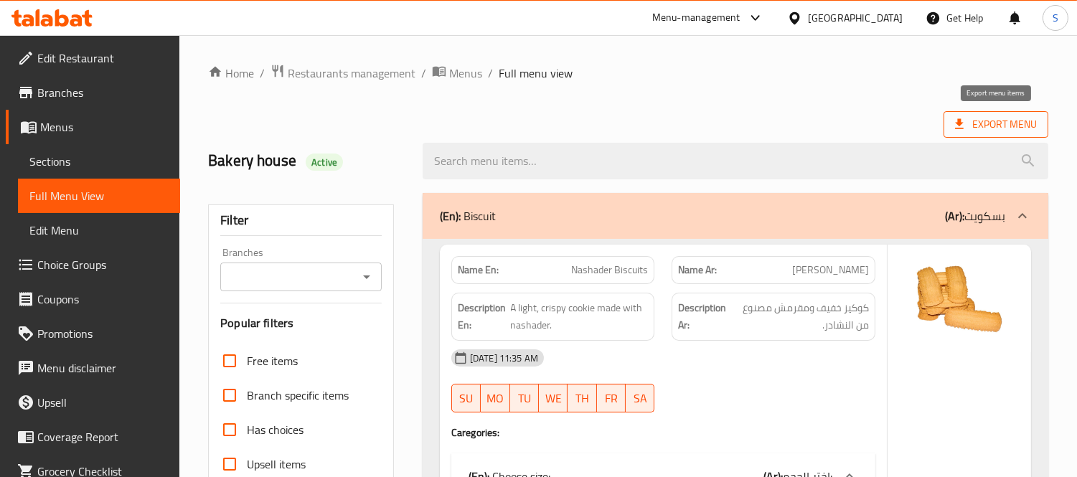
click at [1002, 131] on span "Export Menu" at bounding box center [996, 125] width 82 height 18
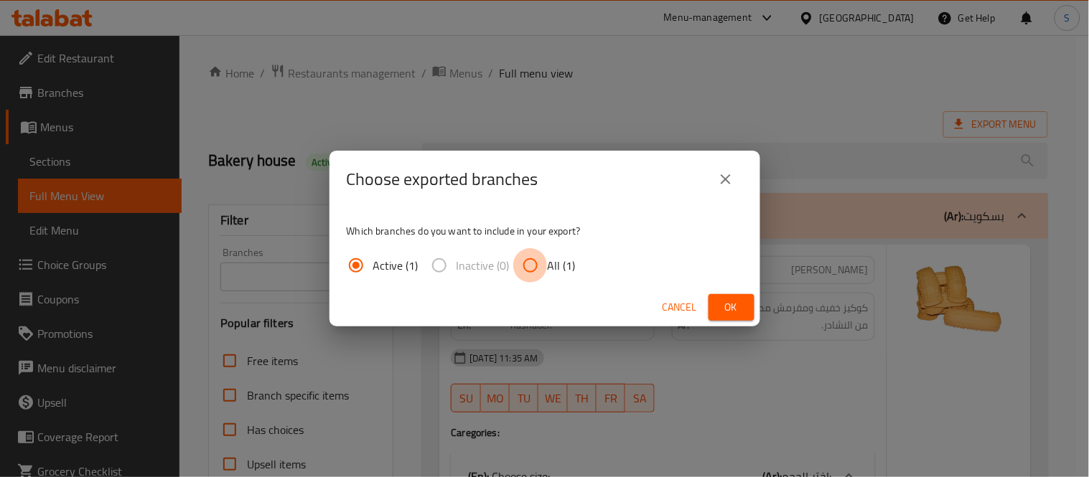
click at [535, 265] on input "All (1)" at bounding box center [530, 265] width 34 height 34
radio input "true"
click at [763, 313] on div "Choose exported branches Which branches do you want to include in your export? …" at bounding box center [544, 238] width 1089 height 477
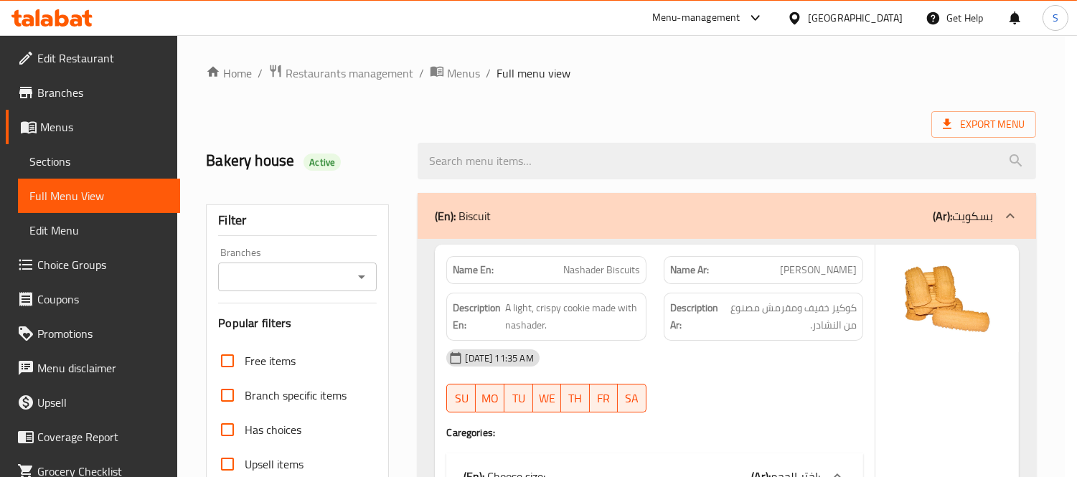
click at [741, 307] on span "كوكيز خفيف ومقرمش مصنوع من النشادر." at bounding box center [789, 316] width 136 height 35
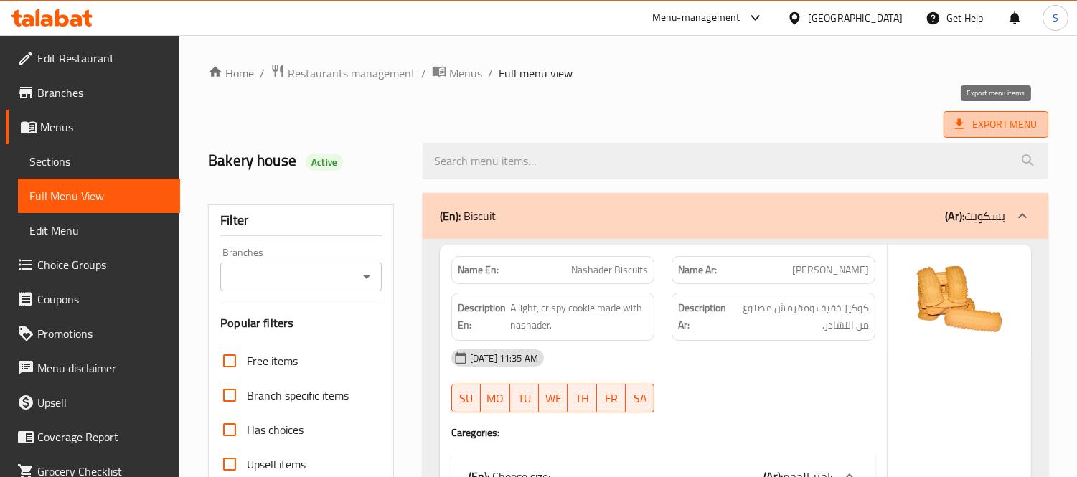
click at [1007, 112] on span "Export Menu" at bounding box center [996, 124] width 105 height 27
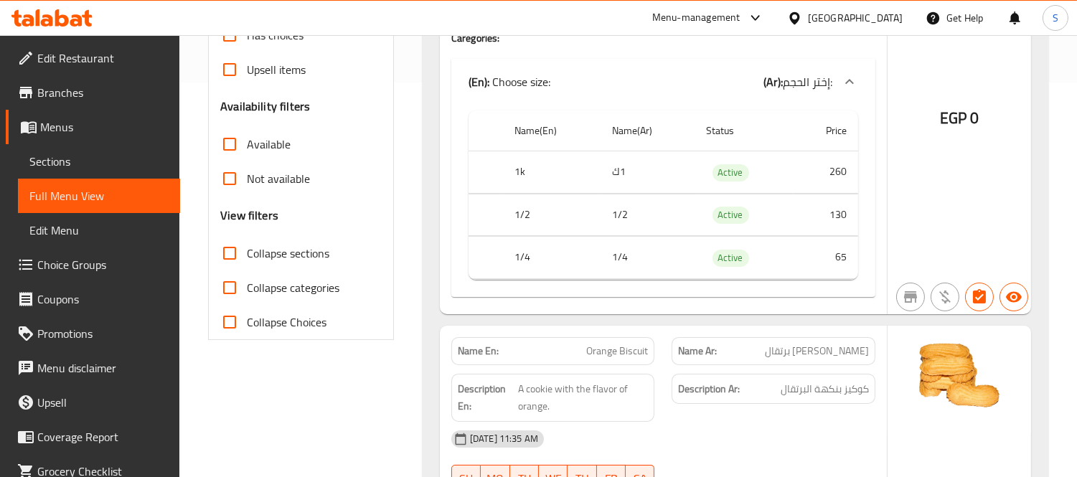
scroll to position [398, 0]
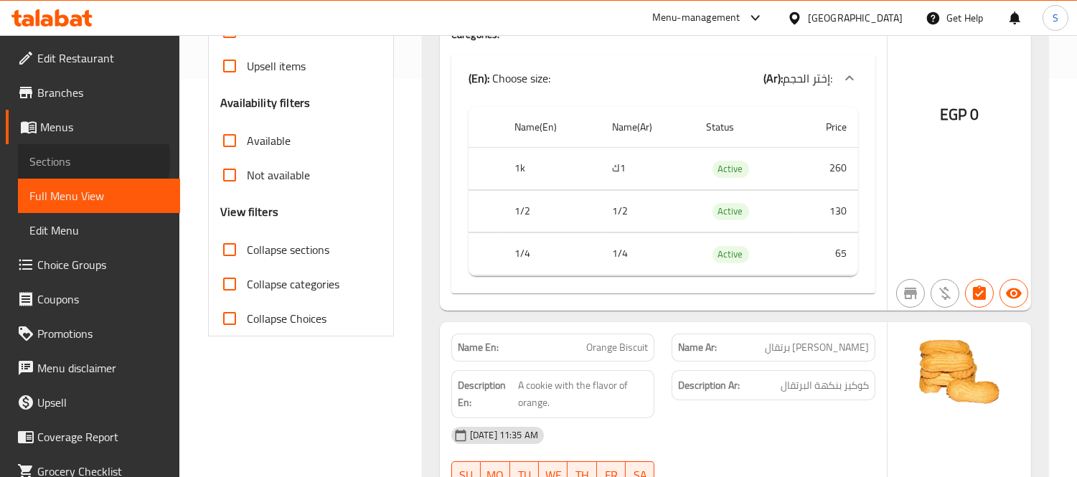
click at [55, 160] on span "Sections" at bounding box center [98, 161] width 139 height 17
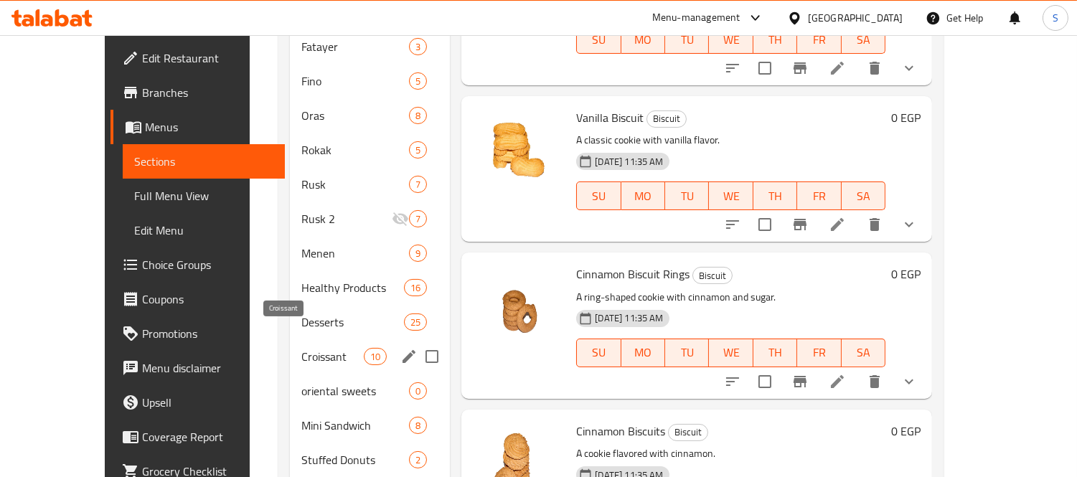
scroll to position [201, 0]
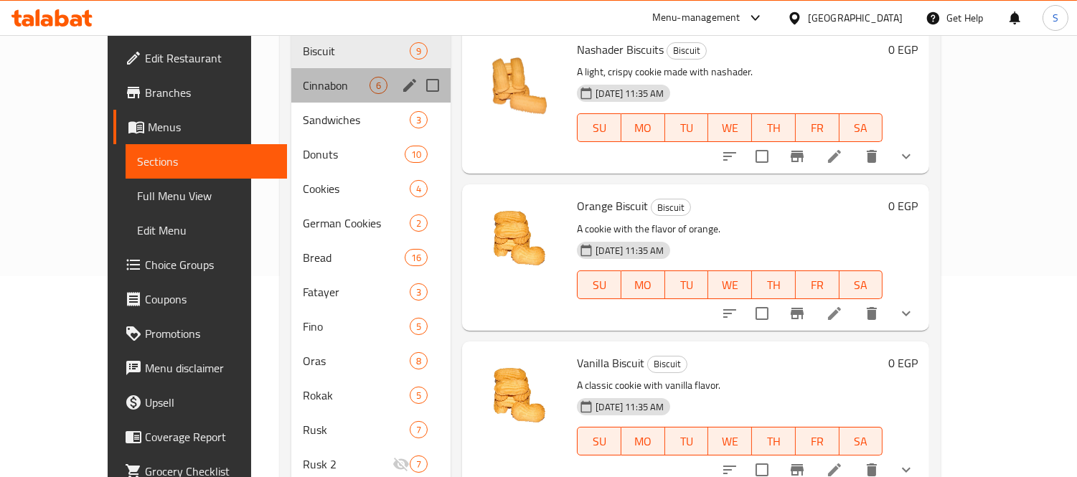
click at [297, 75] on div "Cinnabon 6" at bounding box center [370, 85] width 159 height 34
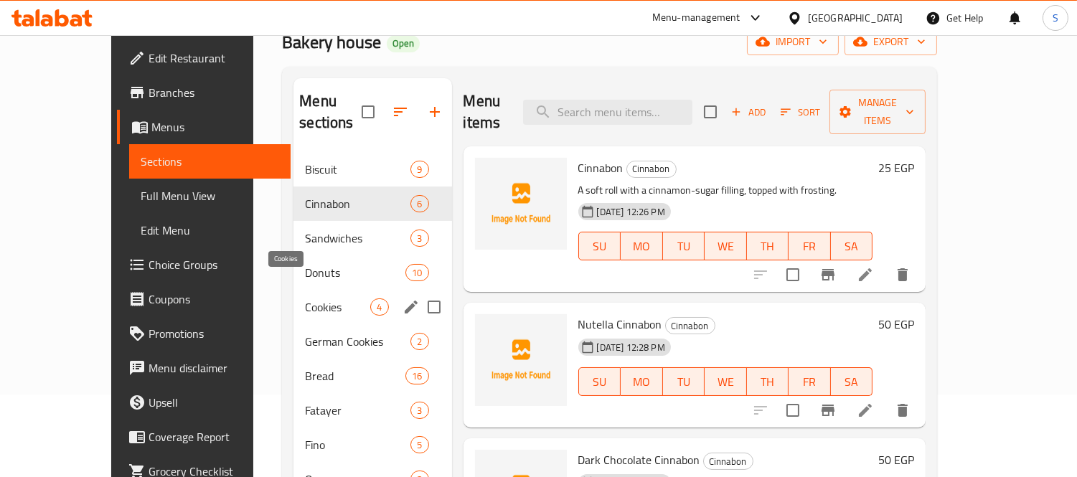
scroll to position [80, 0]
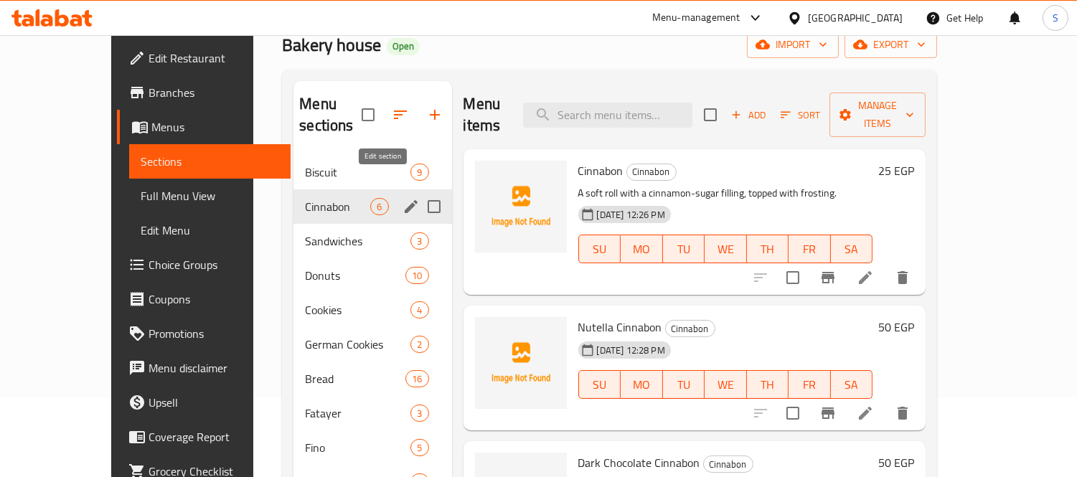
click at [403, 198] on icon "edit" at bounding box center [411, 206] width 17 height 17
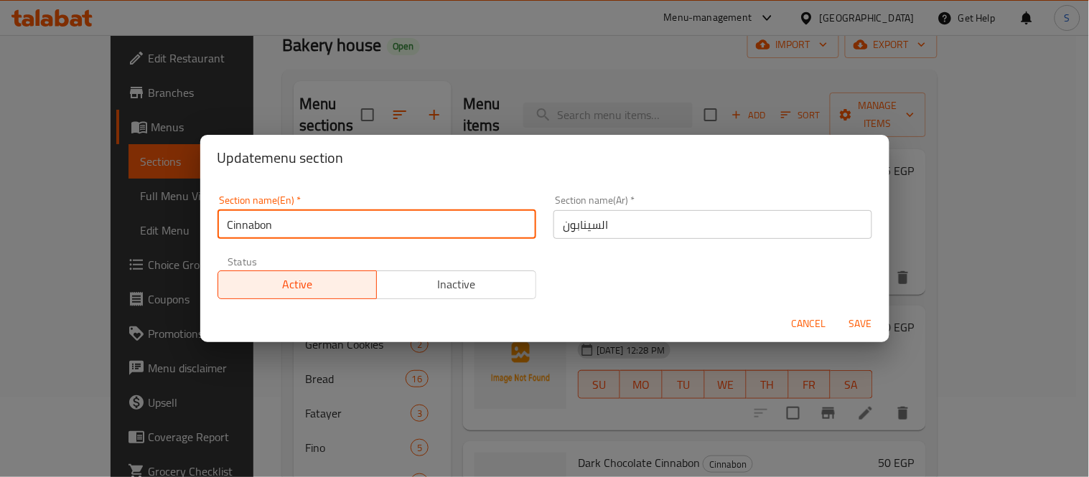
drag, startPoint x: 313, startPoint y: 218, endPoint x: 220, endPoint y: 230, distance: 93.4
click at [220, 230] on input "Cinnabon" at bounding box center [376, 224] width 319 height 29
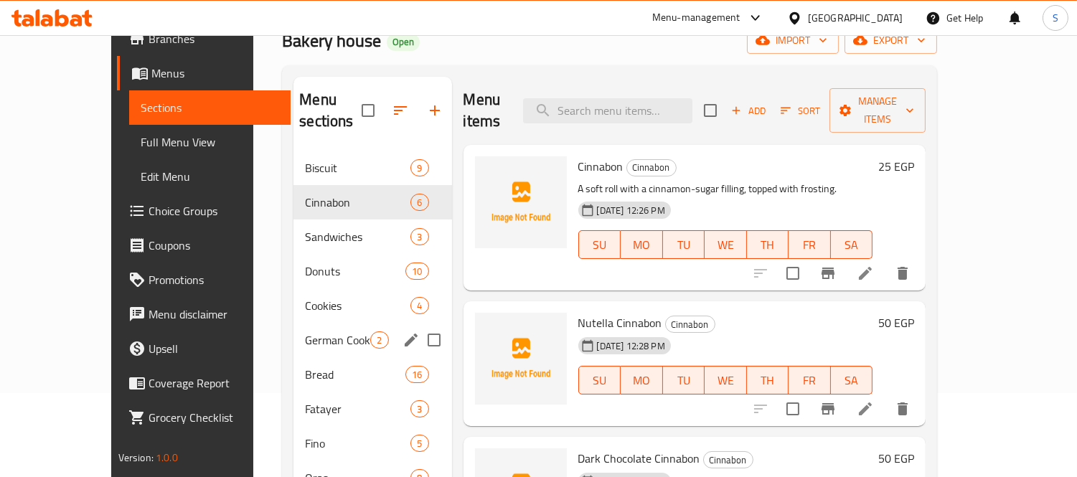
scroll to position [159, 0]
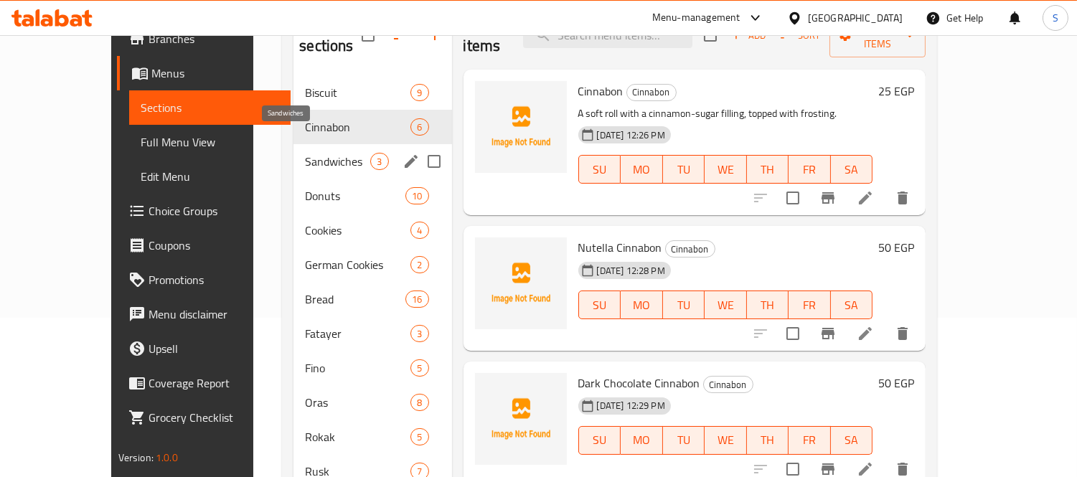
click at [305, 153] on span "Sandwiches" at bounding box center [337, 161] width 65 height 17
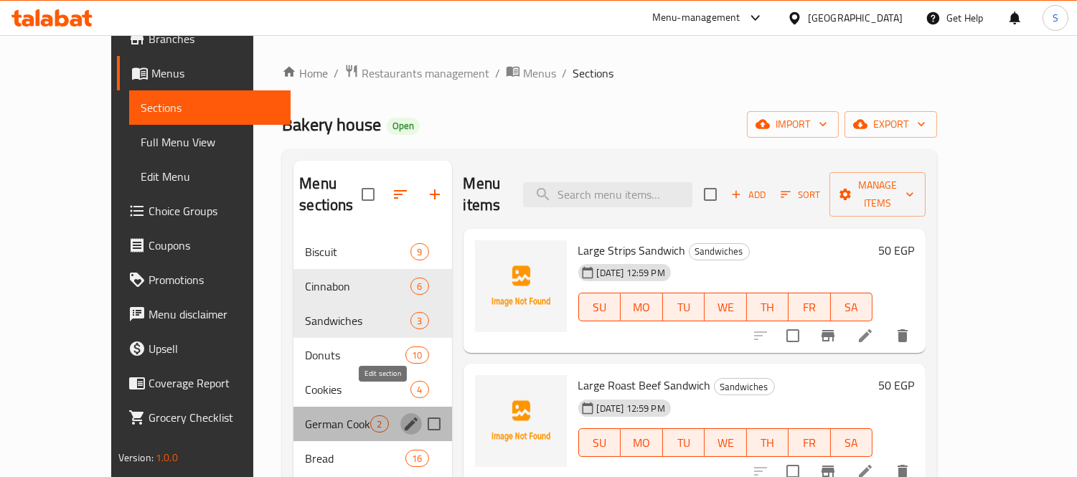
click at [403, 415] on icon "edit" at bounding box center [411, 423] width 17 height 17
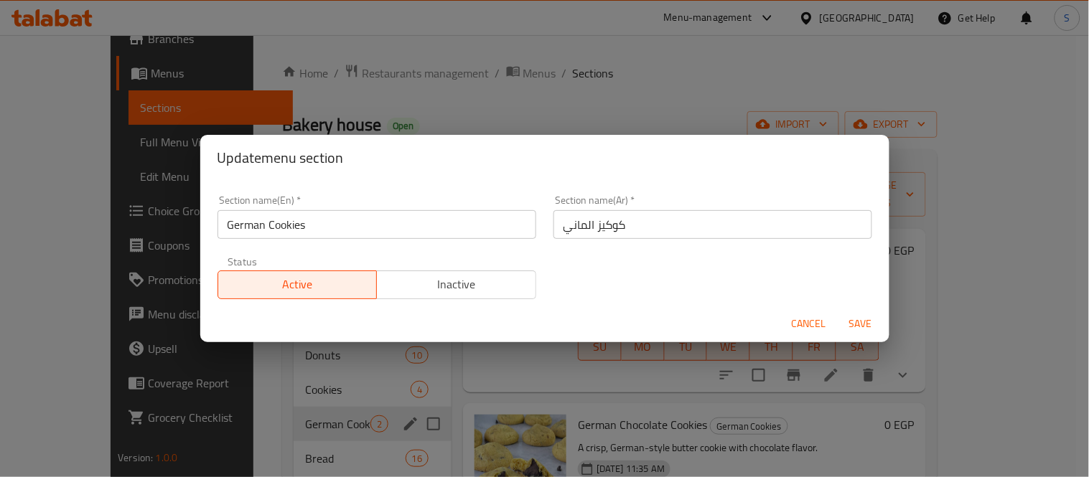
click at [372, 436] on div "Update menu section Section name(En)   * German Cookies Section name(En) * Sect…" at bounding box center [544, 238] width 1089 height 477
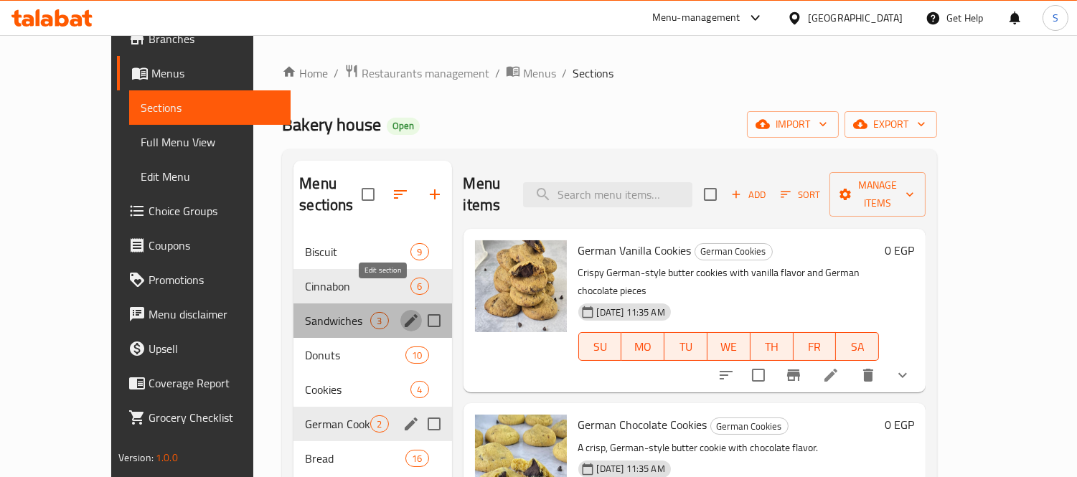
click at [405, 314] on icon "edit" at bounding box center [411, 320] width 13 height 13
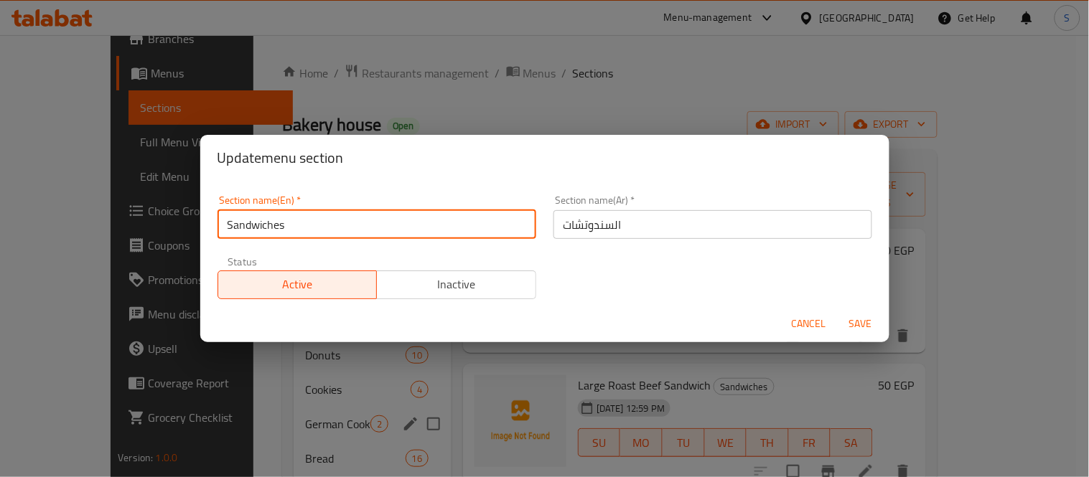
drag, startPoint x: 345, startPoint y: 225, endPoint x: 211, endPoint y: 242, distance: 135.3
click at [211, 242] on div "Section name(En)   * Sandwiches Section name(En) *" at bounding box center [377, 217] width 336 height 61
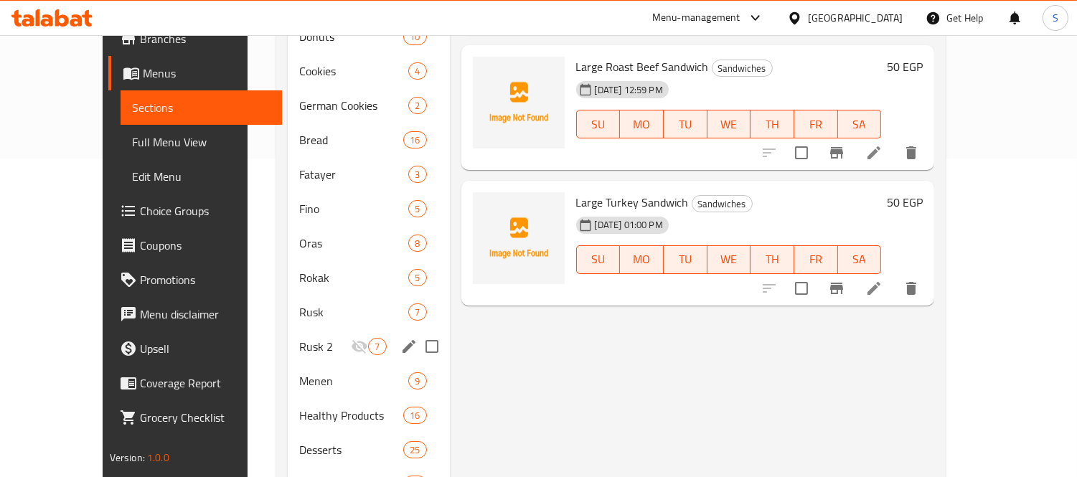
scroll to position [398, 0]
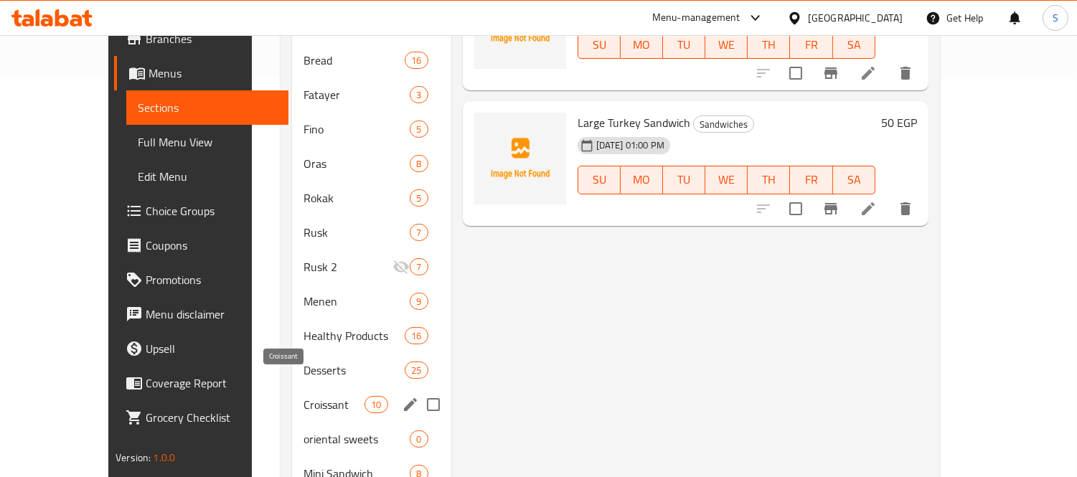
click at [332, 396] on span "Croissant" at bounding box center [334, 404] width 61 height 17
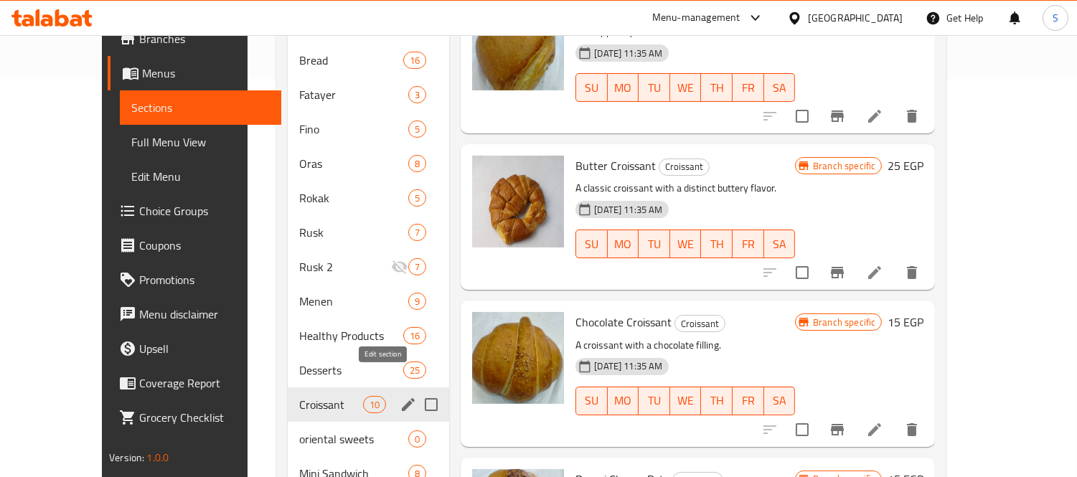
click at [402, 398] on icon "edit" at bounding box center [408, 404] width 13 height 13
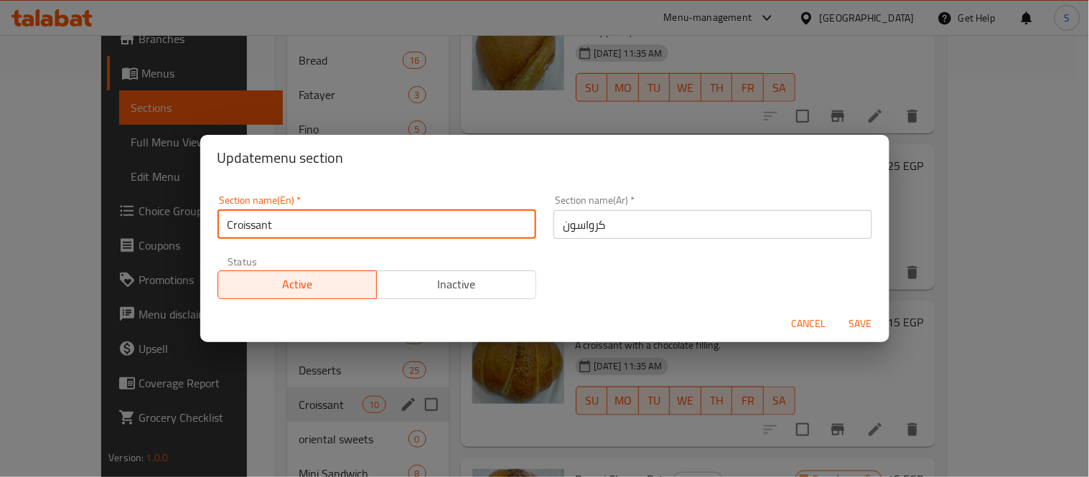
click at [146, 226] on div "Update menu section Section name(En)   * Croissant Section name(En) * Section n…" at bounding box center [544, 238] width 1089 height 477
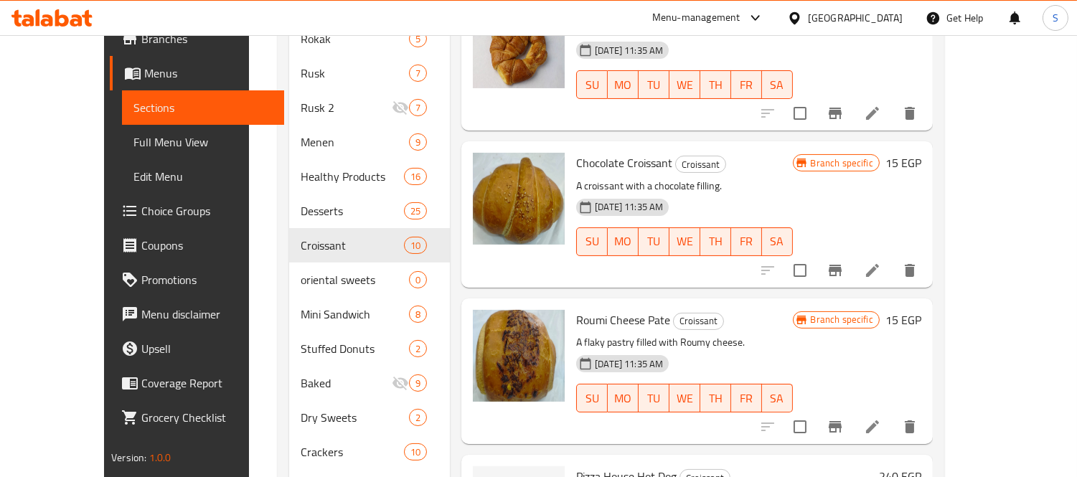
scroll to position [637, 0]
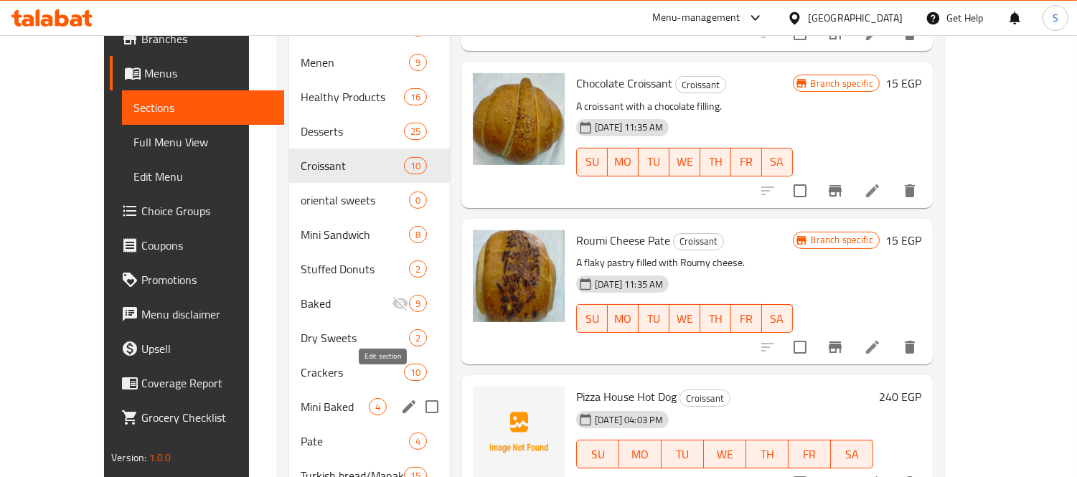
click at [400, 398] on icon "edit" at bounding box center [408, 406] width 17 height 17
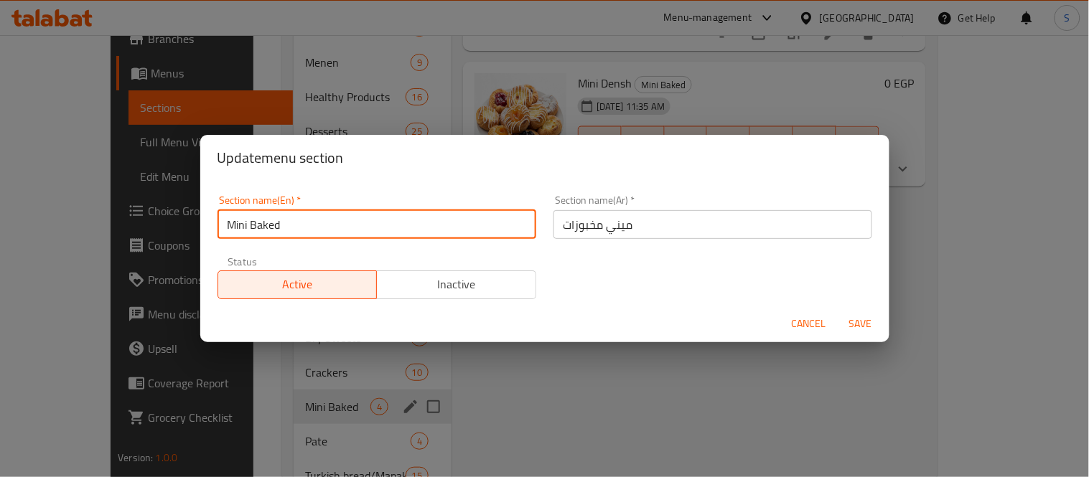
drag, startPoint x: 342, startPoint y: 232, endPoint x: 130, endPoint y: 210, distance: 212.8
click at [130, 210] on div "Update menu section Section name(En)   * Mini Baked Section name(En) * Section …" at bounding box center [544, 238] width 1089 height 477
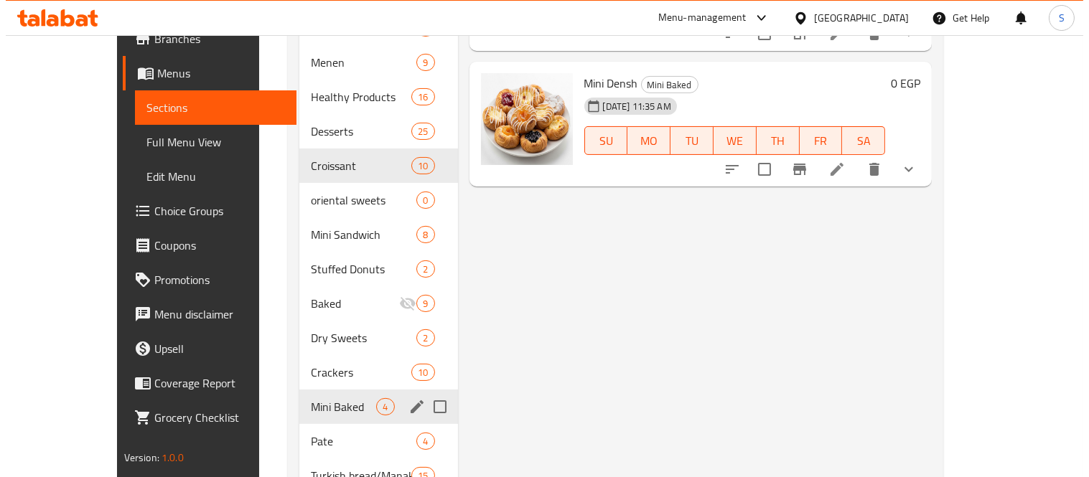
scroll to position [711, 0]
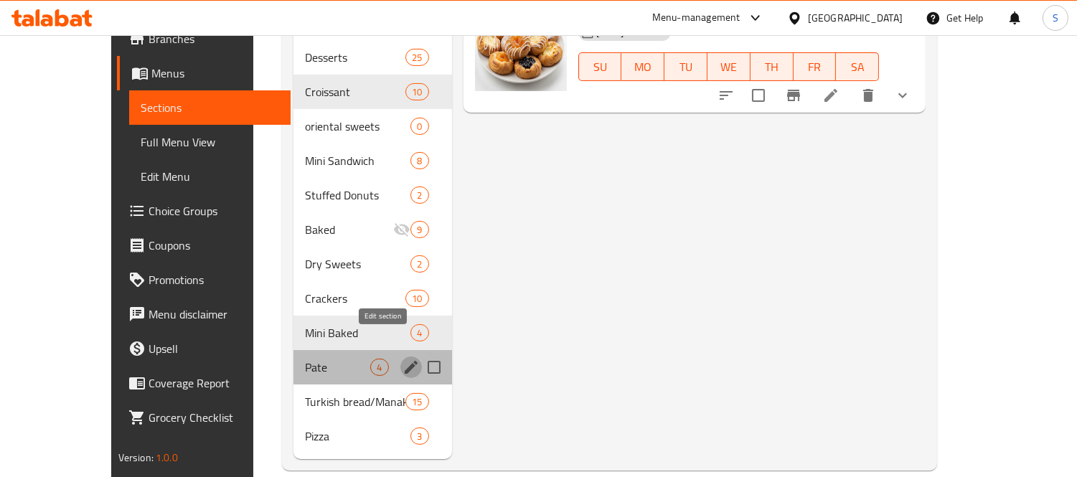
click at [405, 361] on icon "edit" at bounding box center [411, 367] width 13 height 13
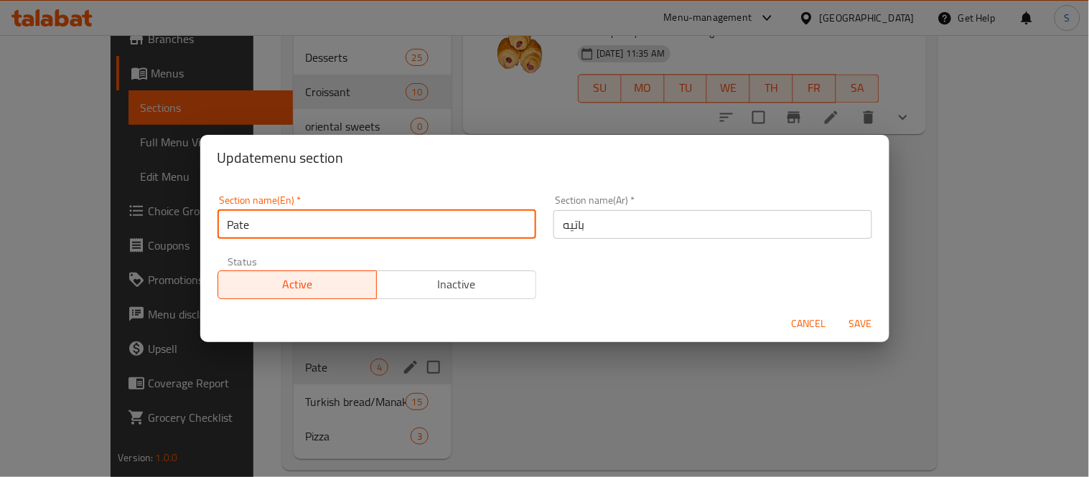
click at [212, 235] on div "Section name(En)   * Pate Section name(En) *" at bounding box center [377, 217] width 336 height 61
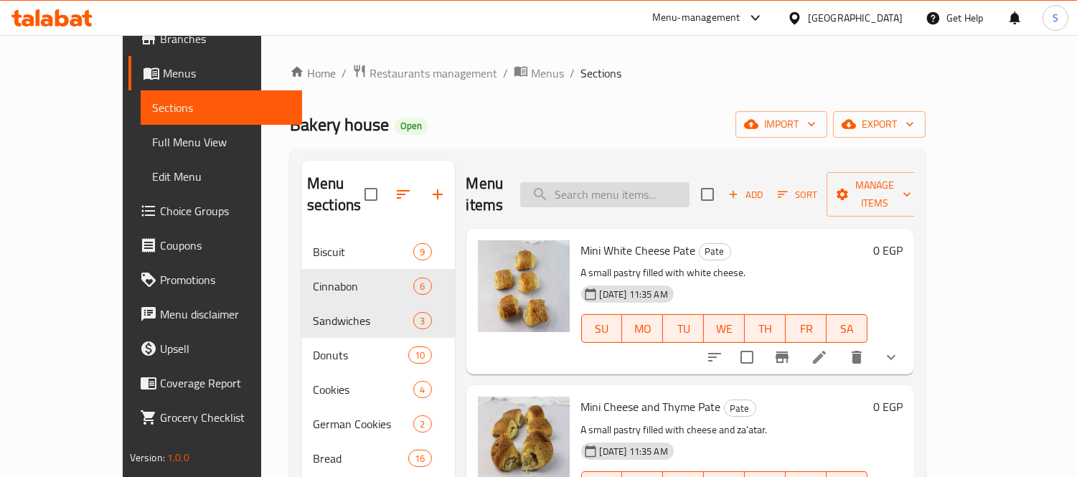
click at [677, 190] on input "search" at bounding box center [604, 194] width 169 height 25
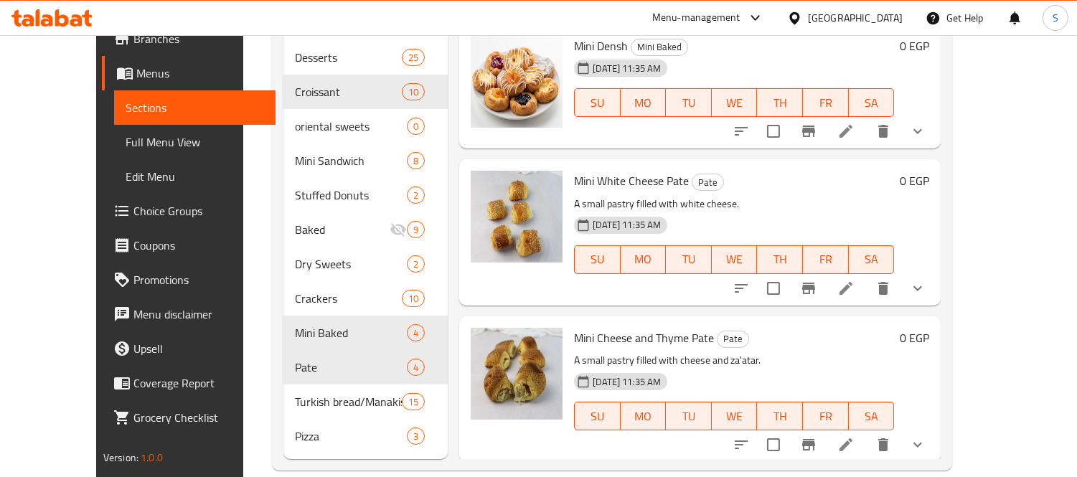
scroll to position [2528, 0]
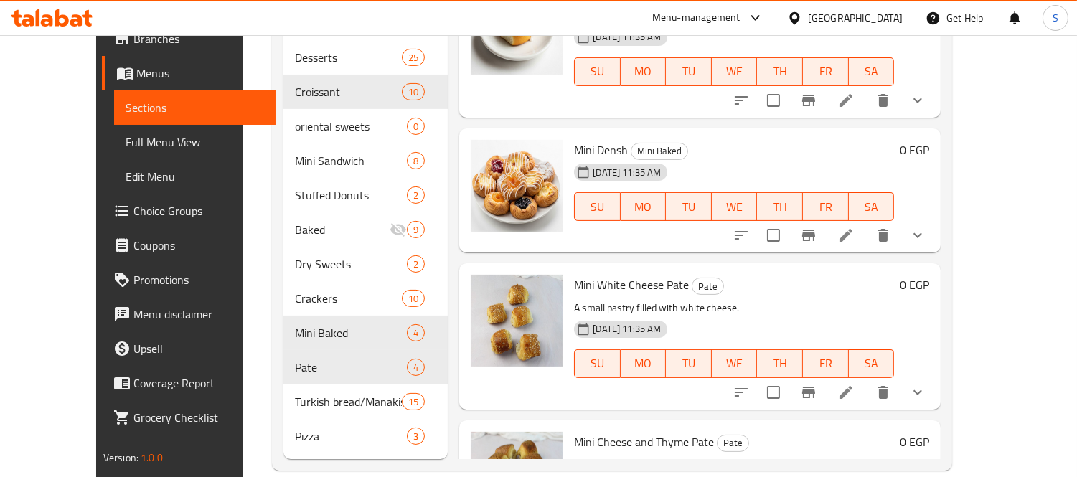
type input "mini"
click at [114, 154] on link "Full Menu View" at bounding box center [195, 142] width 162 height 34
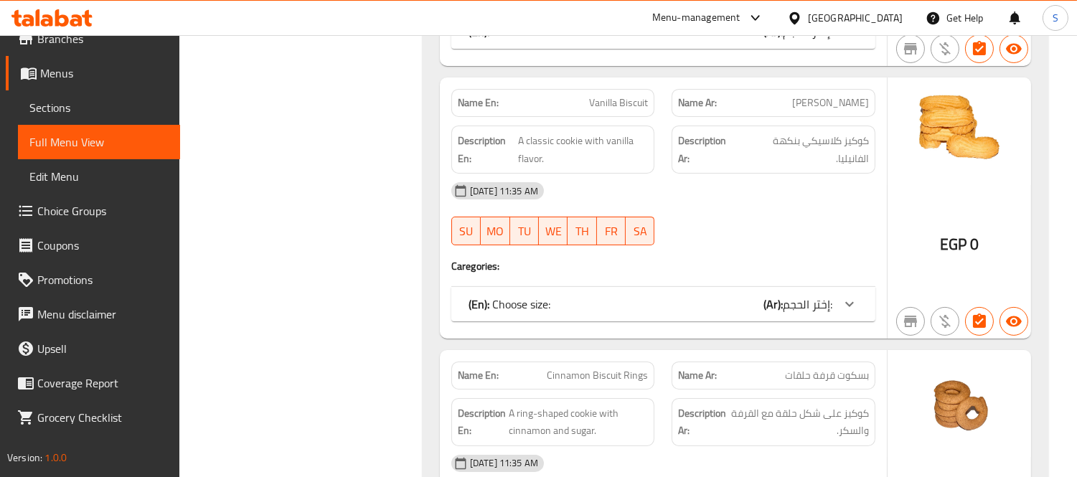
scroll to position [392, 0]
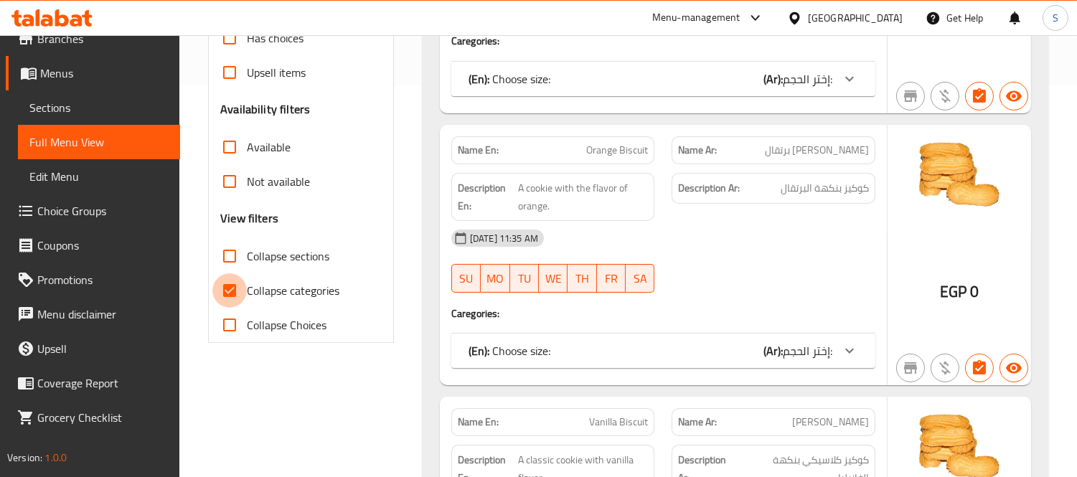
click at [220, 289] on input "Collapse categories" at bounding box center [229, 290] width 34 height 34
checkbox input "false"
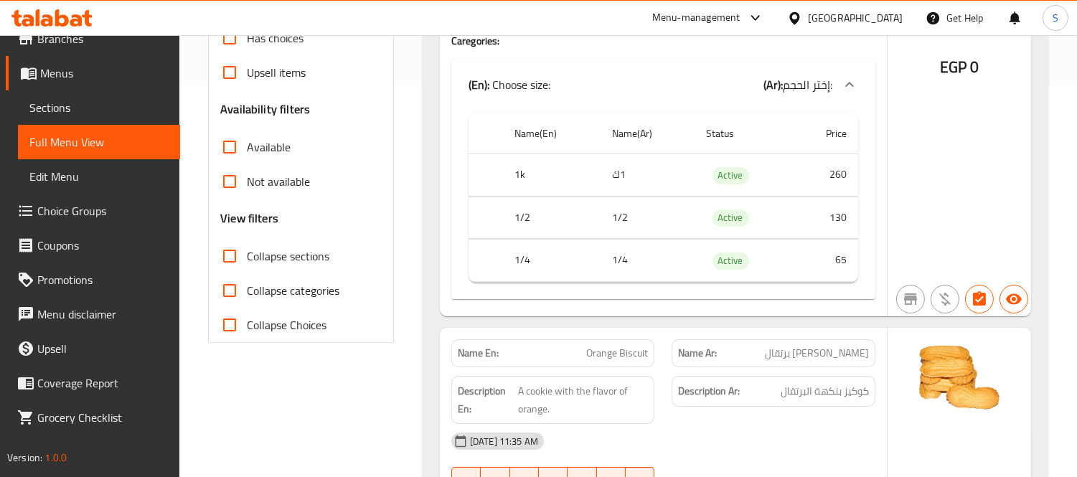
click at [230, 255] on input "Collapse sections" at bounding box center [229, 256] width 34 height 34
checkbox input "true"
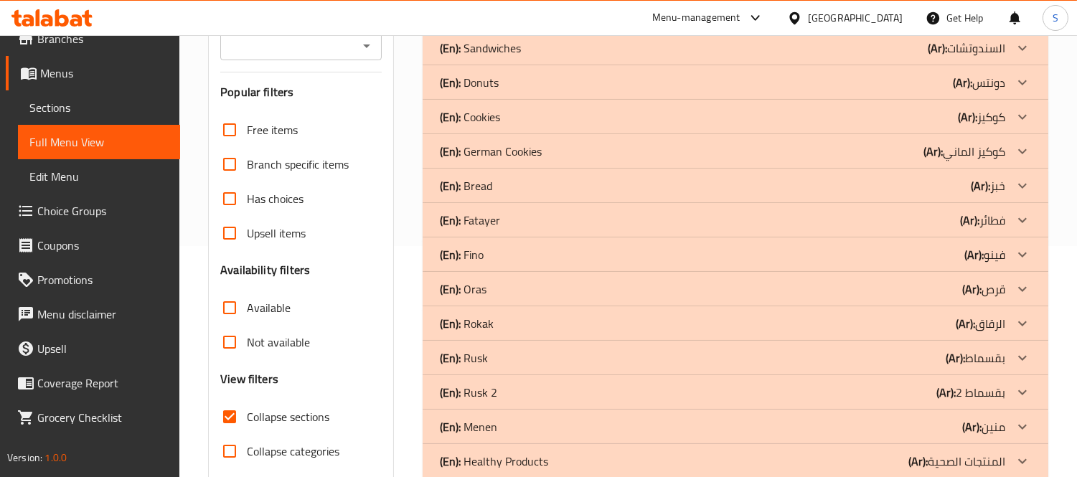
scroll to position [73, 0]
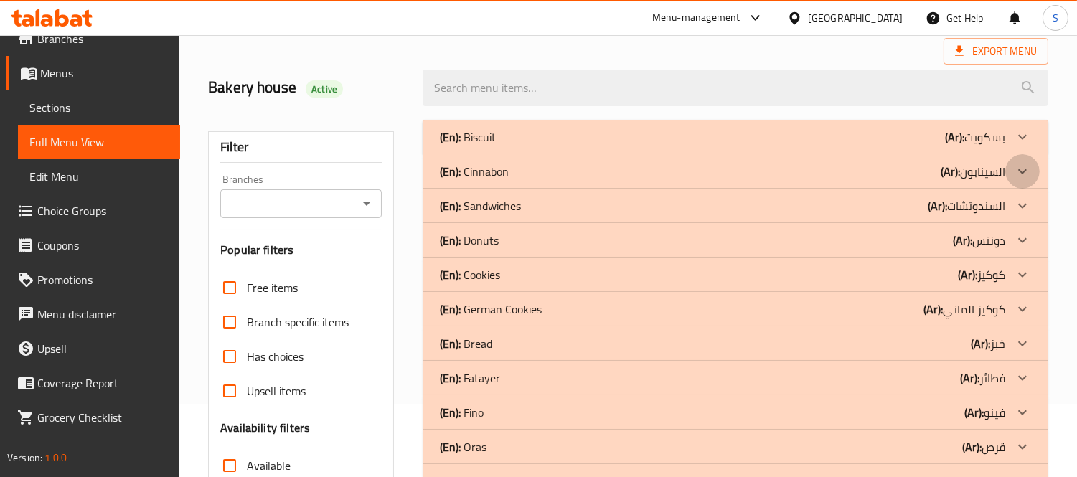
click at [1014, 146] on icon at bounding box center [1022, 136] width 17 height 17
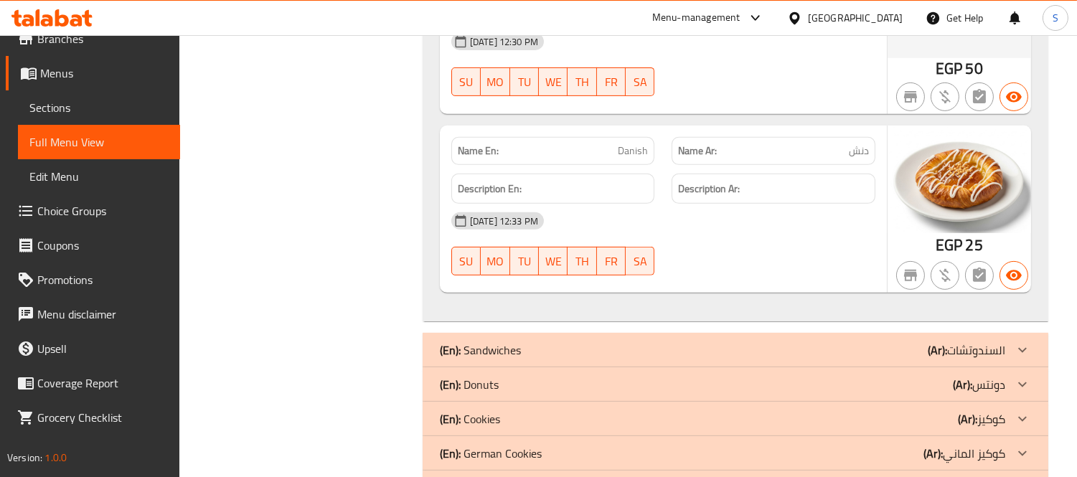
scroll to position [1269, 0]
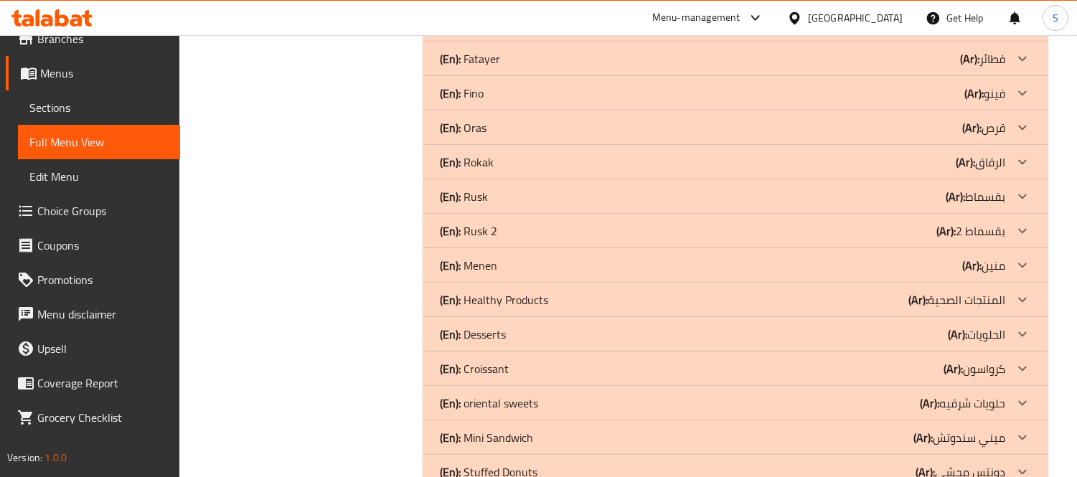
scroll to position [2226, 0]
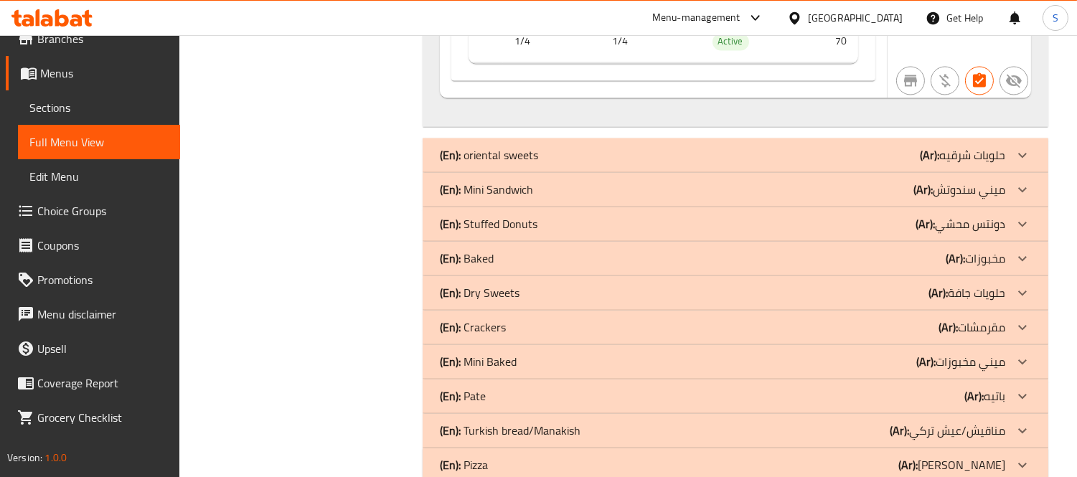
scroll to position [4937, 0]
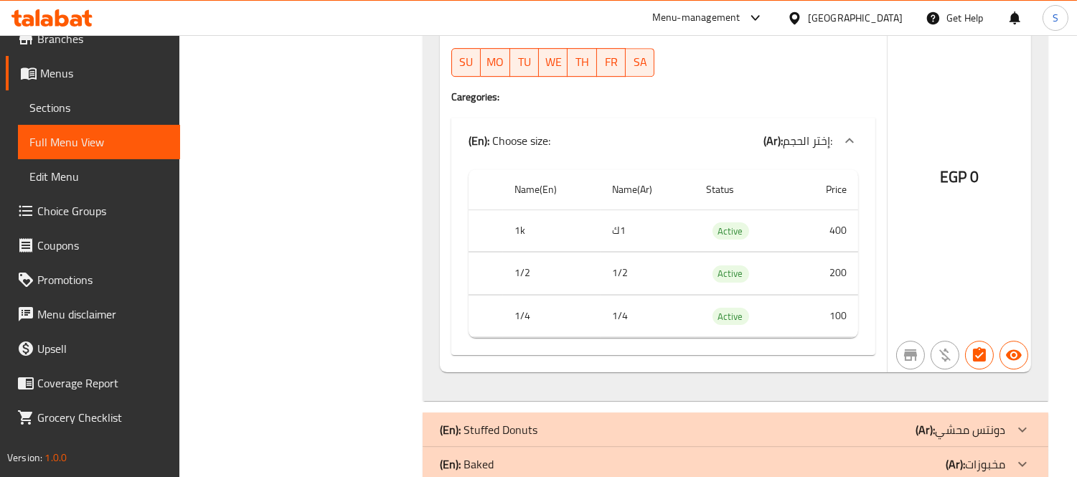
scroll to position [8525, 0]
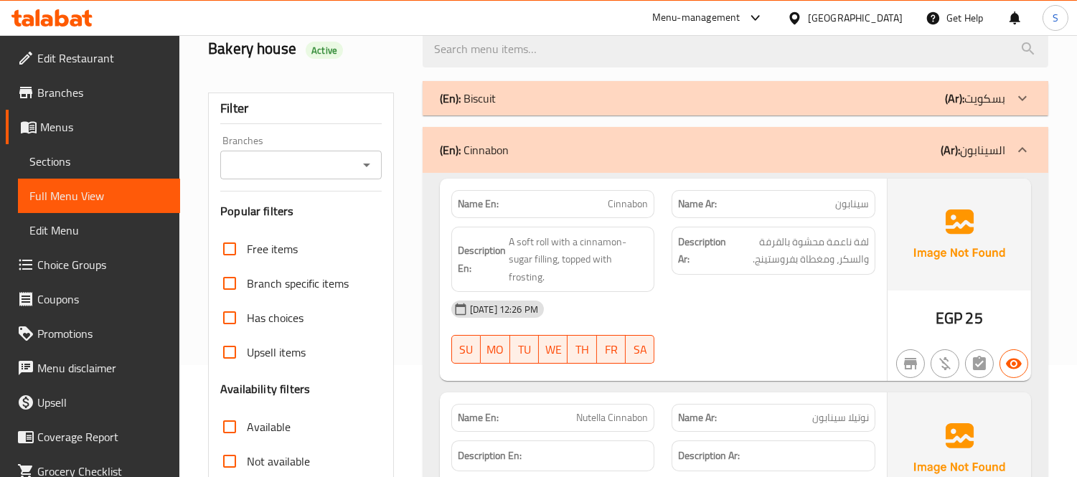
scroll to position [0, 0]
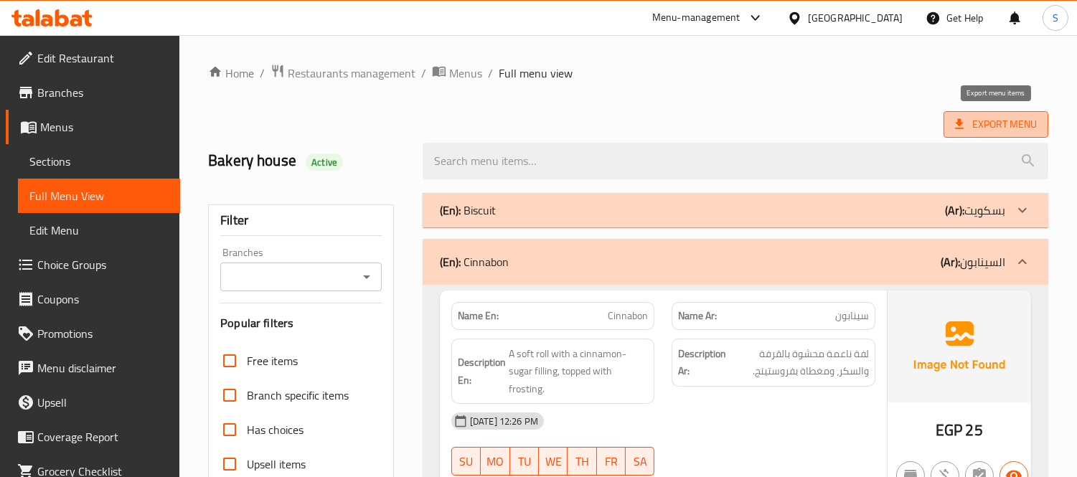
click at [977, 126] on span "Export Menu" at bounding box center [996, 125] width 82 height 18
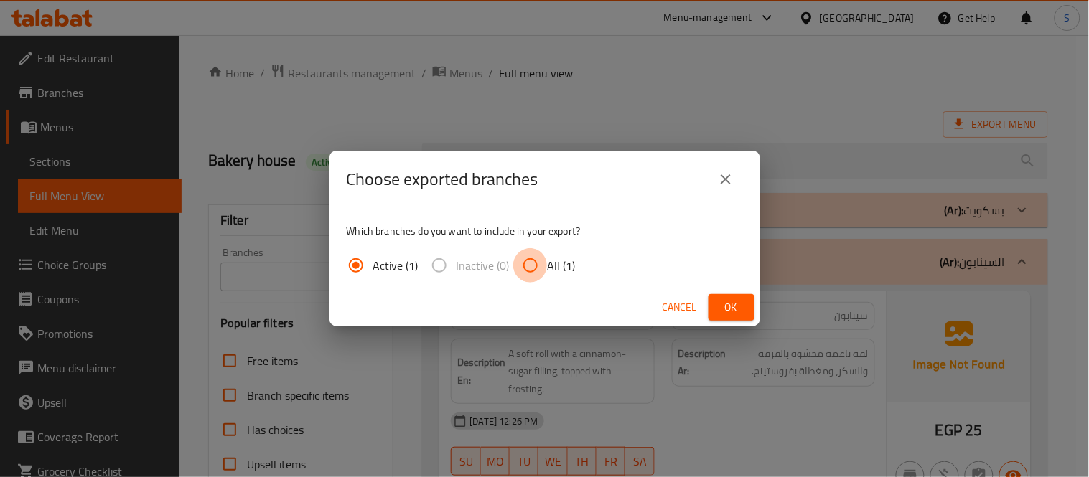
click at [542, 264] on input "All (1)" at bounding box center [530, 265] width 34 height 34
radio input "true"
drag, startPoint x: 729, startPoint y: 309, endPoint x: 714, endPoint y: 336, distance: 30.5
click at [730, 309] on span "Ok" at bounding box center [731, 307] width 23 height 18
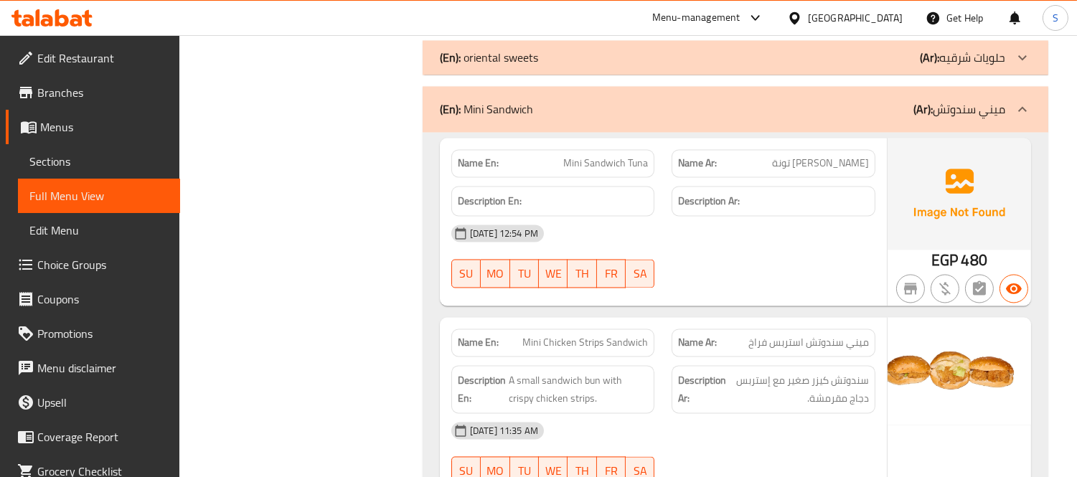
scroll to position [5341, 0]
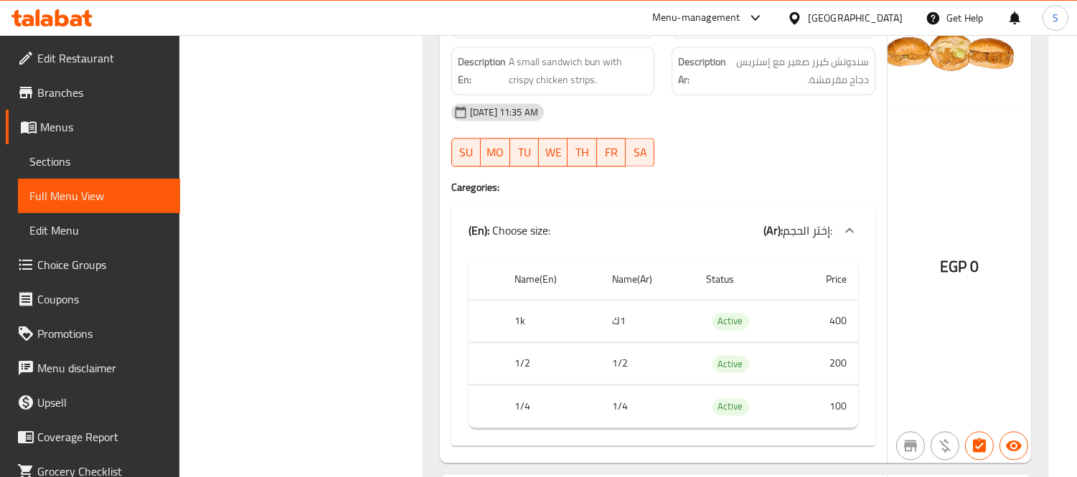
click at [883, 19] on div "[GEOGRAPHIC_DATA]" at bounding box center [855, 18] width 95 height 16
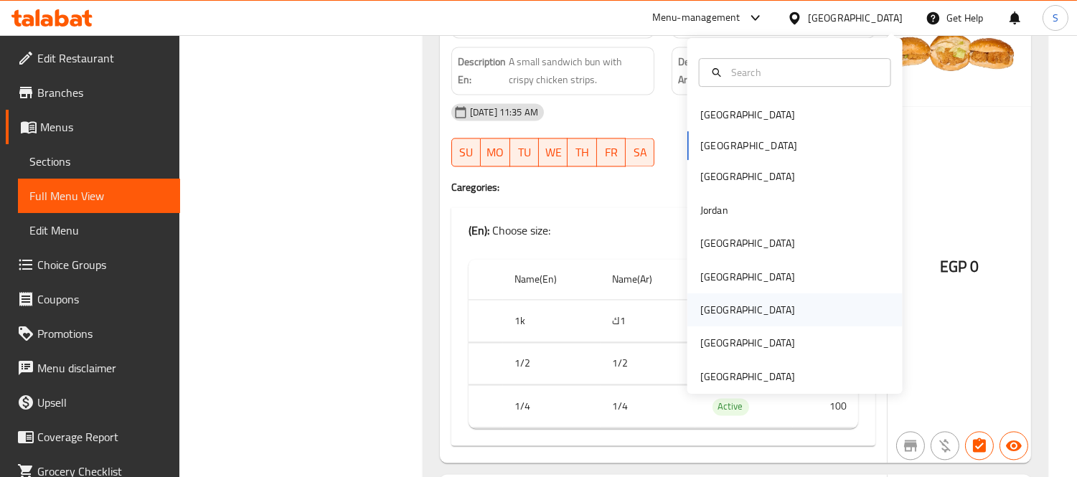
click at [713, 306] on div "Qatar" at bounding box center [748, 309] width 118 height 33
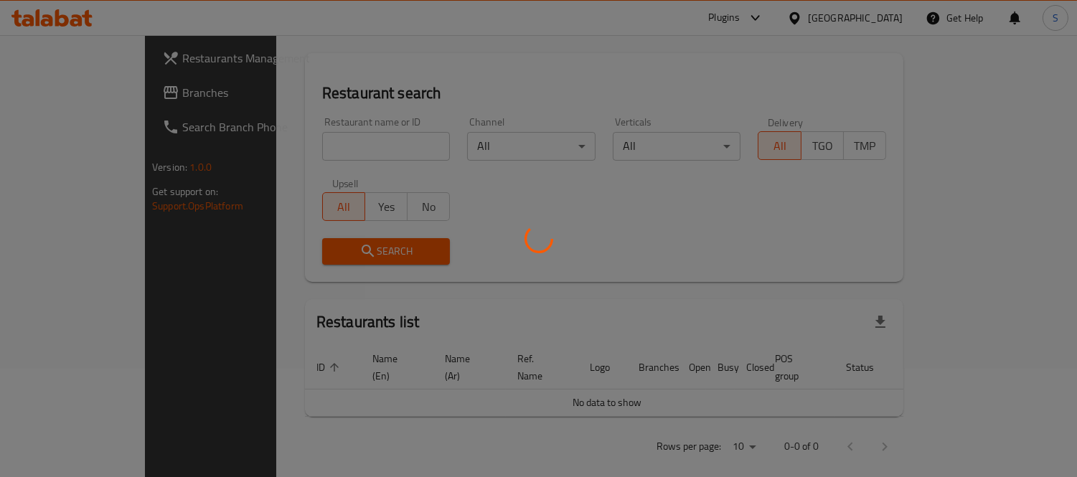
scroll to position [612, 0]
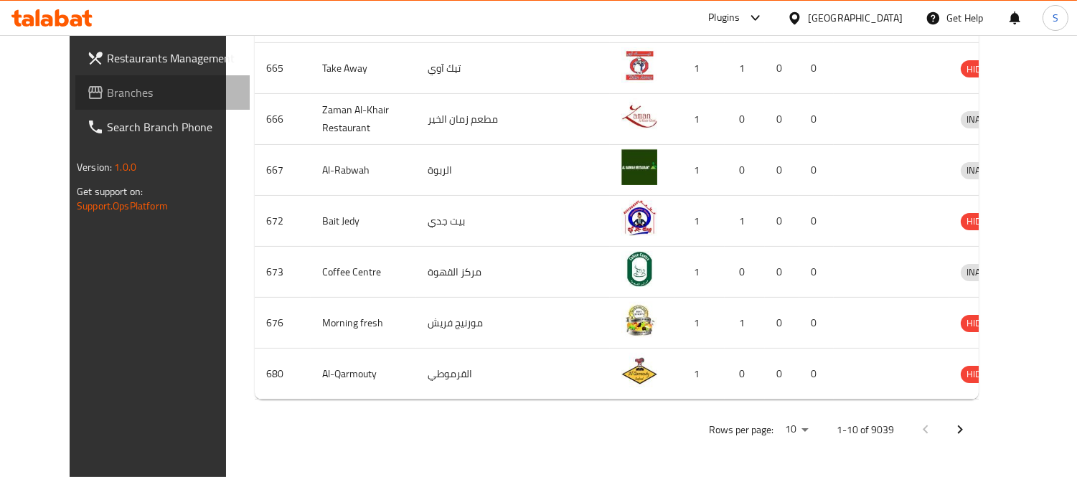
click at [107, 87] on span "Branches" at bounding box center [172, 92] width 131 height 17
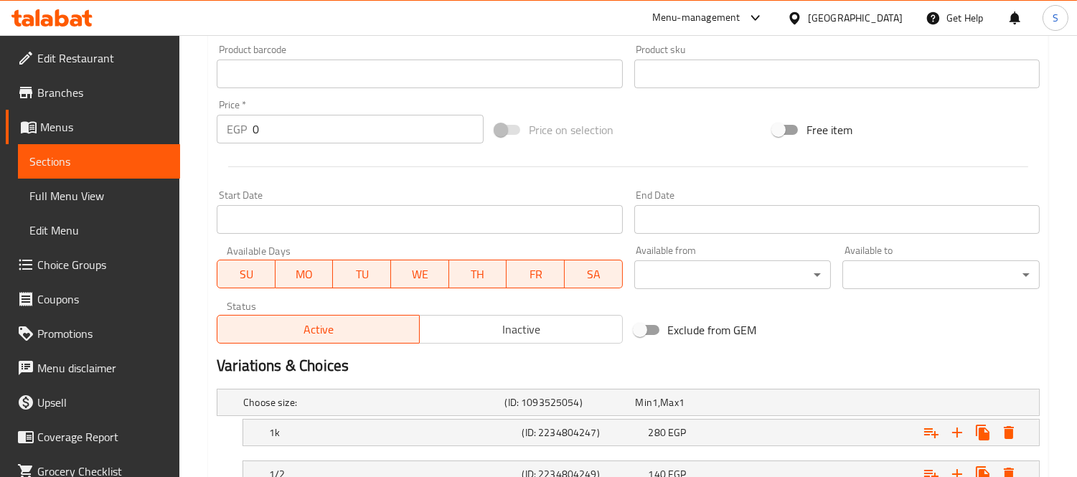
click at [475, 324] on span "Inactive" at bounding box center [520, 329] width 191 height 21
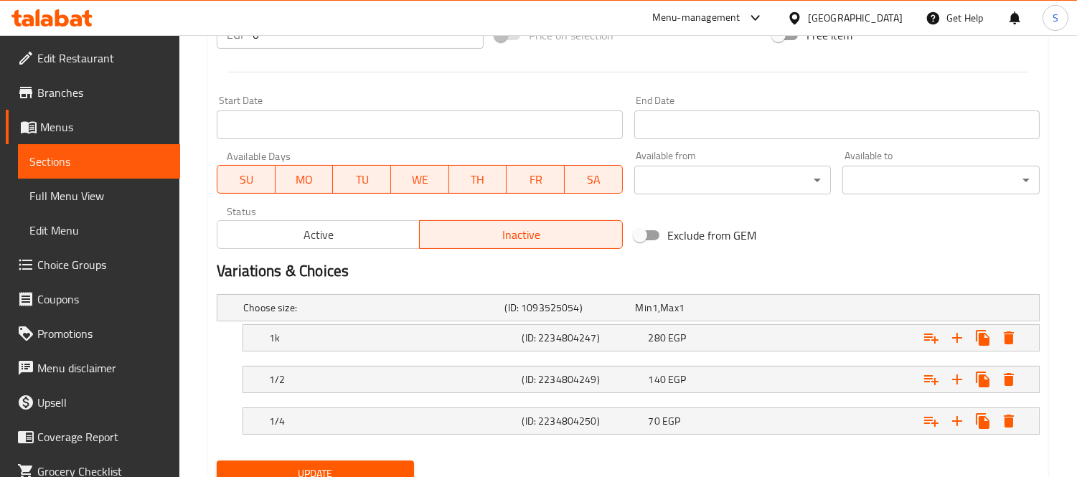
scroll to position [630, 0]
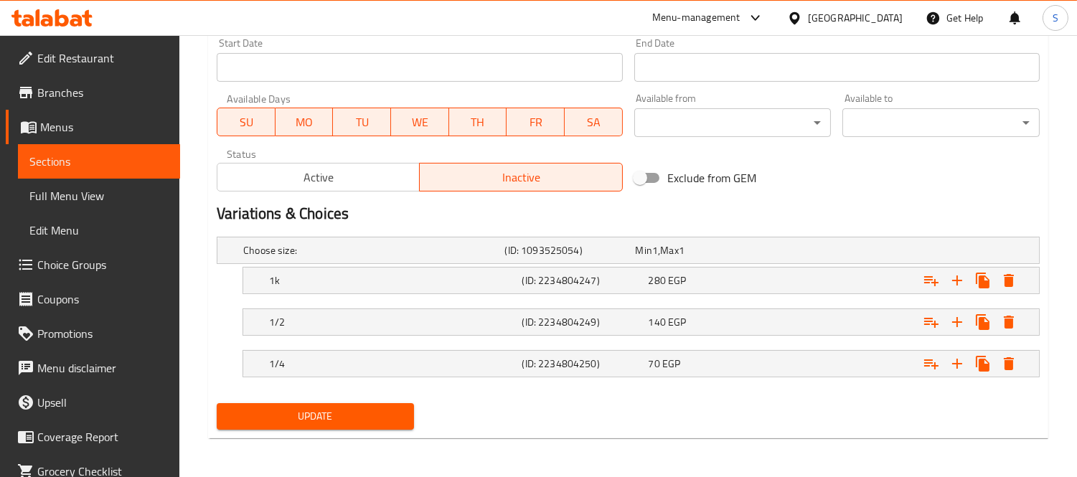
click at [350, 418] on span "Update" at bounding box center [315, 417] width 174 height 18
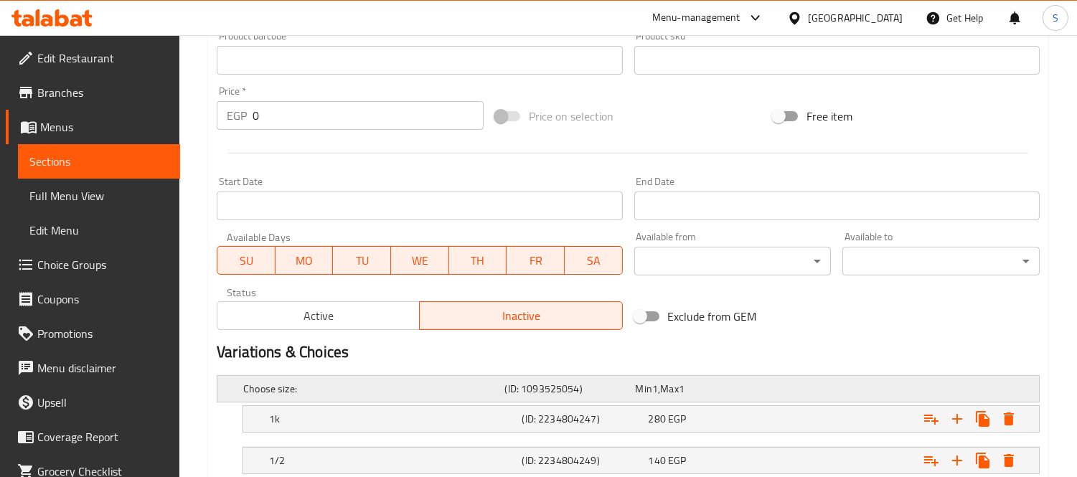
scroll to position [232, 0]
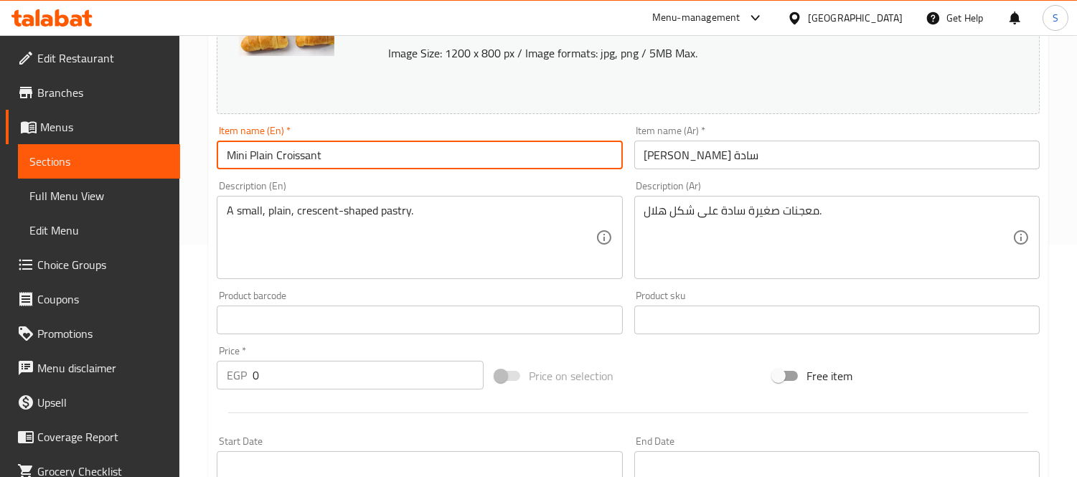
click at [275, 152] on input "Mini Plain Croissant" at bounding box center [419, 155] width 405 height 29
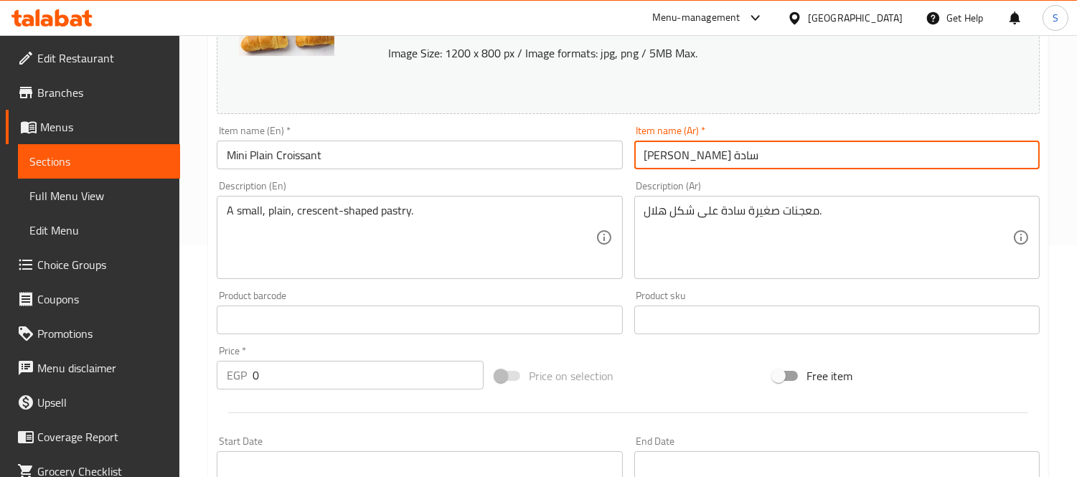
drag, startPoint x: 642, startPoint y: 174, endPoint x: 630, endPoint y: 173, distance: 12.3
click at [630, 173] on div "Item name (Ar)   * ميني كورسون سادة Item name (Ar) *" at bounding box center [837, 147] width 417 height 55
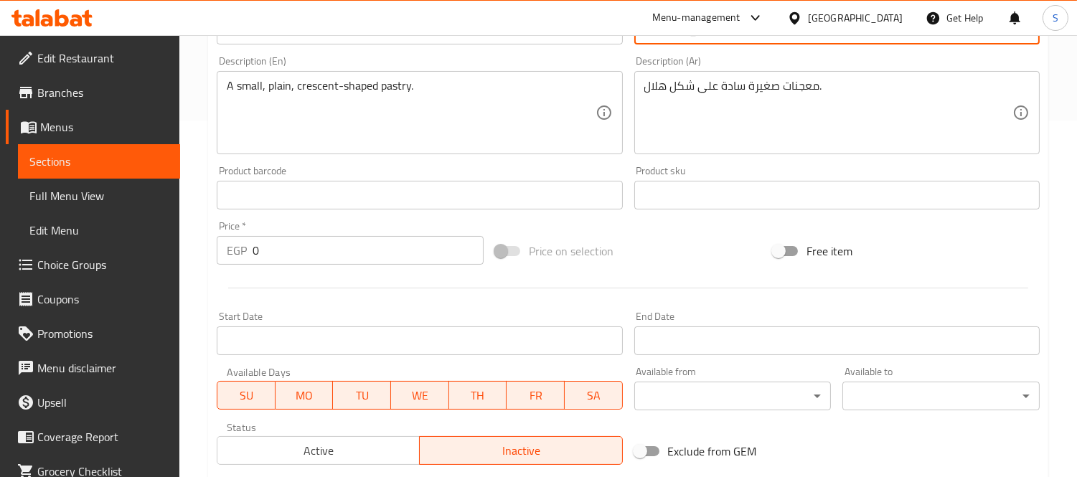
scroll to position [550, 0]
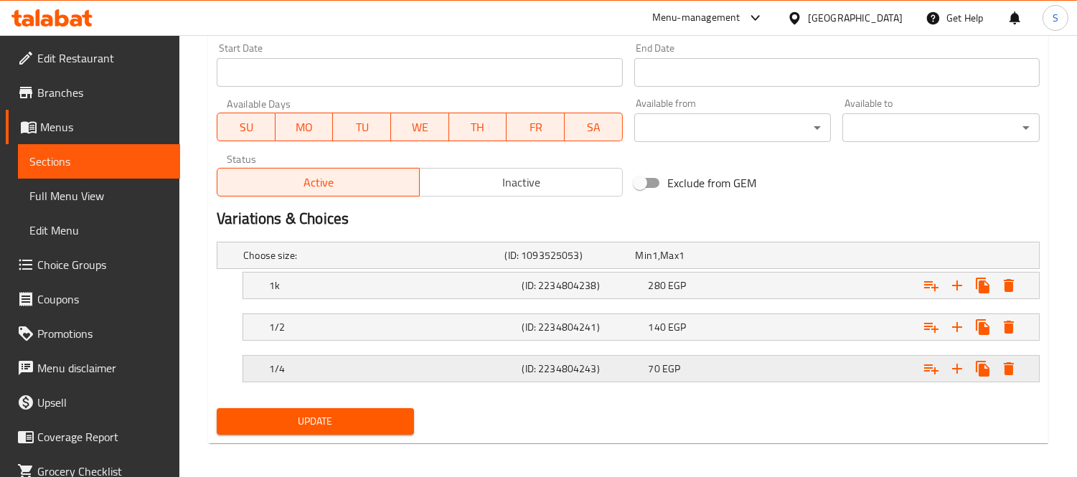
scroll to position [630, 0]
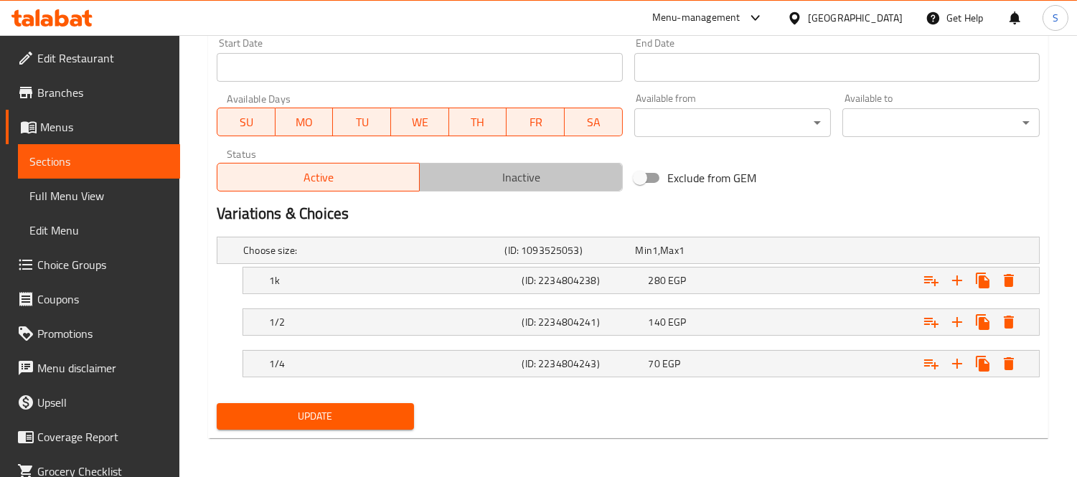
click at [475, 177] on span "Inactive" at bounding box center [520, 177] width 191 height 21
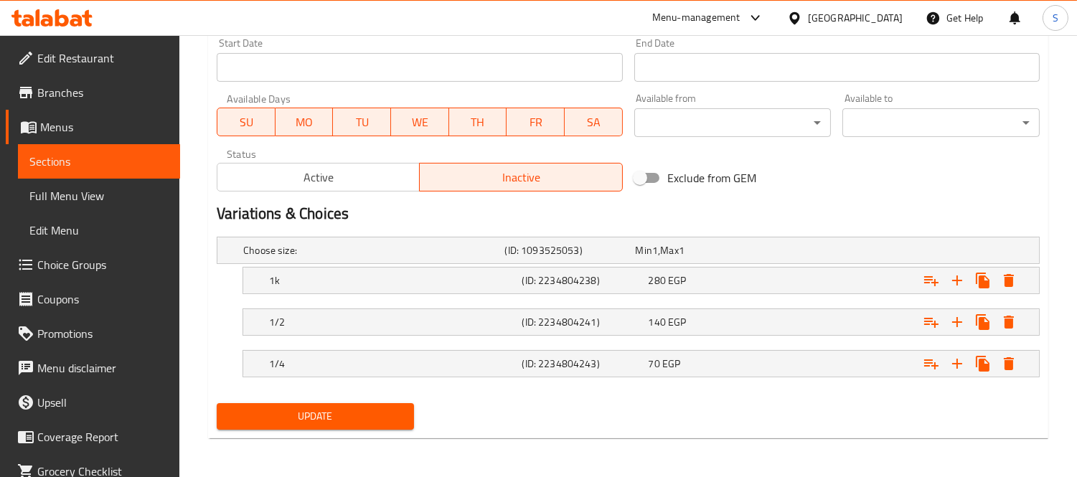
click at [366, 408] on span "Update" at bounding box center [315, 417] width 174 height 18
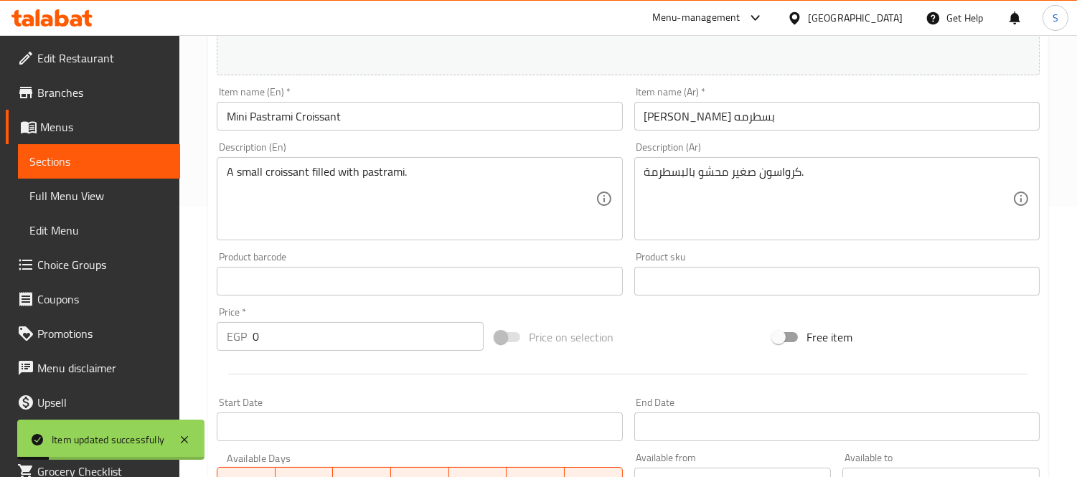
scroll to position [232, 0]
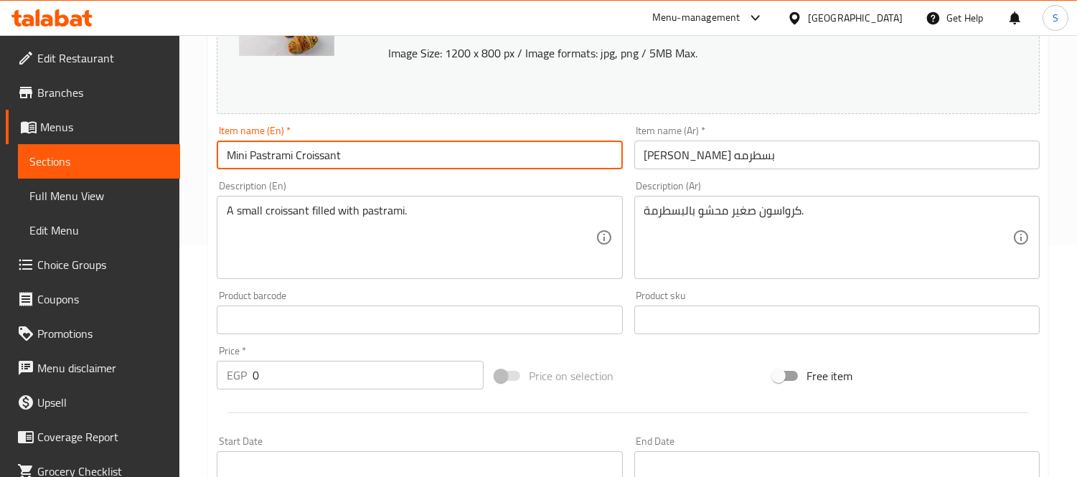
click at [309, 149] on input "Mini Pastrami Croissant" at bounding box center [419, 155] width 405 height 29
click at [713, 152] on input "[PERSON_NAME] بسطرمه" at bounding box center [836, 155] width 405 height 29
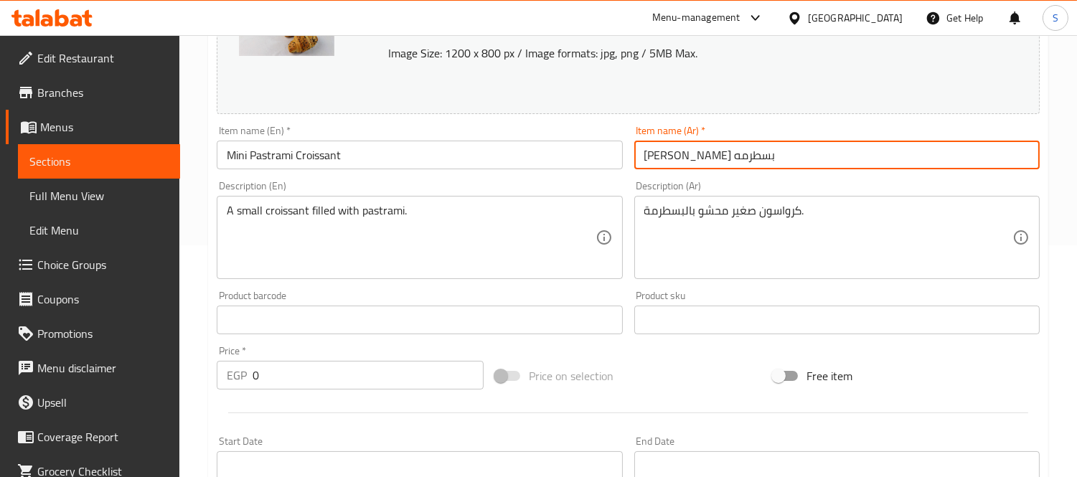
click at [713, 152] on input "[PERSON_NAME] بسطرمه" at bounding box center [836, 155] width 405 height 29
